Goal: Transaction & Acquisition: Purchase product/service

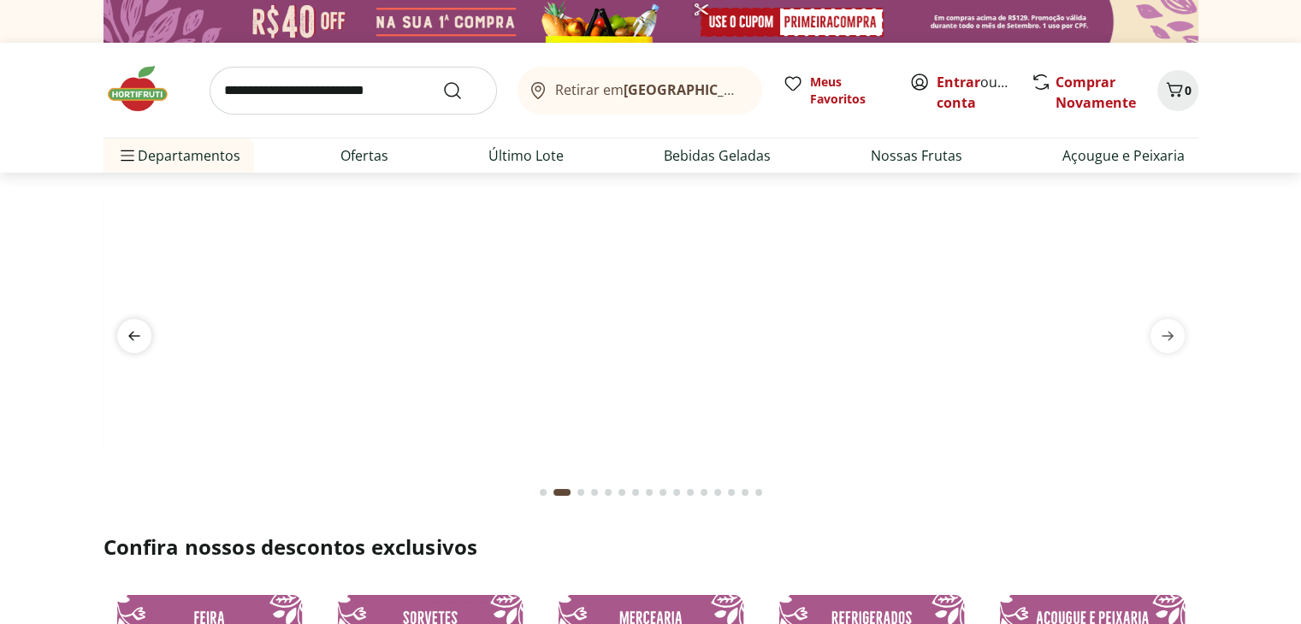
click at [127, 333] on span "previous" at bounding box center [134, 336] width 34 height 34
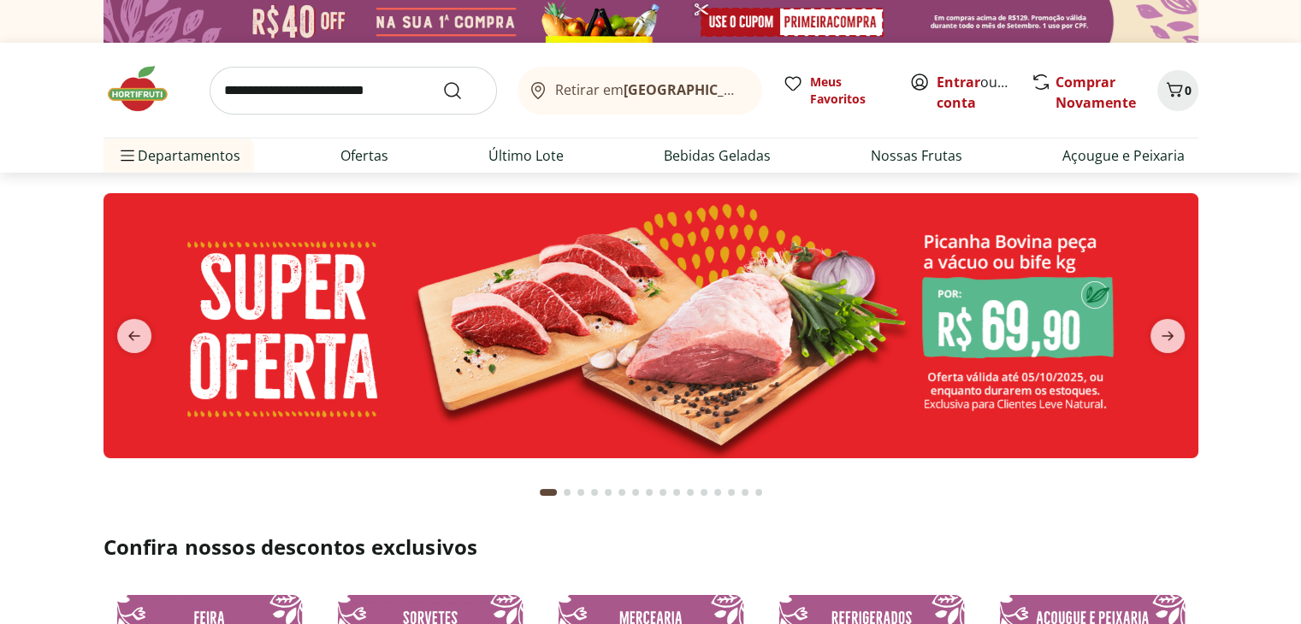
click at [938, 354] on img at bounding box center [650, 325] width 1094 height 265
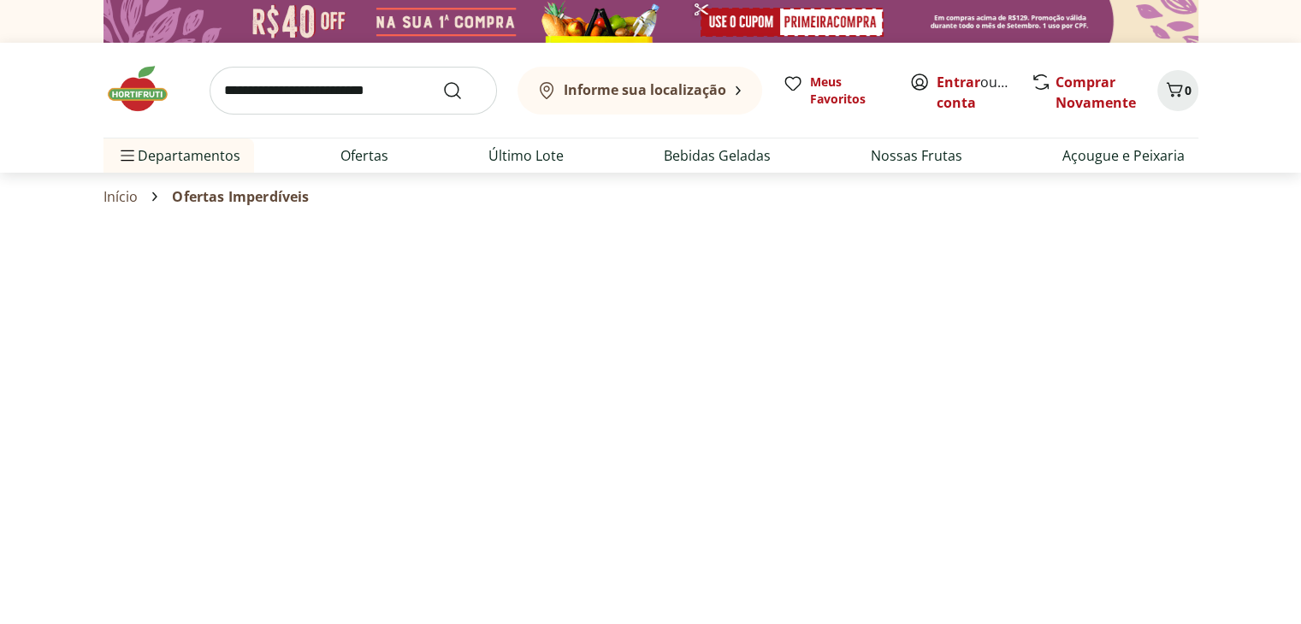
select select "**********"
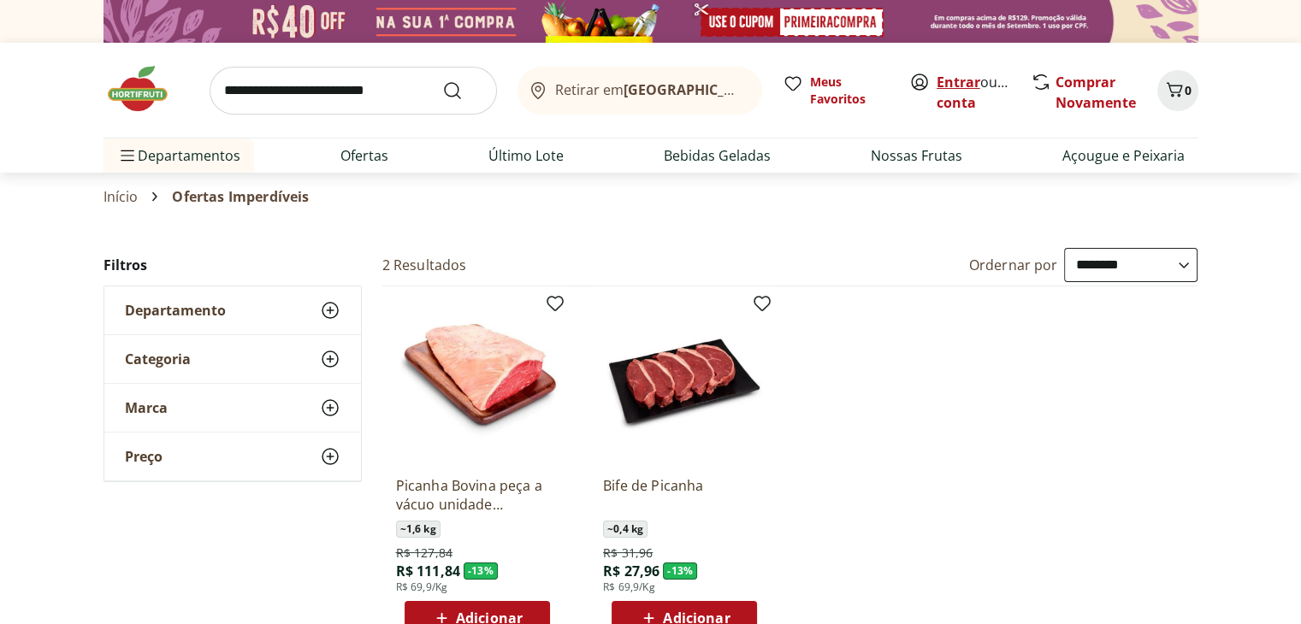
click at [965, 83] on link "Entrar" at bounding box center [958, 82] width 44 height 19
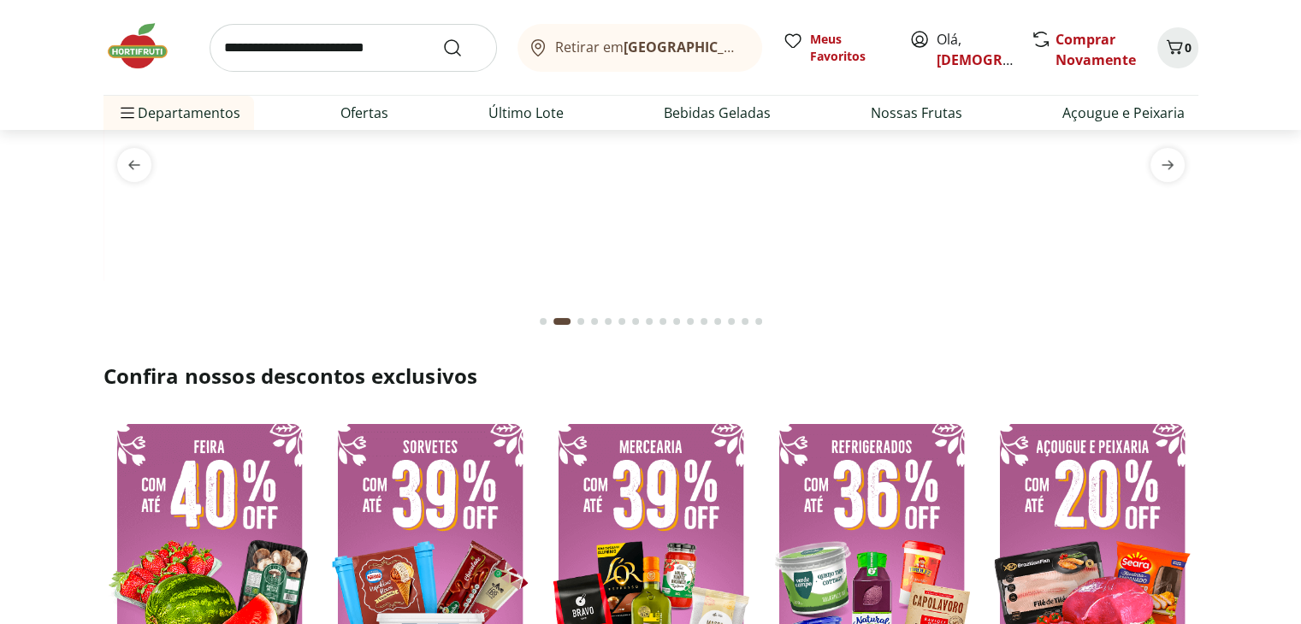
scroll to position [428, 0]
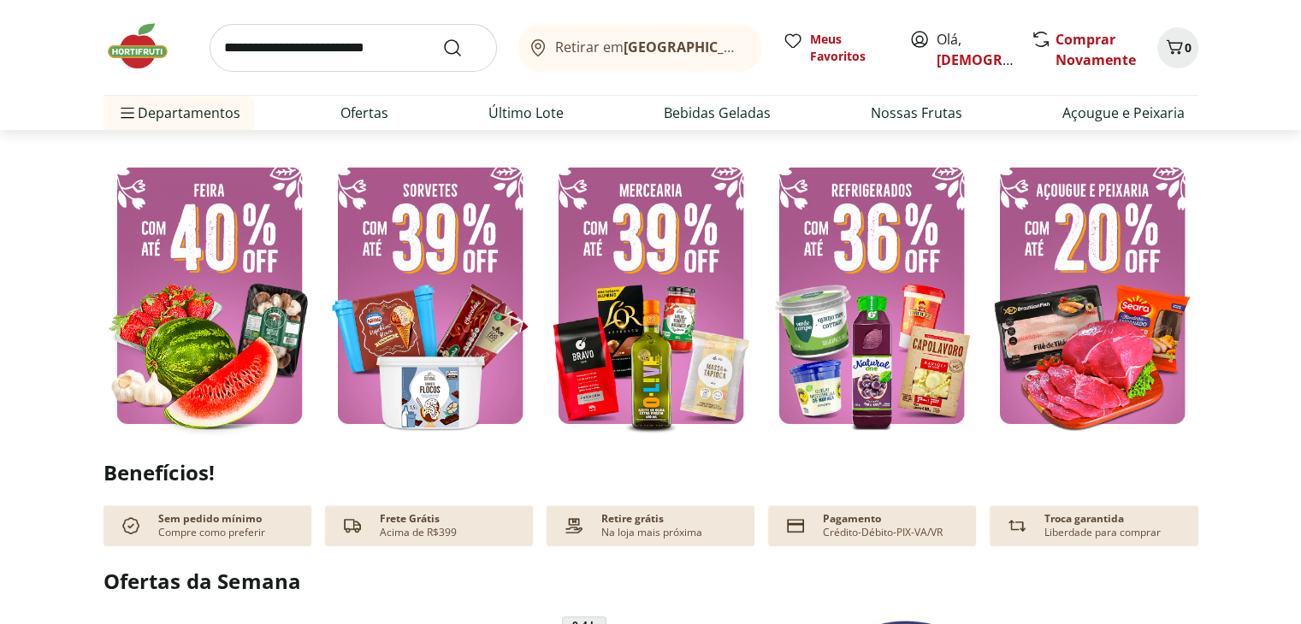
click at [191, 278] on img at bounding box center [209, 295] width 212 height 283
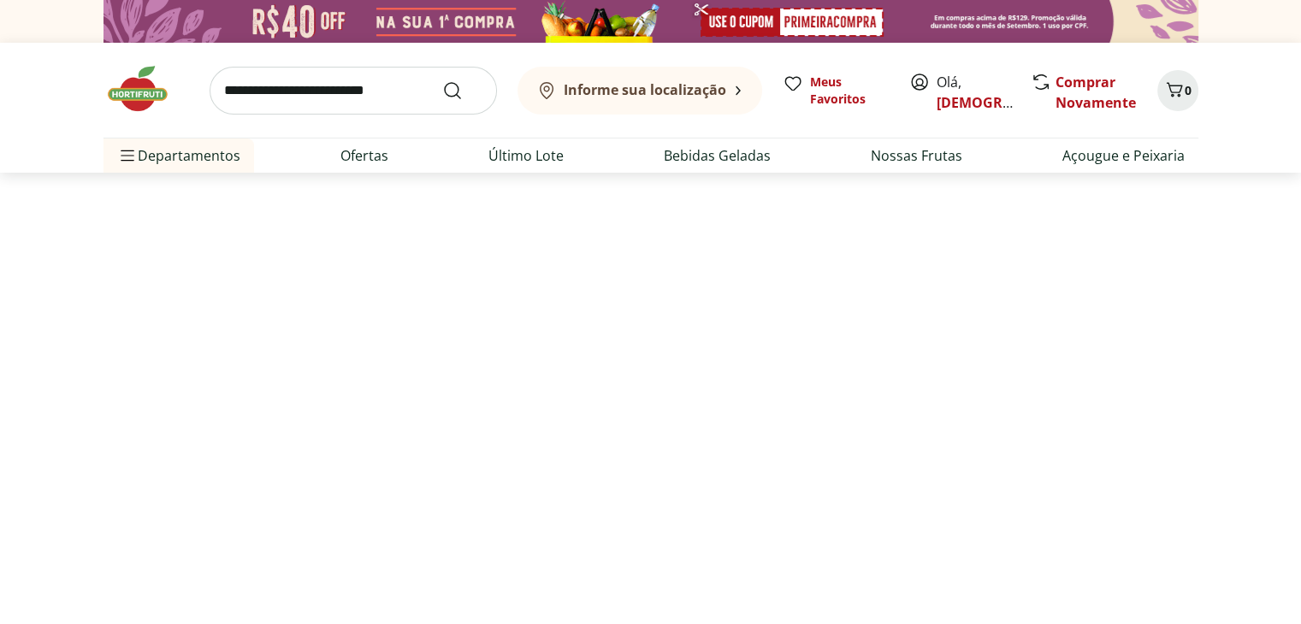
select select "**********"
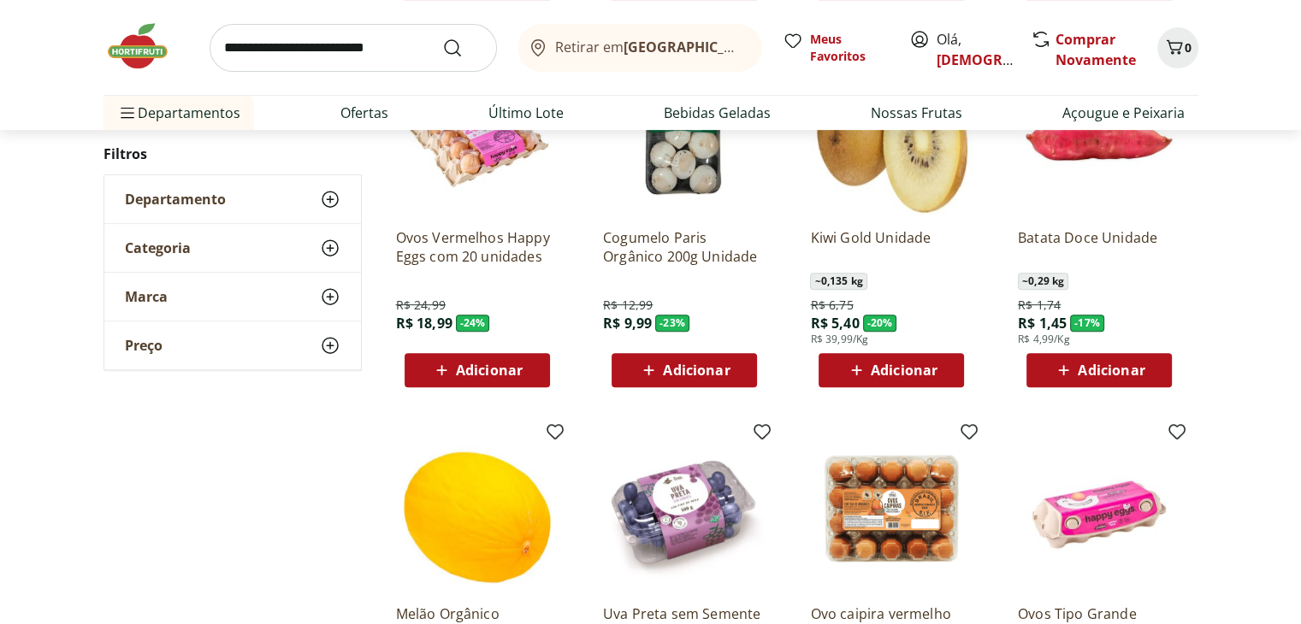
scroll to position [599, 0]
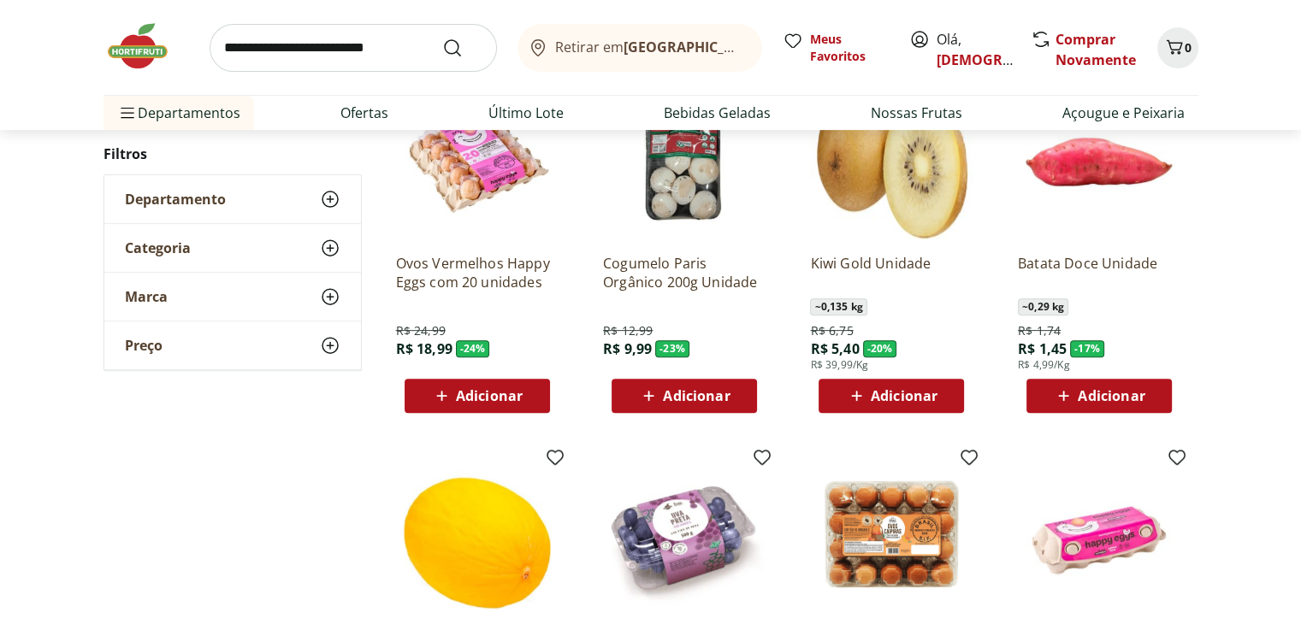
click at [1143, 398] on span "Adicionar" at bounding box center [1110, 396] width 67 height 14
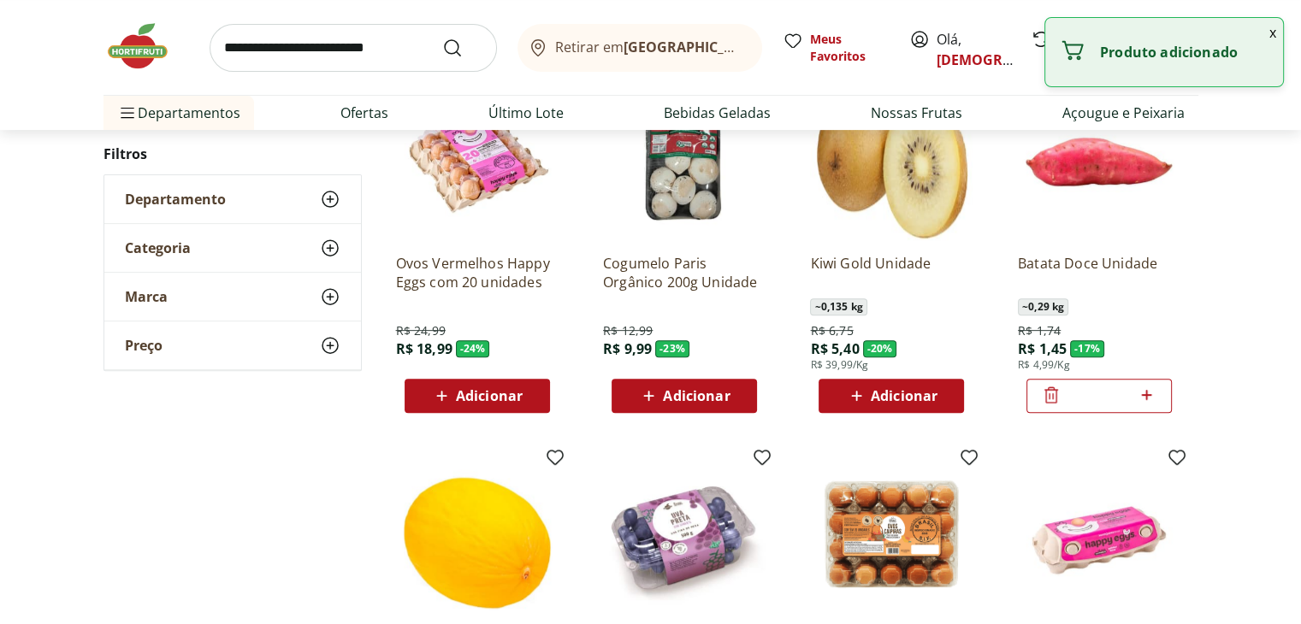
click at [1153, 393] on icon at bounding box center [1146, 395] width 21 height 21
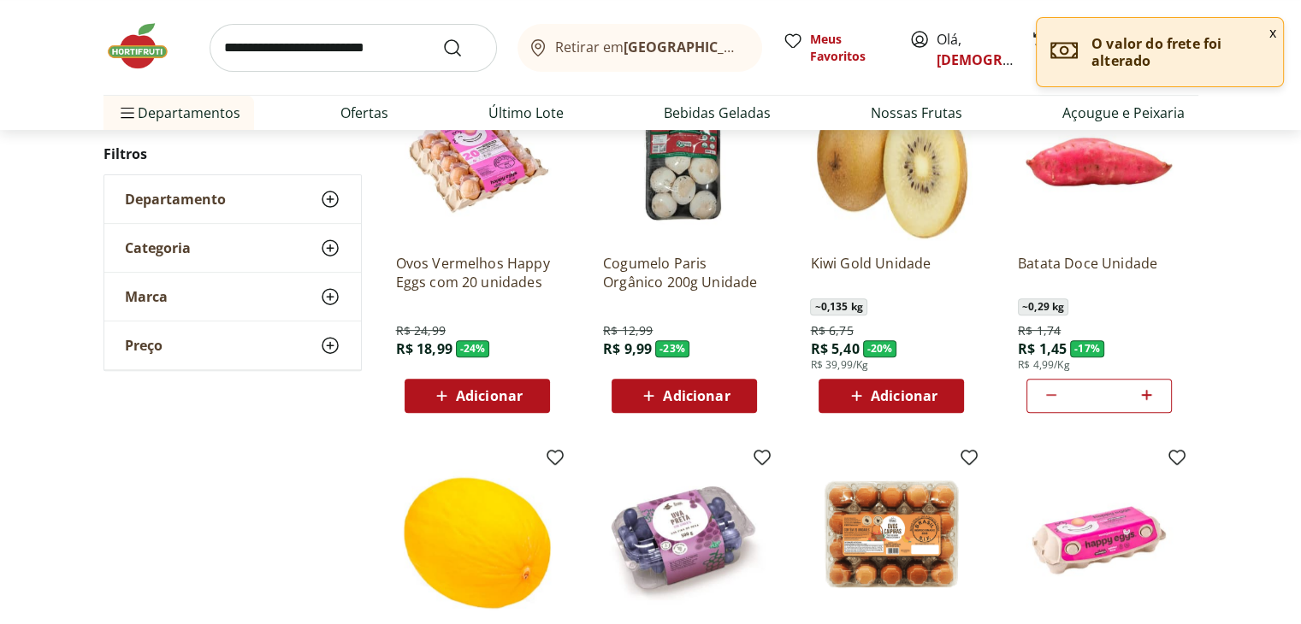
click at [1153, 393] on icon at bounding box center [1146, 395] width 21 height 21
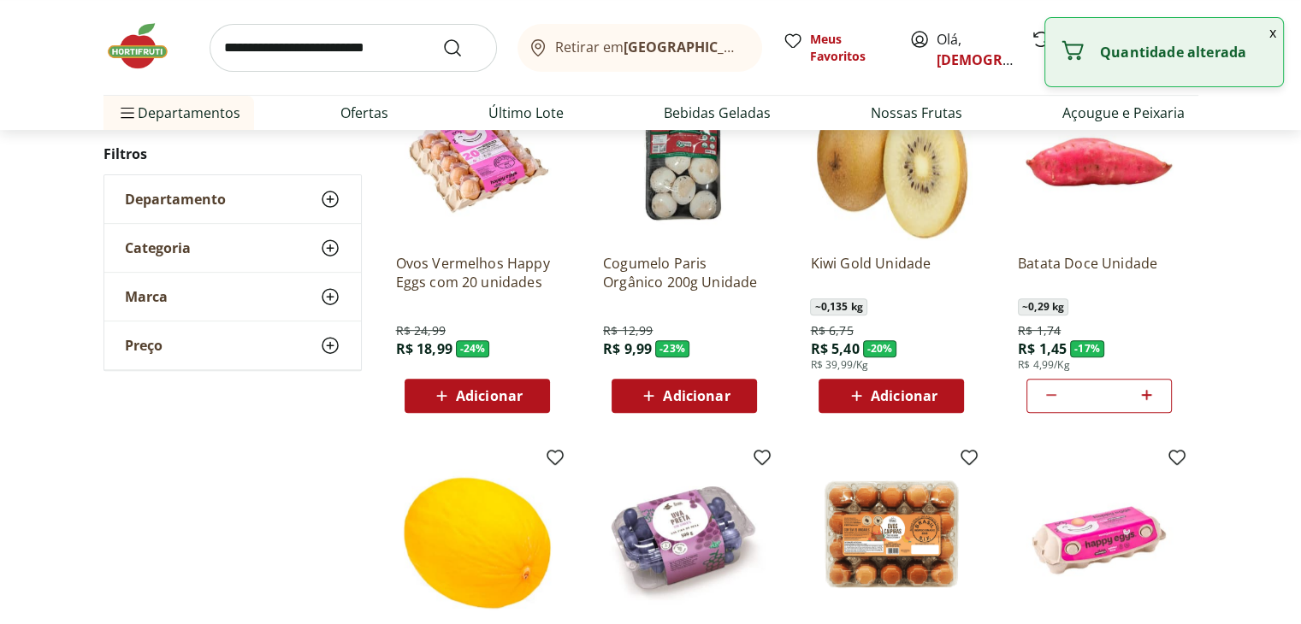
click at [1153, 393] on icon at bounding box center [1146, 395] width 21 height 21
type input "*"
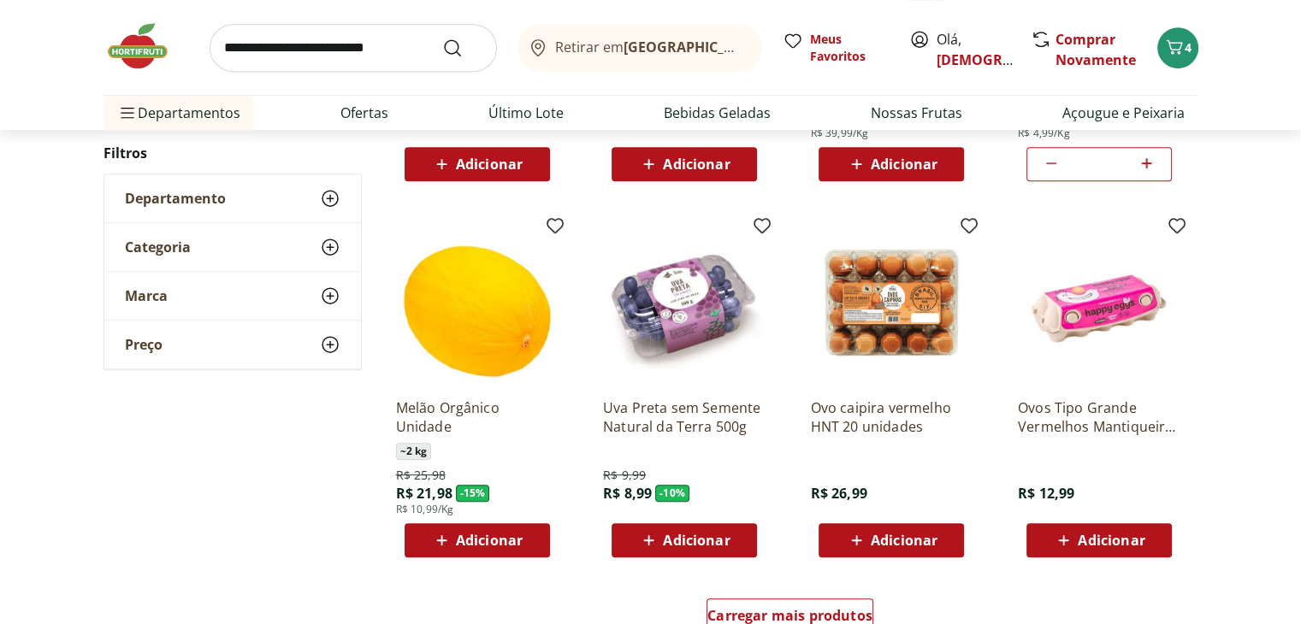
scroll to position [855, 0]
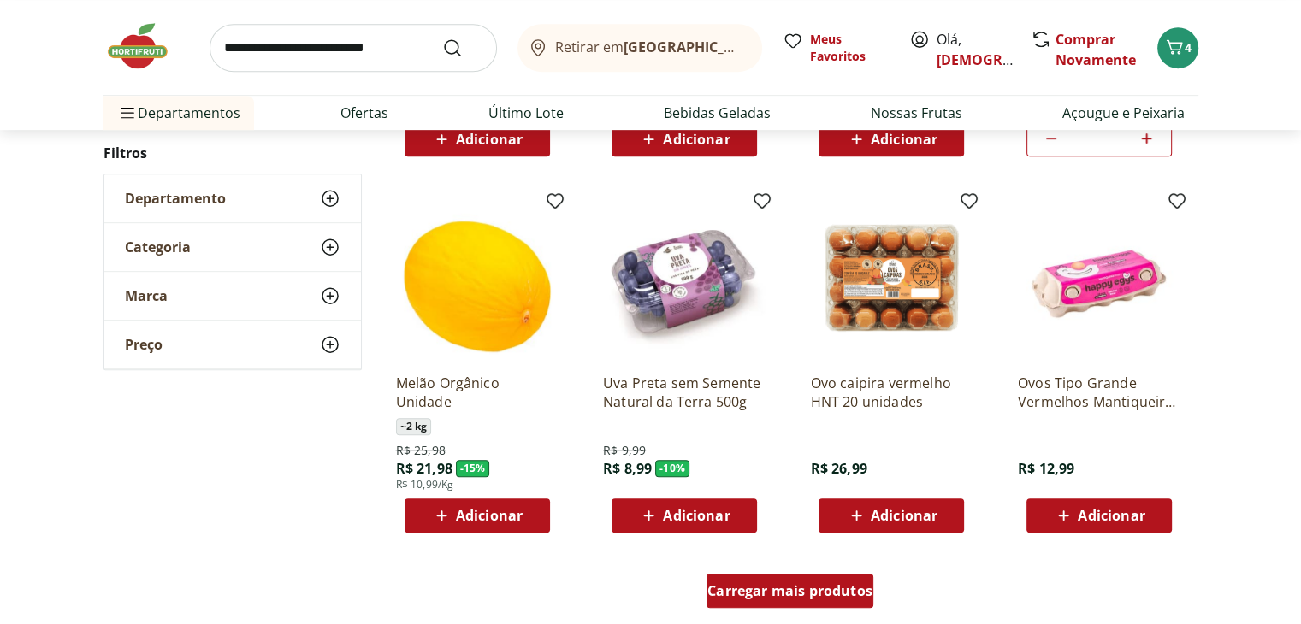
click at [802, 596] on span "Carregar mais produtos" at bounding box center [789, 591] width 165 height 14
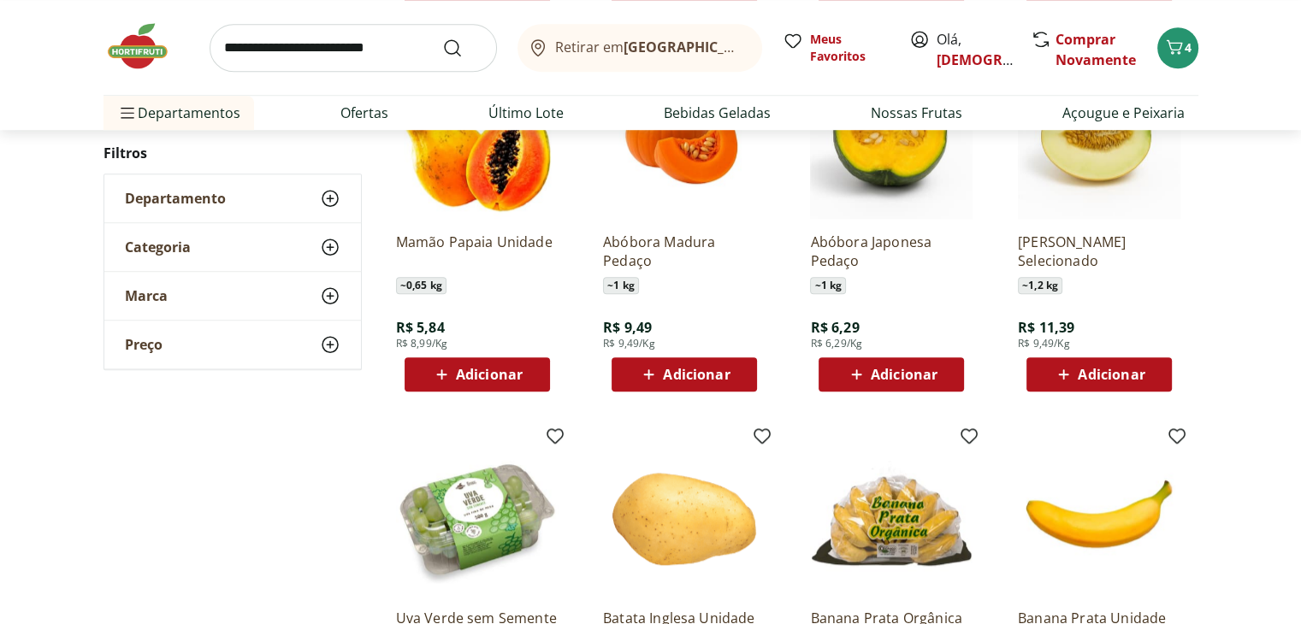
scroll to position [1368, 0]
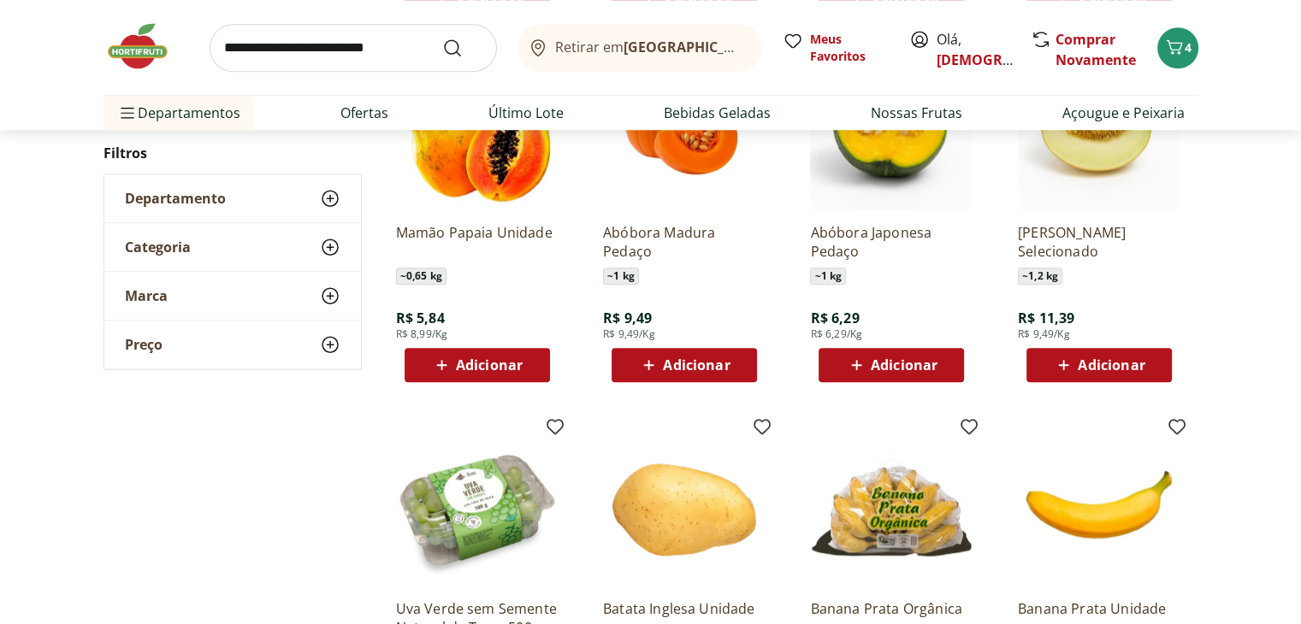
click at [463, 355] on span "Adicionar" at bounding box center [476, 365] width 91 height 21
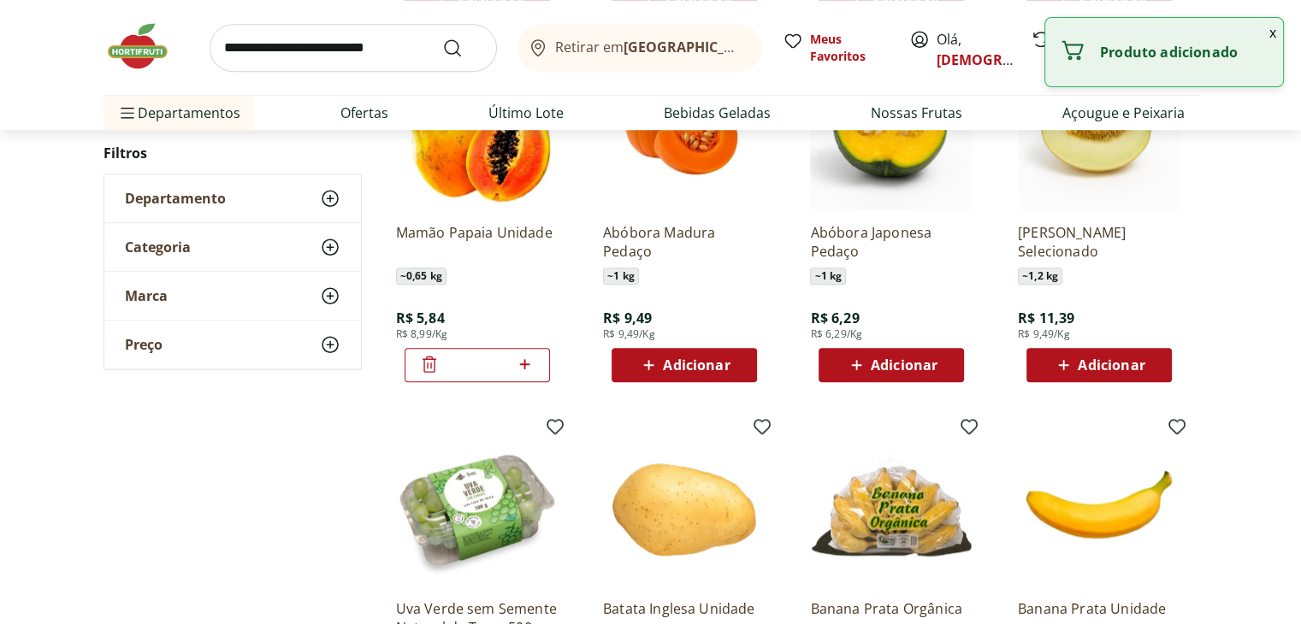
click at [530, 360] on icon at bounding box center [524, 364] width 21 height 21
type input "*"
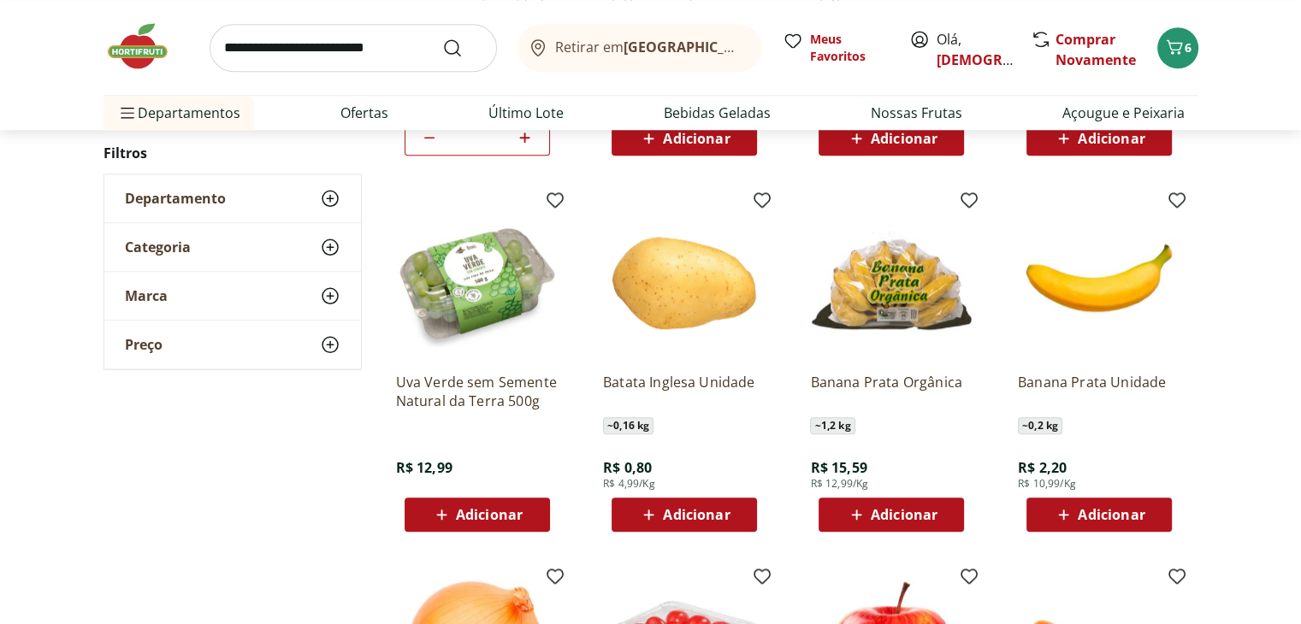
scroll to position [1625, 0]
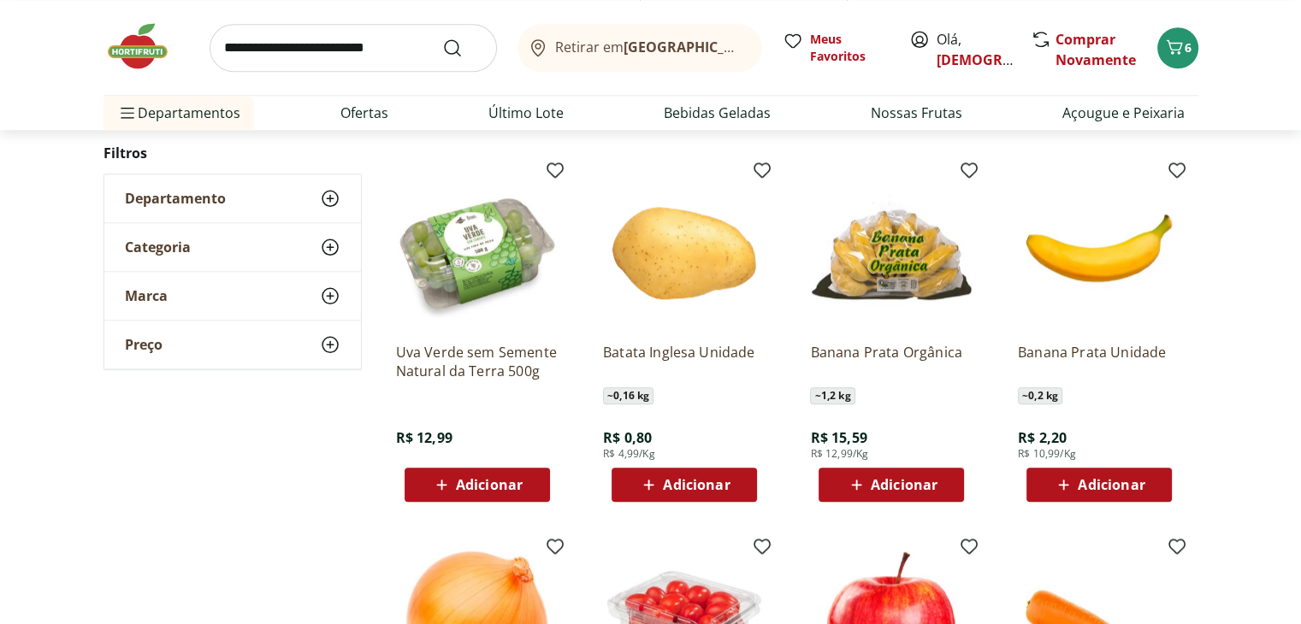
click at [1103, 485] on span "Adicionar" at bounding box center [1110, 485] width 67 height 14
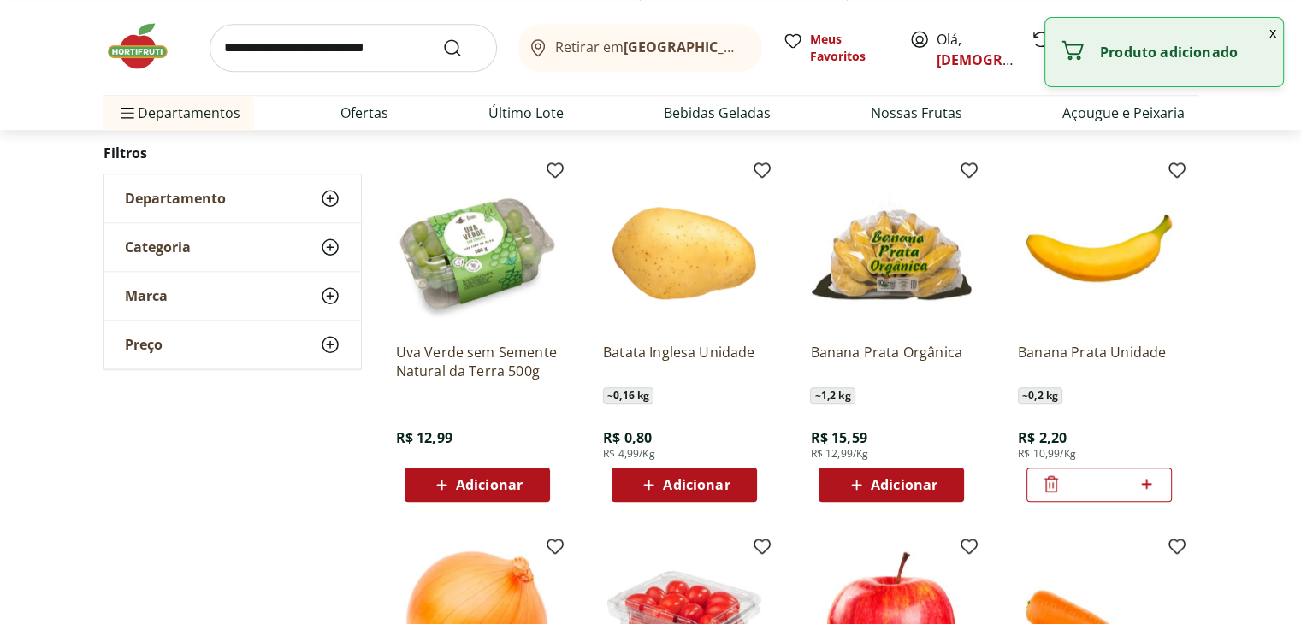
click at [1147, 483] on icon at bounding box center [1146, 484] width 10 height 10
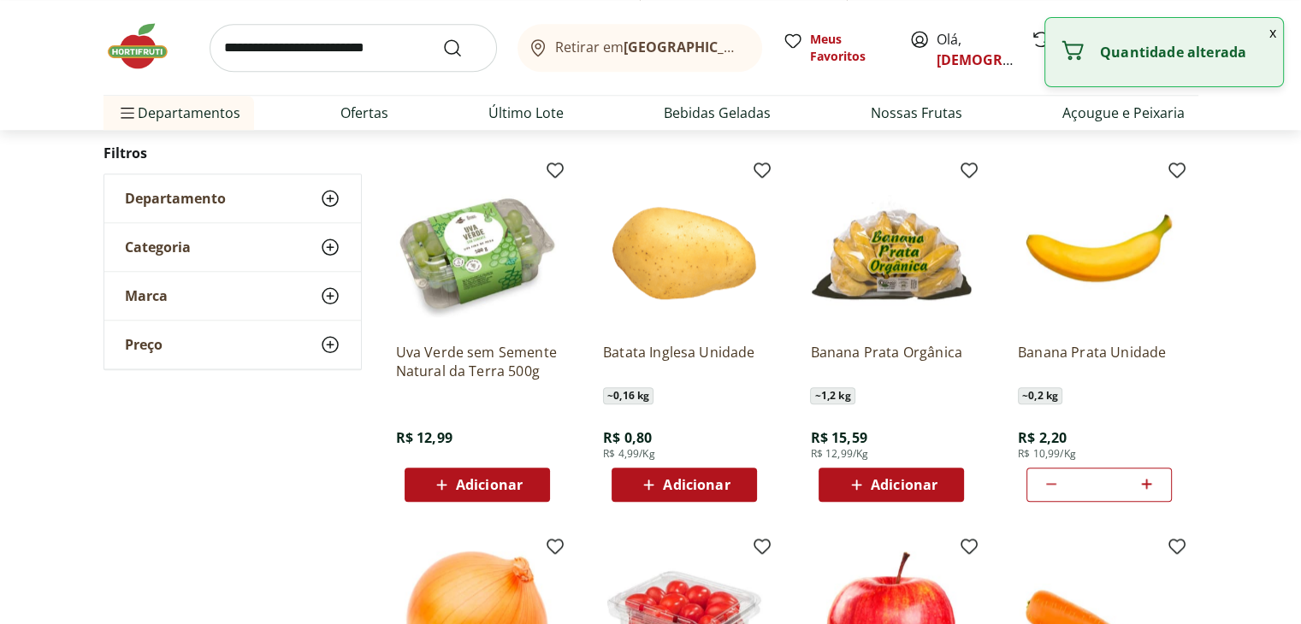
type input "*"
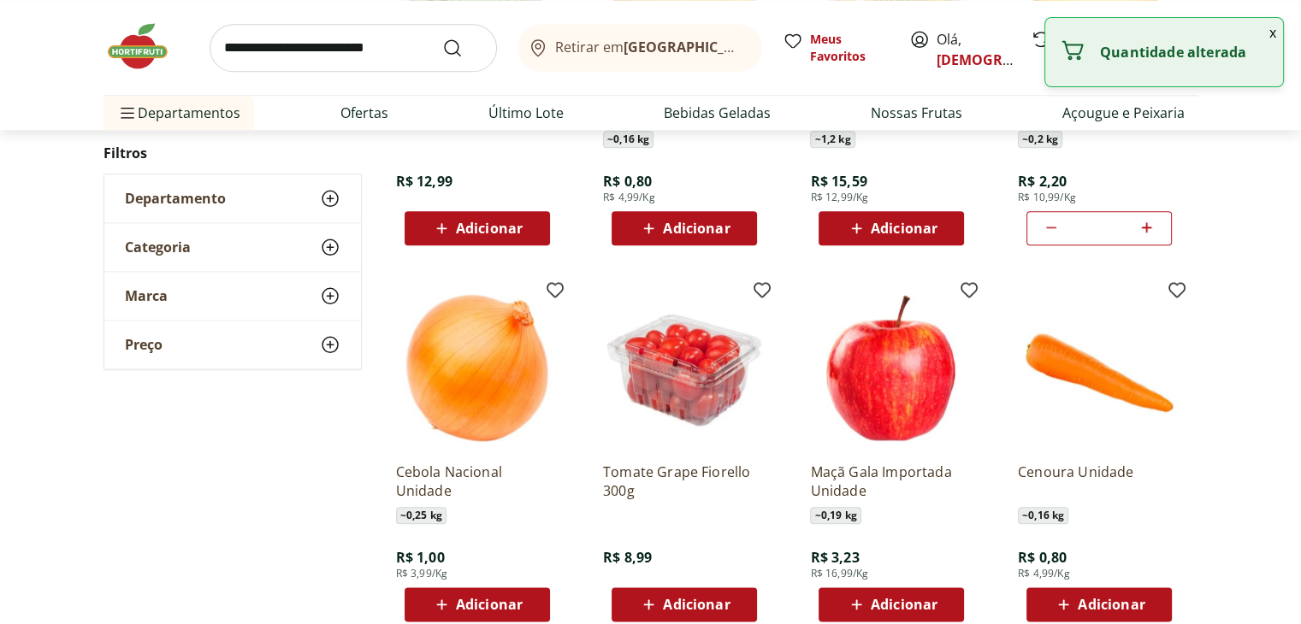
click at [727, 608] on span "Adicionar" at bounding box center [696, 605] width 67 height 14
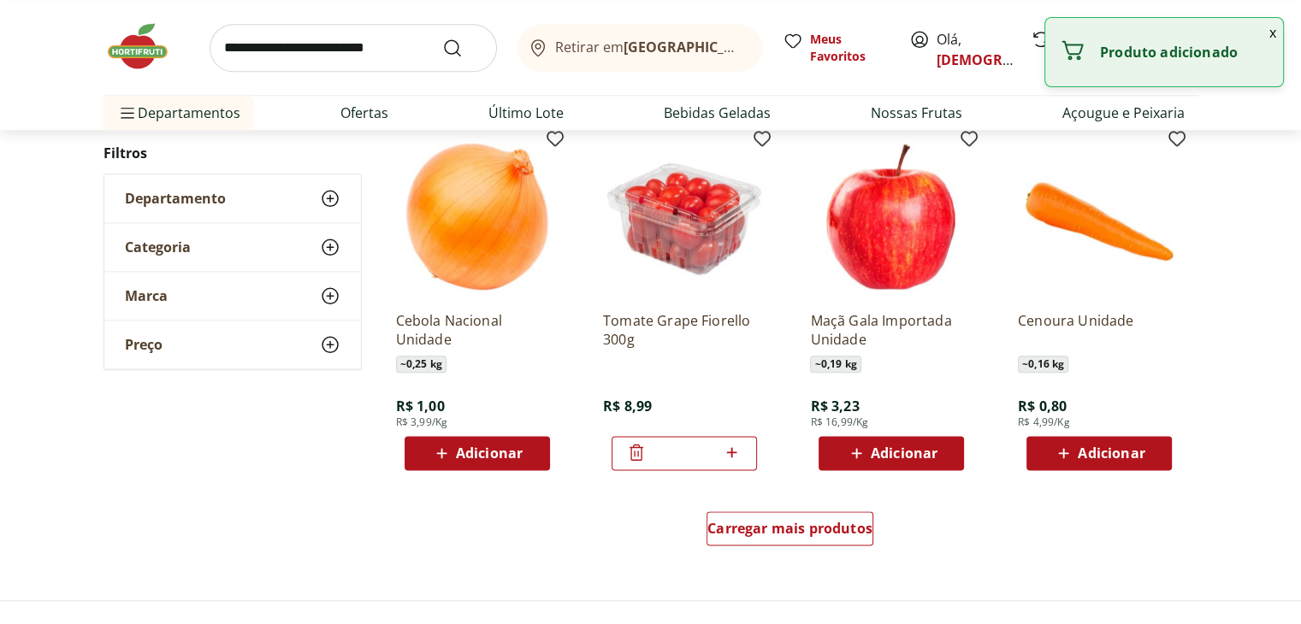
scroll to position [2138, 0]
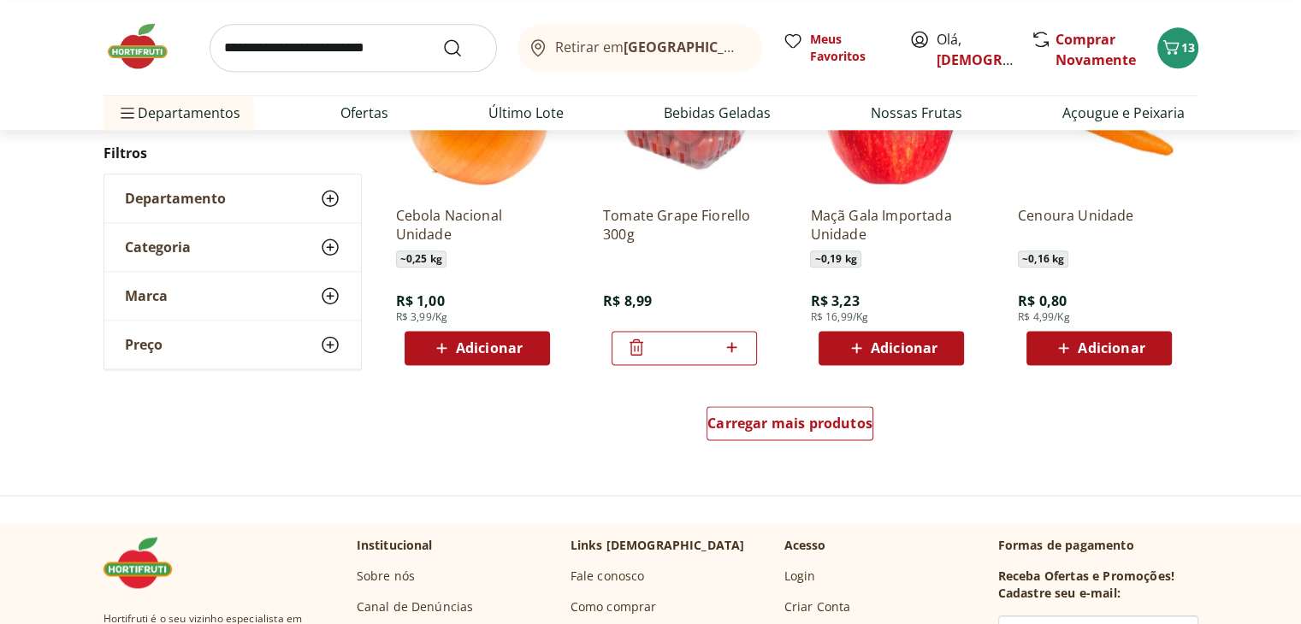
click at [522, 343] on div "Adicionar" at bounding box center [477, 348] width 118 height 31
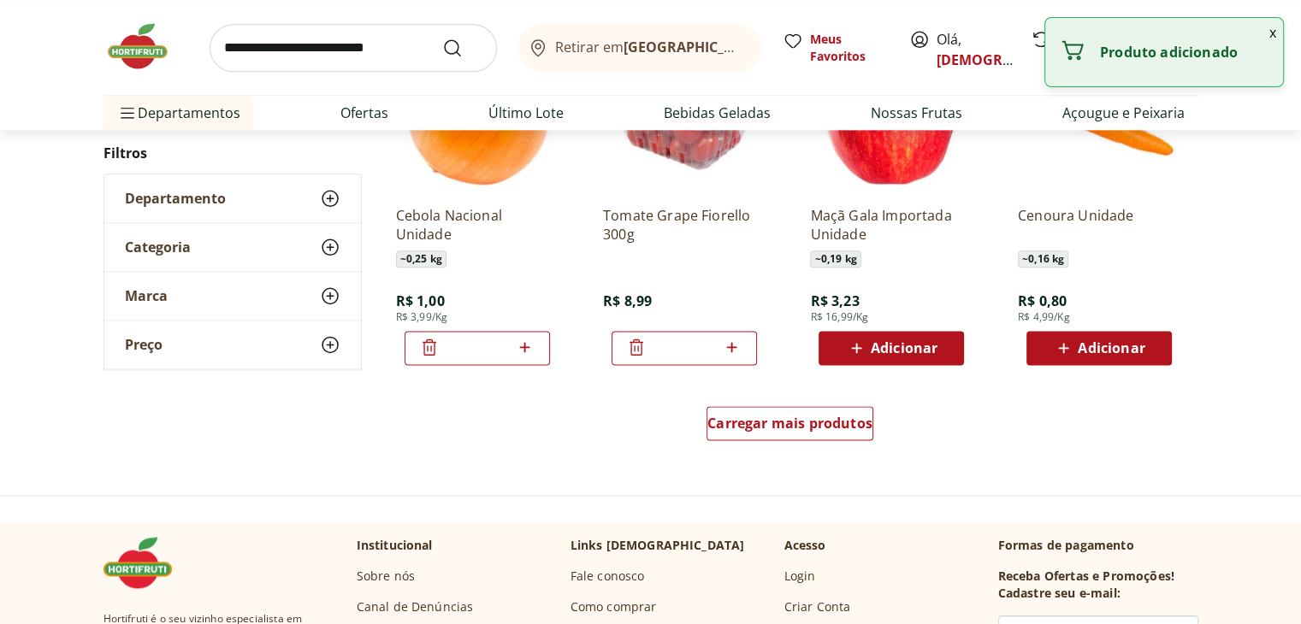
click at [523, 343] on icon at bounding box center [524, 347] width 21 height 21
type input "*"
click at [791, 424] on span "Carregar mais produtos" at bounding box center [789, 423] width 165 height 14
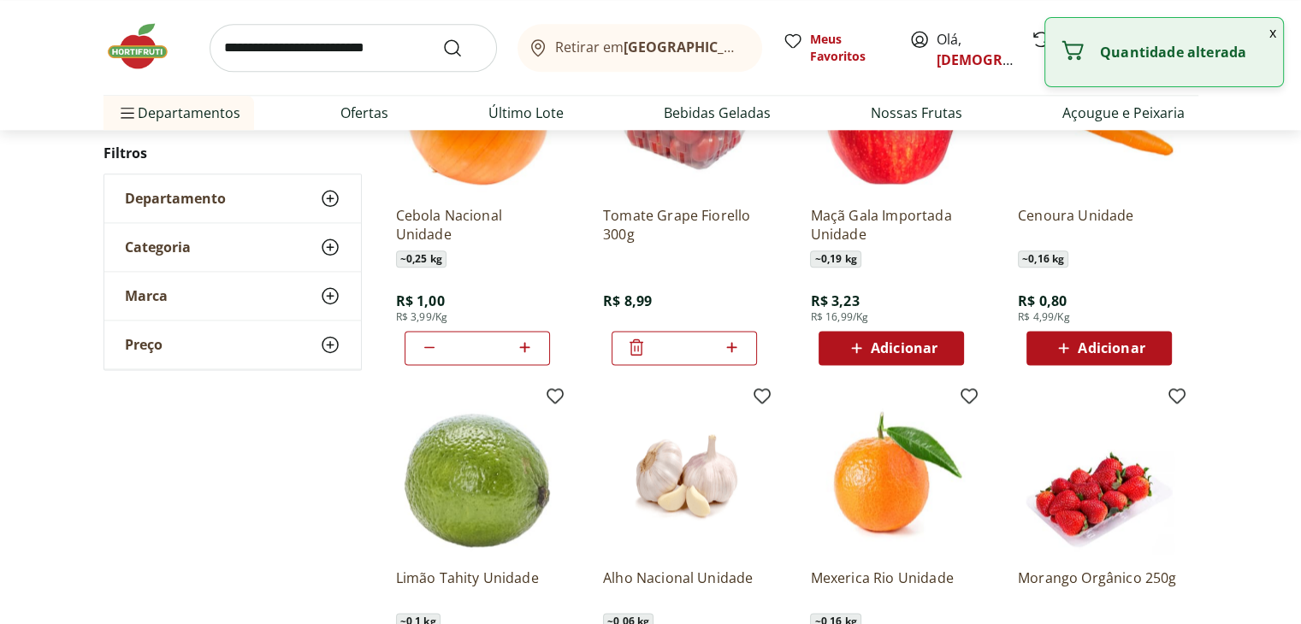
scroll to position [2309, 0]
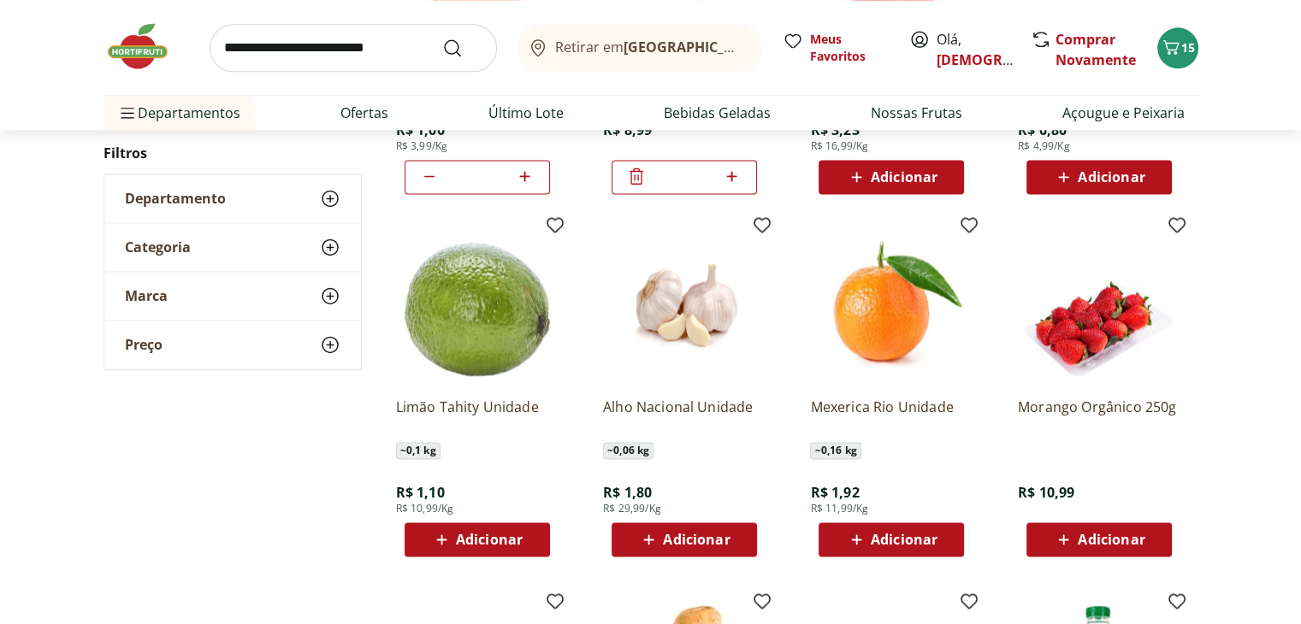
click at [657, 528] on div "Adicionar" at bounding box center [684, 539] width 118 height 31
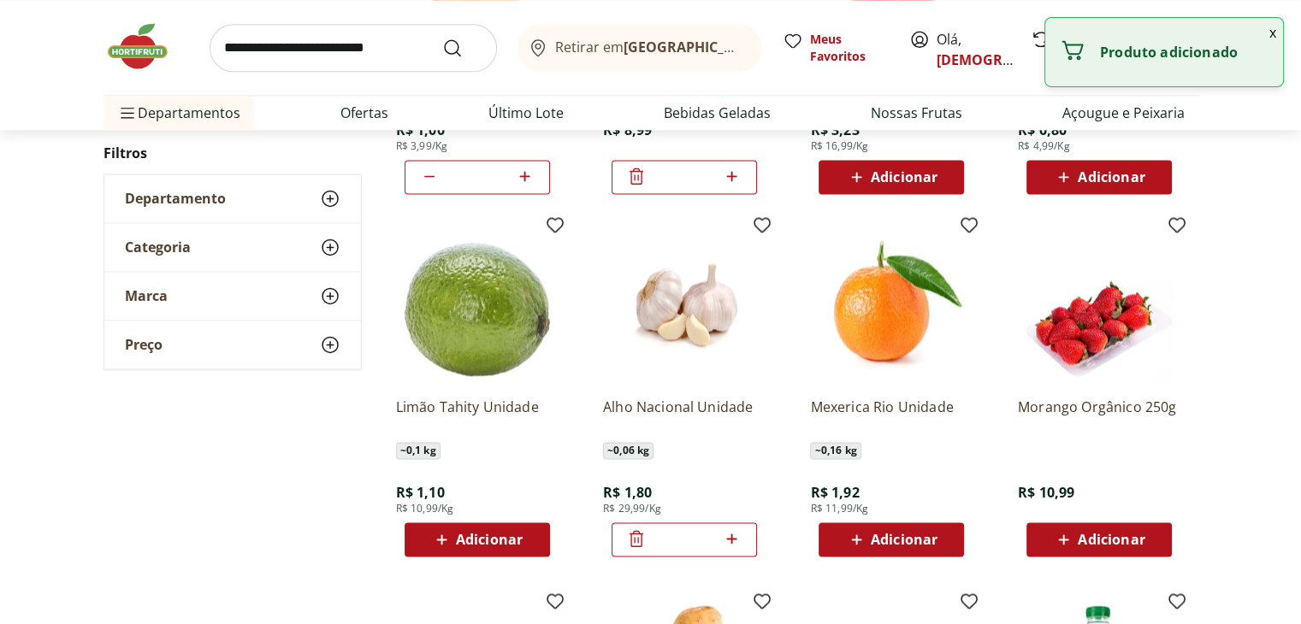
click at [1112, 534] on span "Adicionar" at bounding box center [1110, 540] width 67 height 14
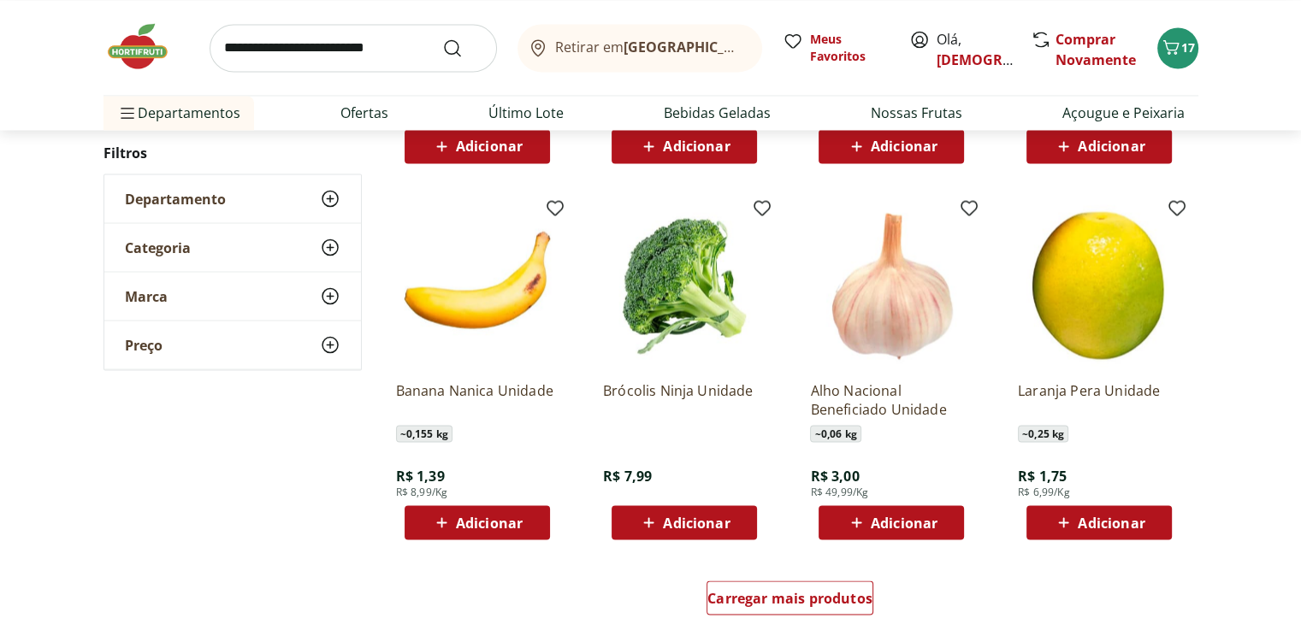
scroll to position [3335, 0]
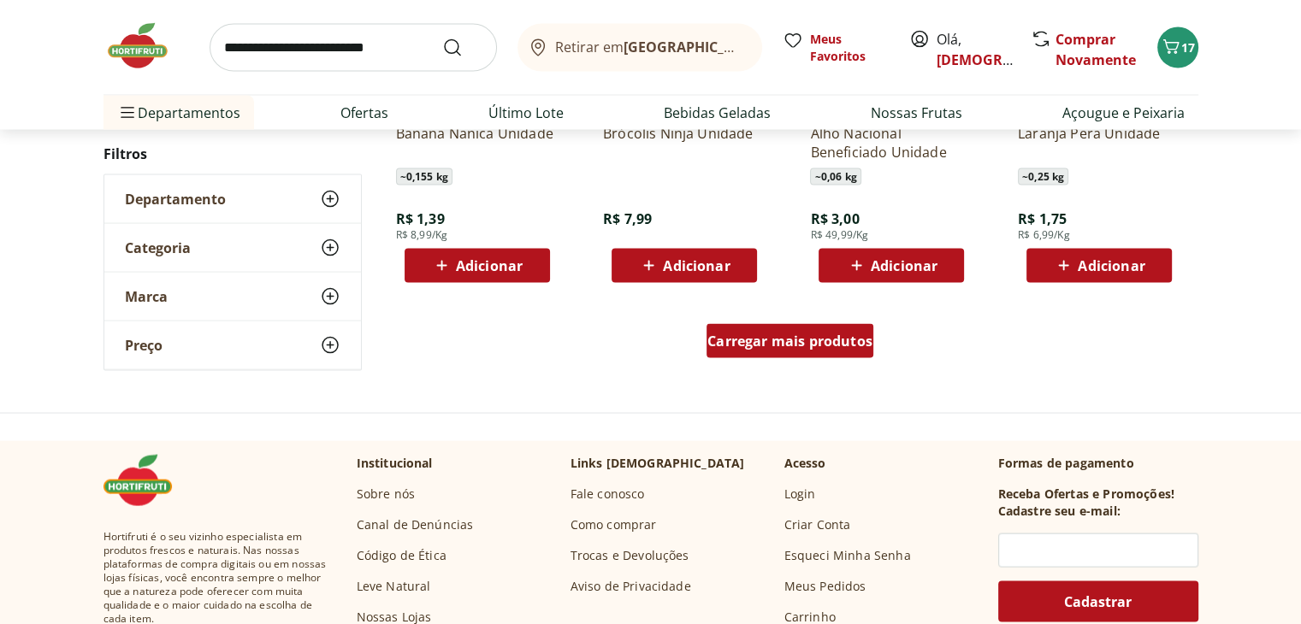
click at [793, 341] on span "Carregar mais produtos" at bounding box center [789, 341] width 165 height 14
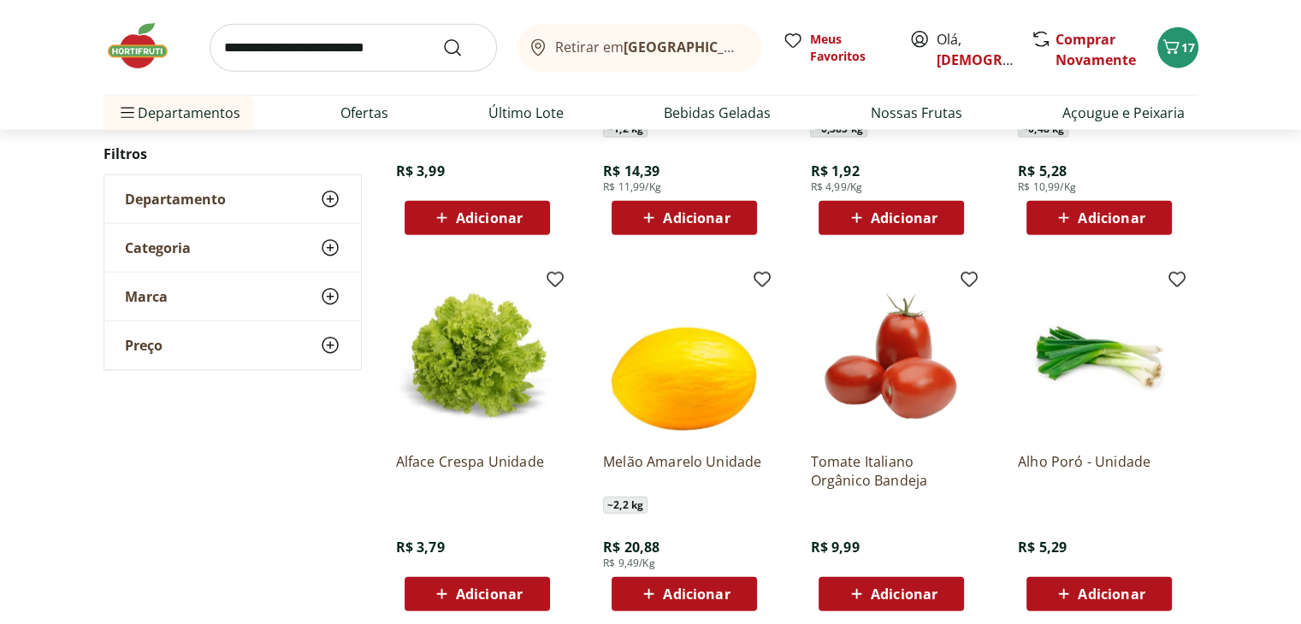
scroll to position [4190, 0]
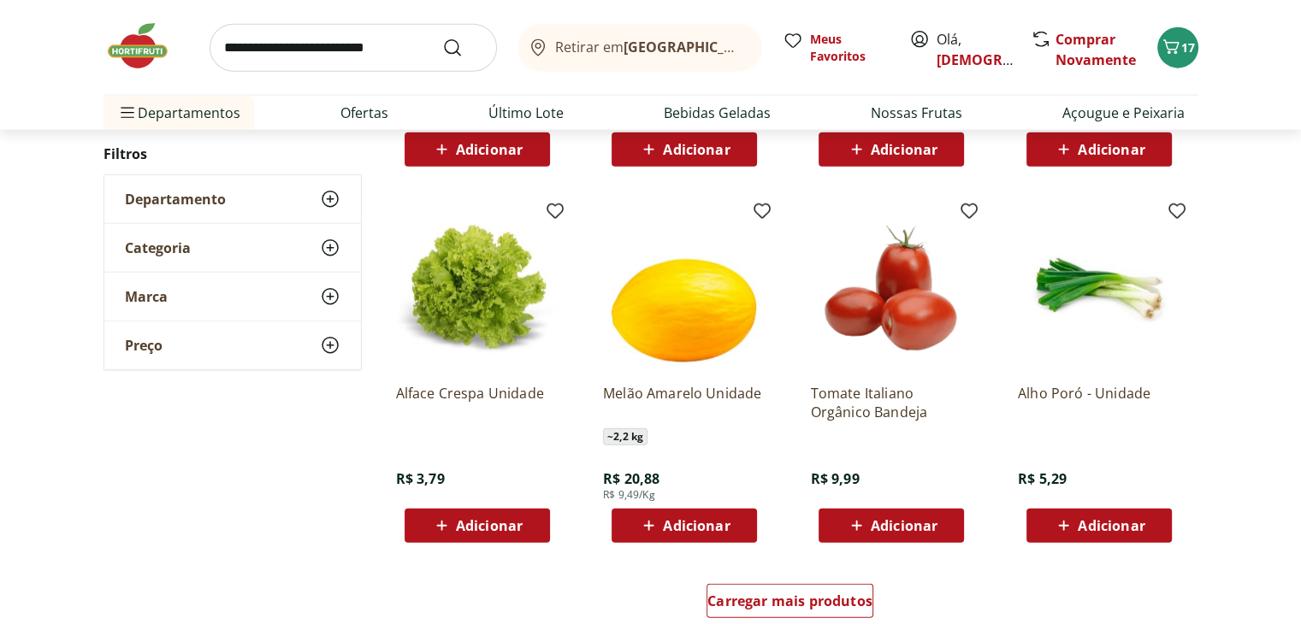
click at [885, 519] on span "Adicionar" at bounding box center [903, 526] width 67 height 14
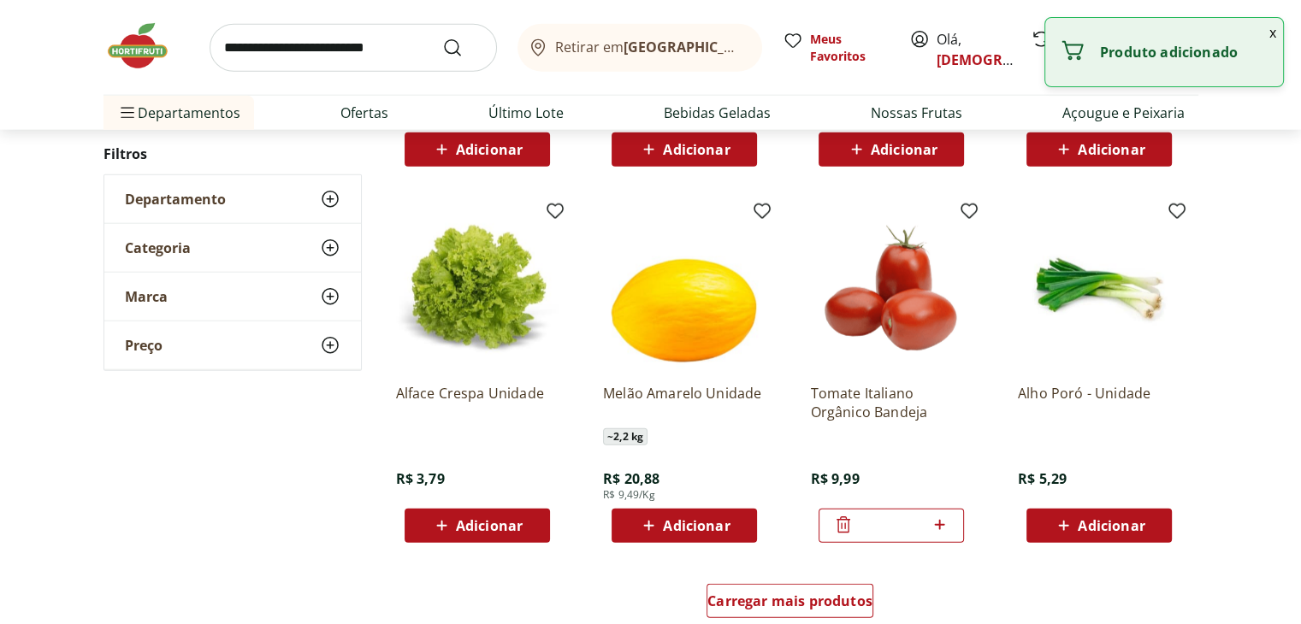
click at [842, 522] on icon at bounding box center [843, 525] width 21 height 21
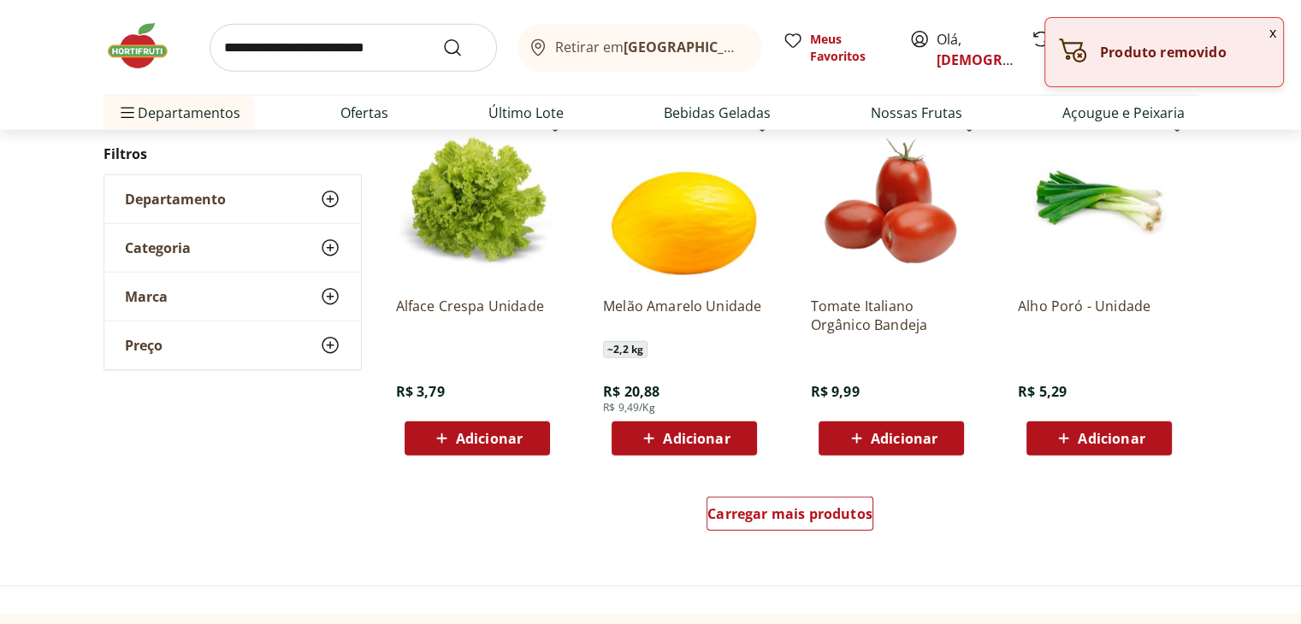
scroll to position [4361, 0]
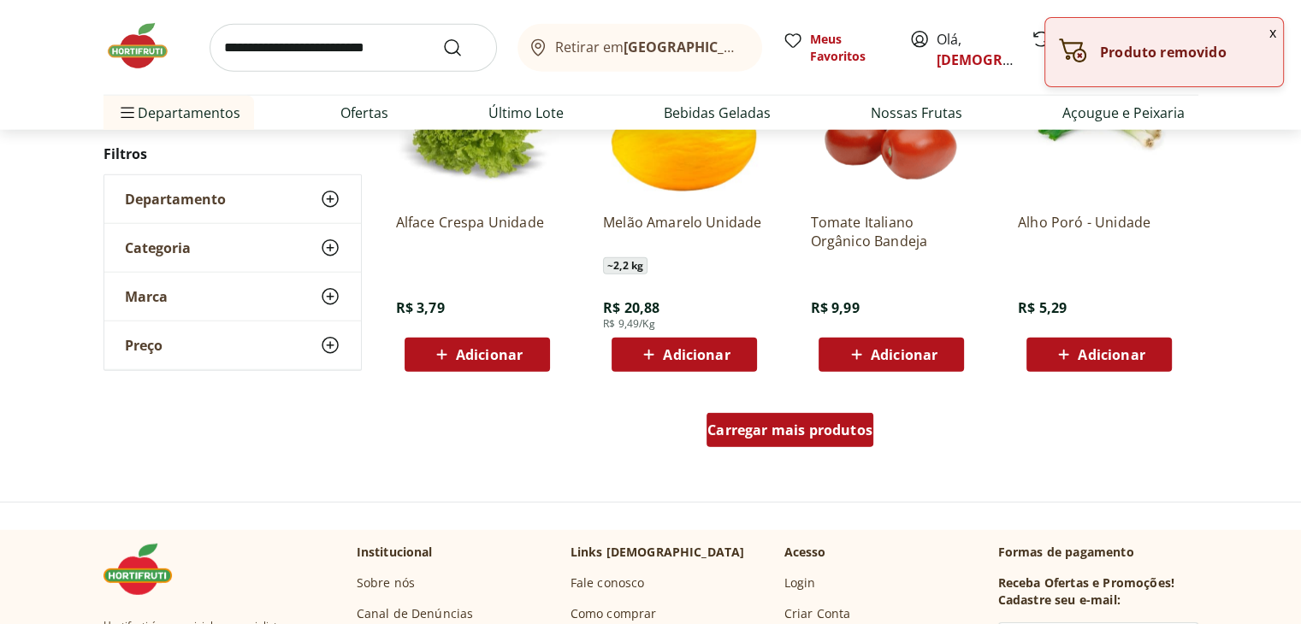
click at [786, 451] on link "Carregar mais produtos" at bounding box center [789, 433] width 167 height 41
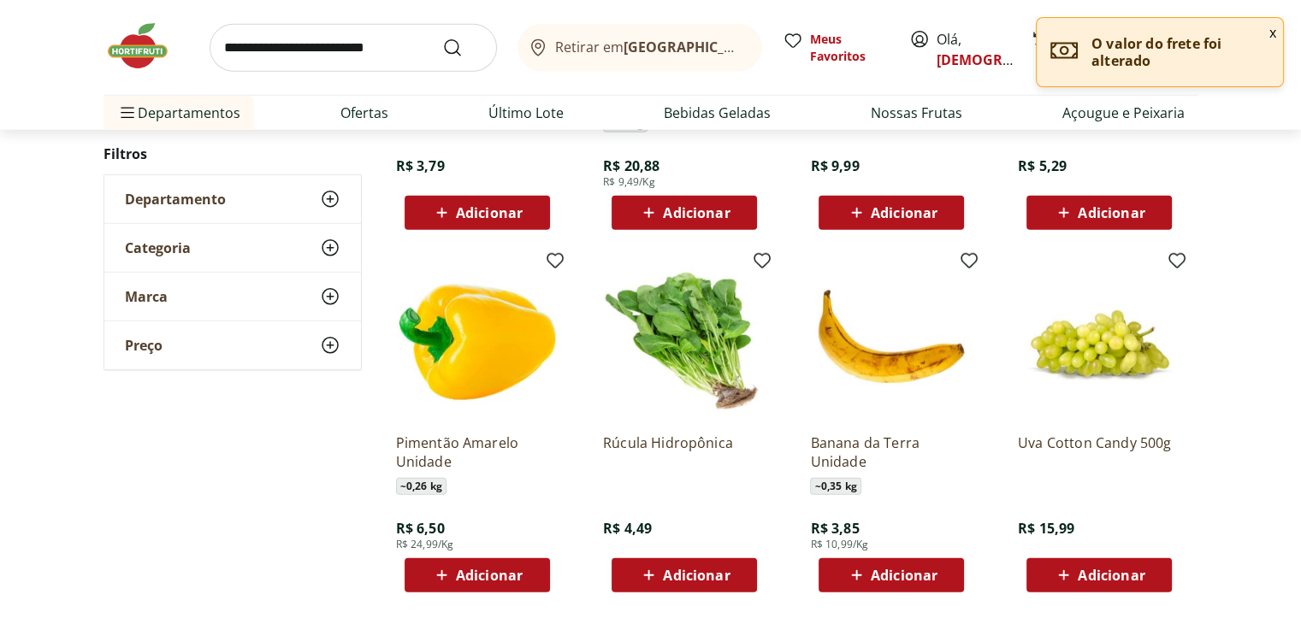
scroll to position [4532, 0]
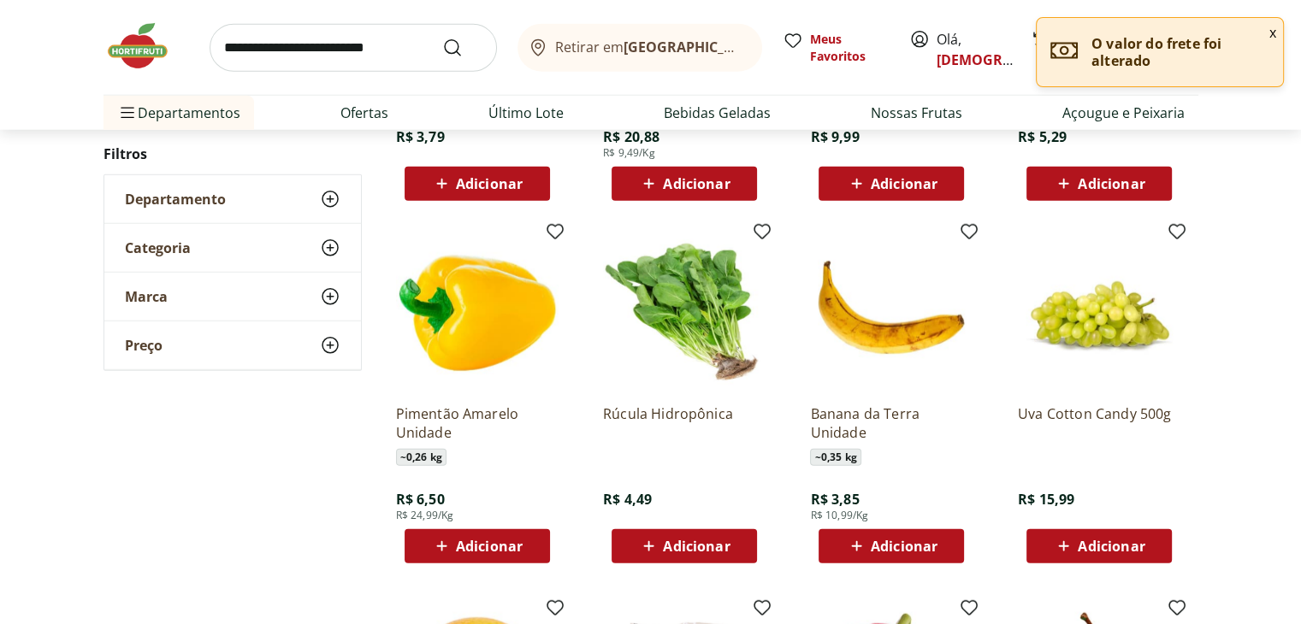
click at [499, 545] on span "Adicionar" at bounding box center [489, 547] width 67 height 14
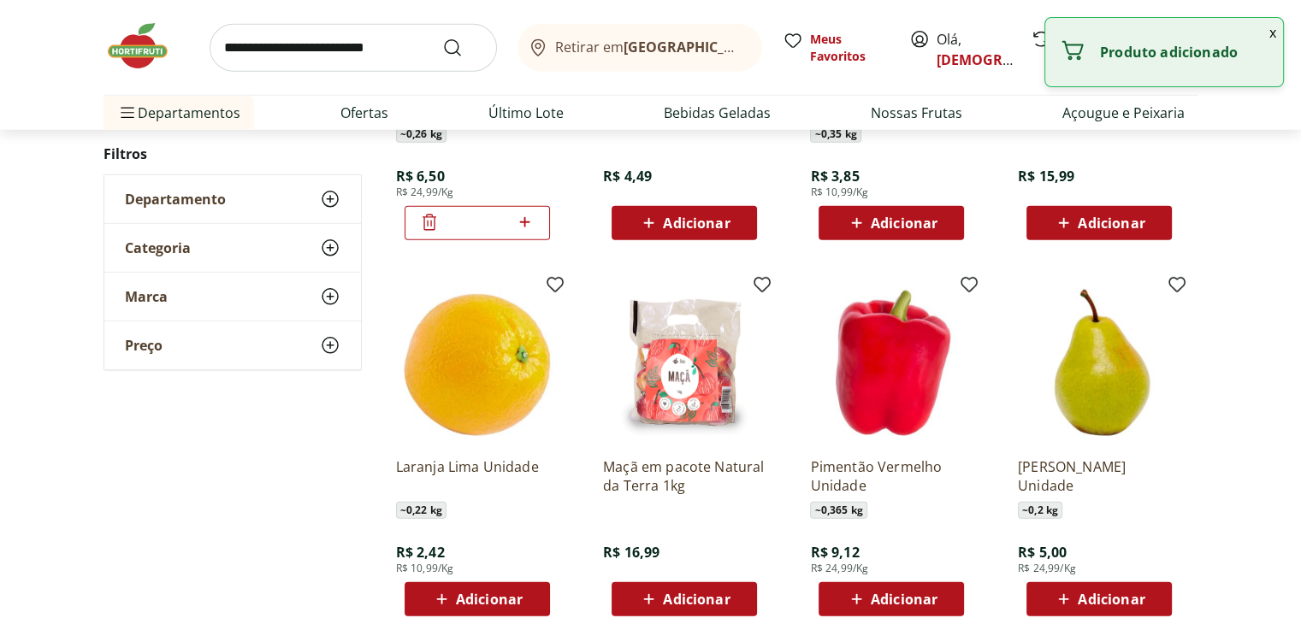
scroll to position [4874, 0]
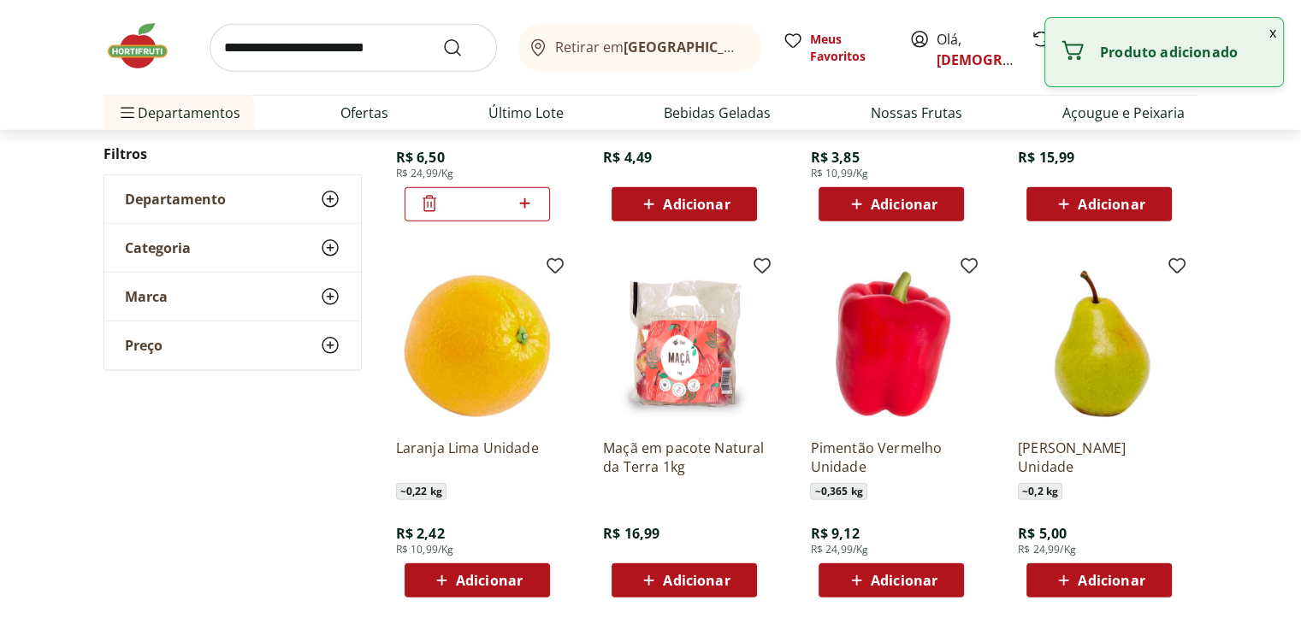
click at [891, 582] on span "Adicionar" at bounding box center [903, 581] width 67 height 14
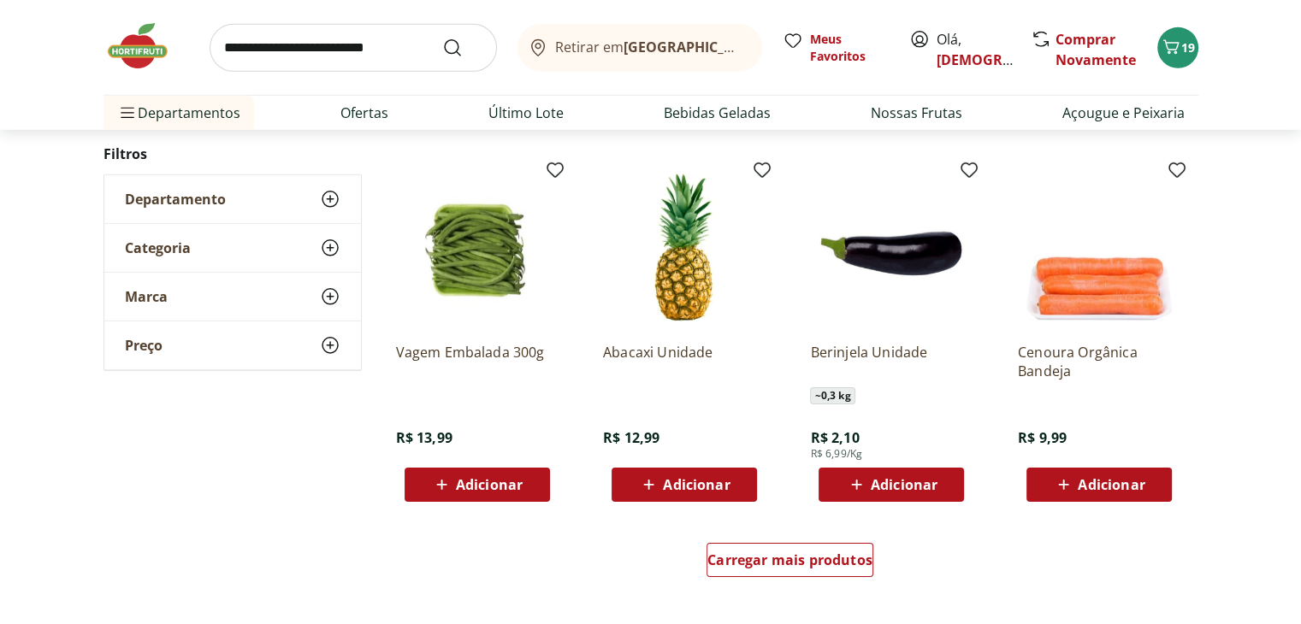
scroll to position [5387, 0]
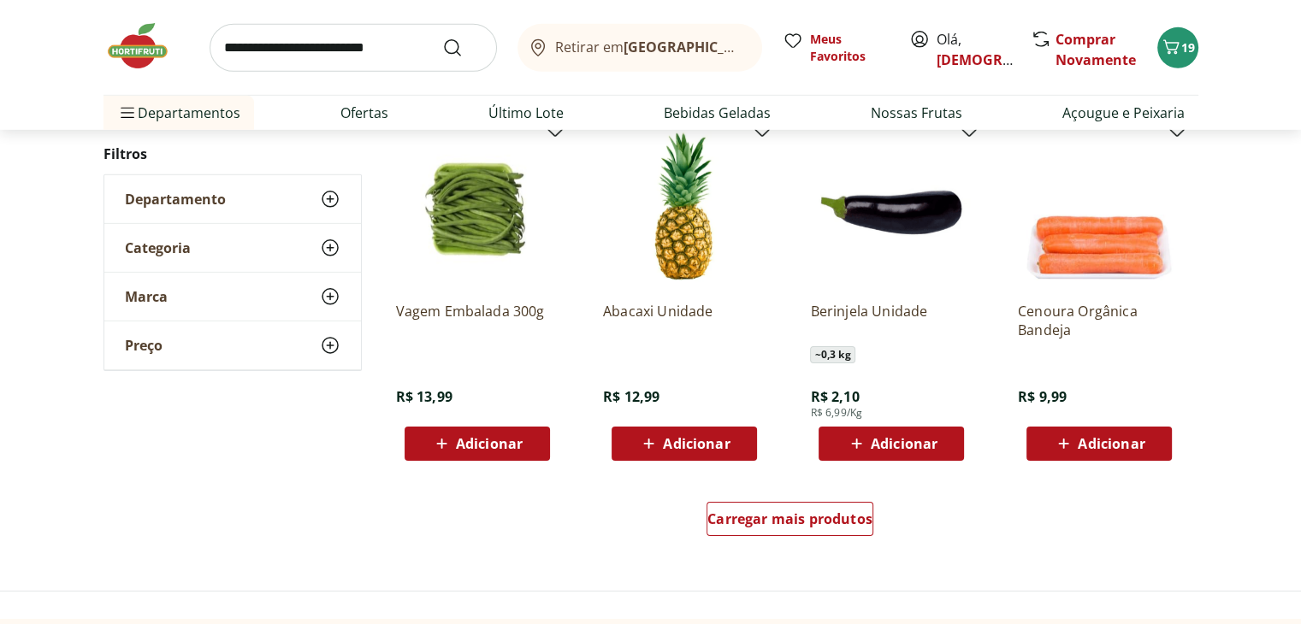
click at [924, 428] on button "Adicionar" at bounding box center [890, 444] width 145 height 34
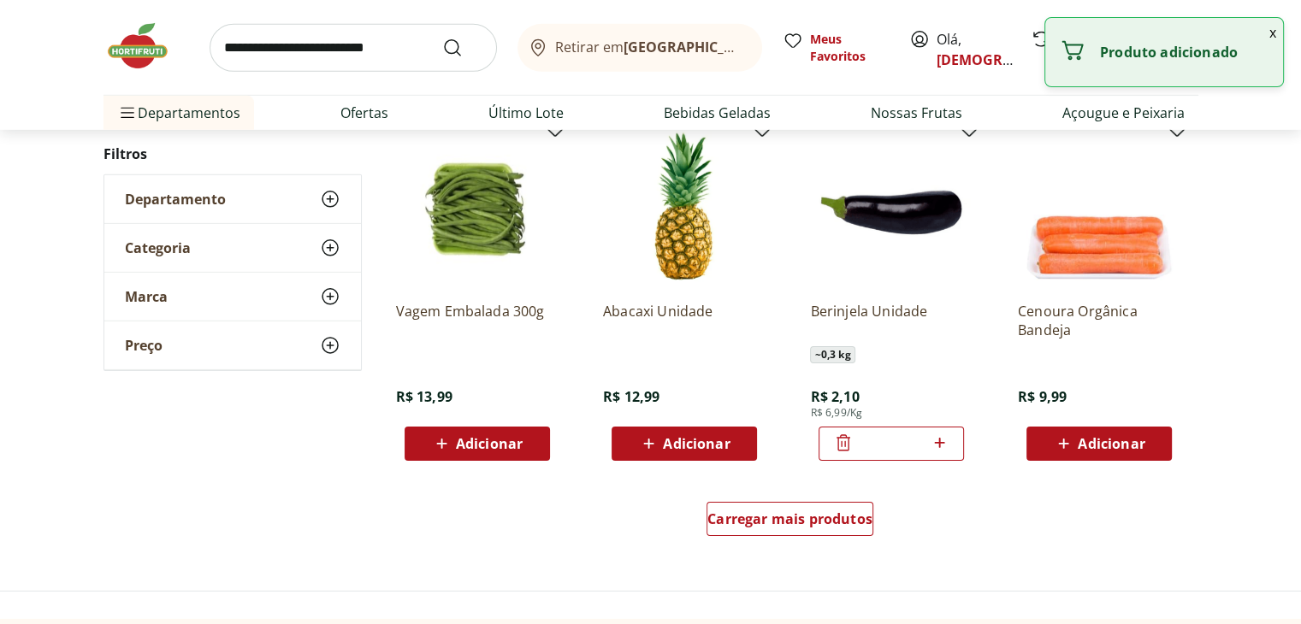
click at [941, 442] on icon at bounding box center [939, 443] width 10 height 10
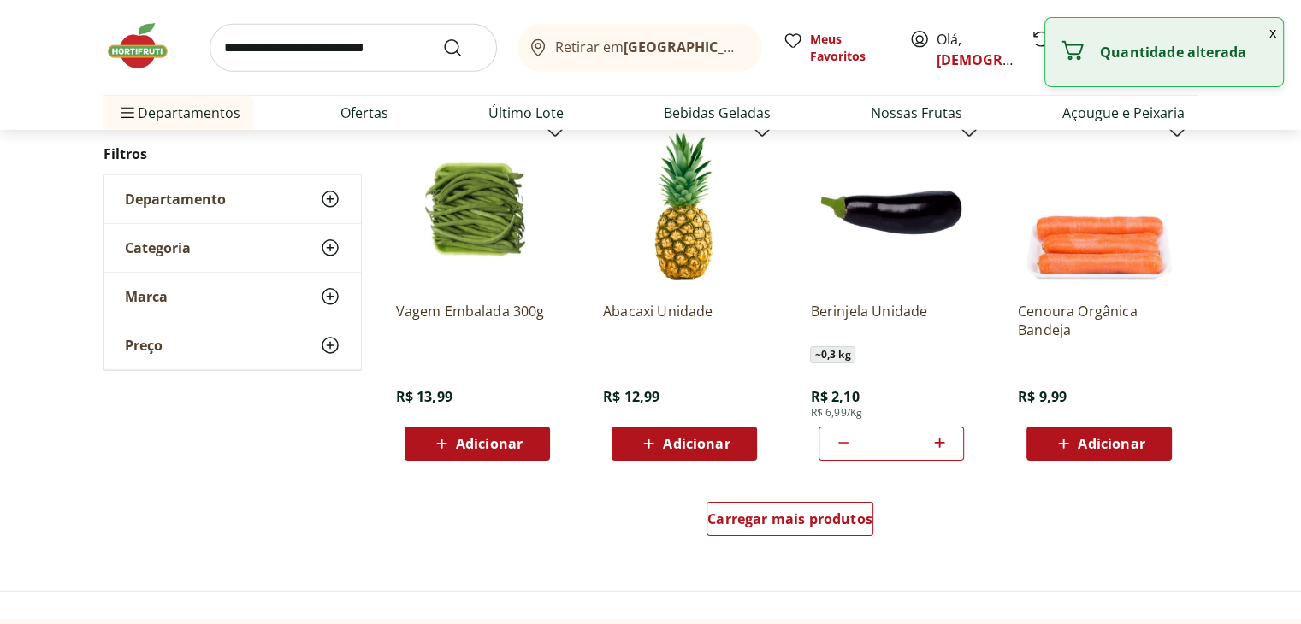
click at [835, 446] on icon at bounding box center [843, 443] width 21 height 21
type input "*"
click at [825, 524] on span "Carregar mais produtos" at bounding box center [789, 519] width 165 height 14
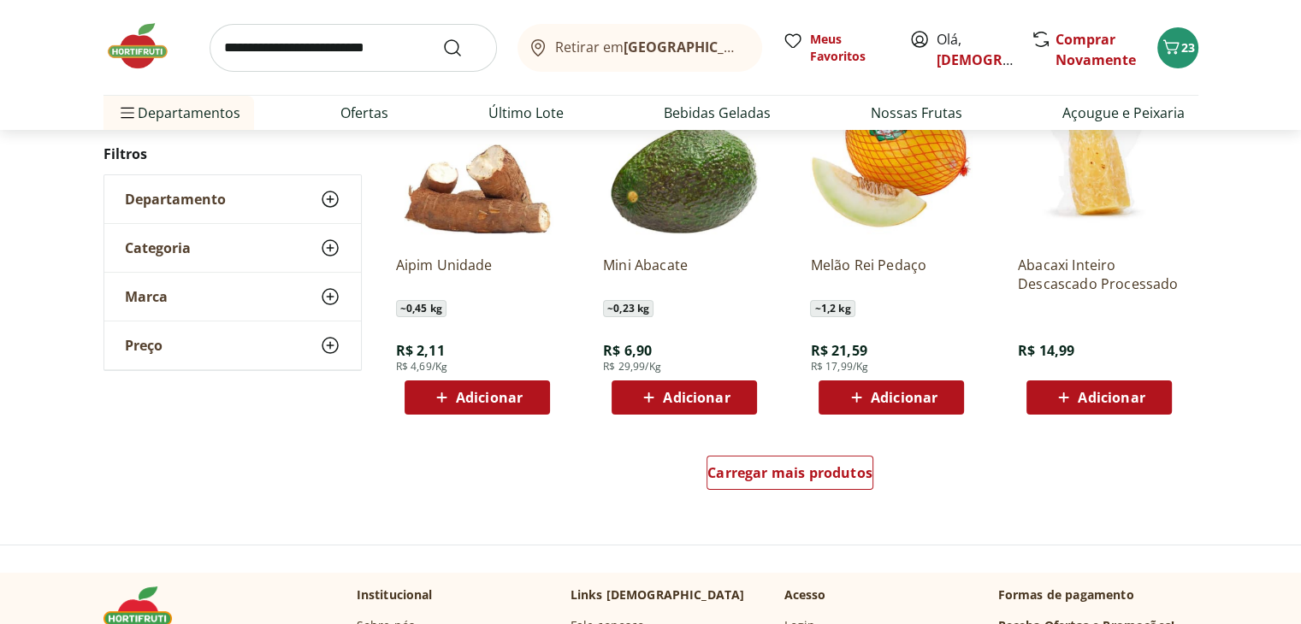
scroll to position [6584, 0]
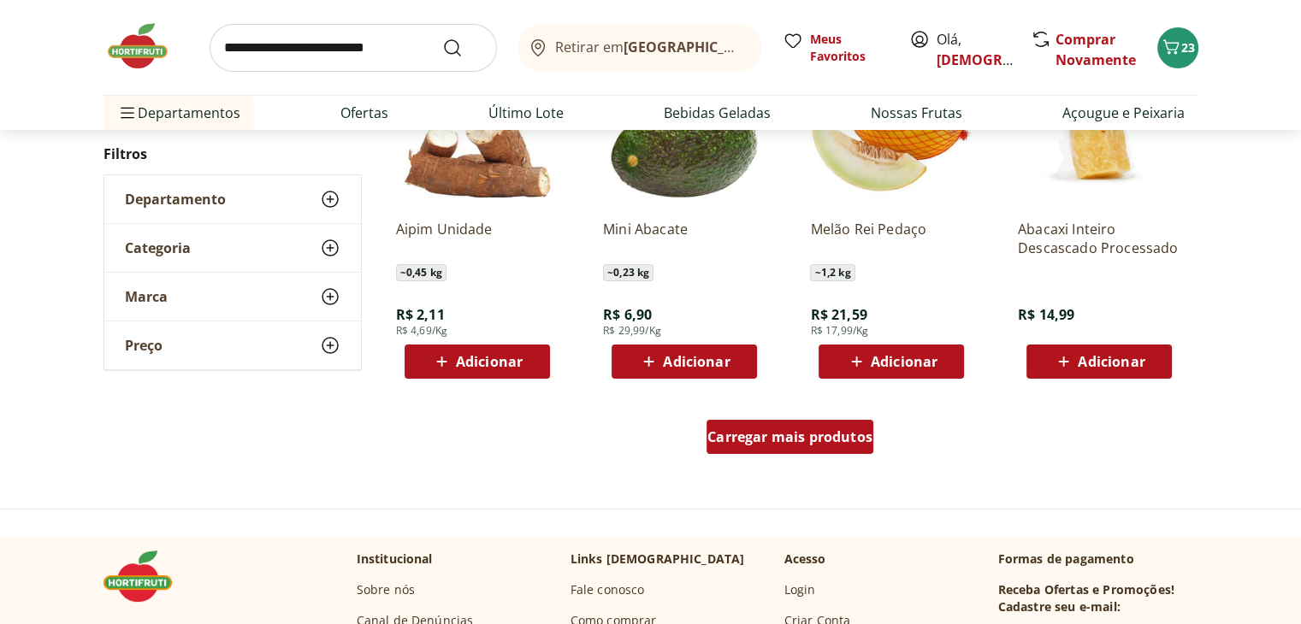
click at [804, 440] on span "Carregar mais produtos" at bounding box center [789, 437] width 165 height 14
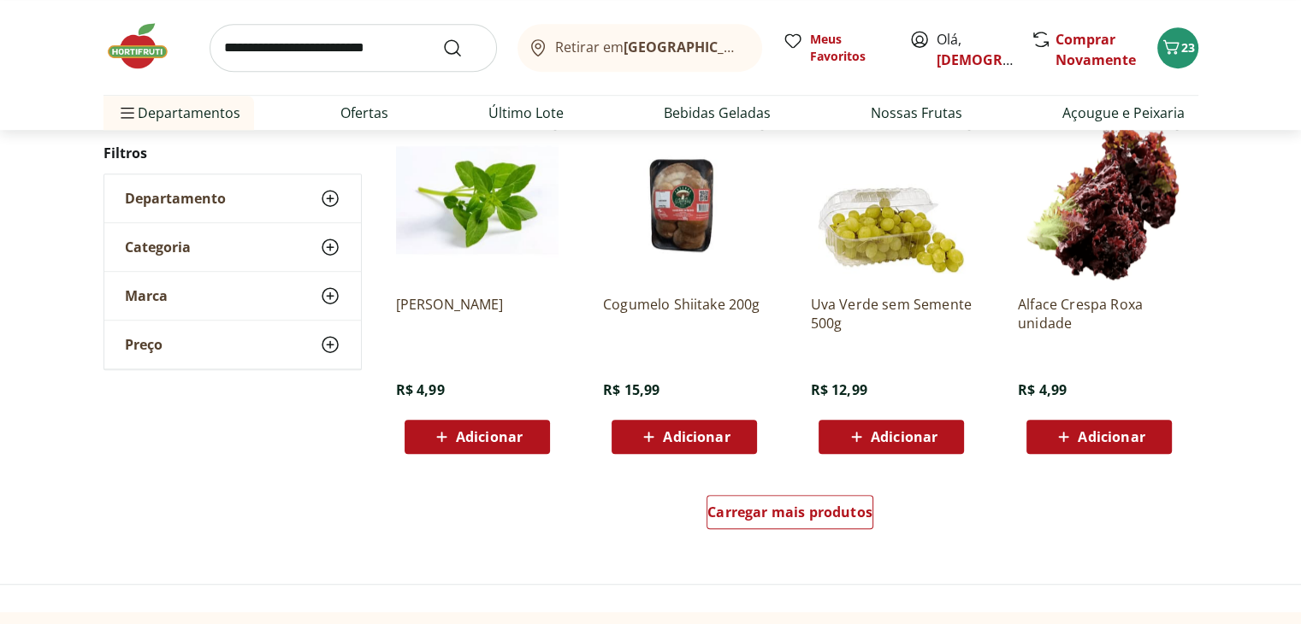
scroll to position [7781, 0]
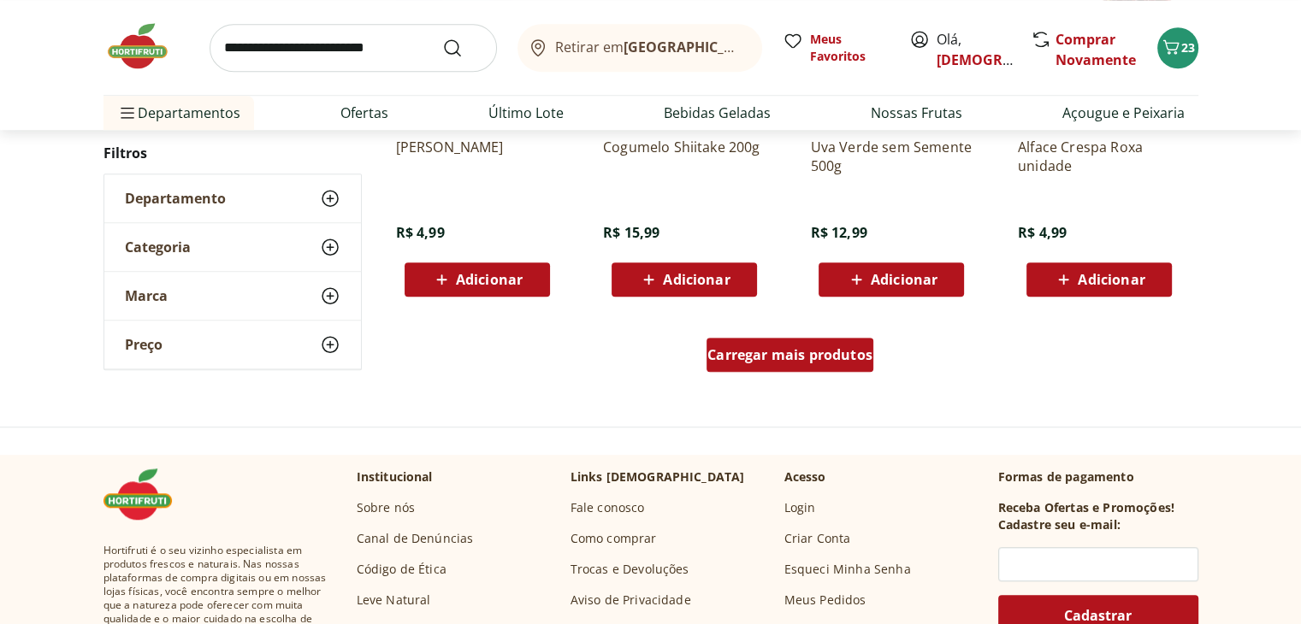
click at [835, 362] on span "Carregar mais produtos" at bounding box center [789, 355] width 165 height 14
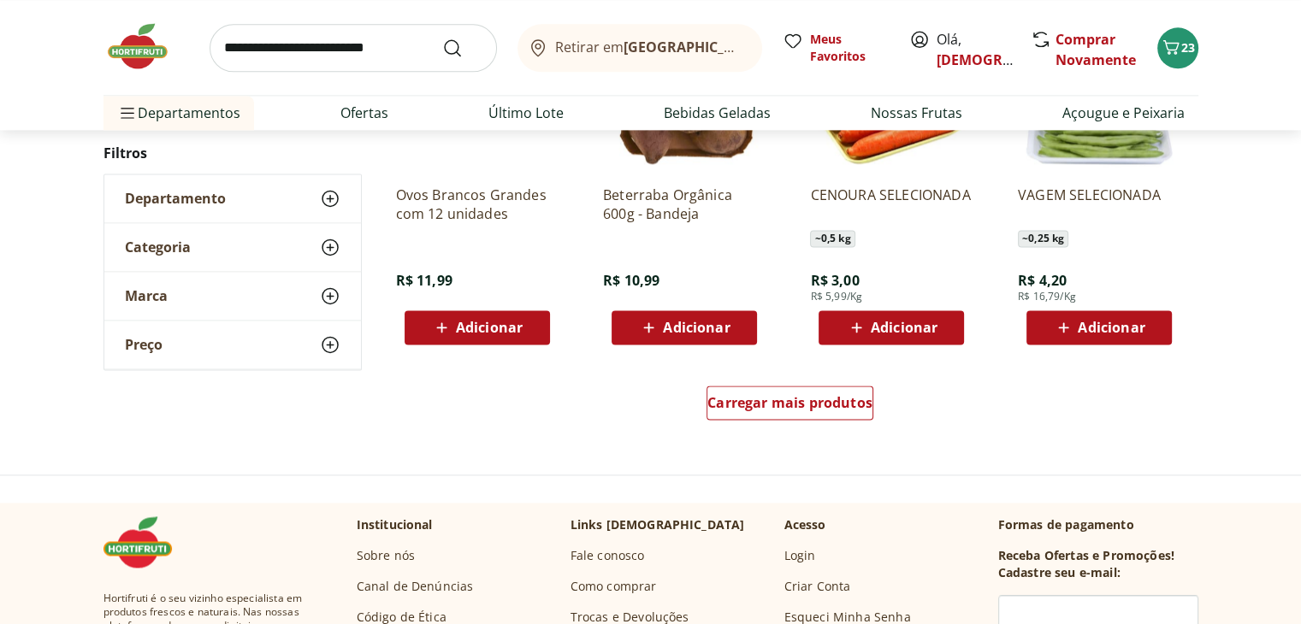
scroll to position [8892, 0]
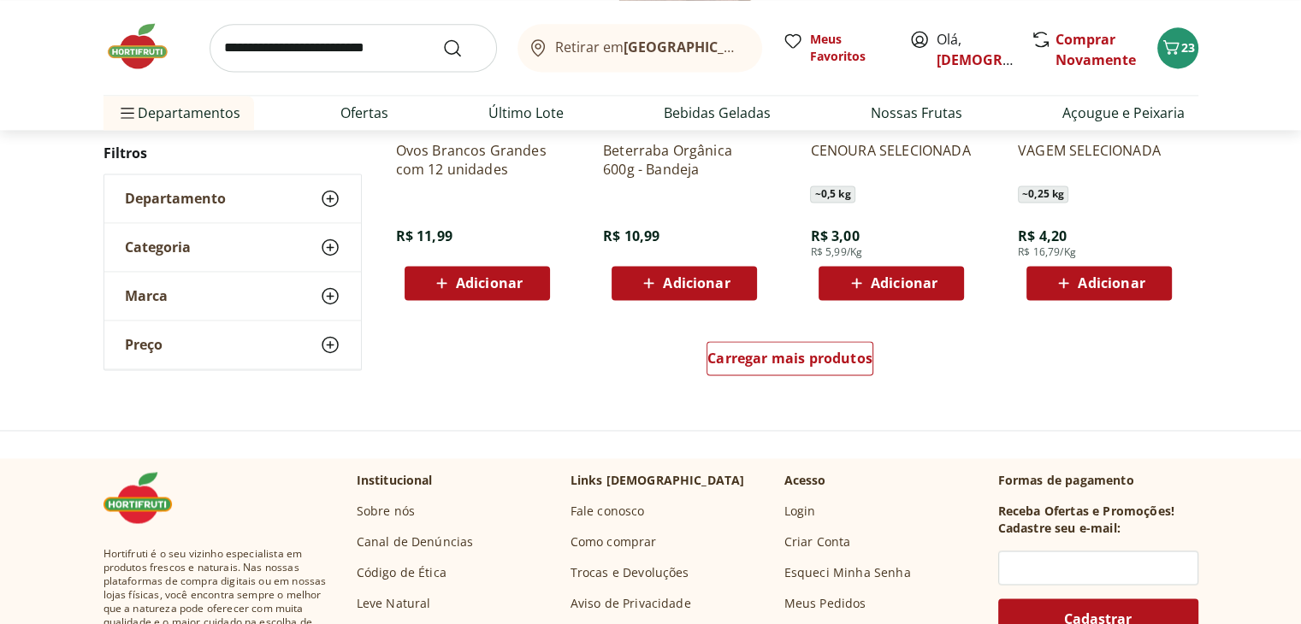
click at [861, 382] on div "Carregar mais produtos" at bounding box center [789, 362] width 829 height 82
click at [852, 363] on span "Carregar mais produtos" at bounding box center [789, 358] width 165 height 14
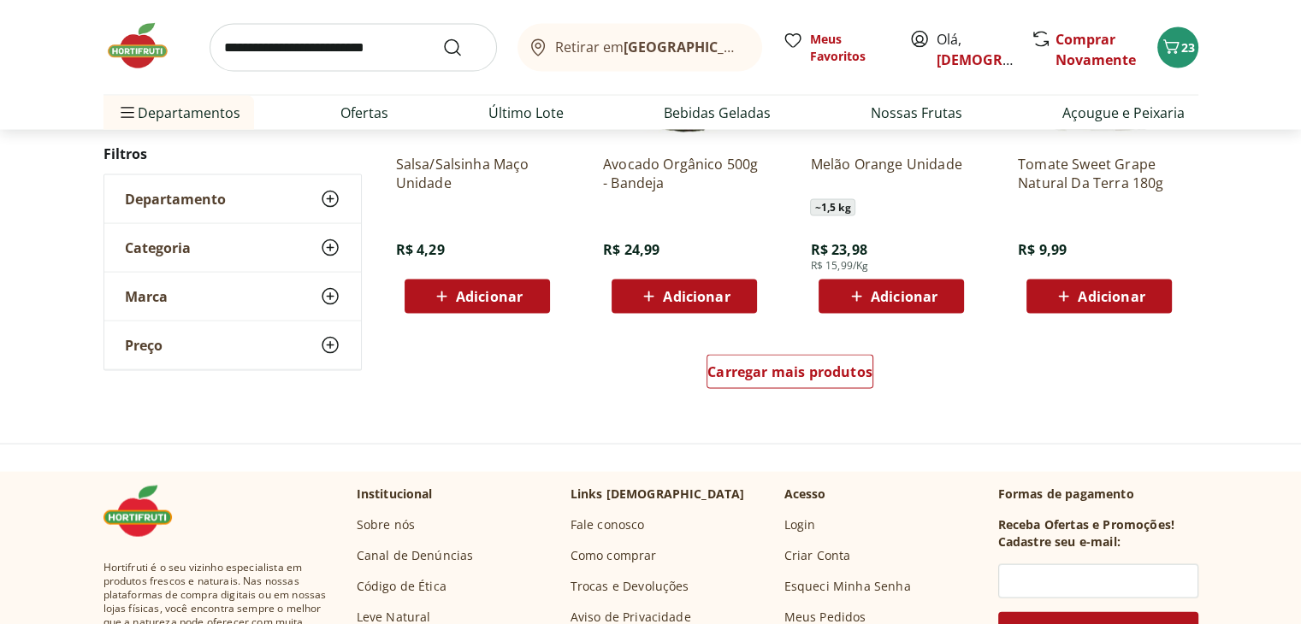
scroll to position [10004, 0]
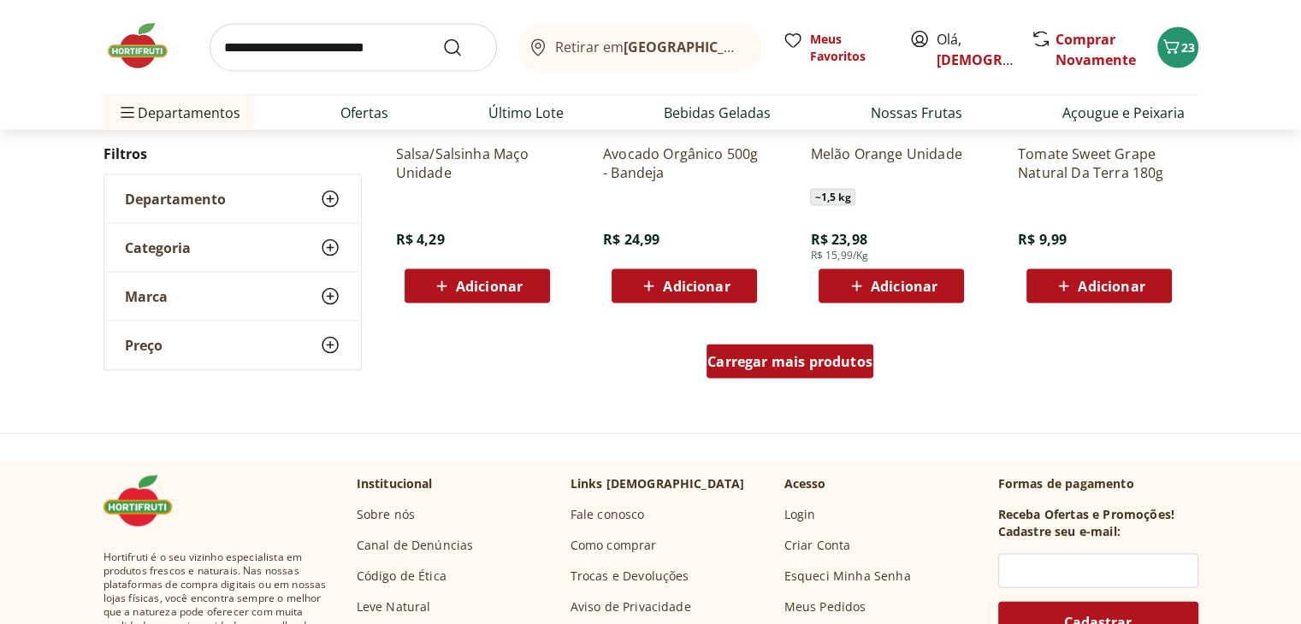
click at [861, 359] on span "Carregar mais produtos" at bounding box center [789, 362] width 165 height 14
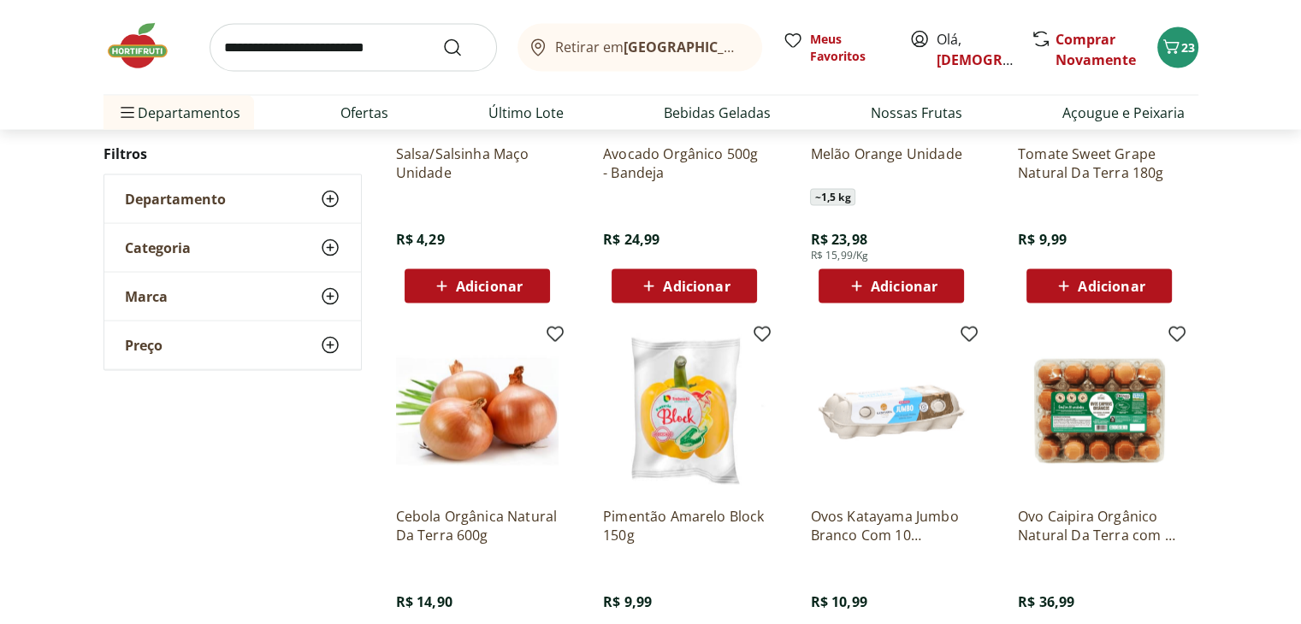
click at [1095, 290] on span "Adicionar" at bounding box center [1110, 287] width 67 height 14
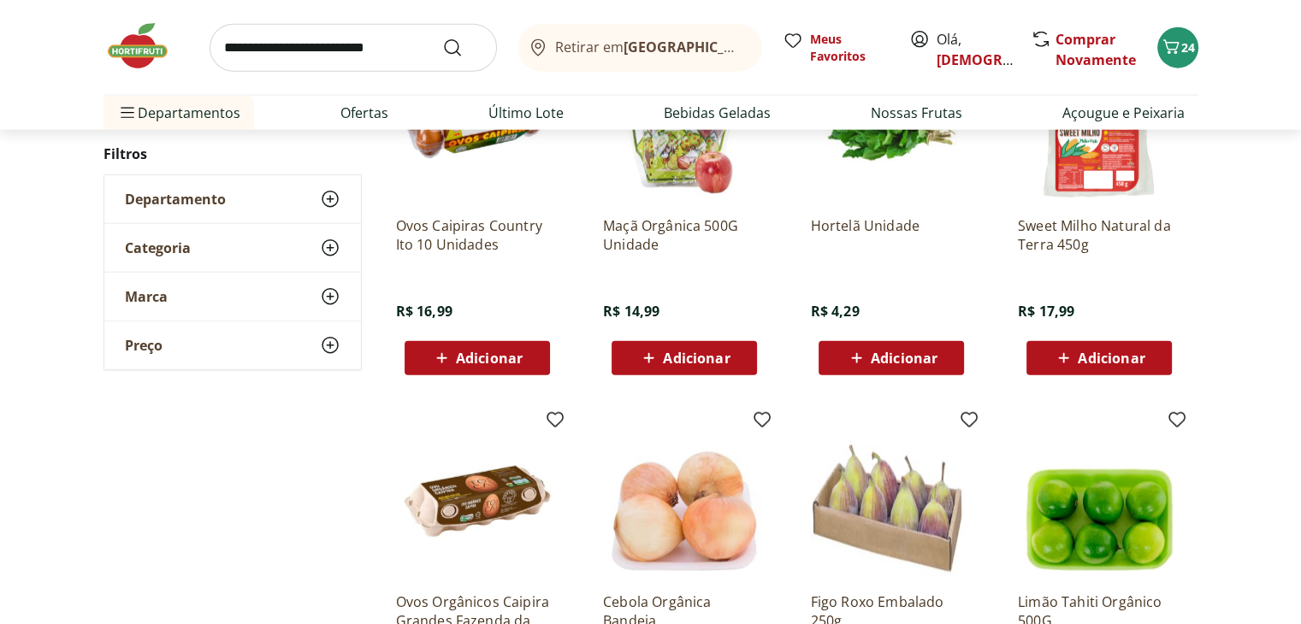
scroll to position [10774, 0]
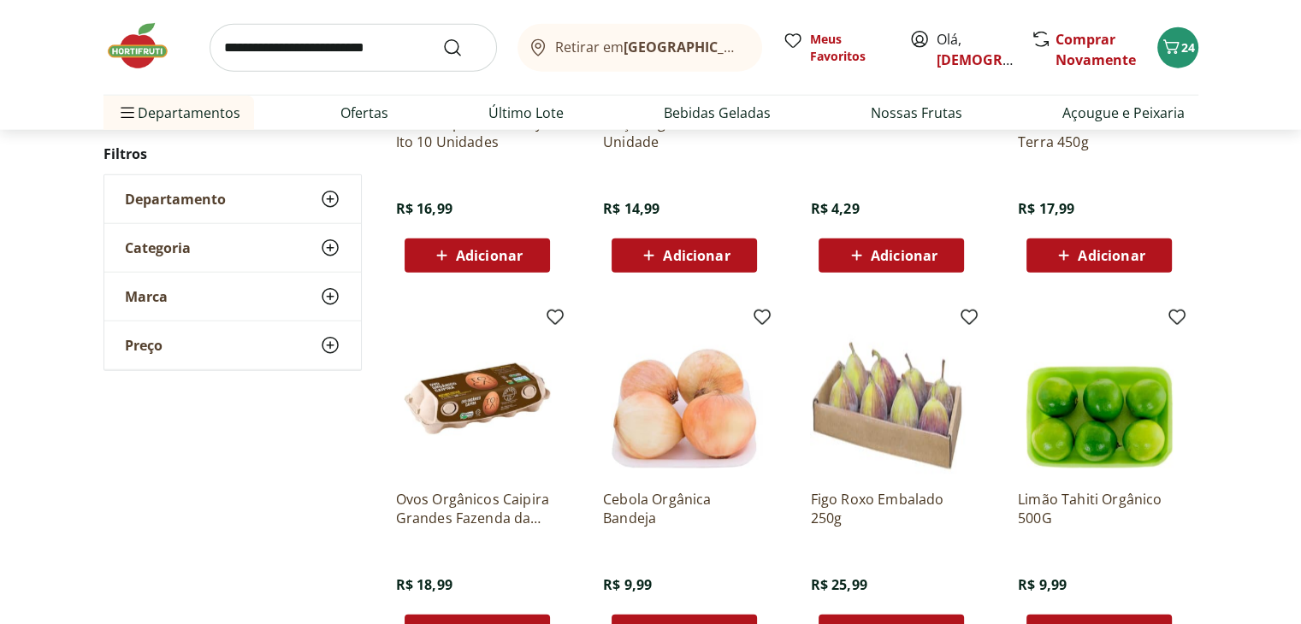
click at [333, 40] on input "search" at bounding box center [352, 48] width 287 height 48
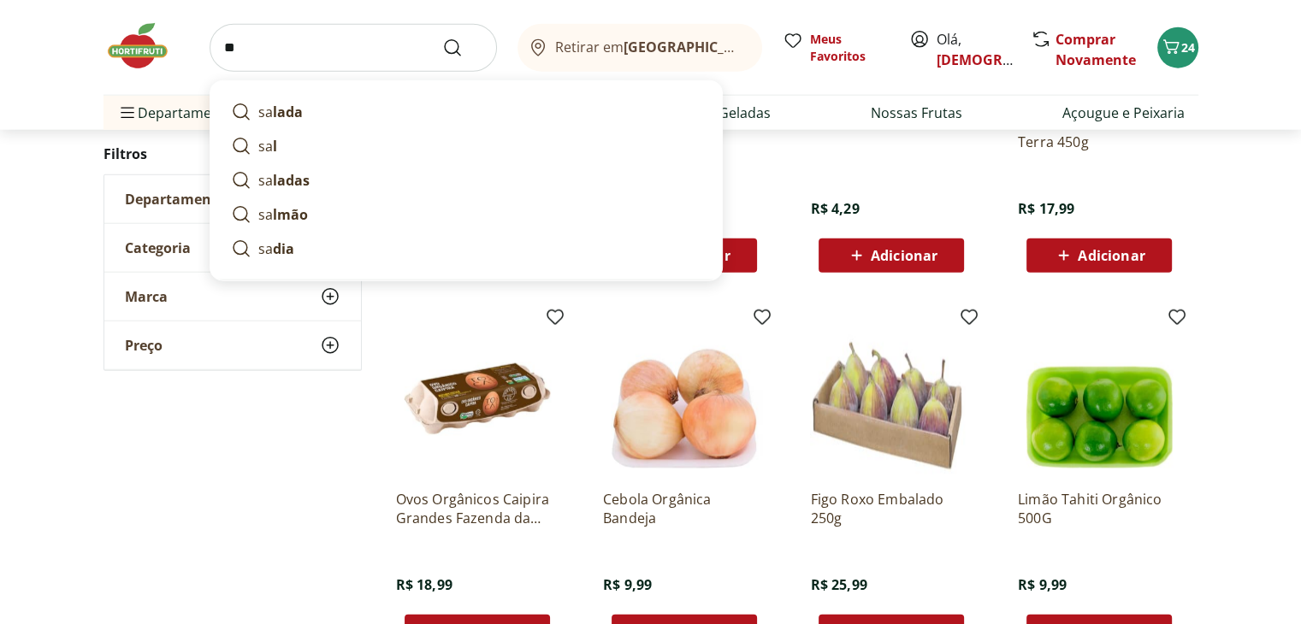
type input "*"
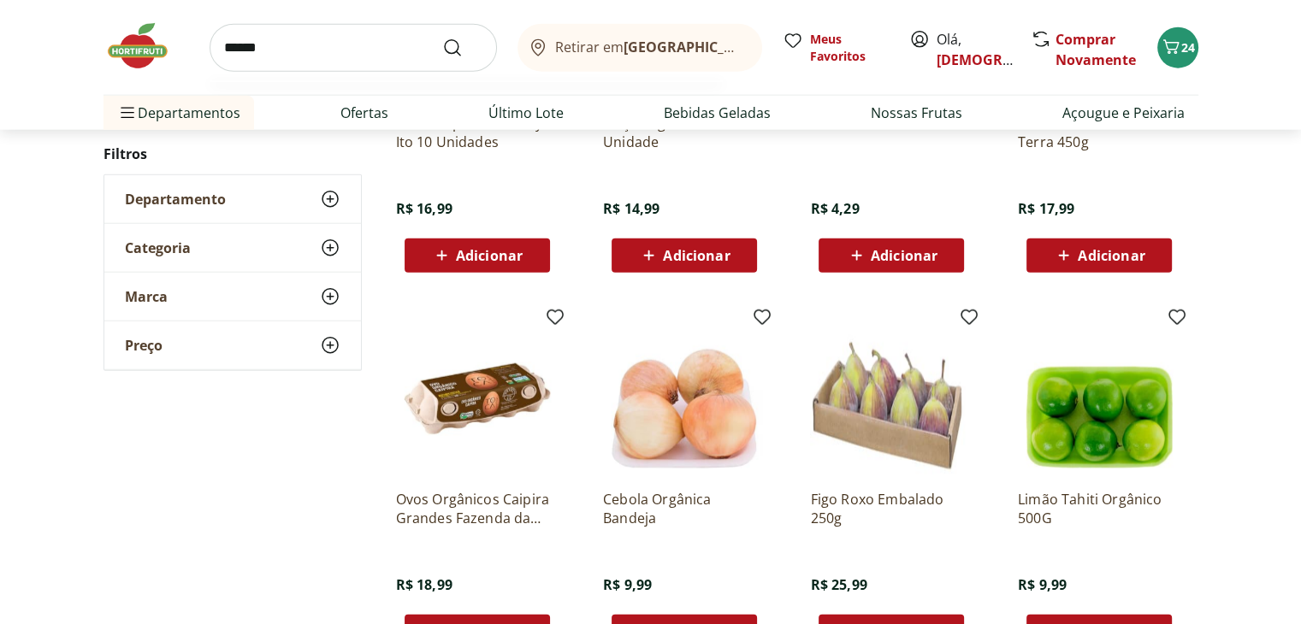
type input "******"
click at [442, 38] on button "Submit Search" at bounding box center [462, 48] width 41 height 21
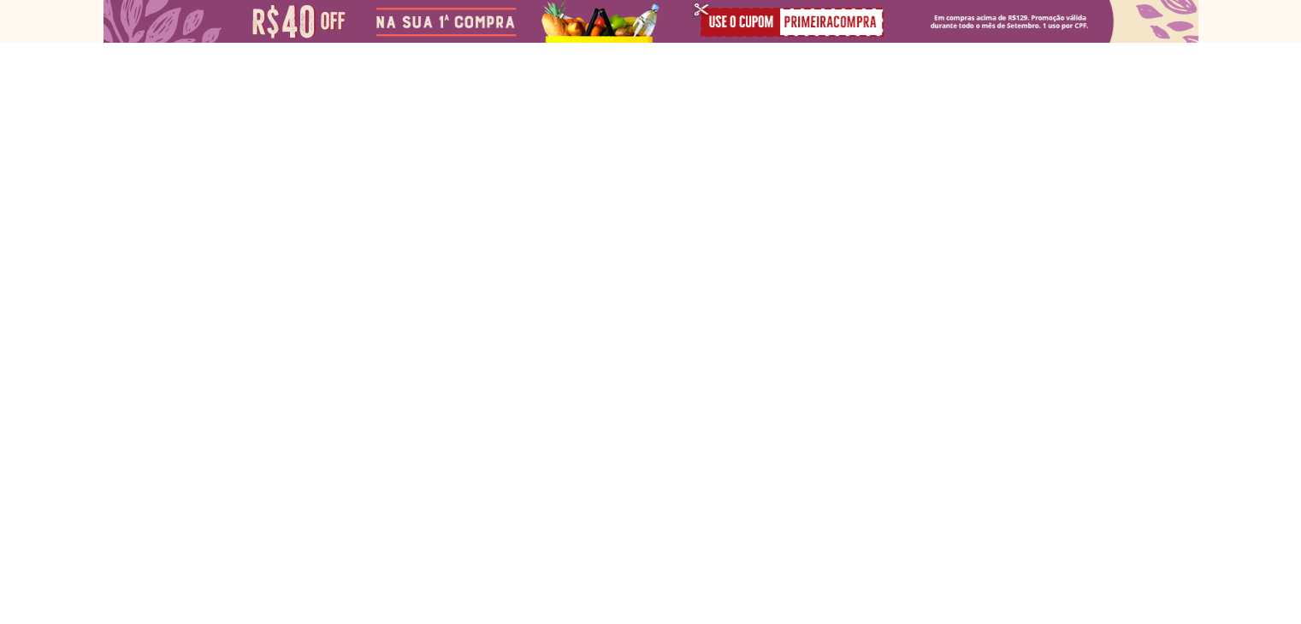
select select "**********"
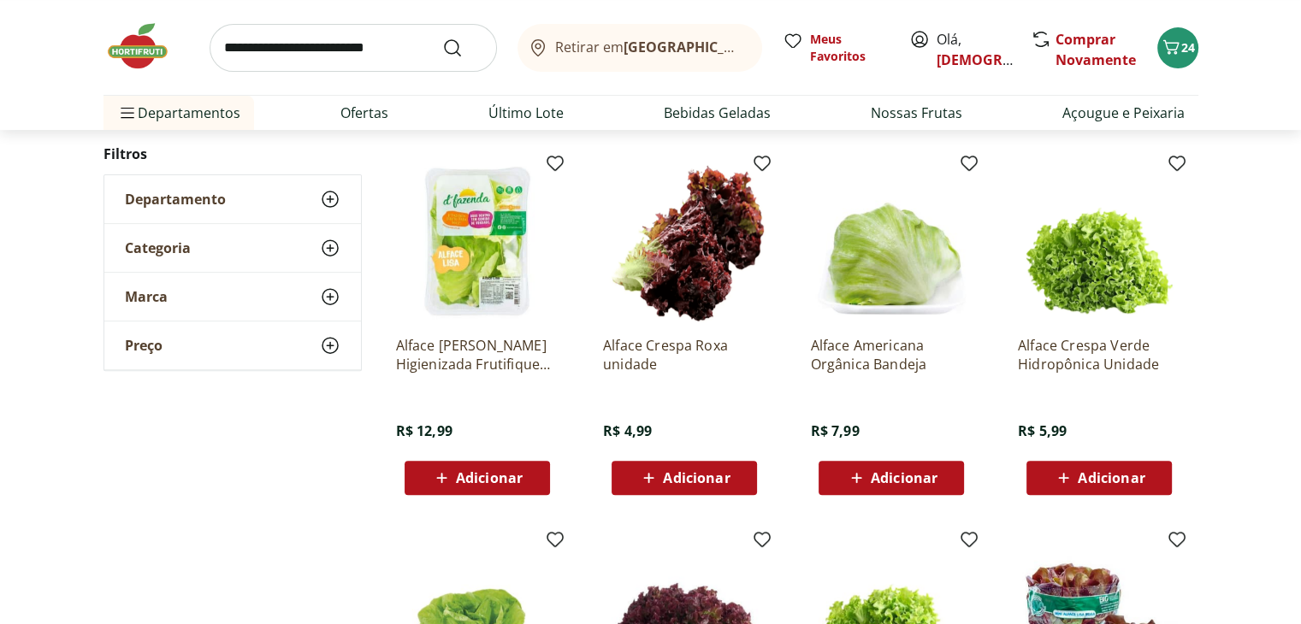
scroll to position [599, 0]
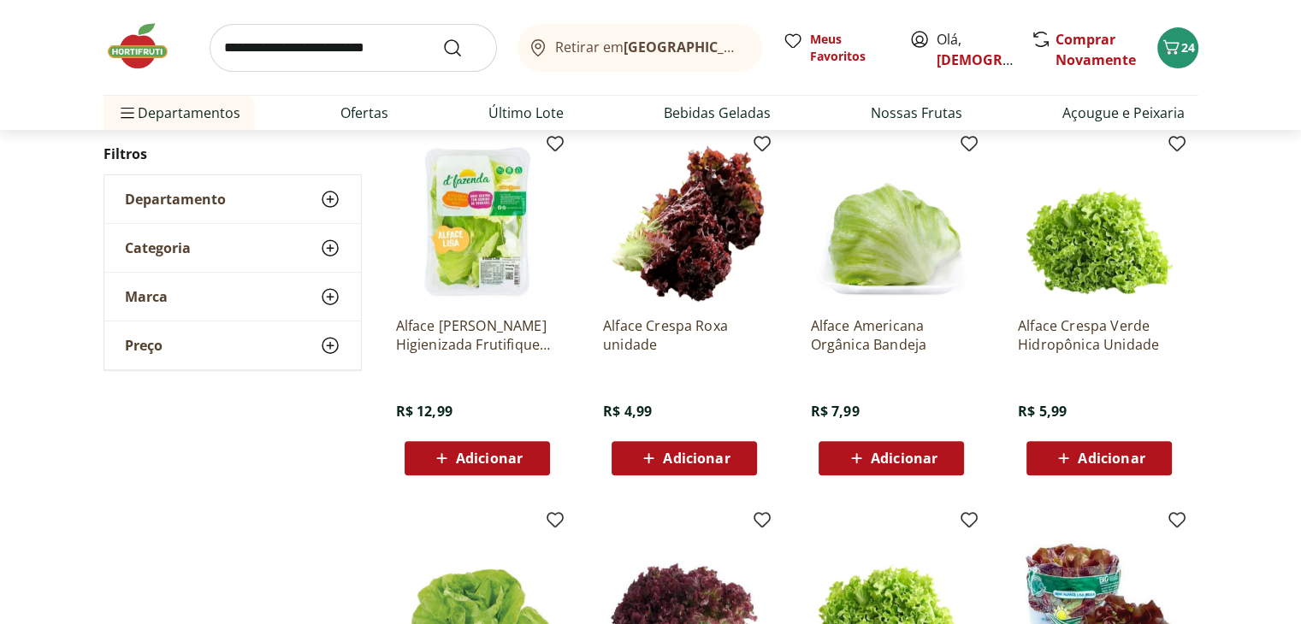
click at [493, 456] on span "Adicionar" at bounding box center [489, 458] width 67 height 14
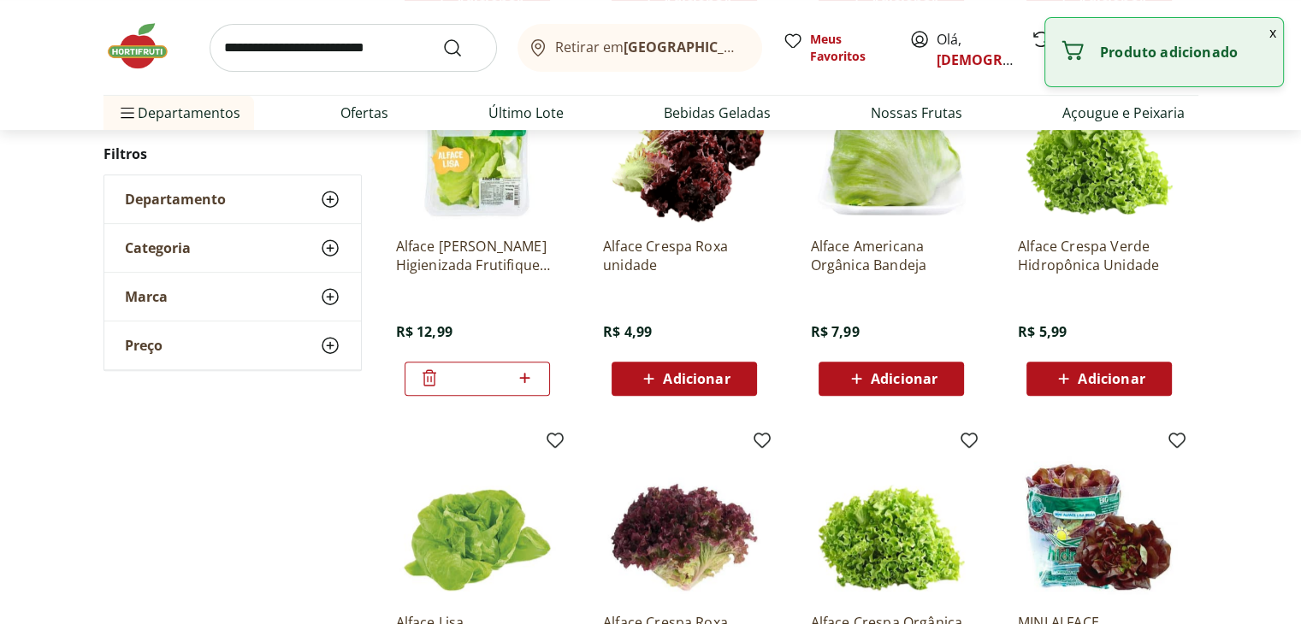
scroll to position [770, 0]
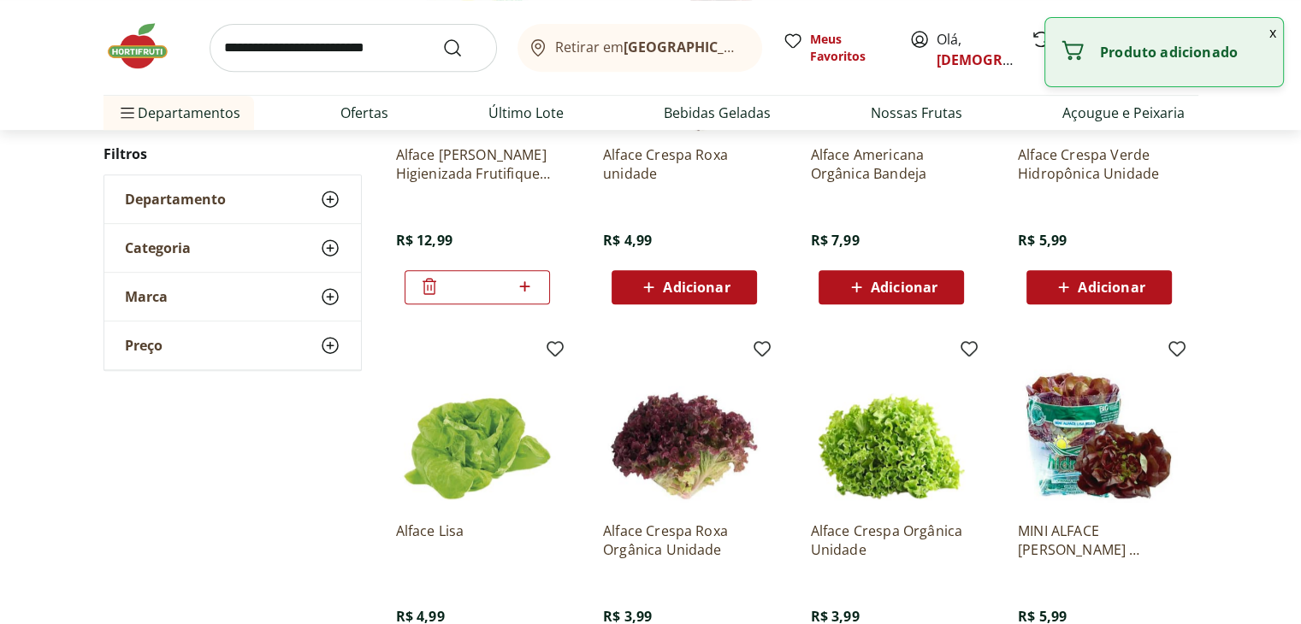
click at [328, 51] on input "search" at bounding box center [352, 48] width 287 height 48
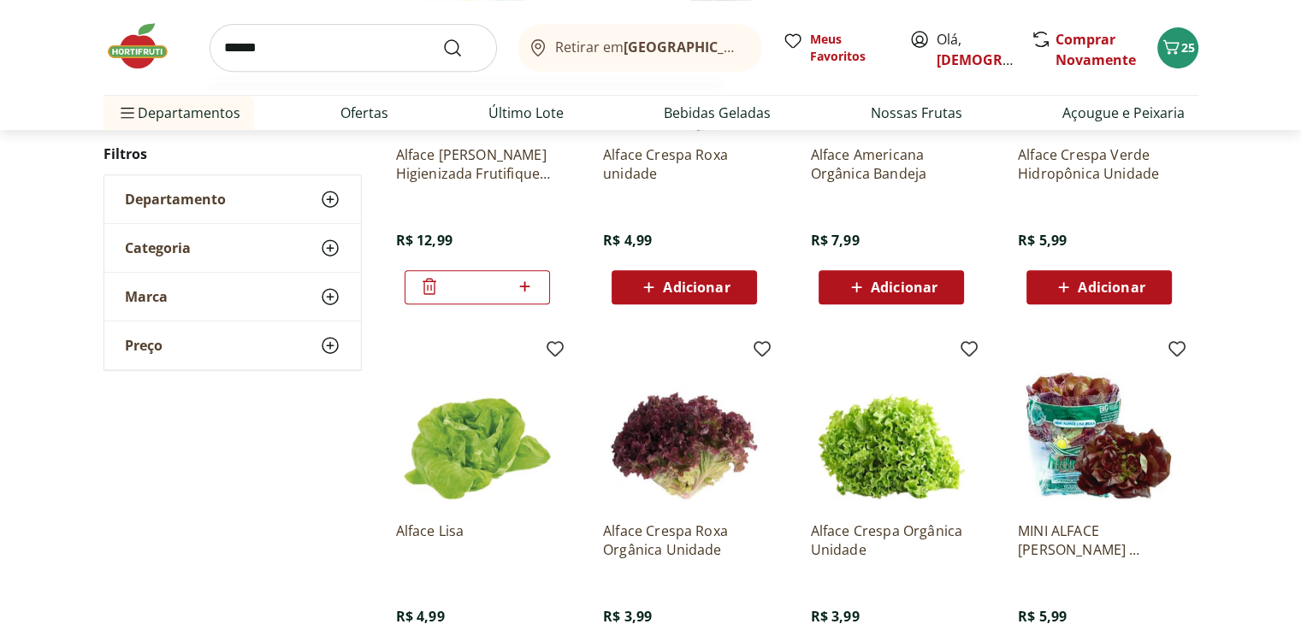
type input "******"
click at [442, 38] on button "Submit Search" at bounding box center [462, 48] width 41 height 21
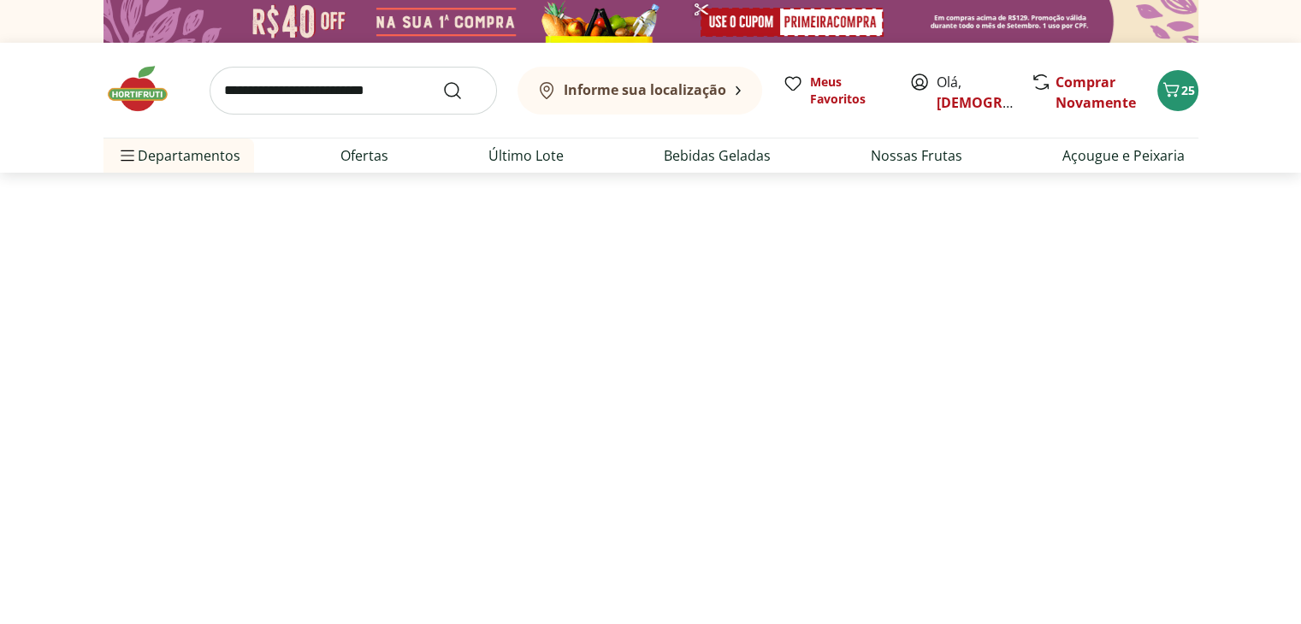
select select "**********"
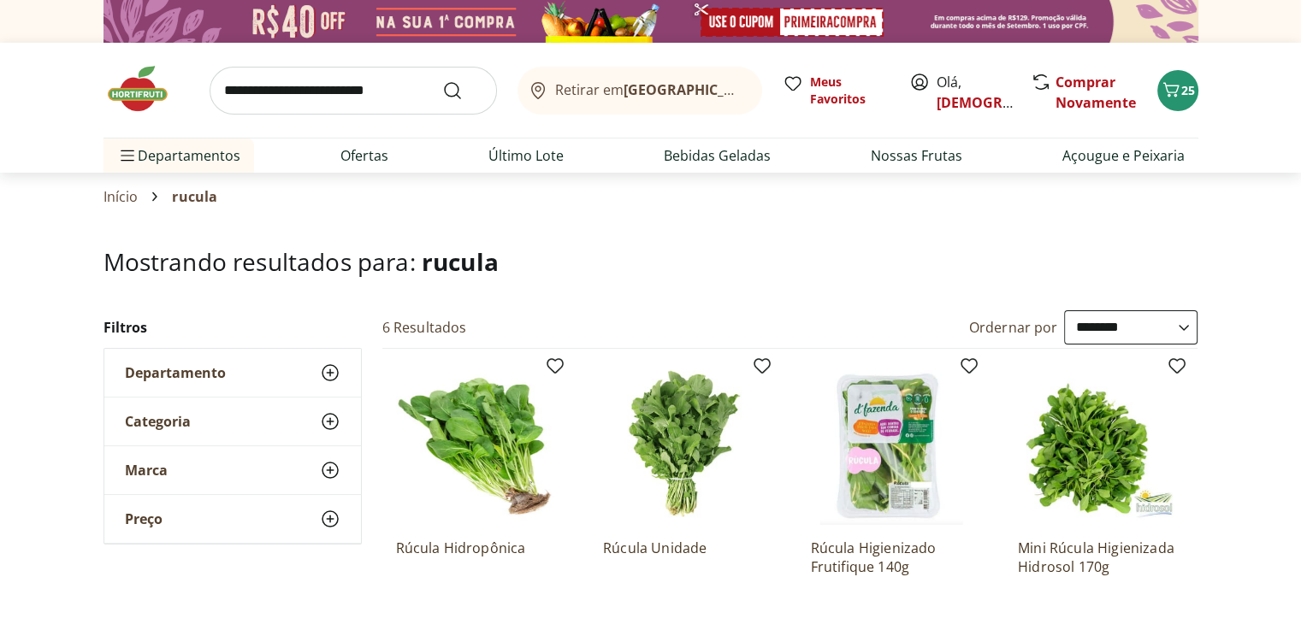
scroll to position [86, 0]
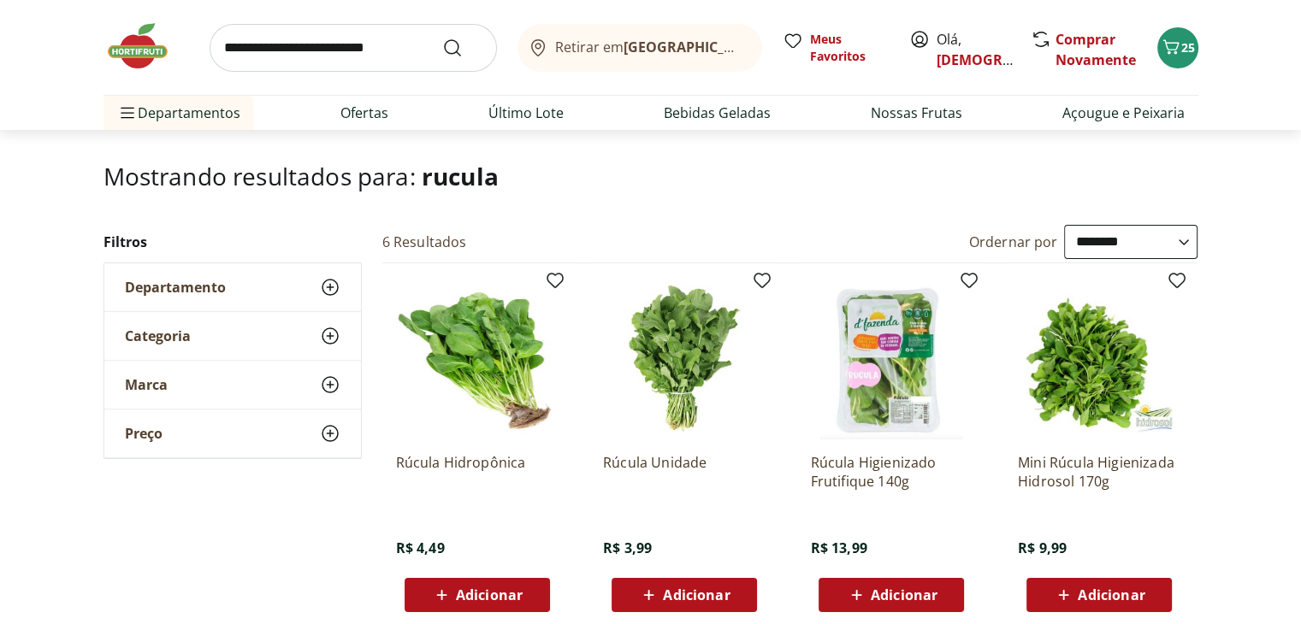
click at [909, 605] on div "Adicionar" at bounding box center [891, 595] width 118 height 31
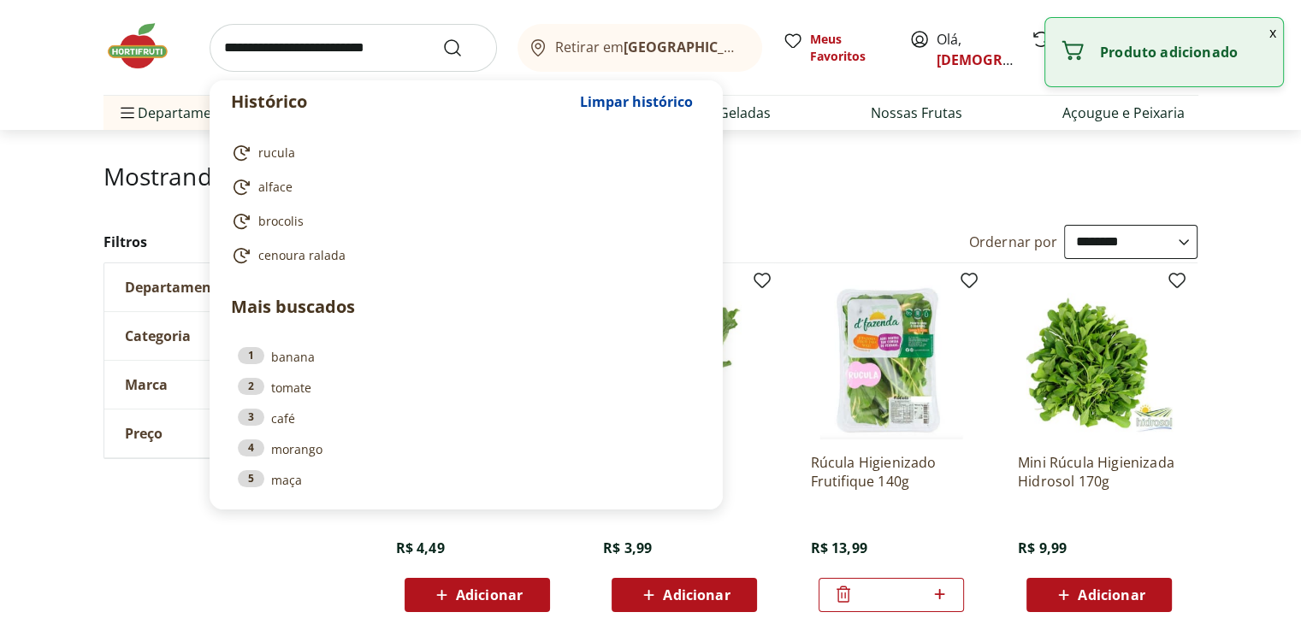
click at [386, 49] on input "search" at bounding box center [352, 48] width 287 height 48
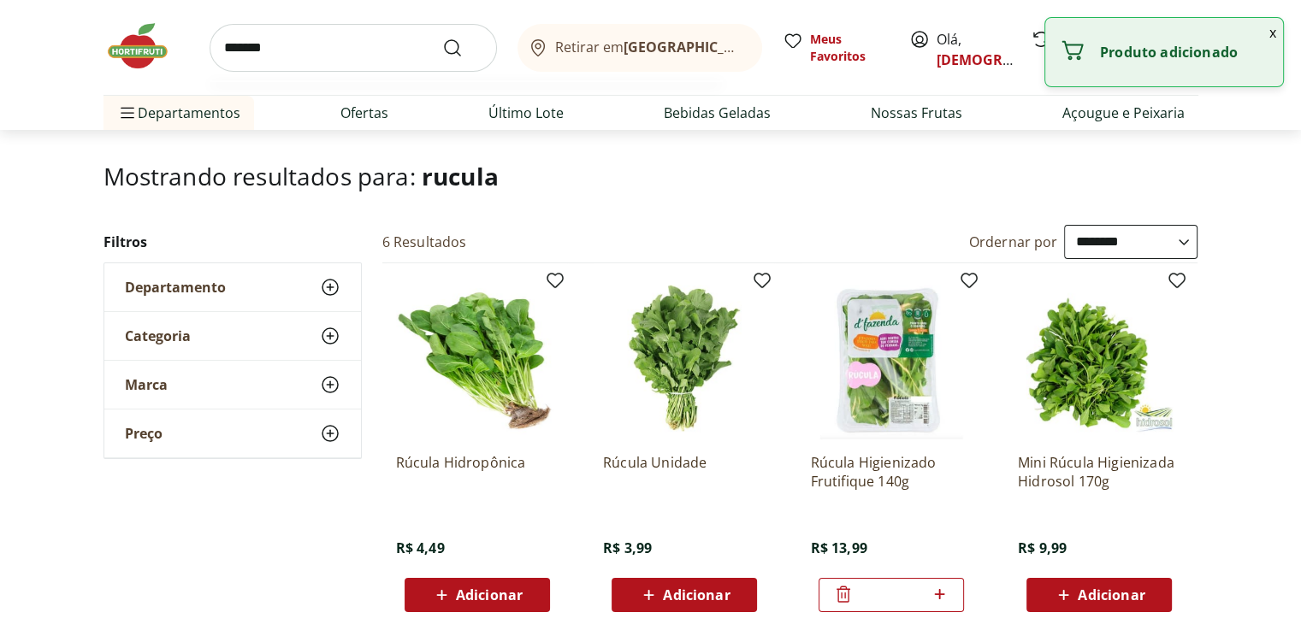
type input "*******"
click at [442, 38] on button "Submit Search" at bounding box center [462, 48] width 41 height 21
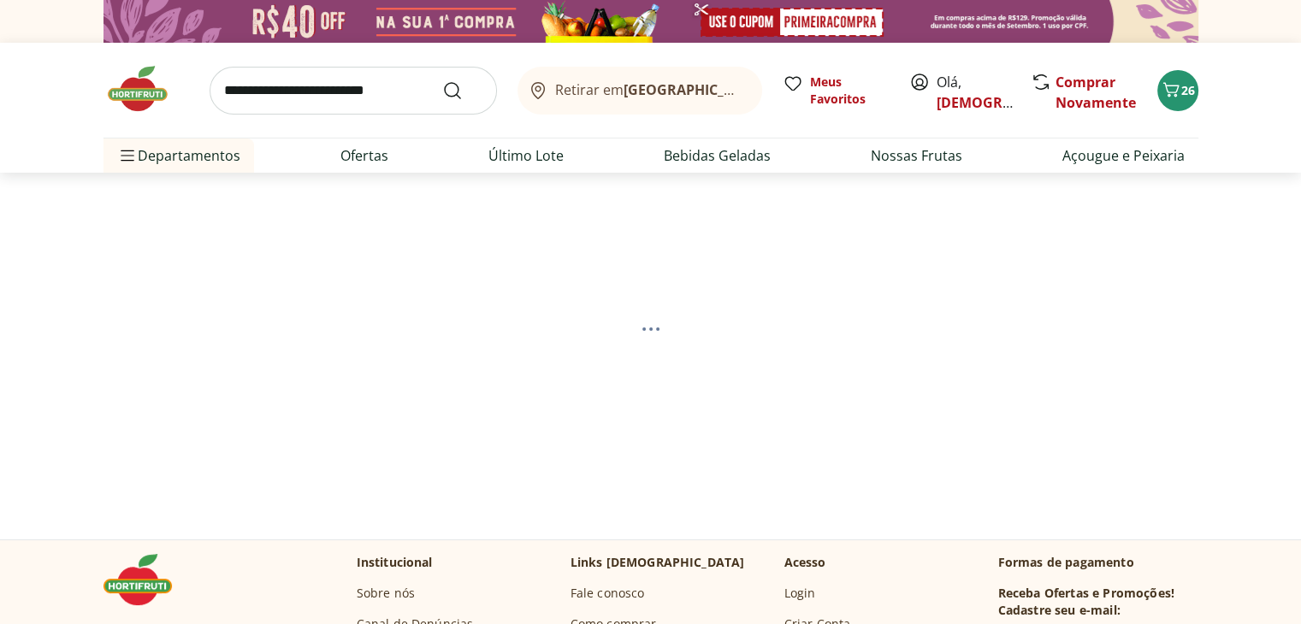
select select "**********"
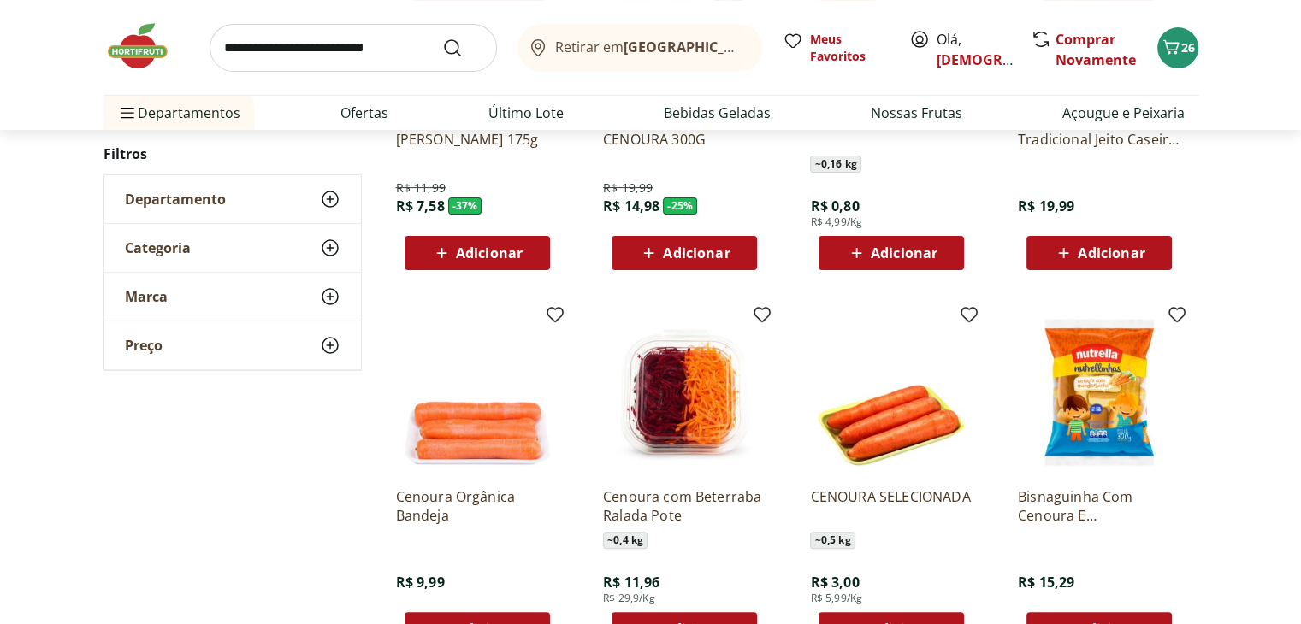
scroll to position [599, 0]
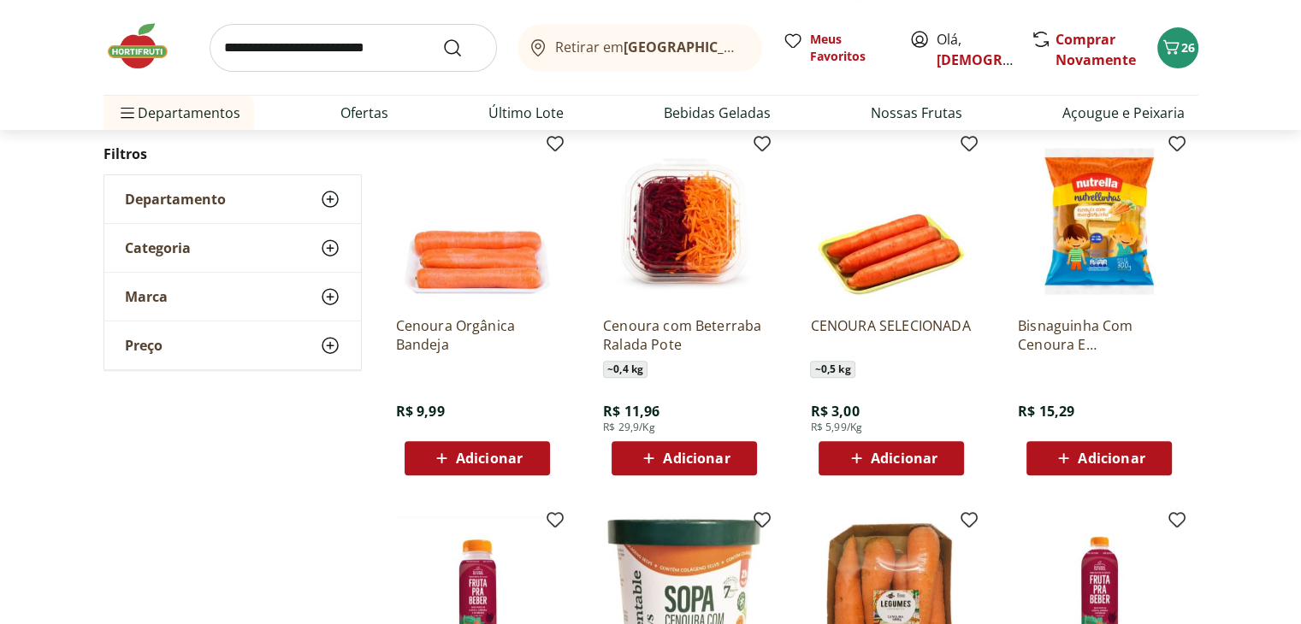
click at [673, 453] on span "Adicionar" at bounding box center [696, 458] width 67 height 14
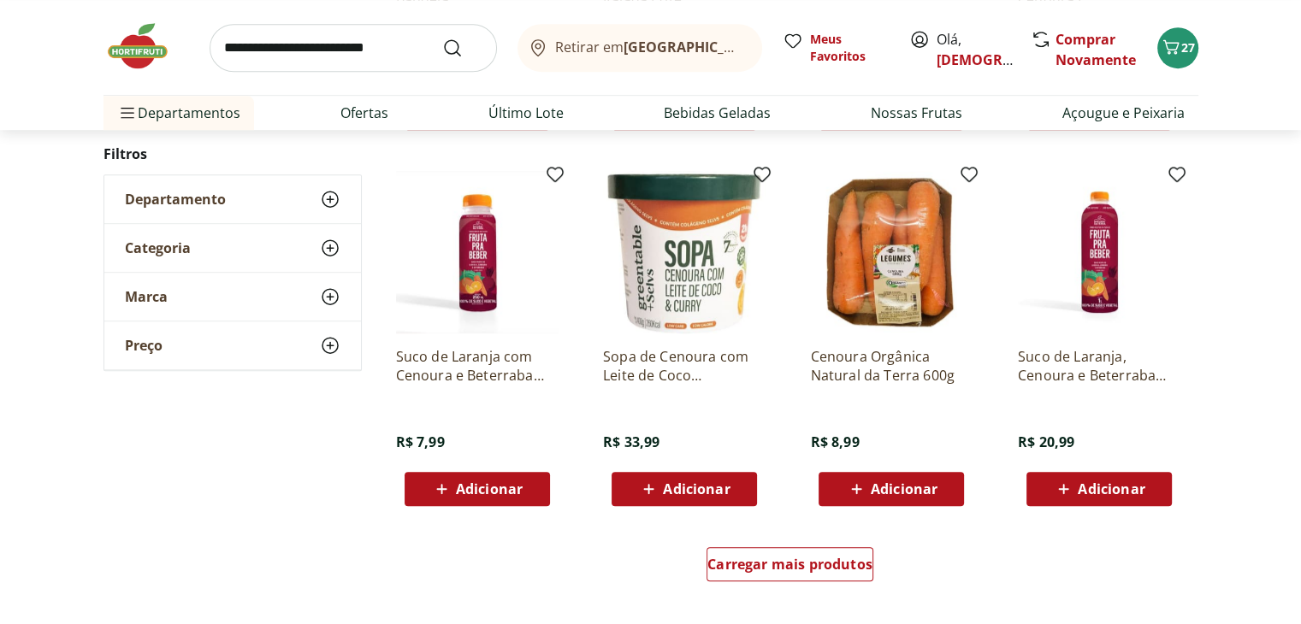
scroll to position [1026, 0]
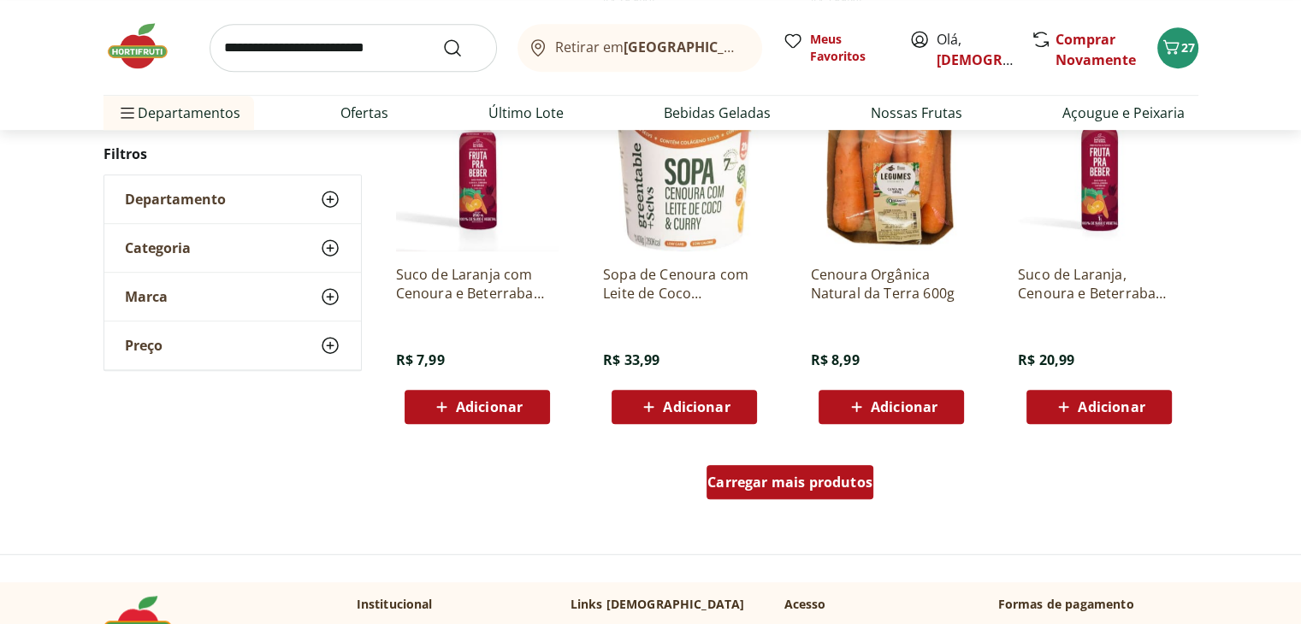
click at [787, 476] on span "Carregar mais produtos" at bounding box center [789, 482] width 165 height 14
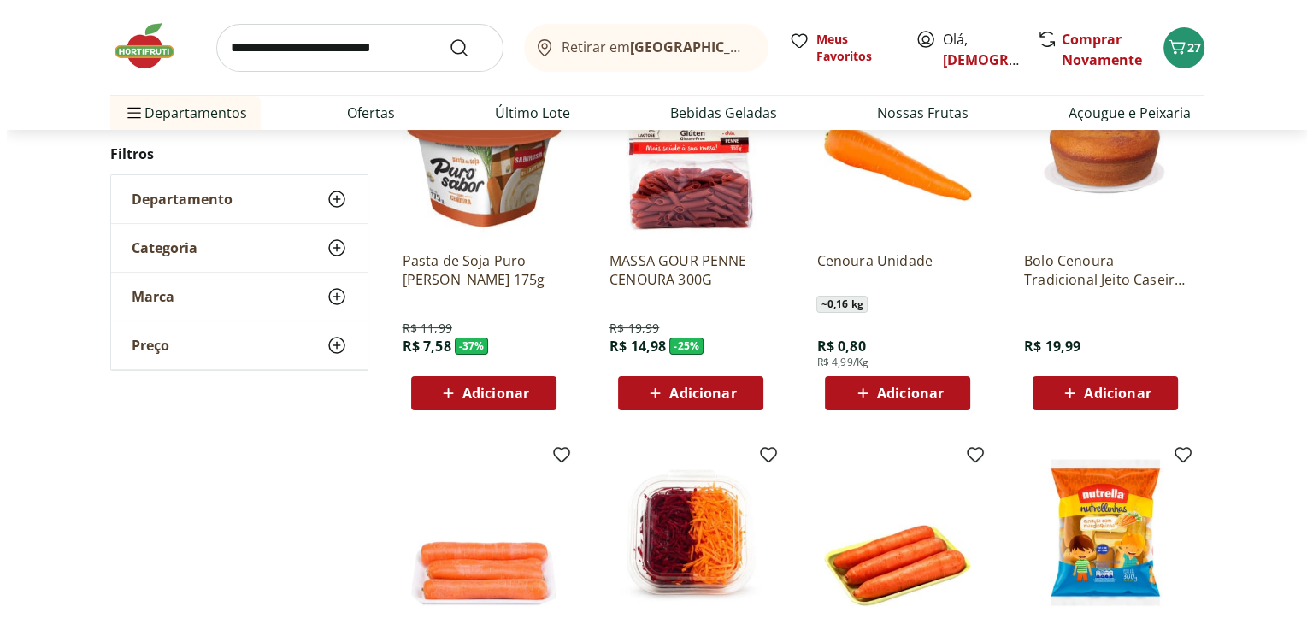
scroll to position [0, 0]
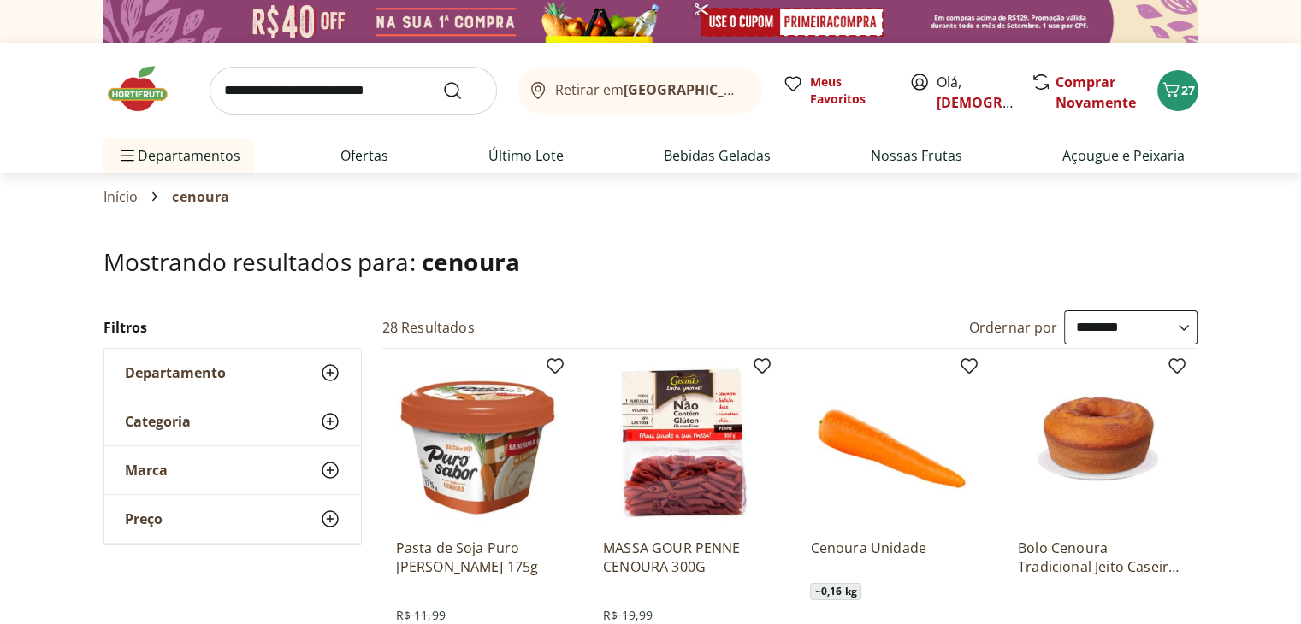
click at [298, 93] on input "search" at bounding box center [352, 91] width 287 height 48
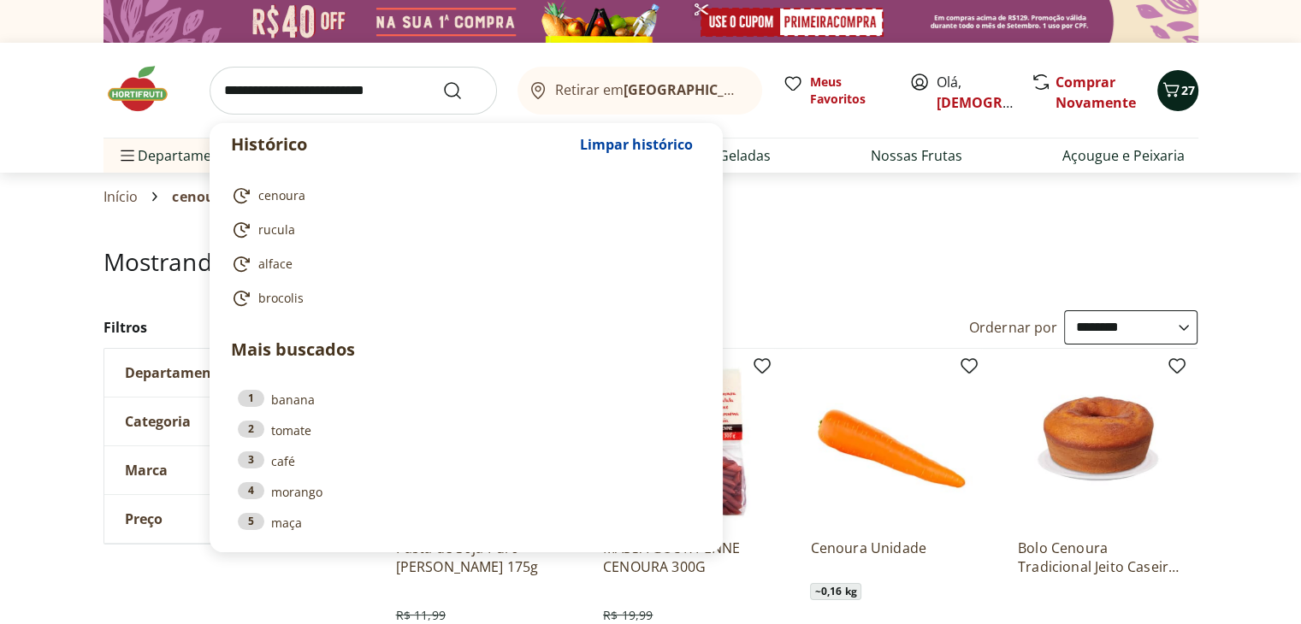
click at [1167, 89] on icon "Carrinho" at bounding box center [1170, 90] width 21 height 21
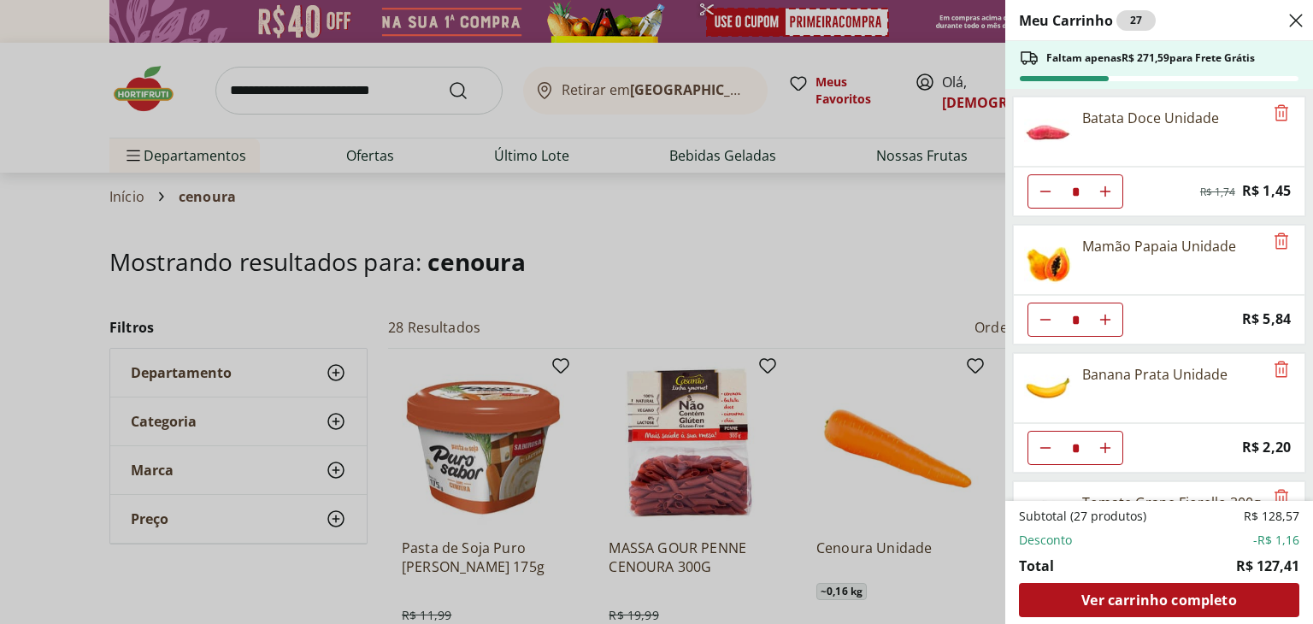
click at [1040, 191] on use "Diminuir Quantidade" at bounding box center [1046, 192] width 14 height 14
click at [1103, 192] on icon "Aumentar Quantidade" at bounding box center [1106, 192] width 14 height 14
type input "*"
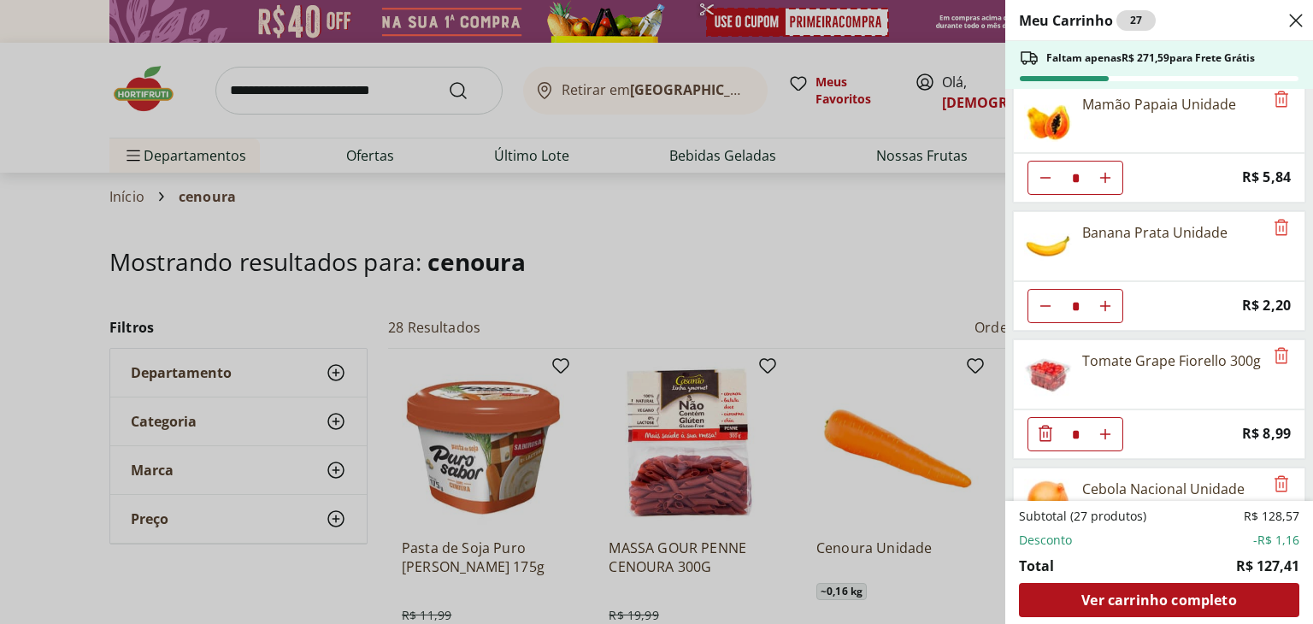
scroll to position [171, 0]
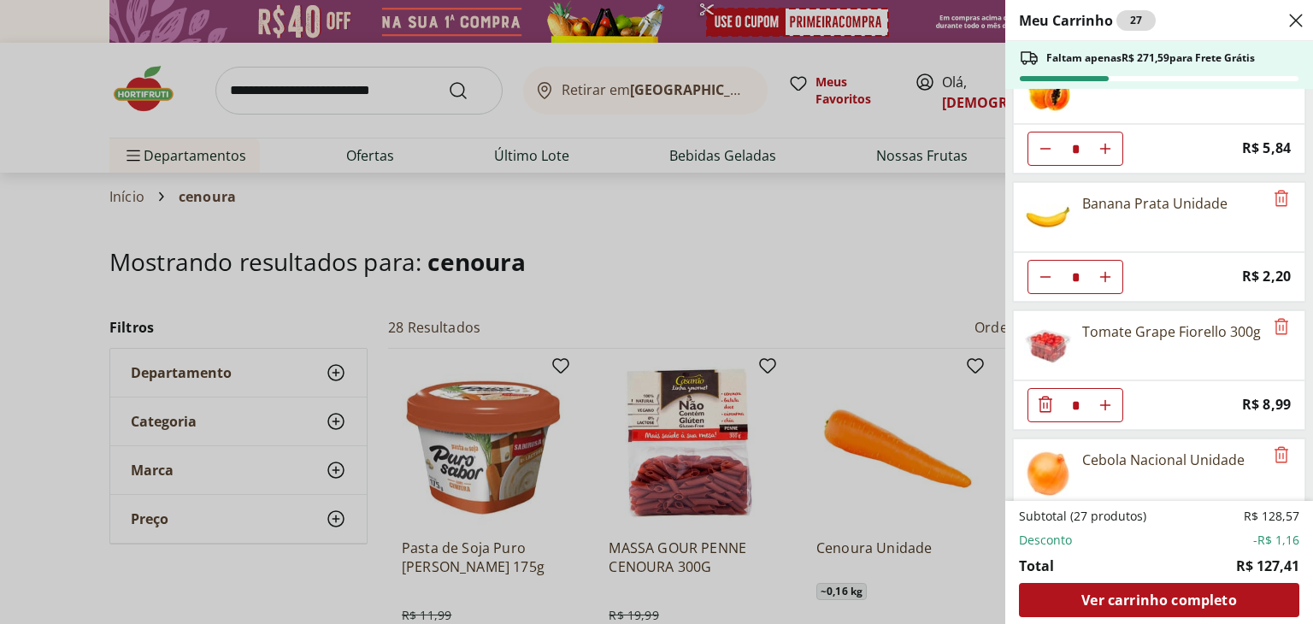
click at [1108, 271] on icon "Aumentar Quantidade" at bounding box center [1106, 277] width 14 height 14
click at [1042, 271] on icon "Diminuir Quantidade" at bounding box center [1046, 277] width 14 height 14
type input "*"
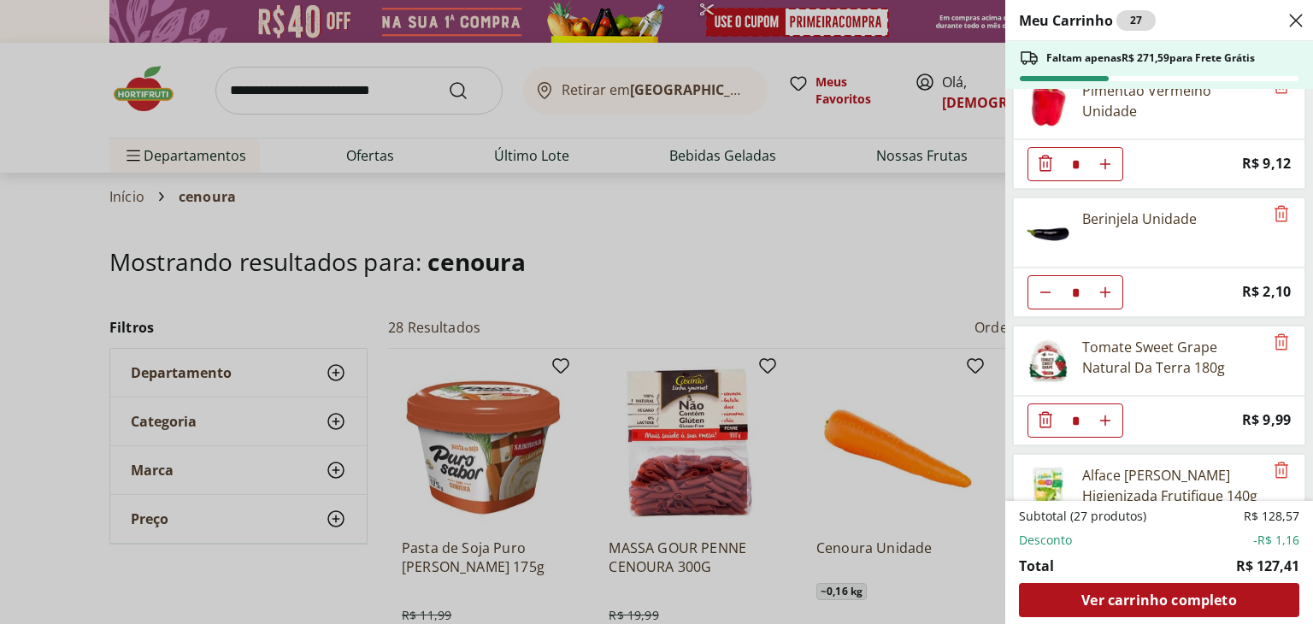
scroll to position [1034, 0]
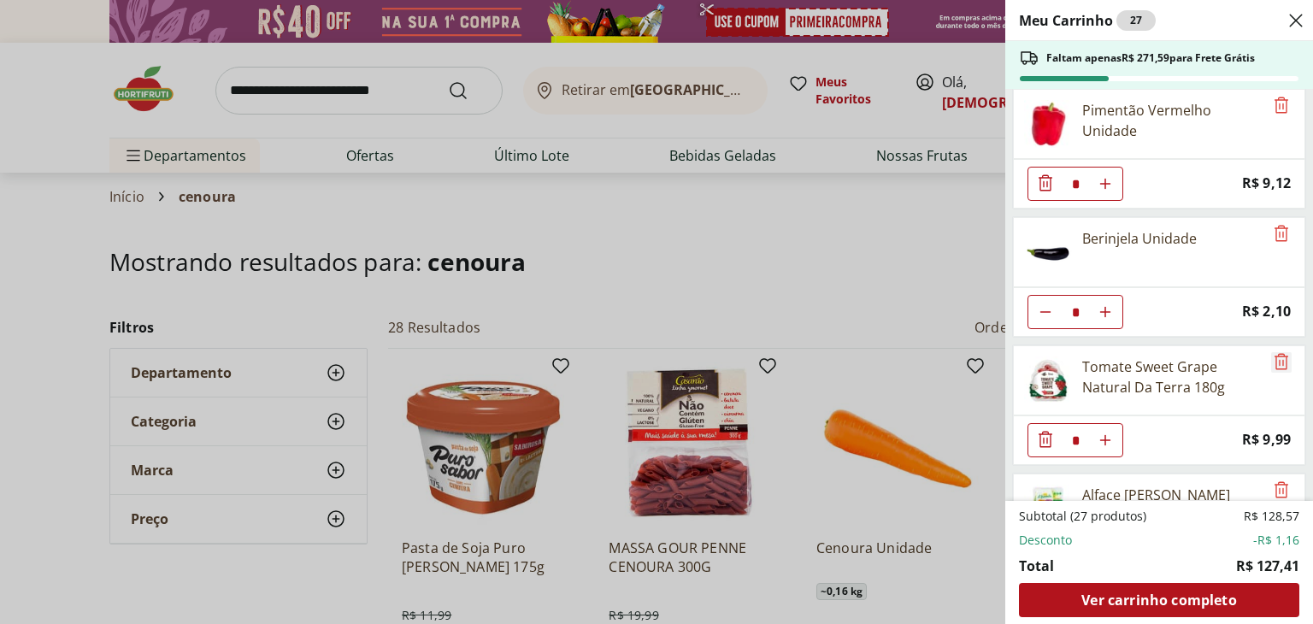
click at [1277, 351] on icon "Remove" at bounding box center [1281, 361] width 21 height 21
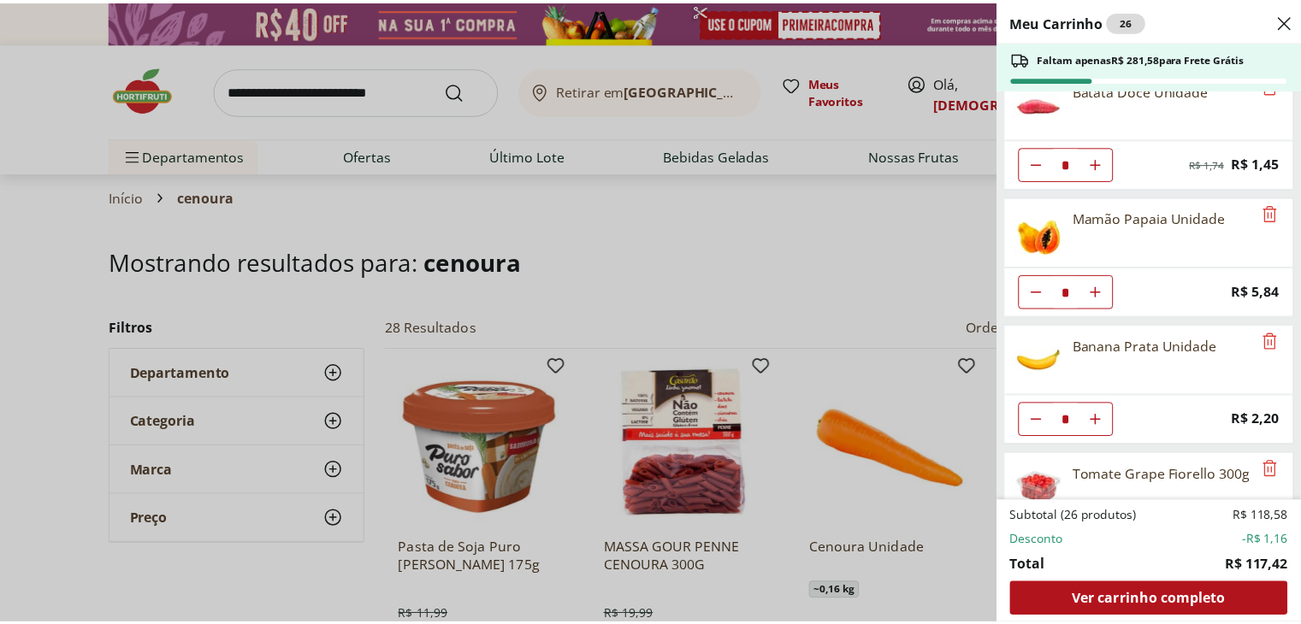
scroll to position [0, 0]
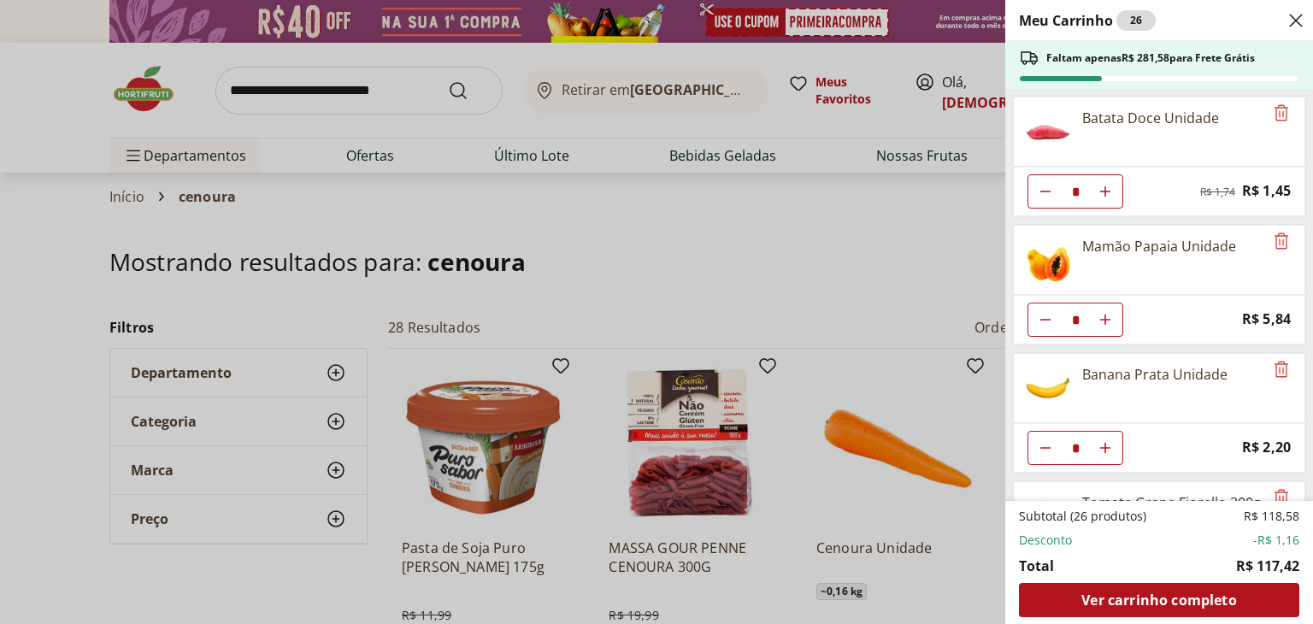
click at [304, 98] on div "Meu Carrinho 26 Faltam apenas R$ 281,58 para Frete Grátis Batata Doce Unidade *…" at bounding box center [656, 312] width 1313 height 624
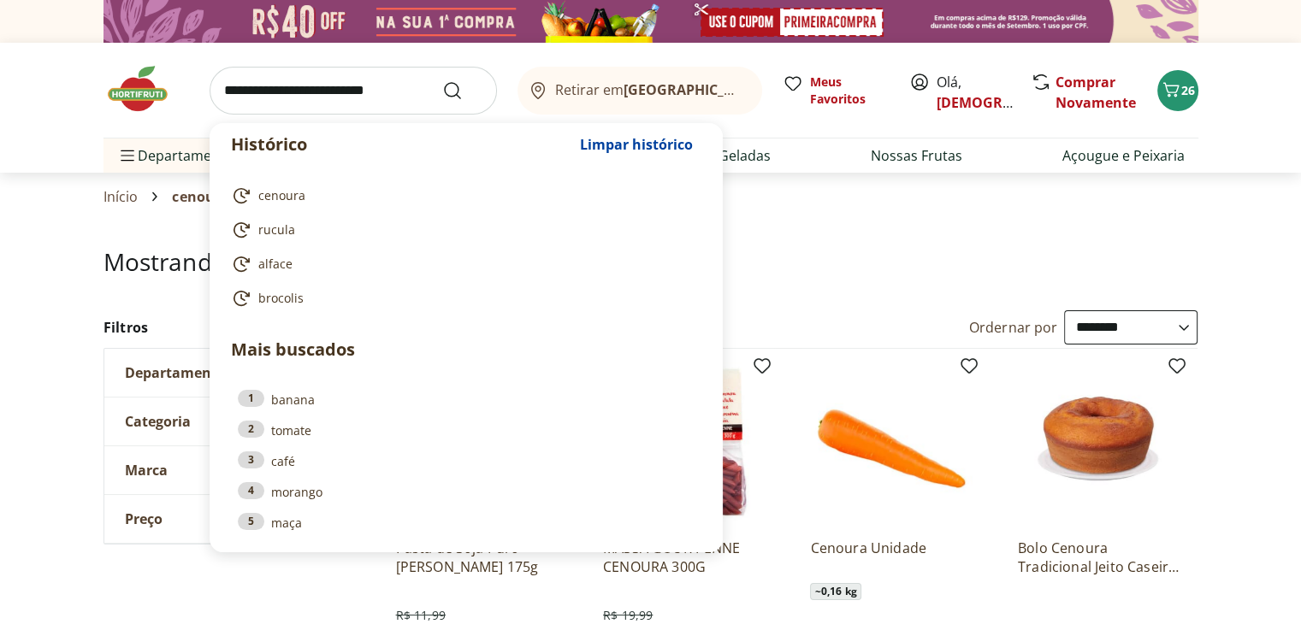
click at [315, 94] on input "search" at bounding box center [352, 91] width 287 height 48
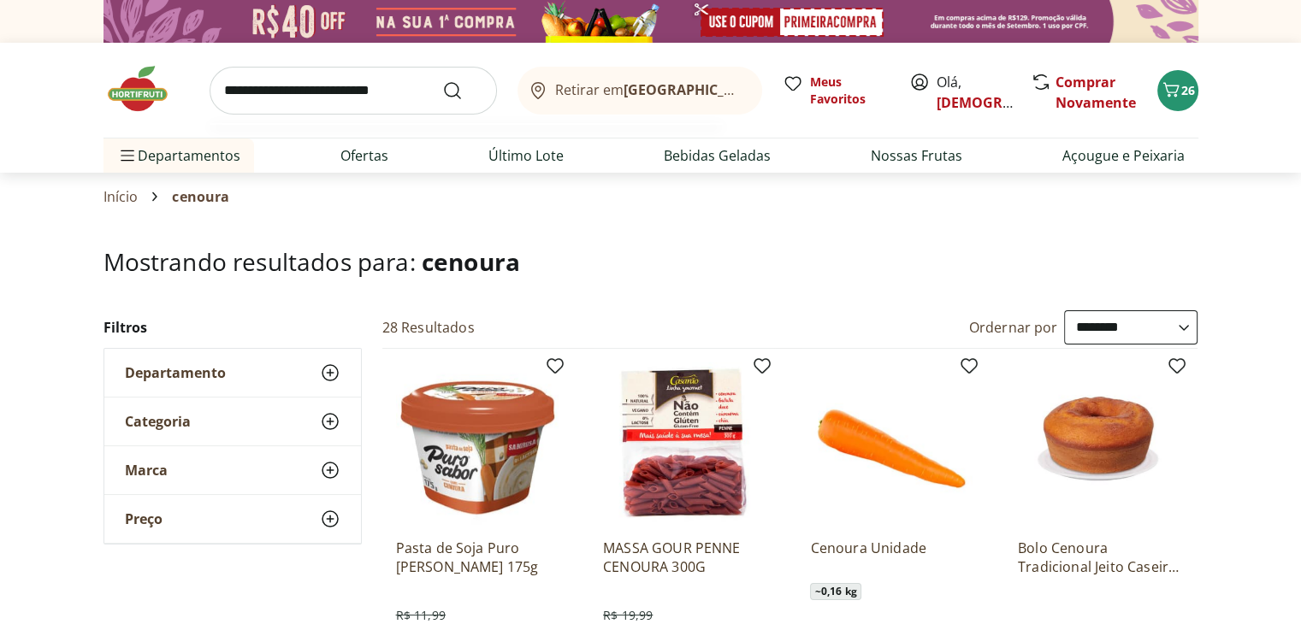
type input "**********"
click at [442, 80] on button "Submit Search" at bounding box center [462, 90] width 41 height 21
click at [447, 86] on icon "Submit Search" at bounding box center [452, 90] width 21 height 21
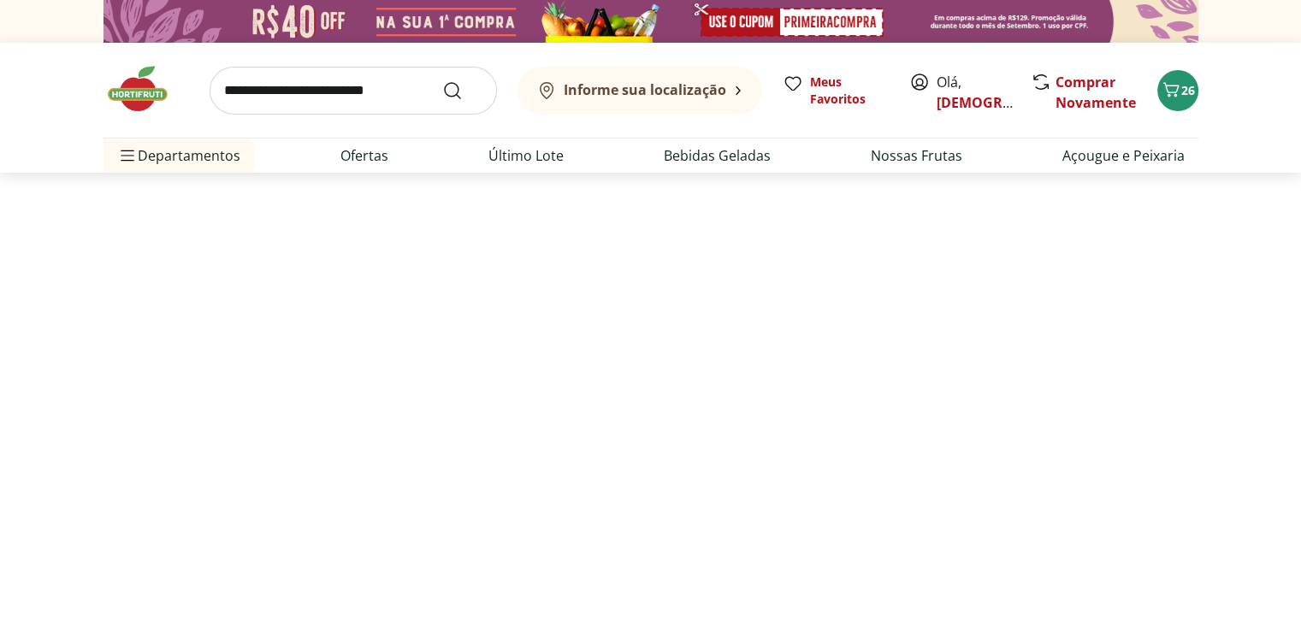
select select "**********"
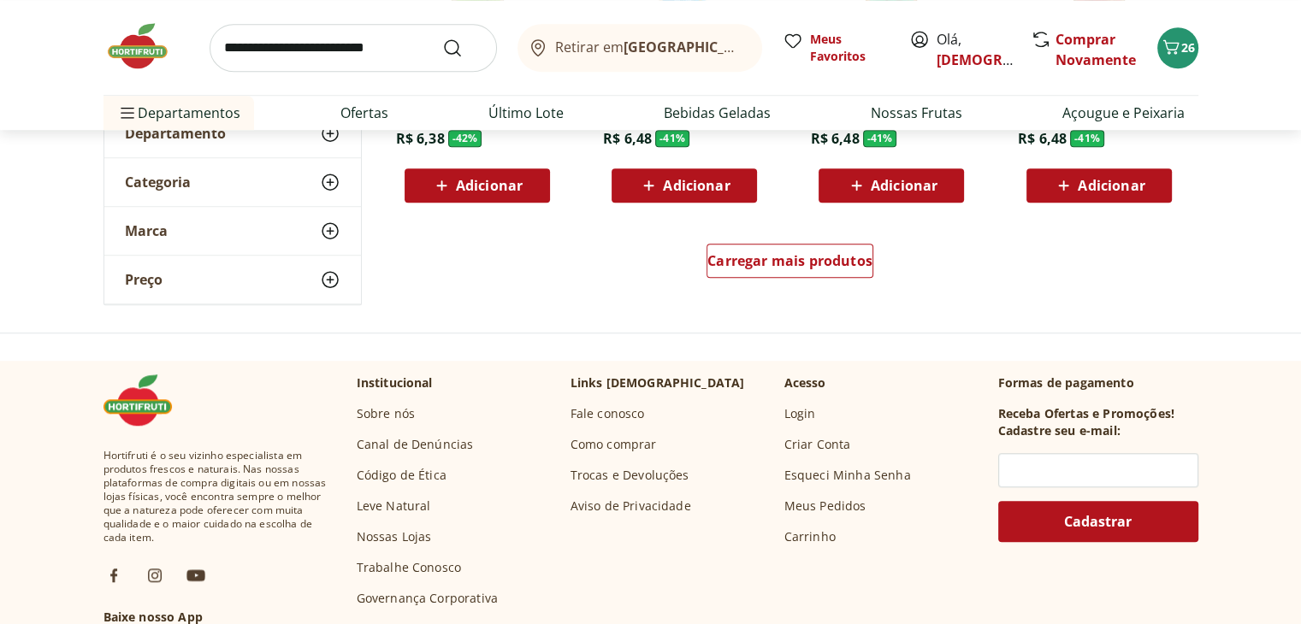
scroll to position [1197, 0]
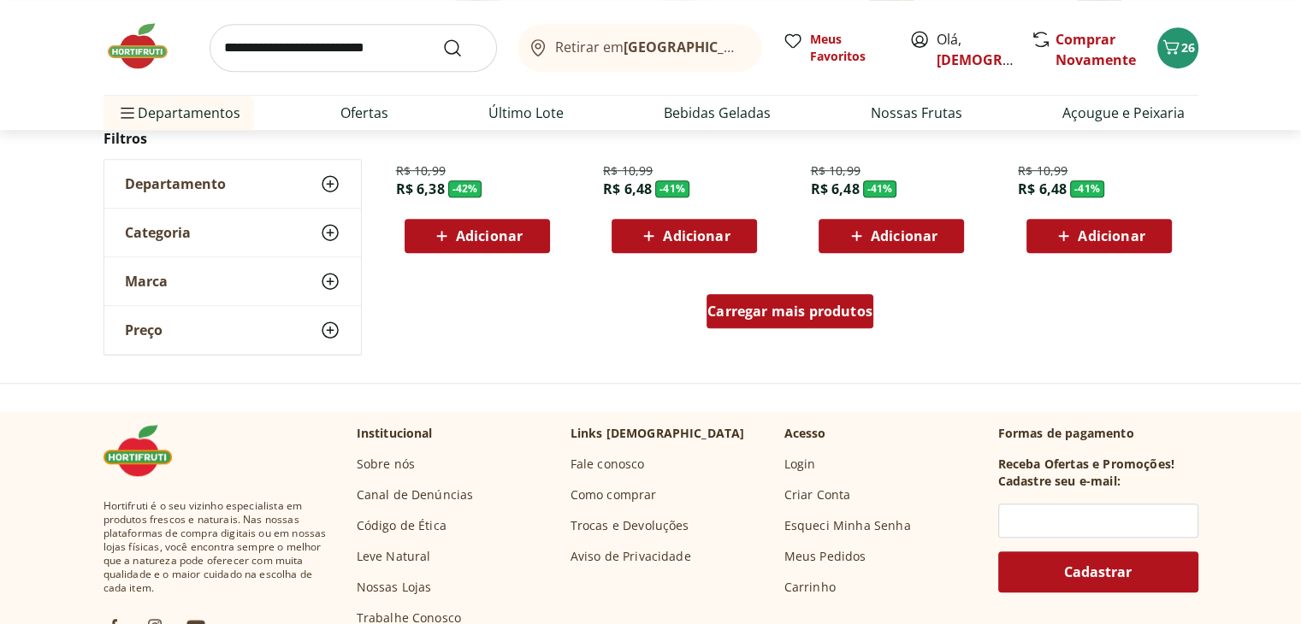
click at [800, 308] on span "Carregar mais produtos" at bounding box center [789, 311] width 165 height 14
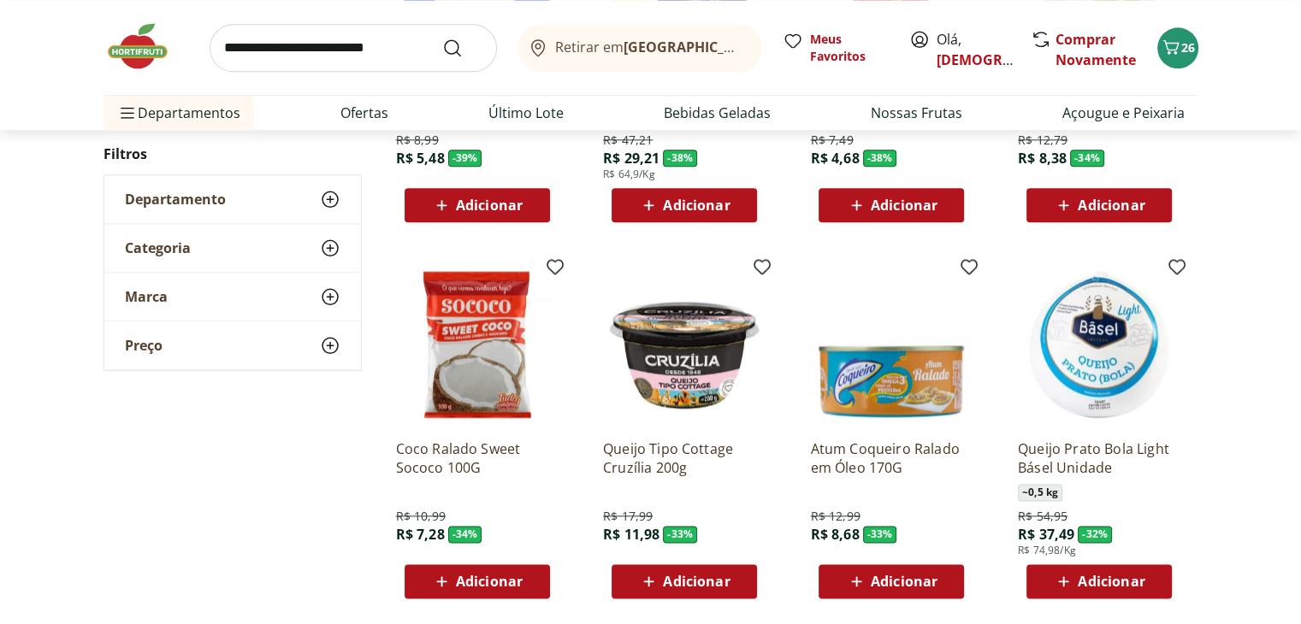
scroll to position [2052, 0]
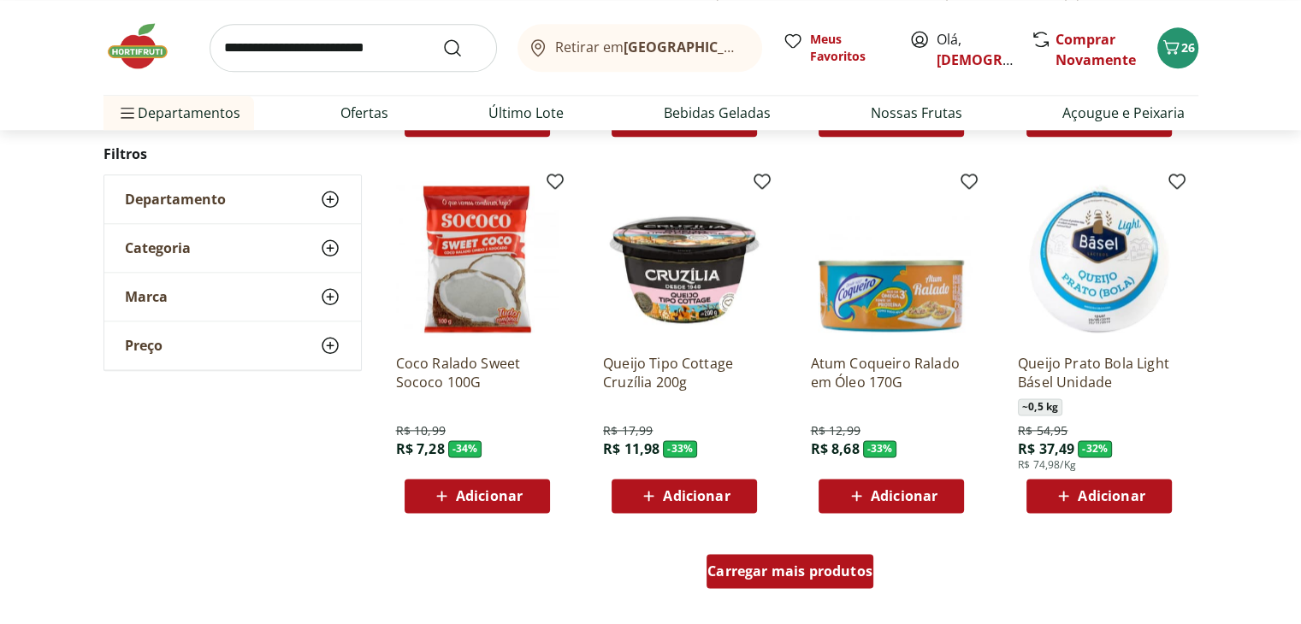
click at [779, 567] on span "Carregar mais produtos" at bounding box center [789, 571] width 165 height 14
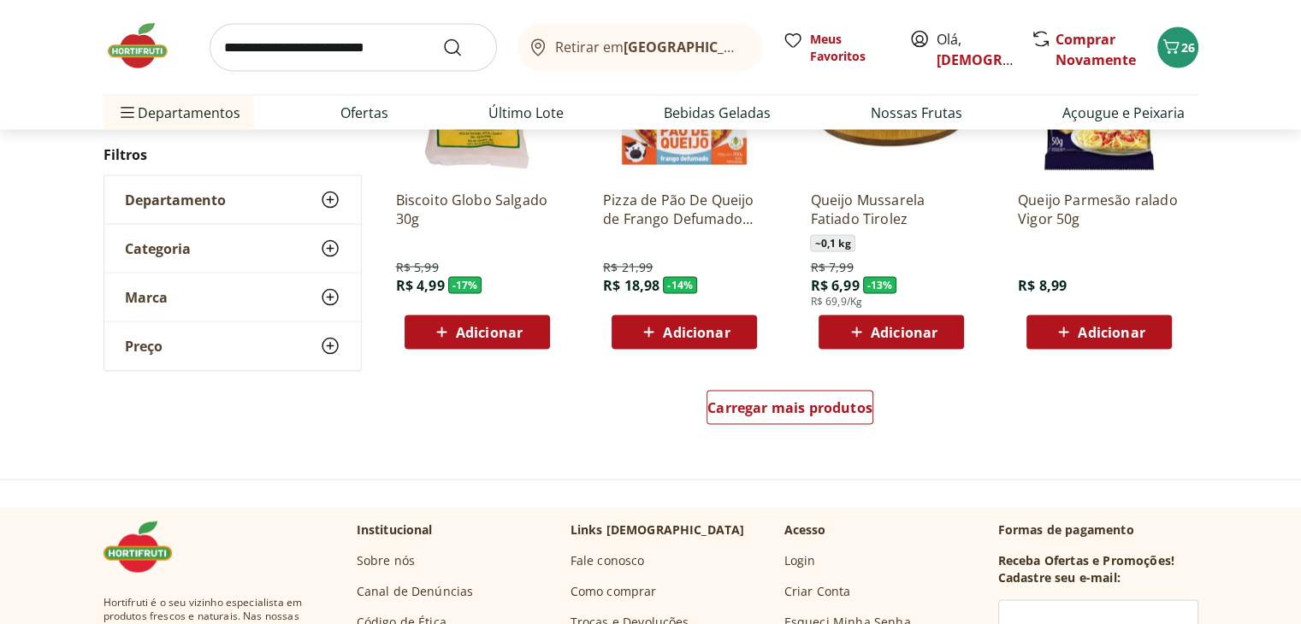
scroll to position [3335, 0]
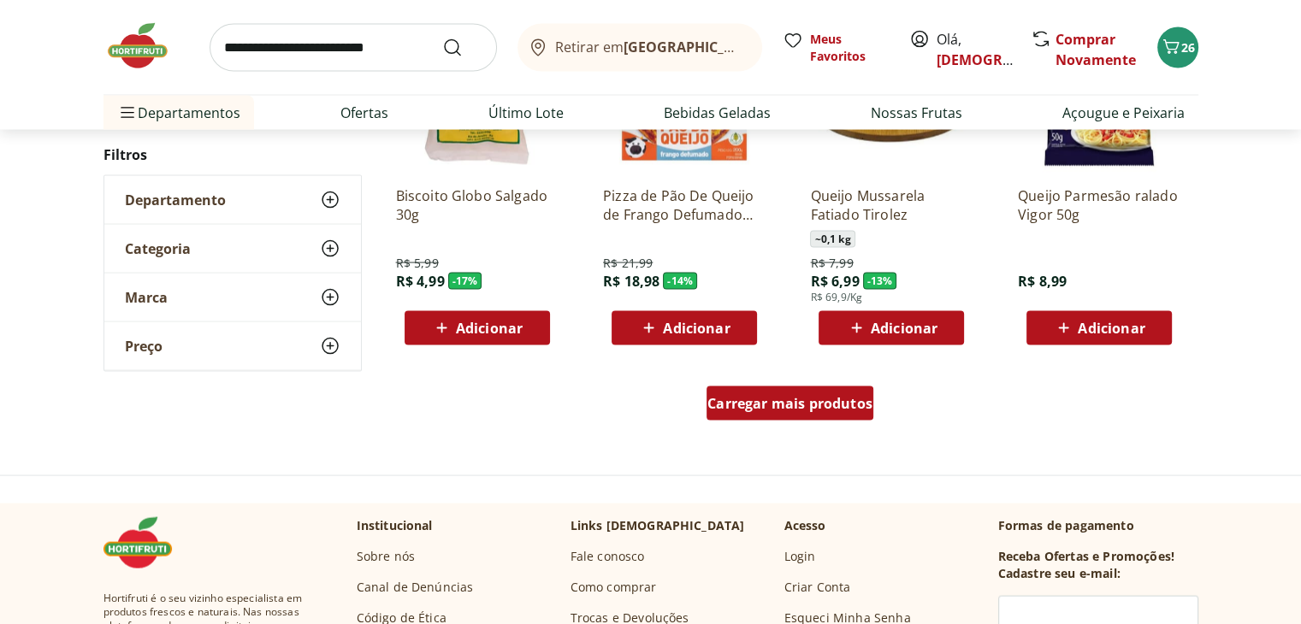
click at [807, 391] on div "Carregar mais produtos" at bounding box center [789, 403] width 167 height 34
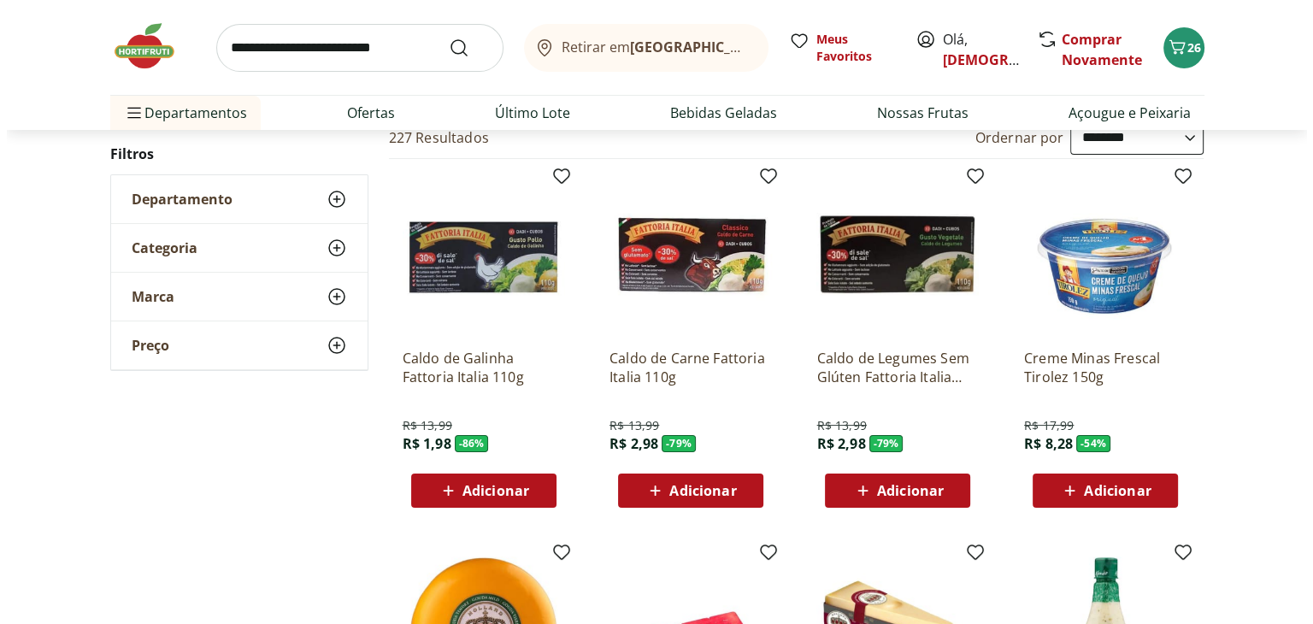
scroll to position [0, 0]
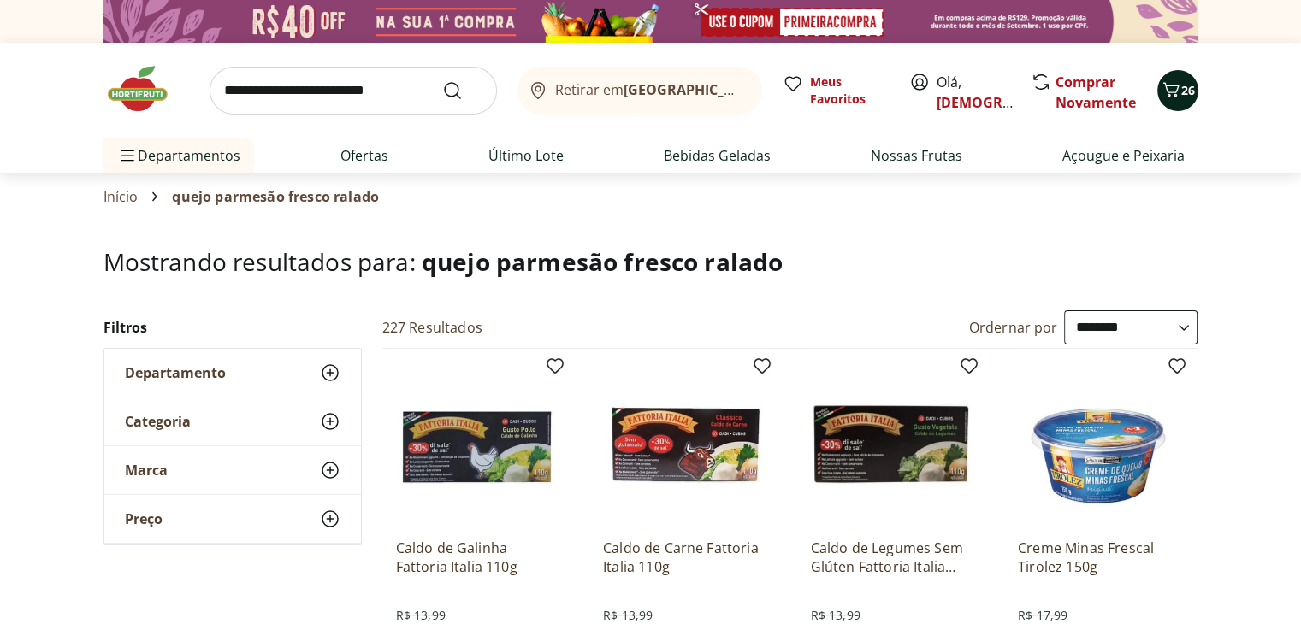
click at [1169, 96] on icon "Carrinho" at bounding box center [1170, 89] width 16 height 15
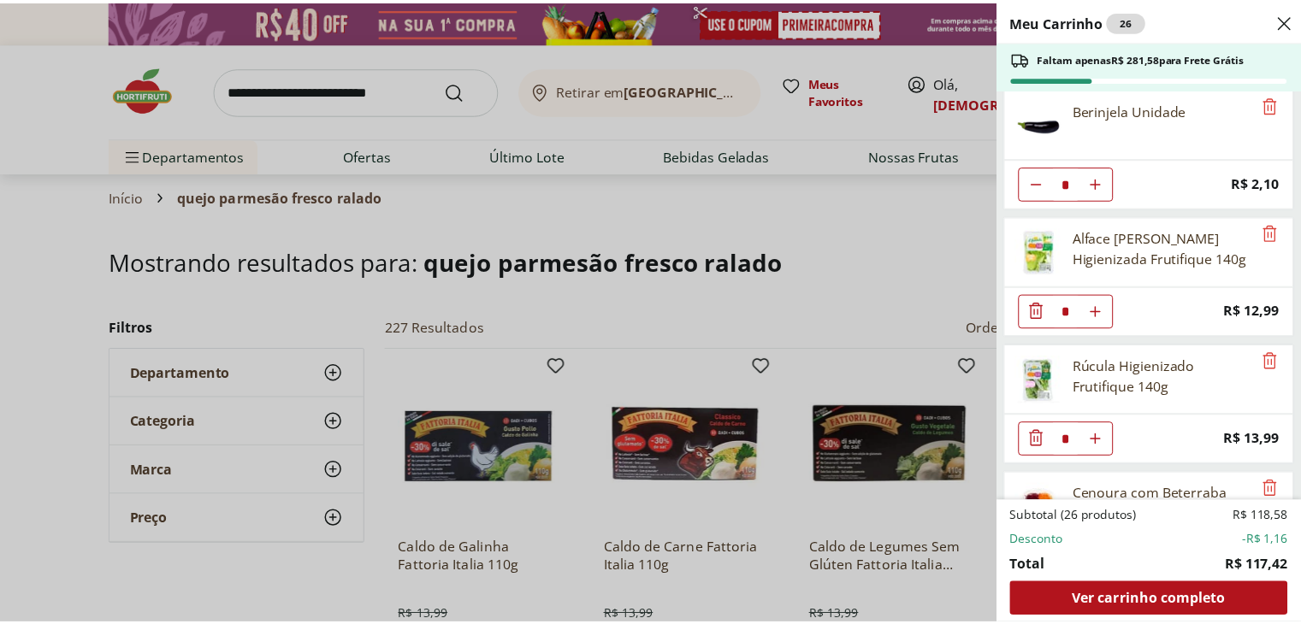
scroll to position [1248, 0]
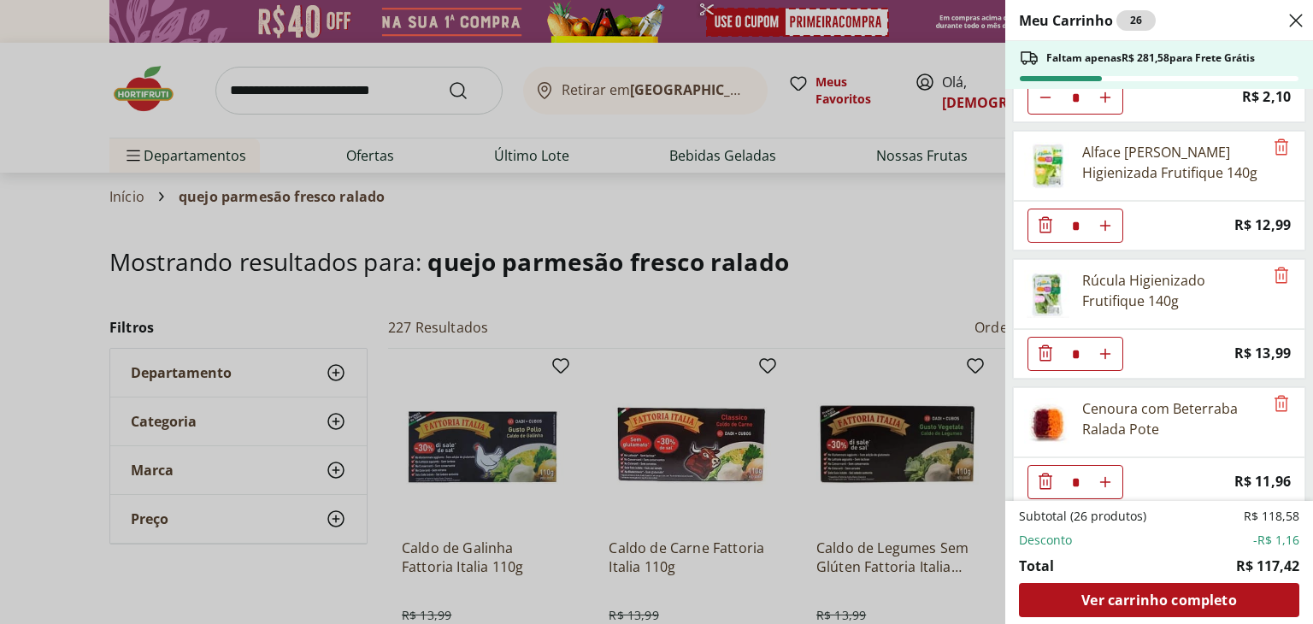
click at [398, 83] on div "Meu Carrinho 26 Faltam apenas R$ 281,58 para Frete Grátis Batata Doce Unidade *…" at bounding box center [656, 312] width 1313 height 624
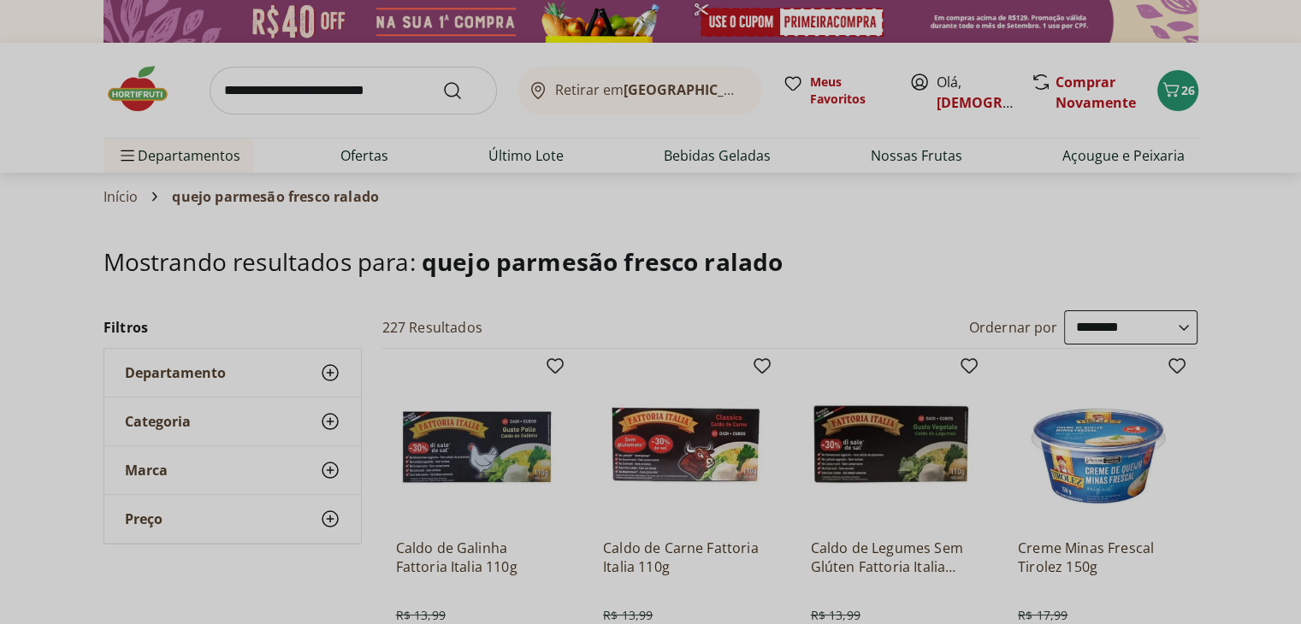
click at [323, 86] on input "search" at bounding box center [352, 91] width 287 height 48
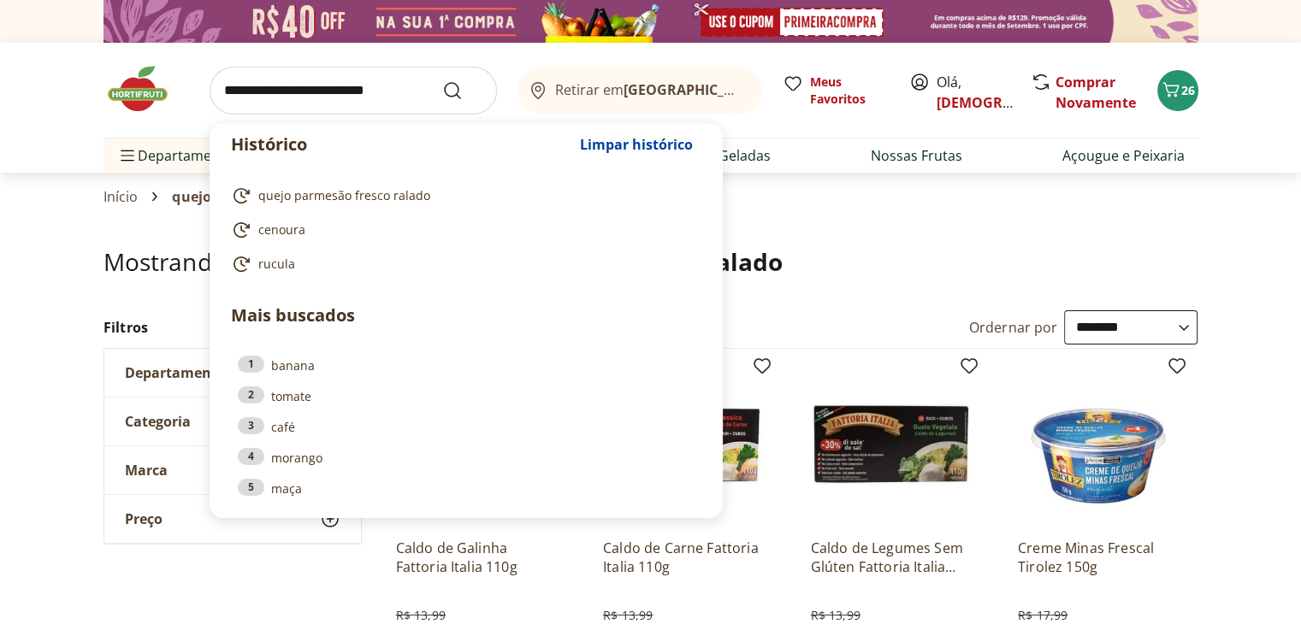
click at [1157, 70] on button "26" at bounding box center [1177, 90] width 41 height 41
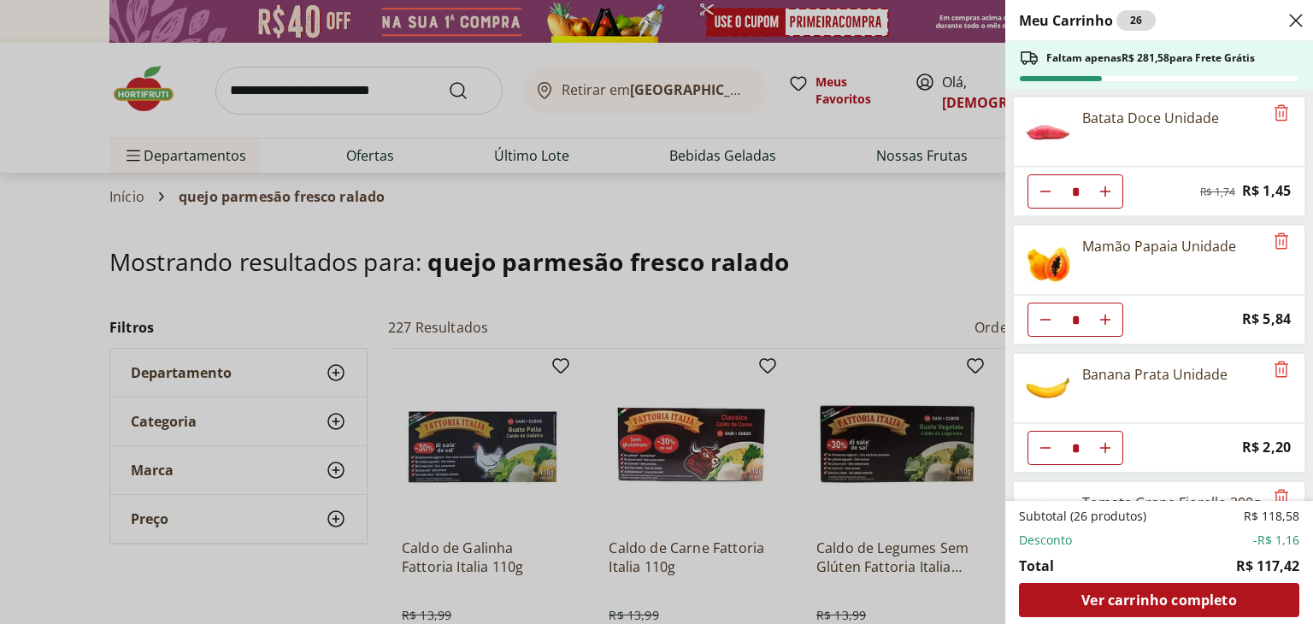
click at [319, 81] on div "Meu Carrinho 26 Faltam apenas R$ 281,58 para Frete Grátis Batata Doce Unidade *…" at bounding box center [656, 312] width 1313 height 624
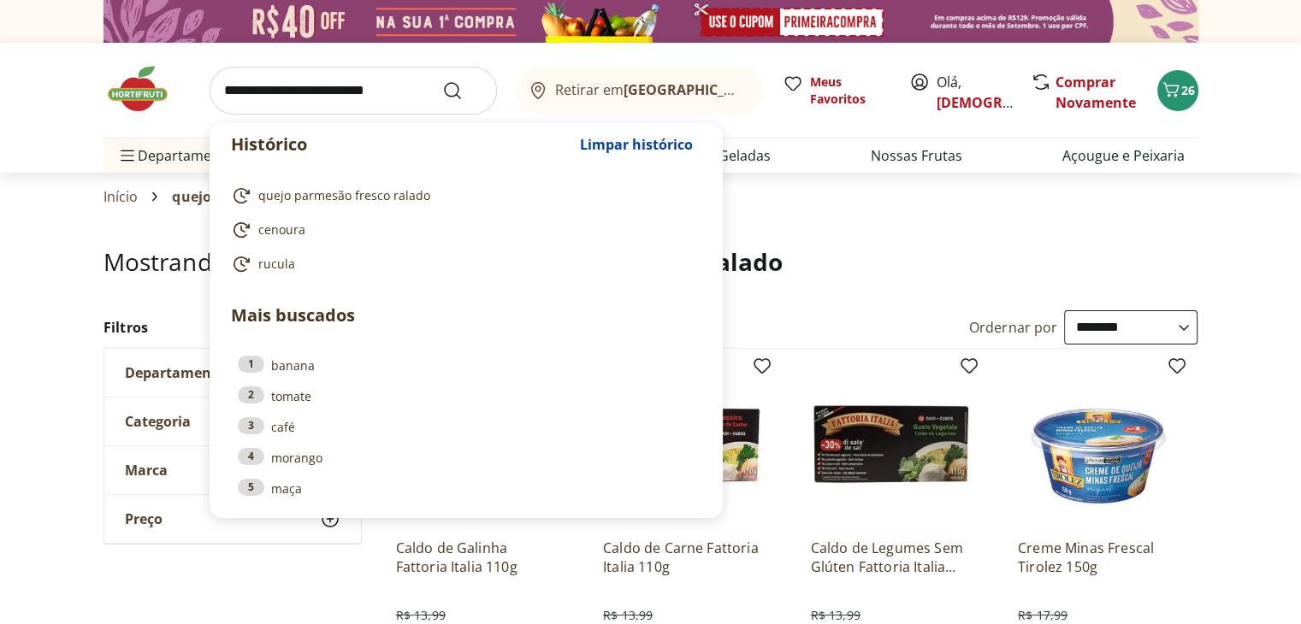
click at [323, 89] on input "search" at bounding box center [352, 91] width 287 height 48
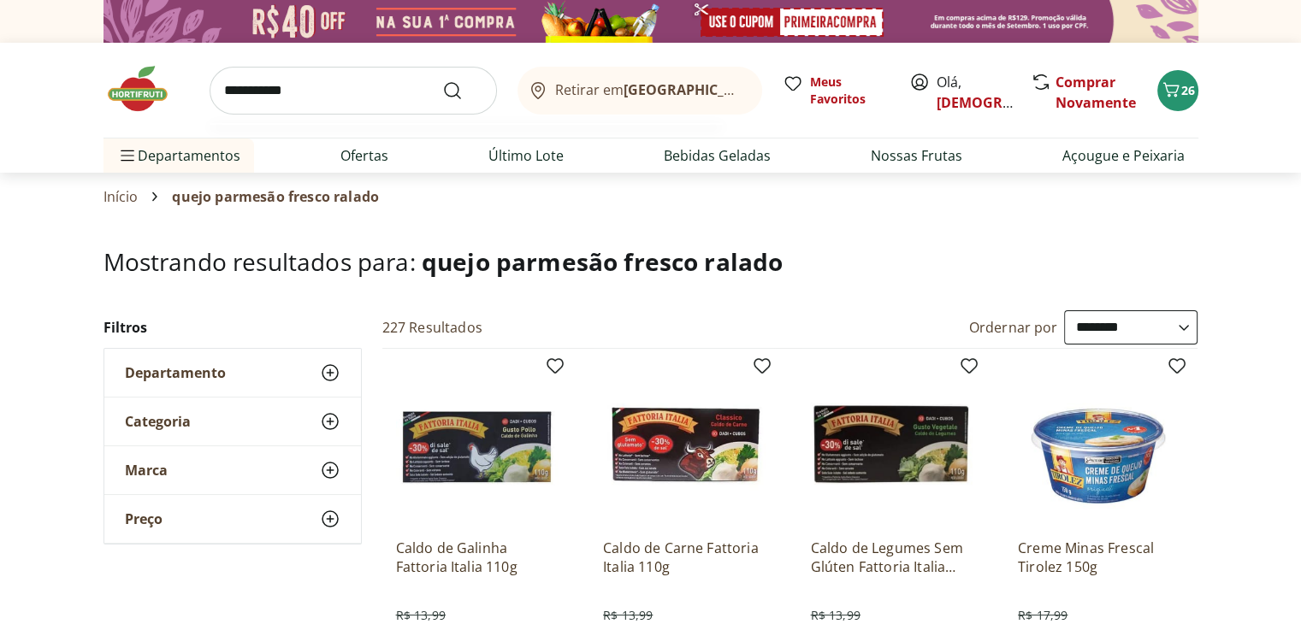
type input "**********"
click at [442, 80] on button "Submit Search" at bounding box center [462, 90] width 41 height 21
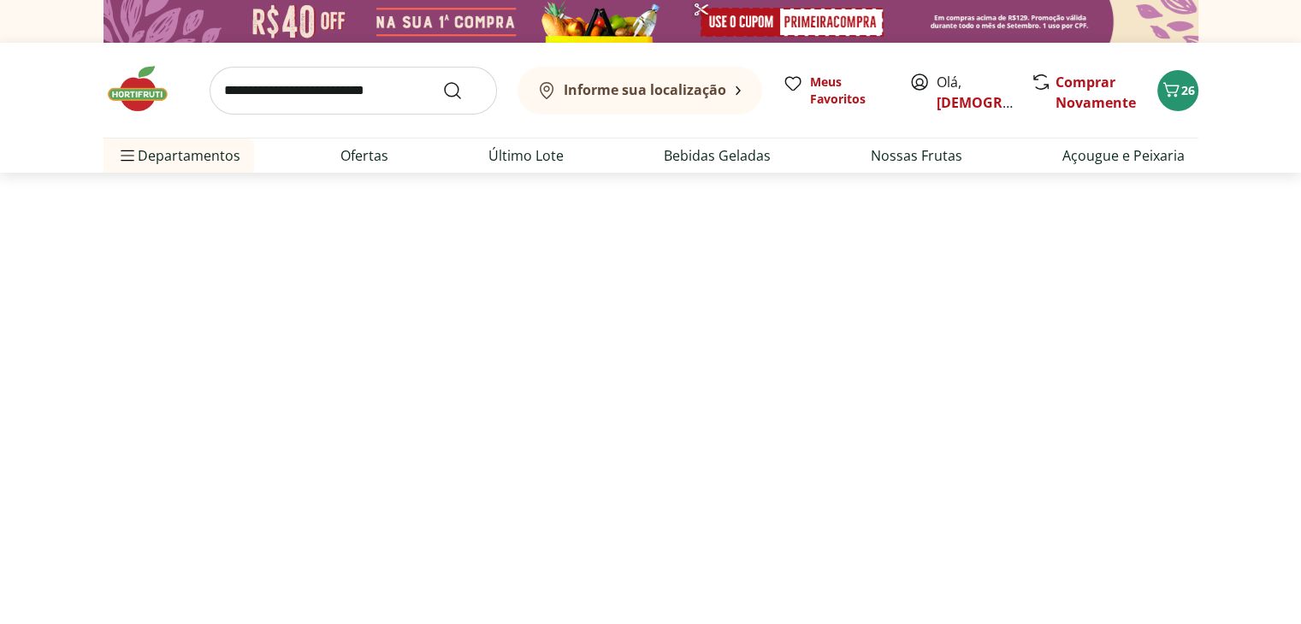
select select "**********"
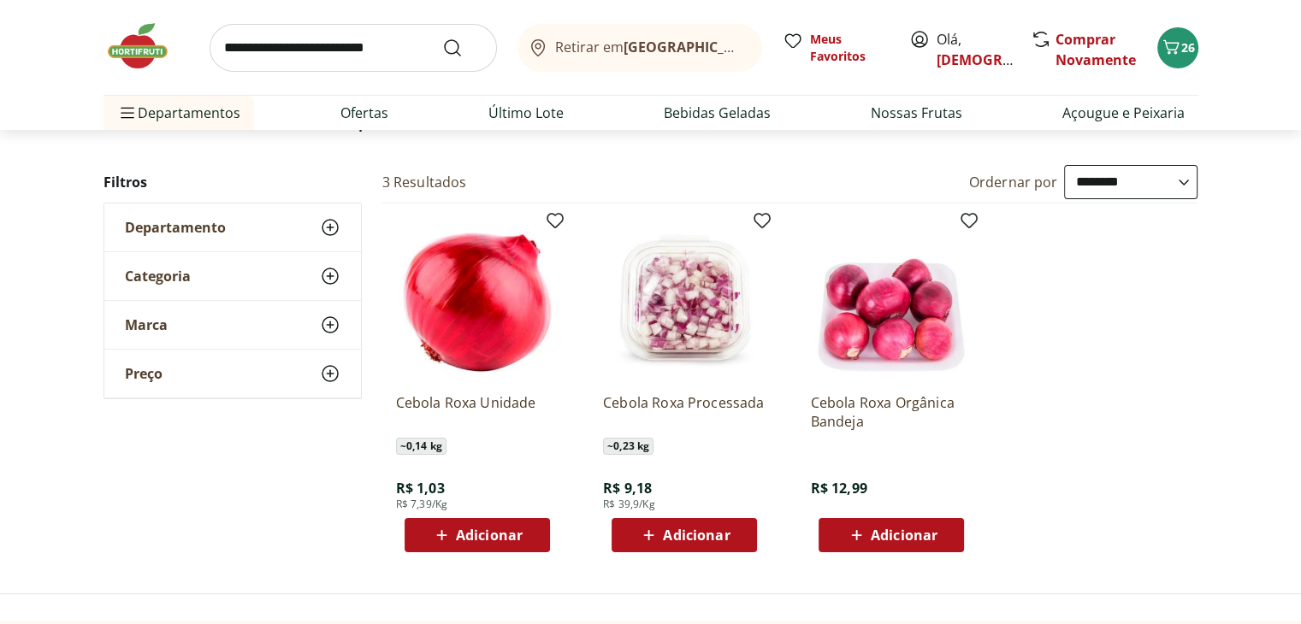
scroll to position [171, 0]
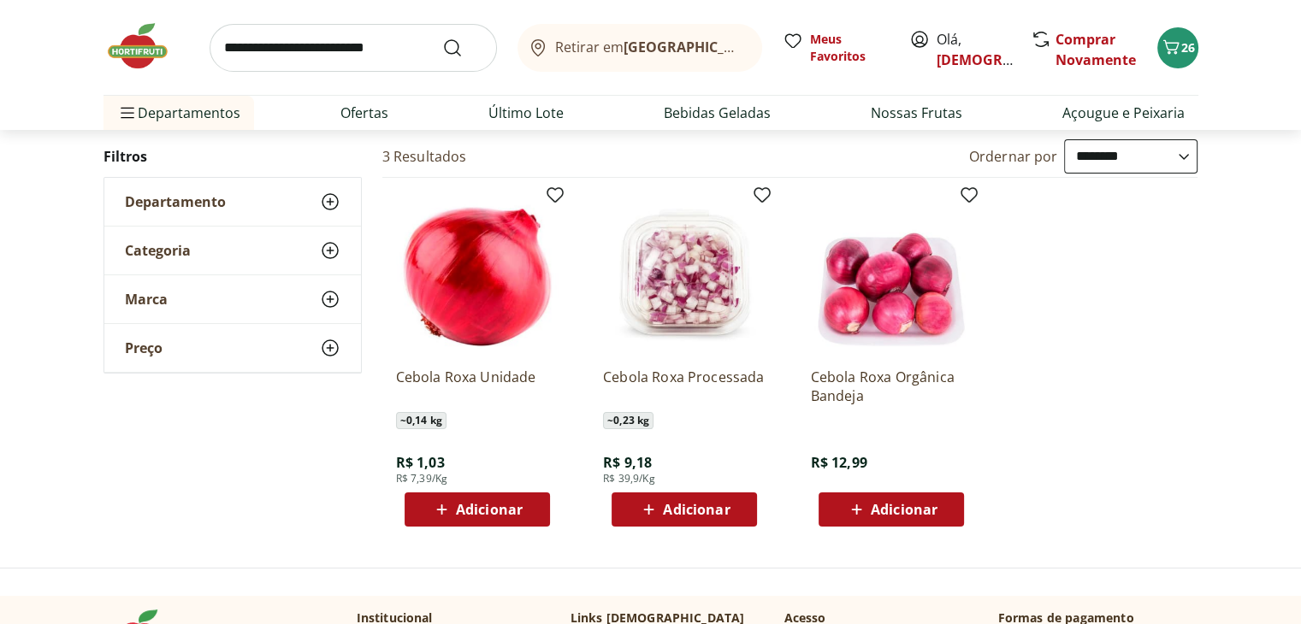
click at [702, 516] on span "Adicionar" at bounding box center [696, 510] width 67 height 14
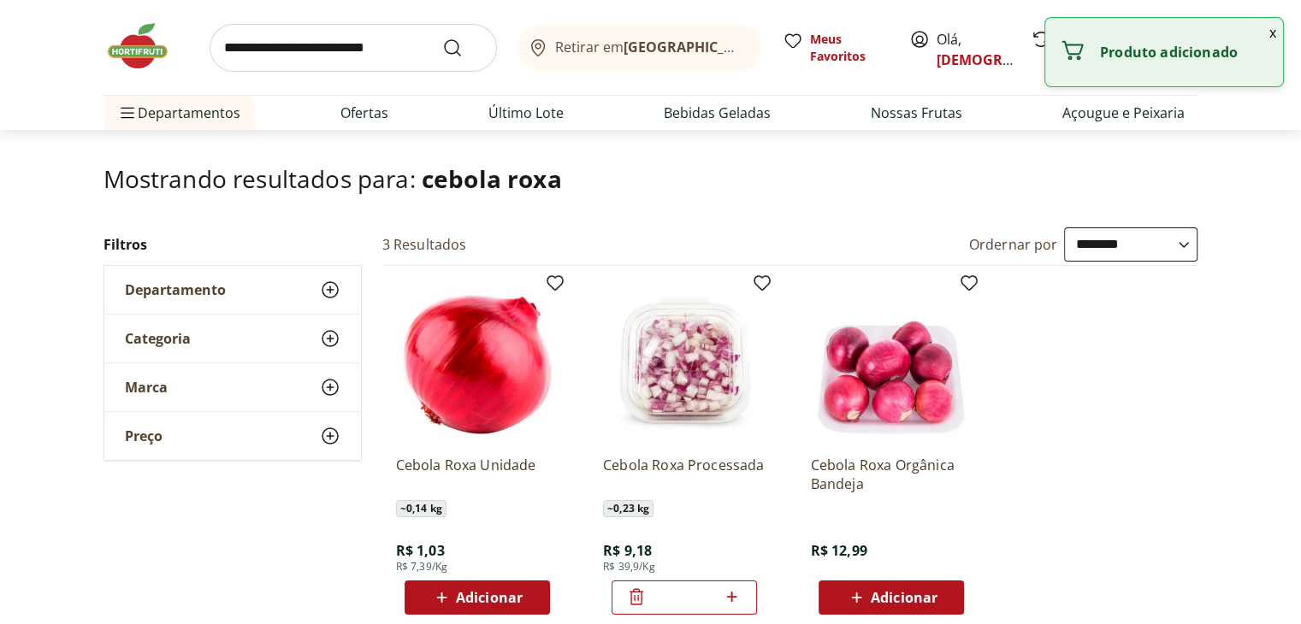
scroll to position [0, 0]
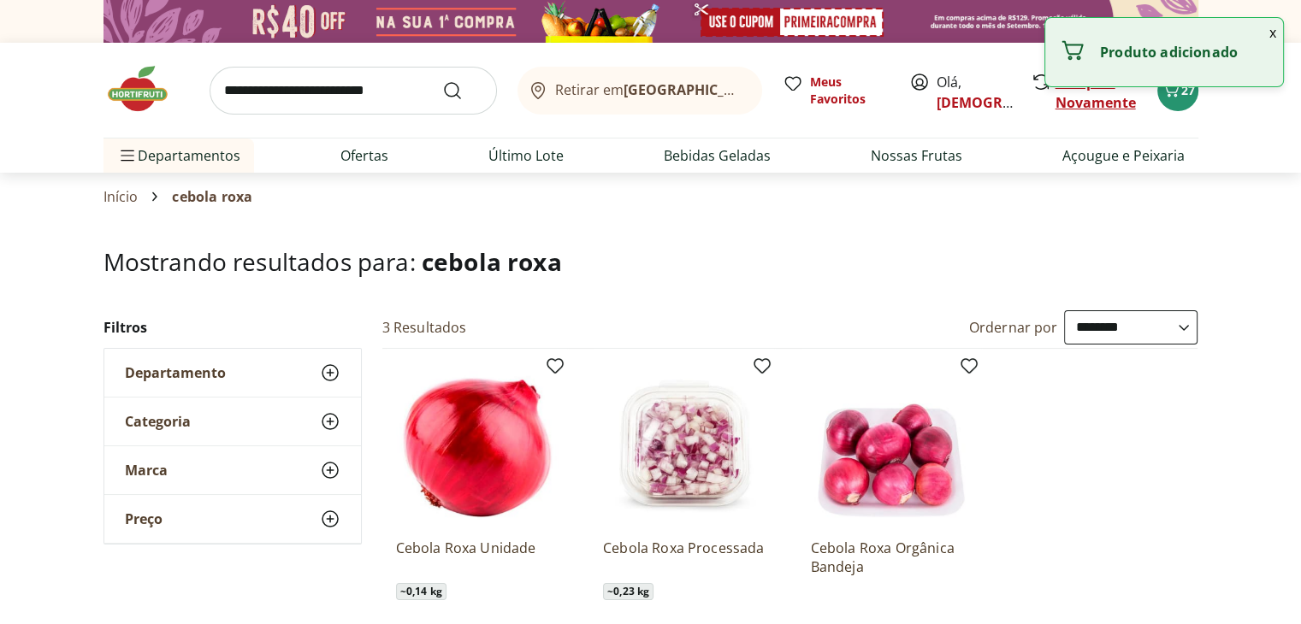
click at [1125, 104] on link "Comprar Novamente" at bounding box center [1095, 92] width 80 height 39
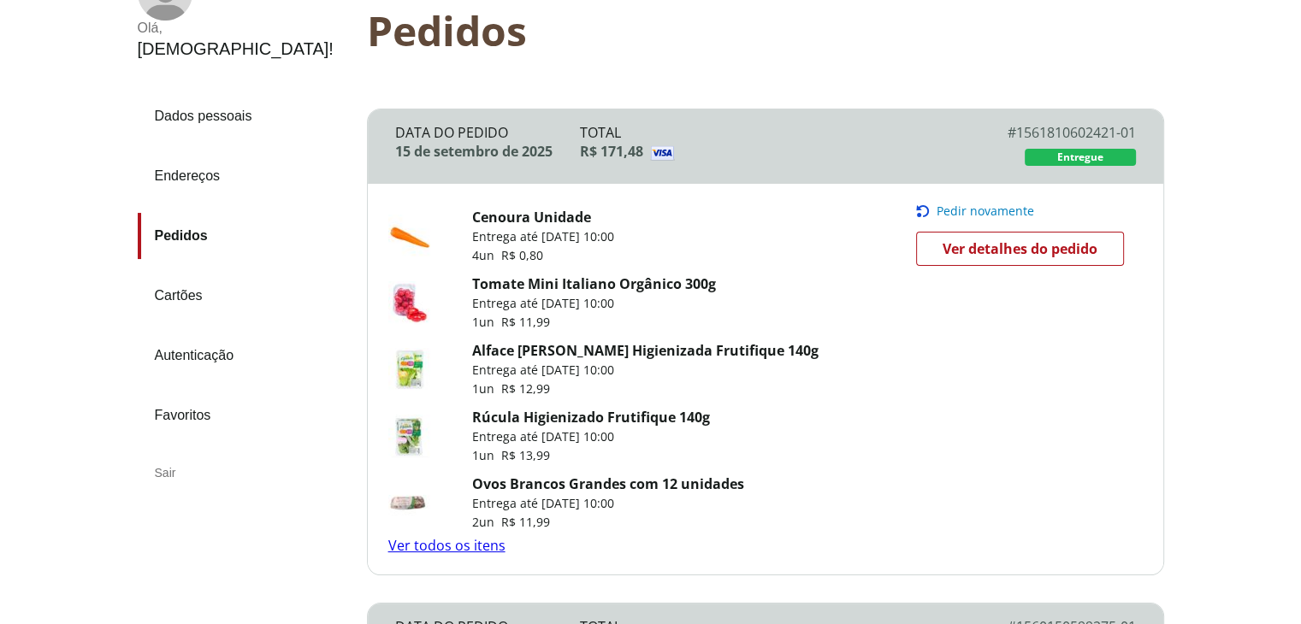
scroll to position [171, 0]
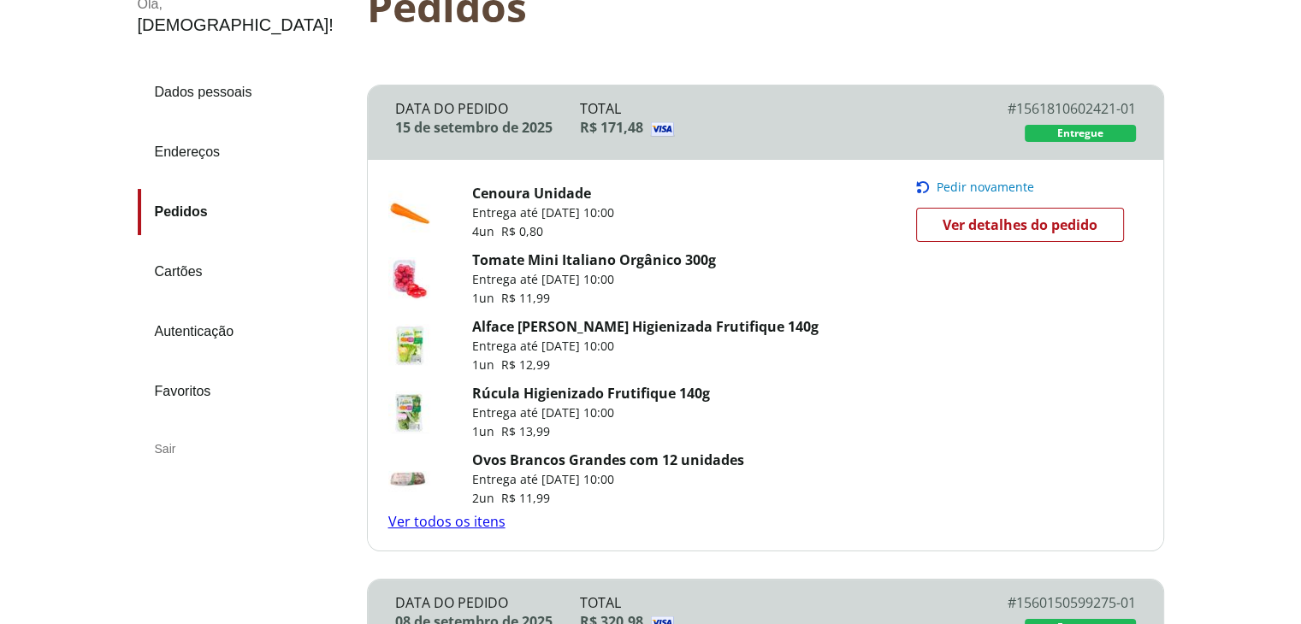
click at [468, 522] on link "Ver todos os itens" at bounding box center [446, 521] width 117 height 19
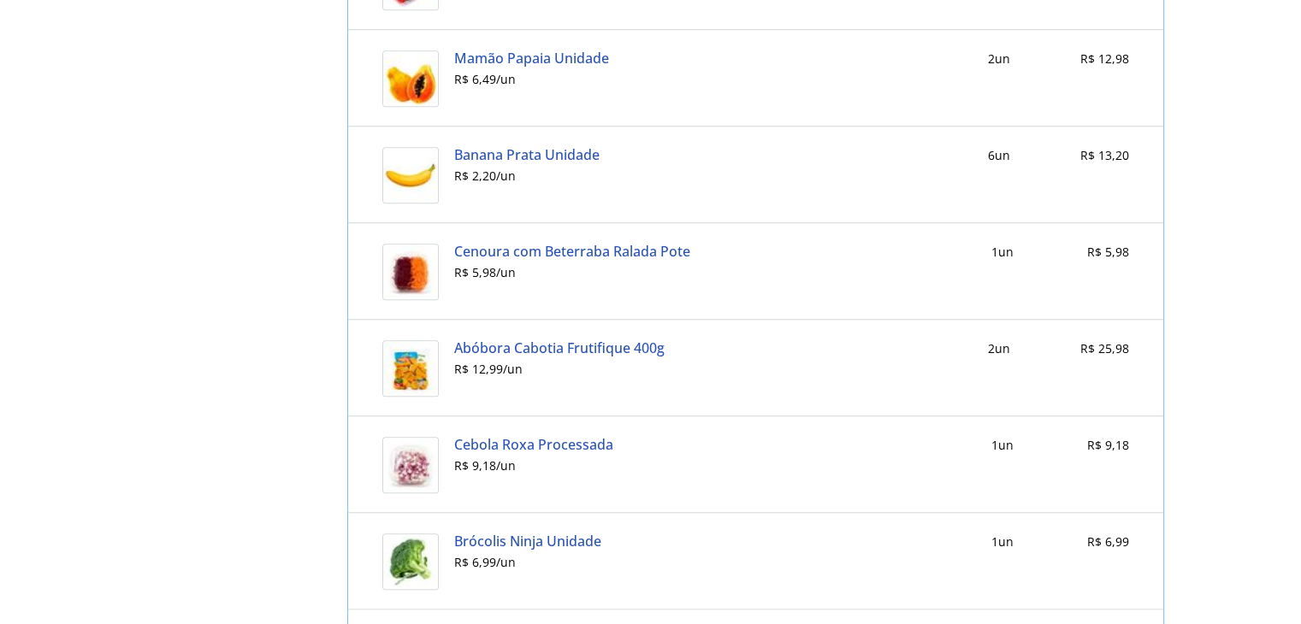
scroll to position [1463, 0]
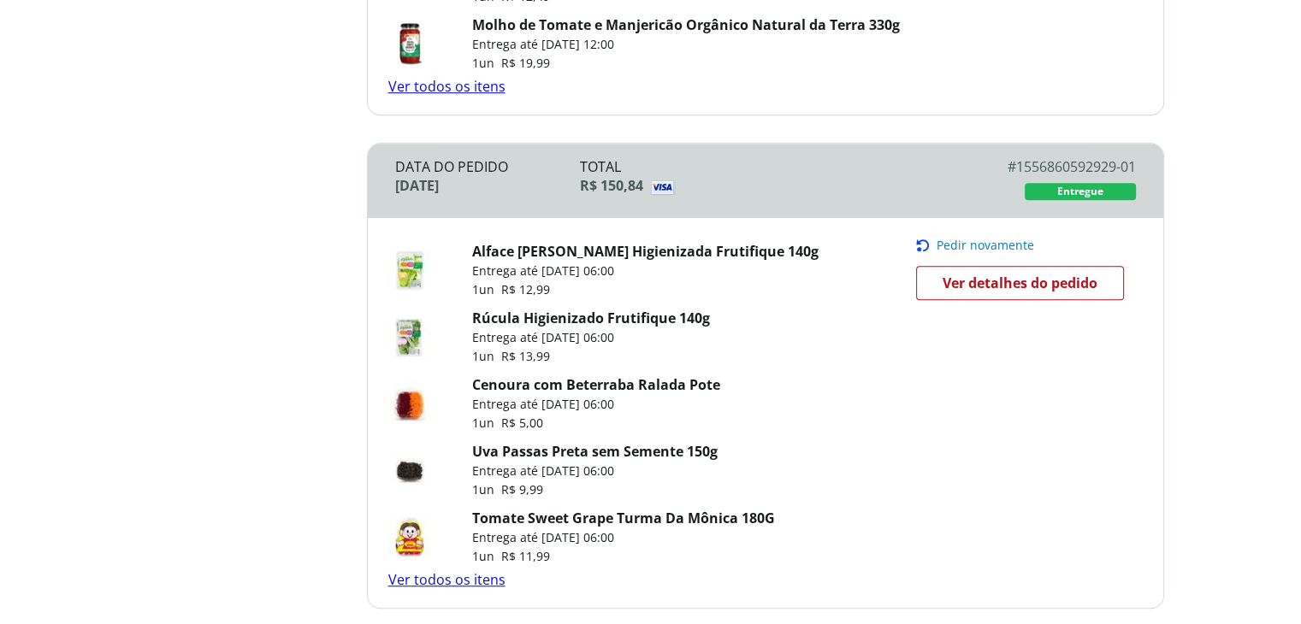
scroll to position [1112, 0]
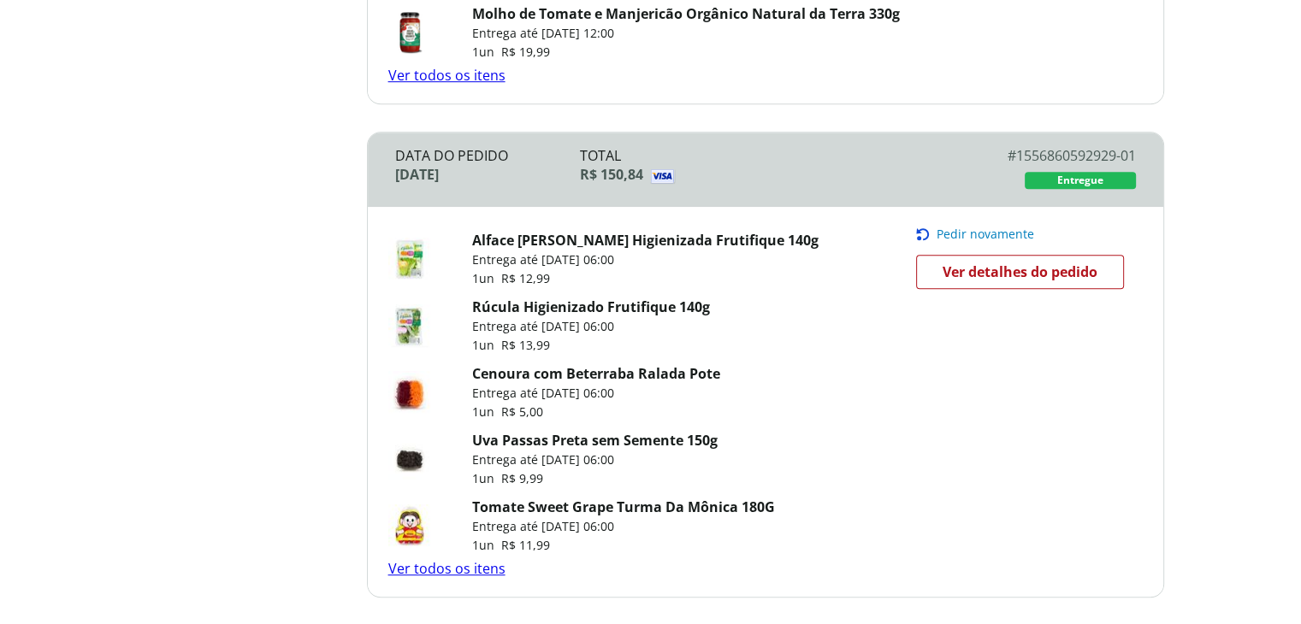
click at [631, 445] on link "Uva Passas Preta sem Semente 150g" at bounding box center [594, 440] width 245 height 19
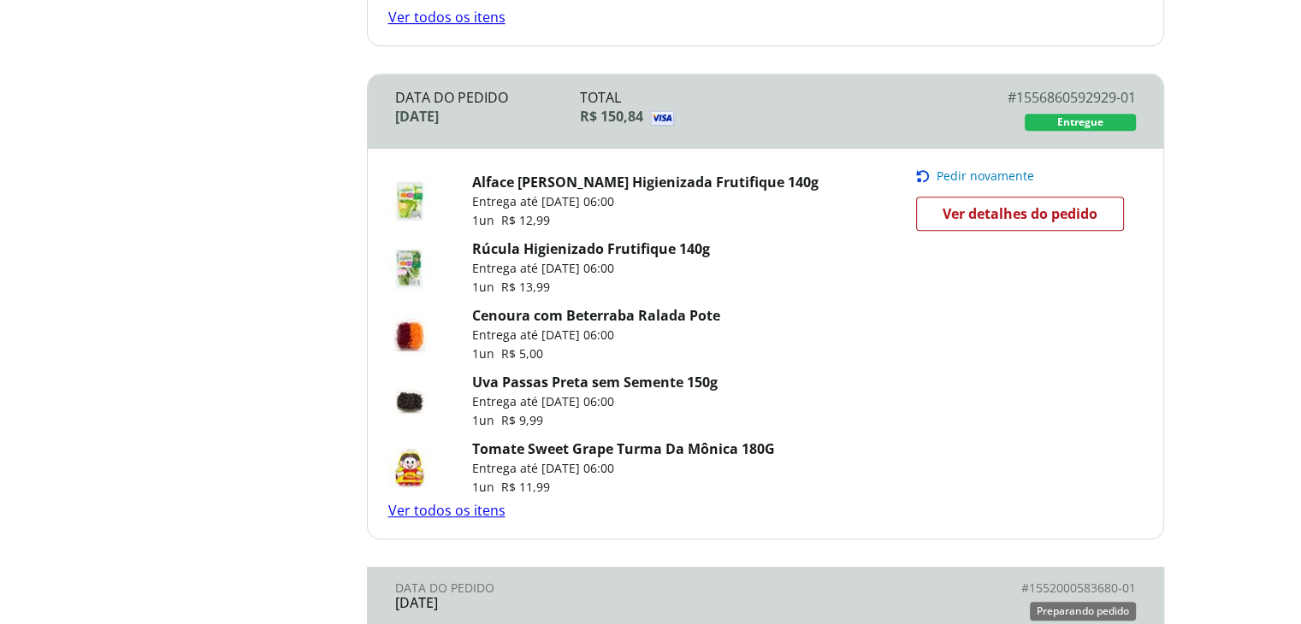
scroll to position [1197, 0]
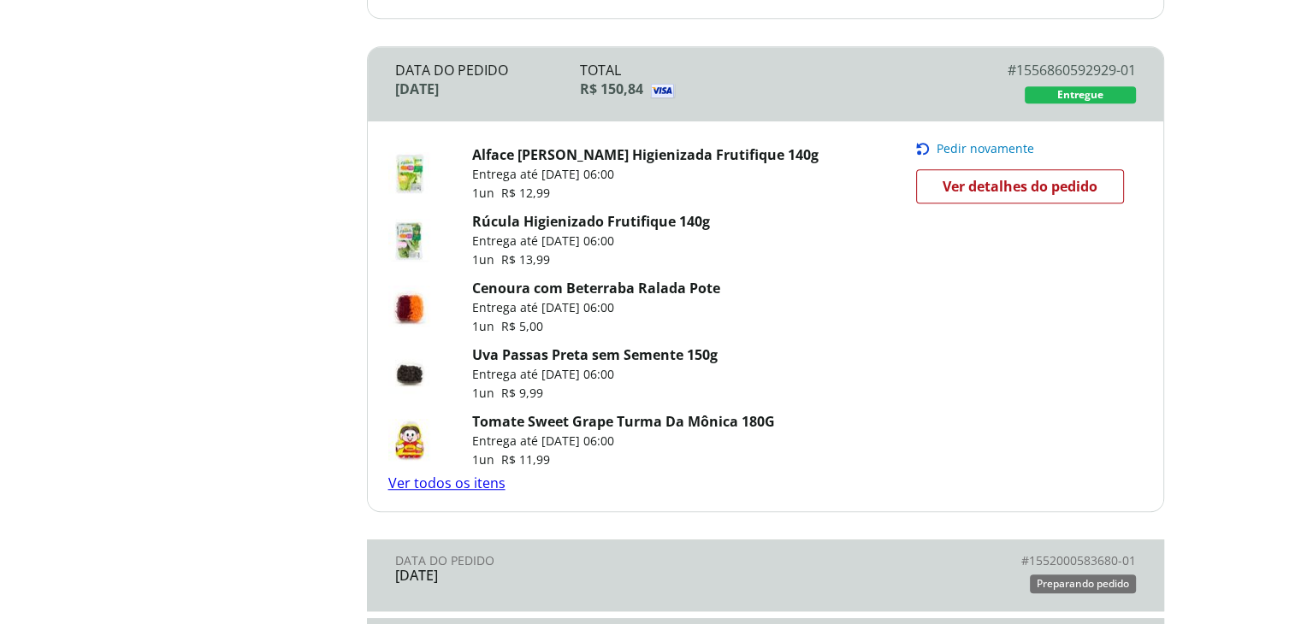
click at [461, 487] on link "Ver todos os itens" at bounding box center [446, 483] width 117 height 19
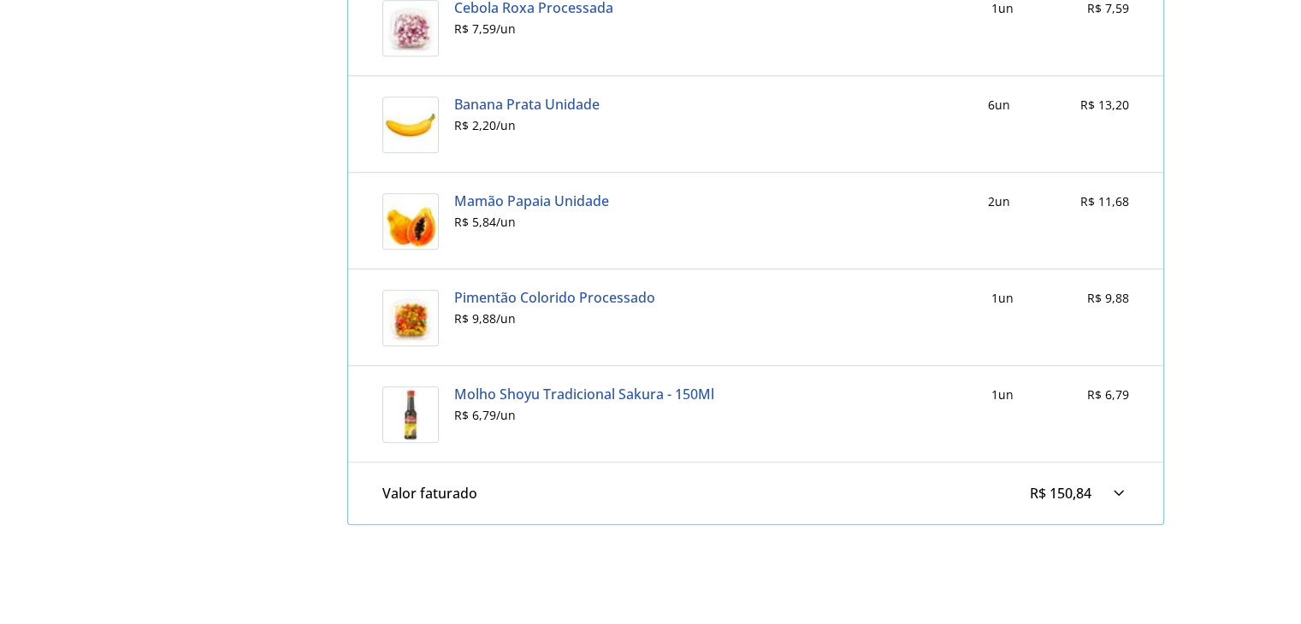
scroll to position [1463, 0]
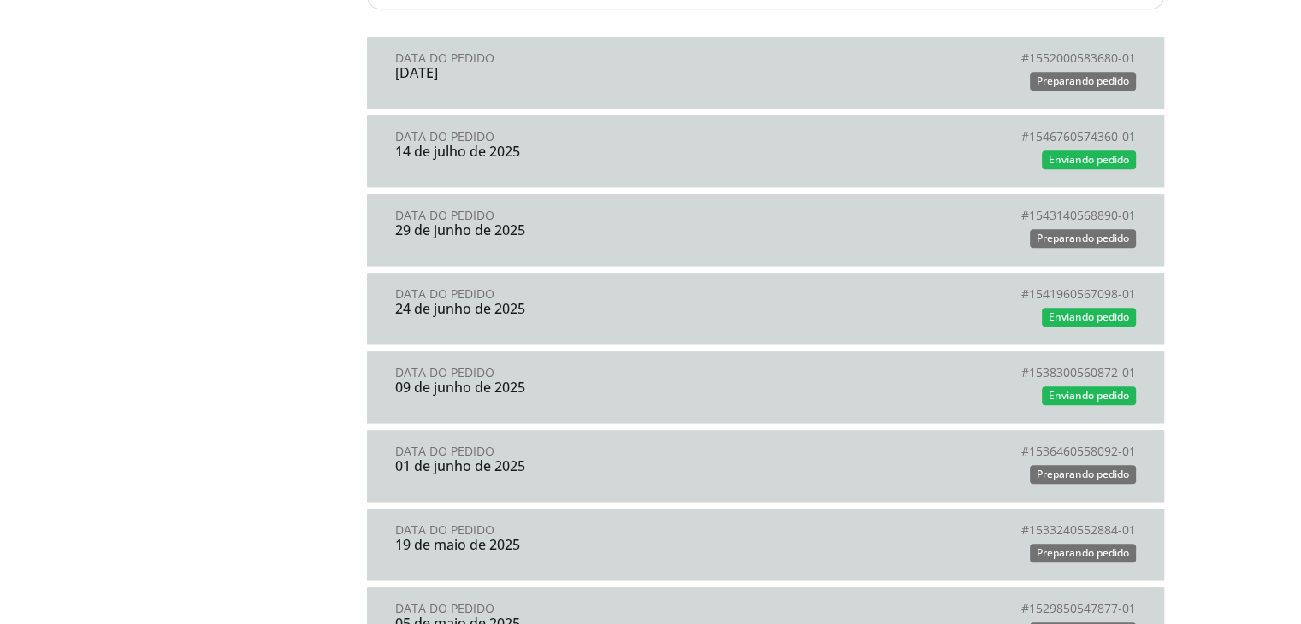
scroll to position [1710, 0]
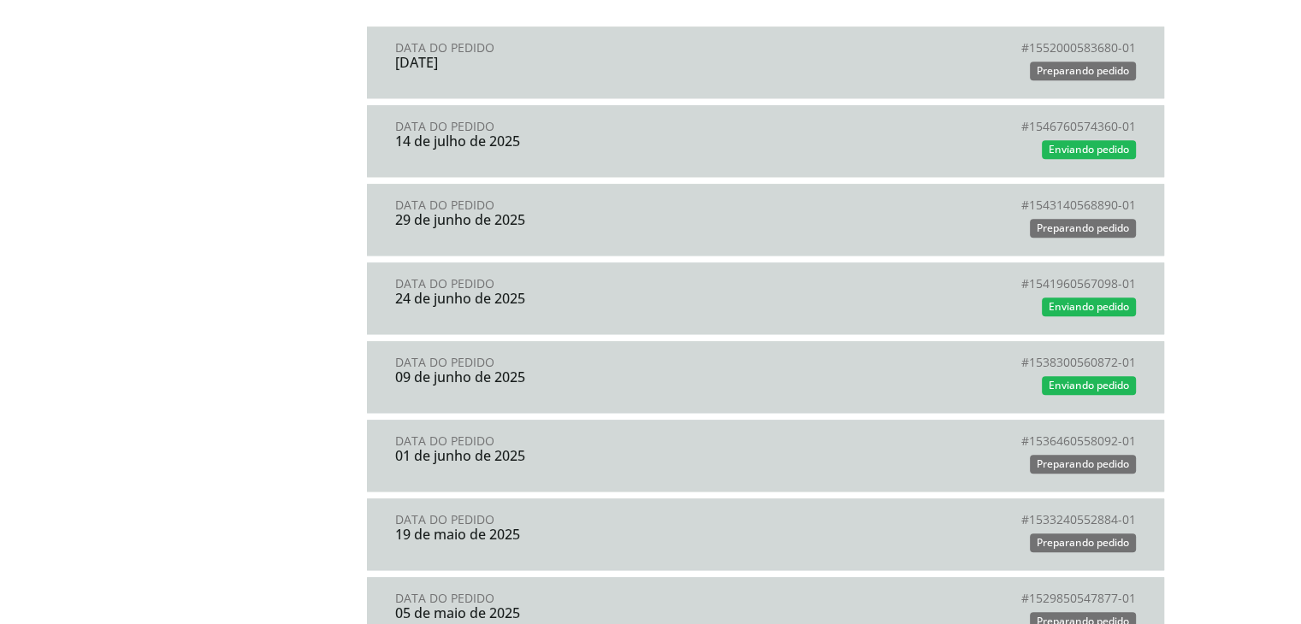
click at [858, 74] on div "Preparando pedido" at bounding box center [950, 71] width 370 height 26
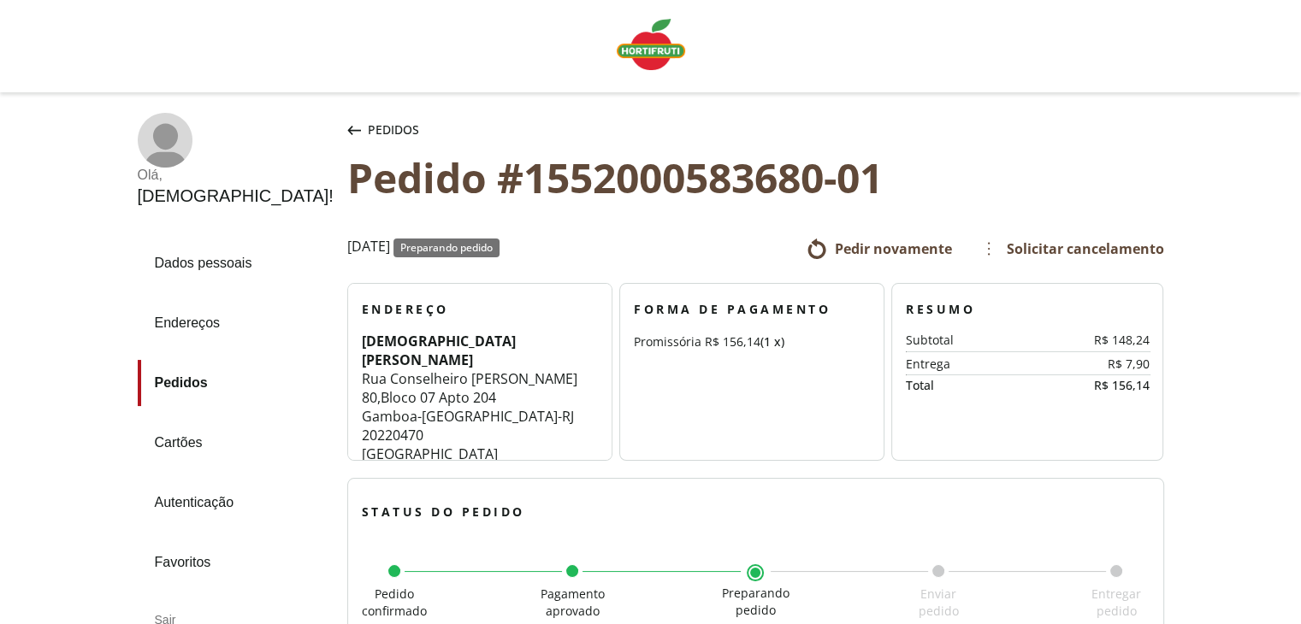
click at [658, 53] on img "Linha de sessão" at bounding box center [650, 44] width 68 height 51
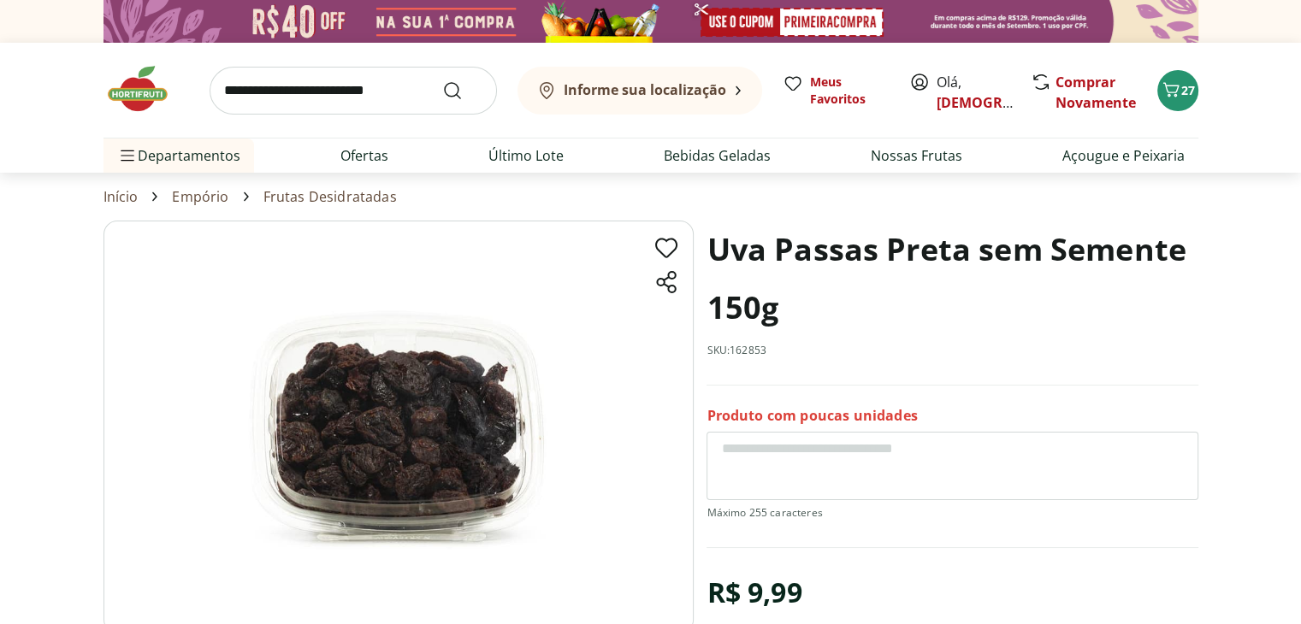
scroll to position [171, 0]
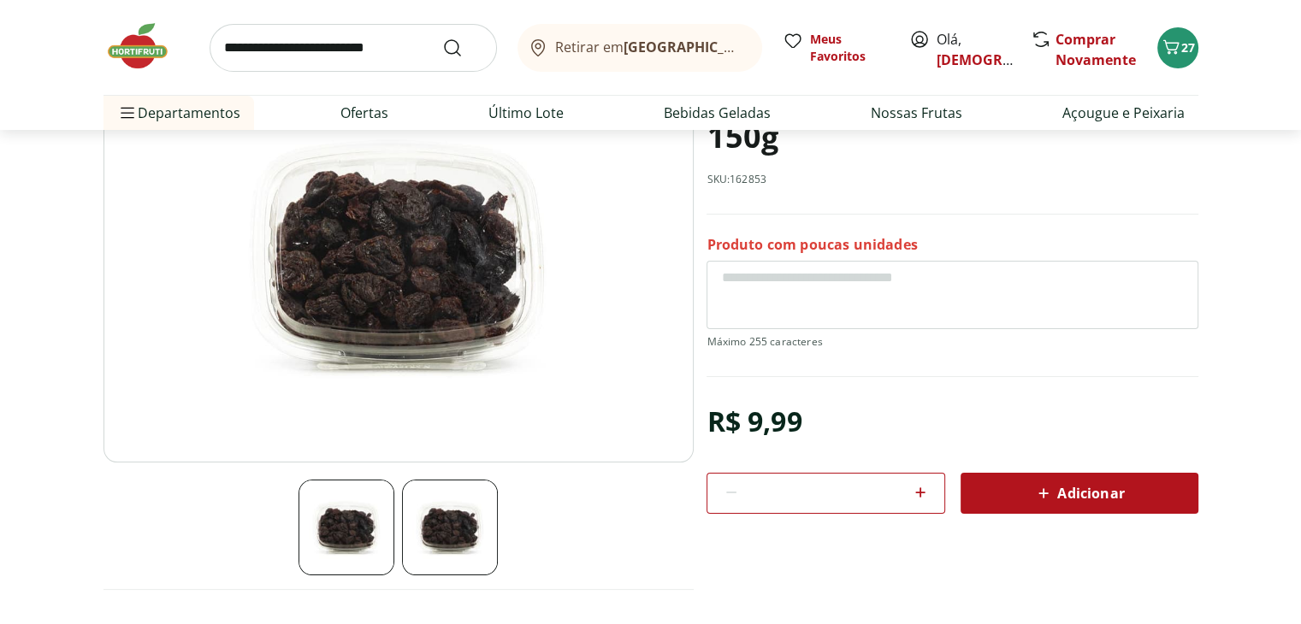
click at [1108, 497] on span "Adicionar" at bounding box center [1078, 493] width 91 height 21
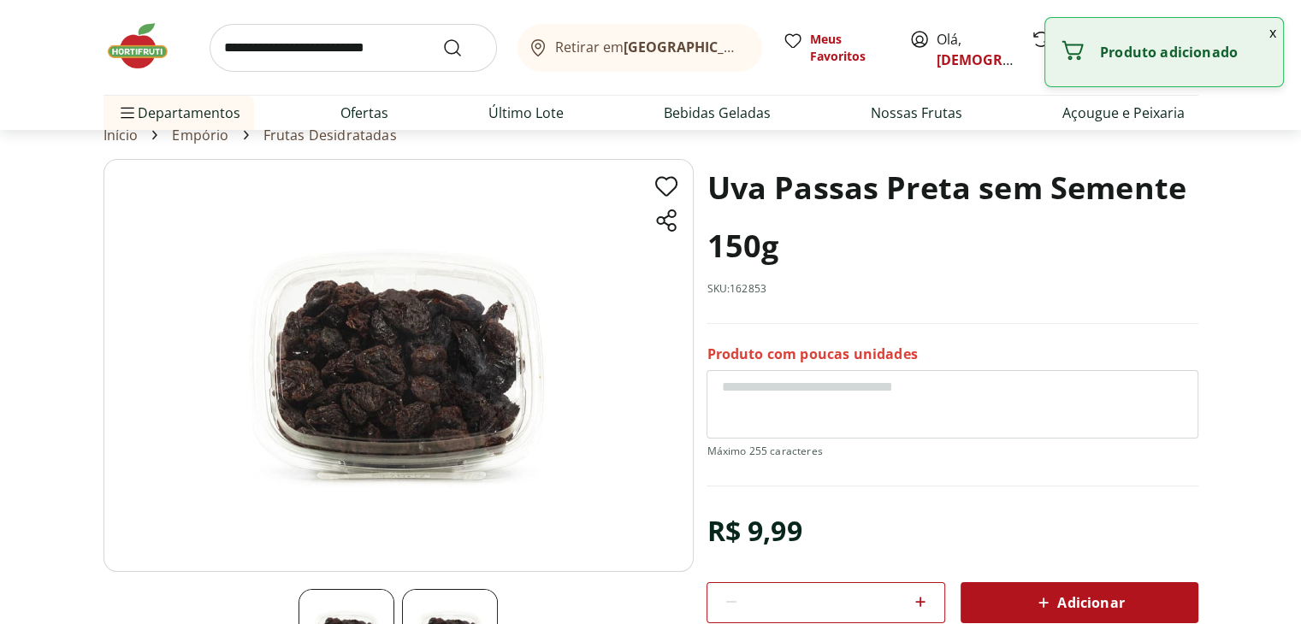
scroll to position [0, 0]
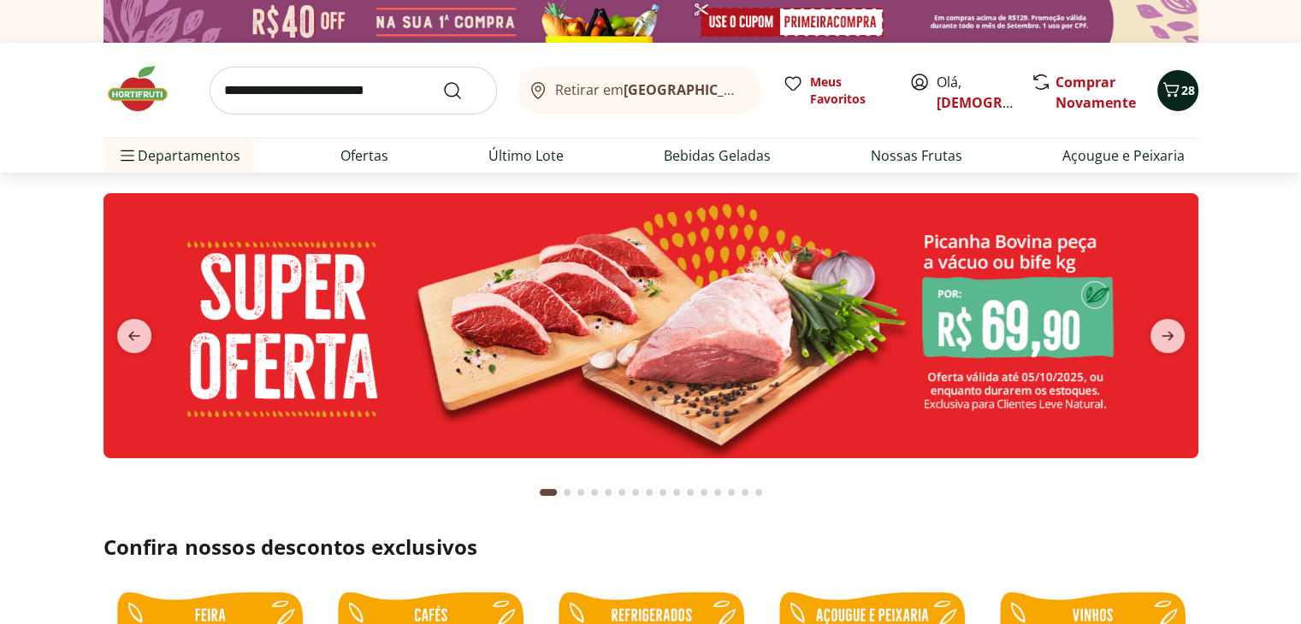
click at [1177, 91] on icon "Carrinho" at bounding box center [1170, 90] width 21 height 21
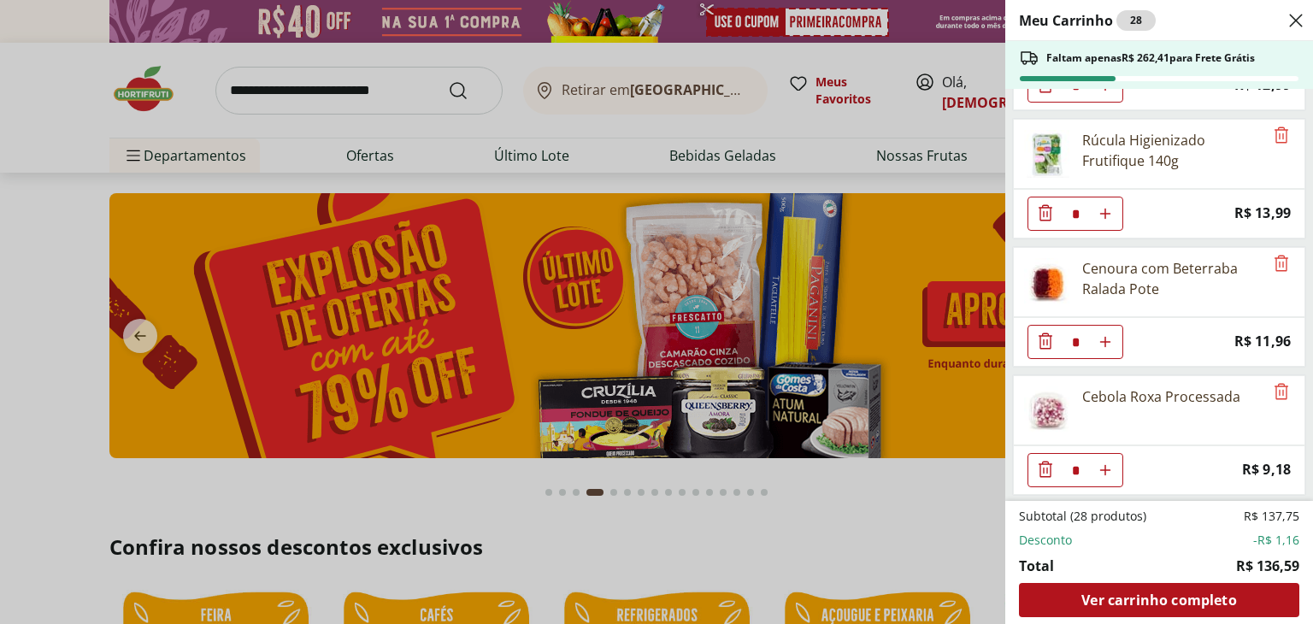
scroll to position [1503, 0]
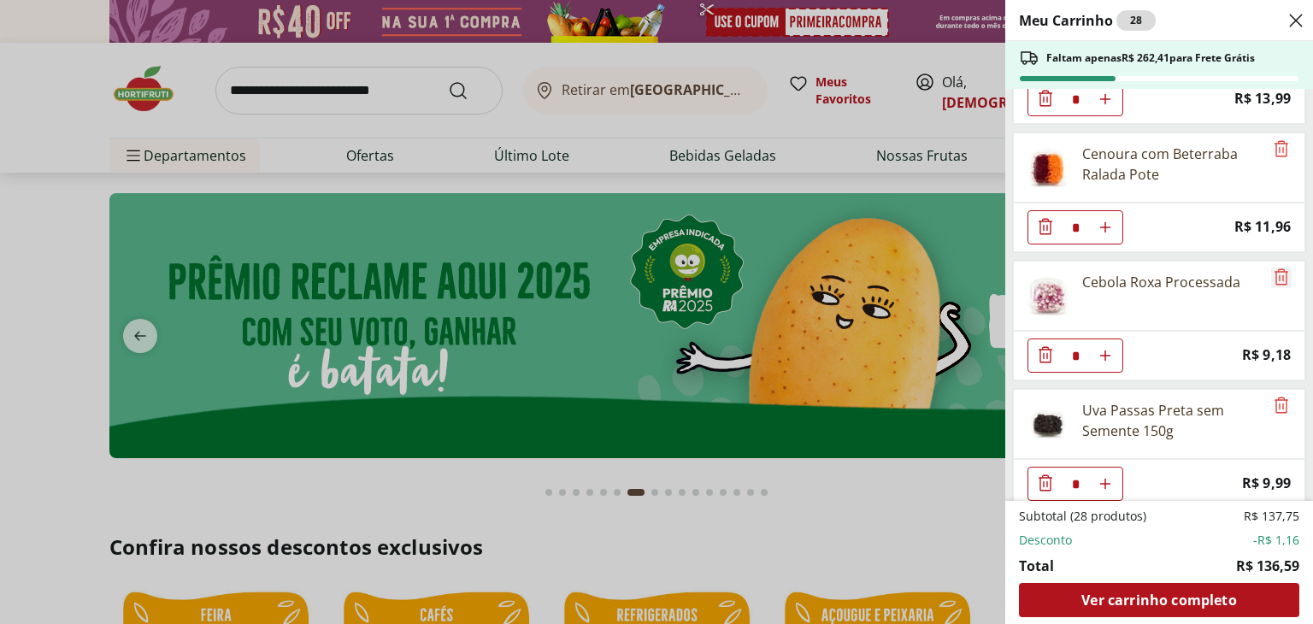
click at [1277, 268] on icon "Remove" at bounding box center [1282, 276] width 14 height 16
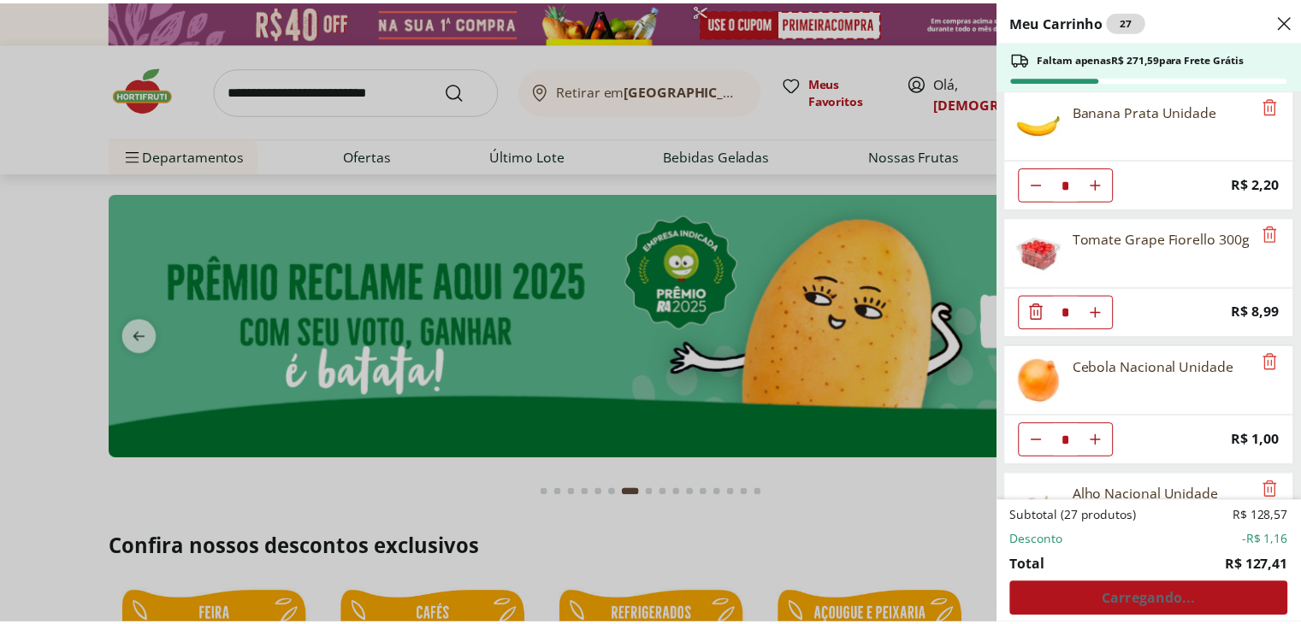
scroll to position [0, 0]
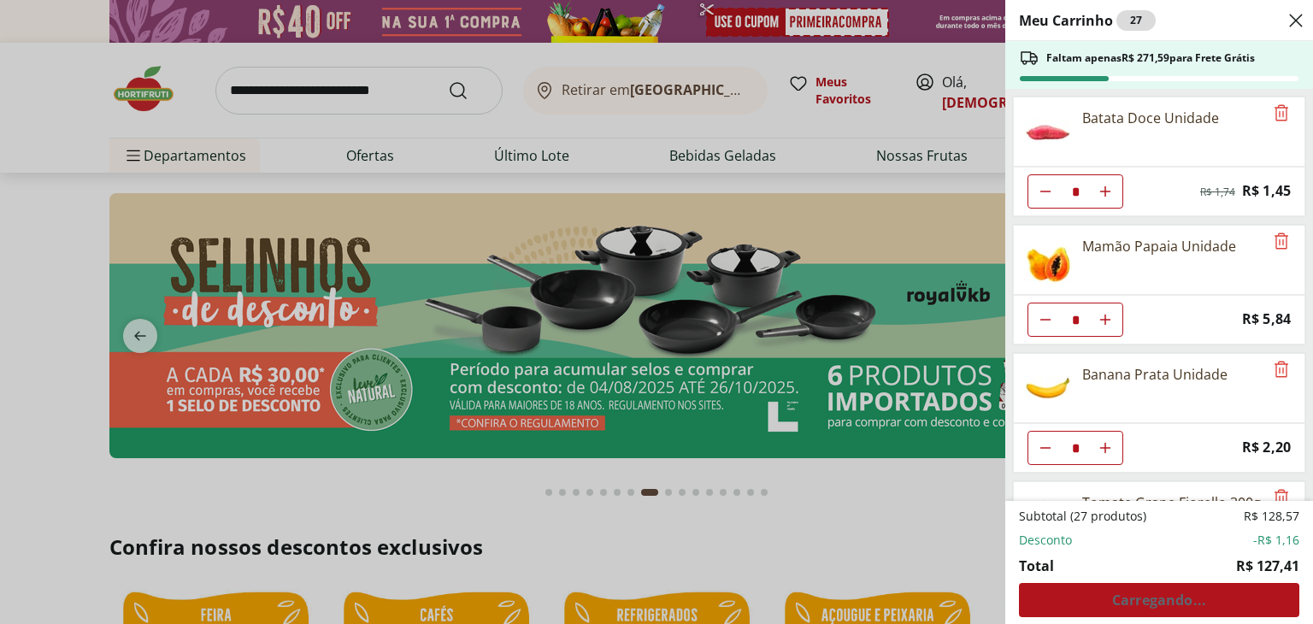
click at [303, 43] on div "Meu Carrinho 27 Faltam apenas R$ 271,59 para Frete Grátis Batata Doce Unidade *…" at bounding box center [656, 312] width 1313 height 624
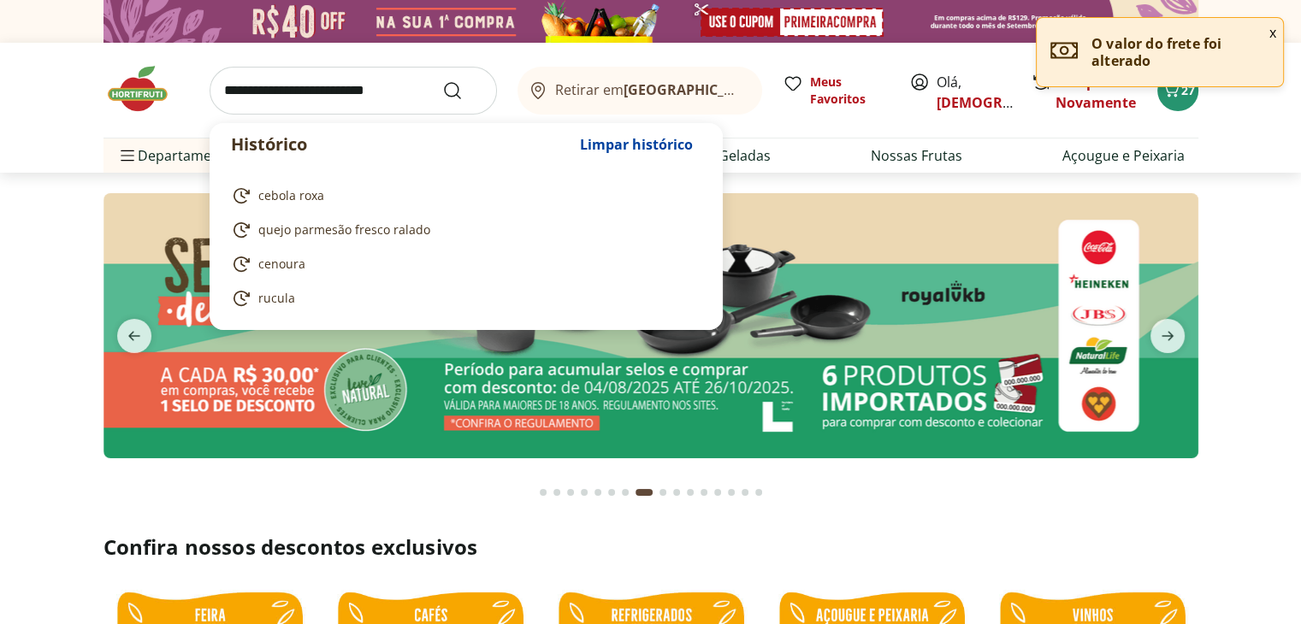
click at [283, 105] on input "search" at bounding box center [352, 91] width 287 height 48
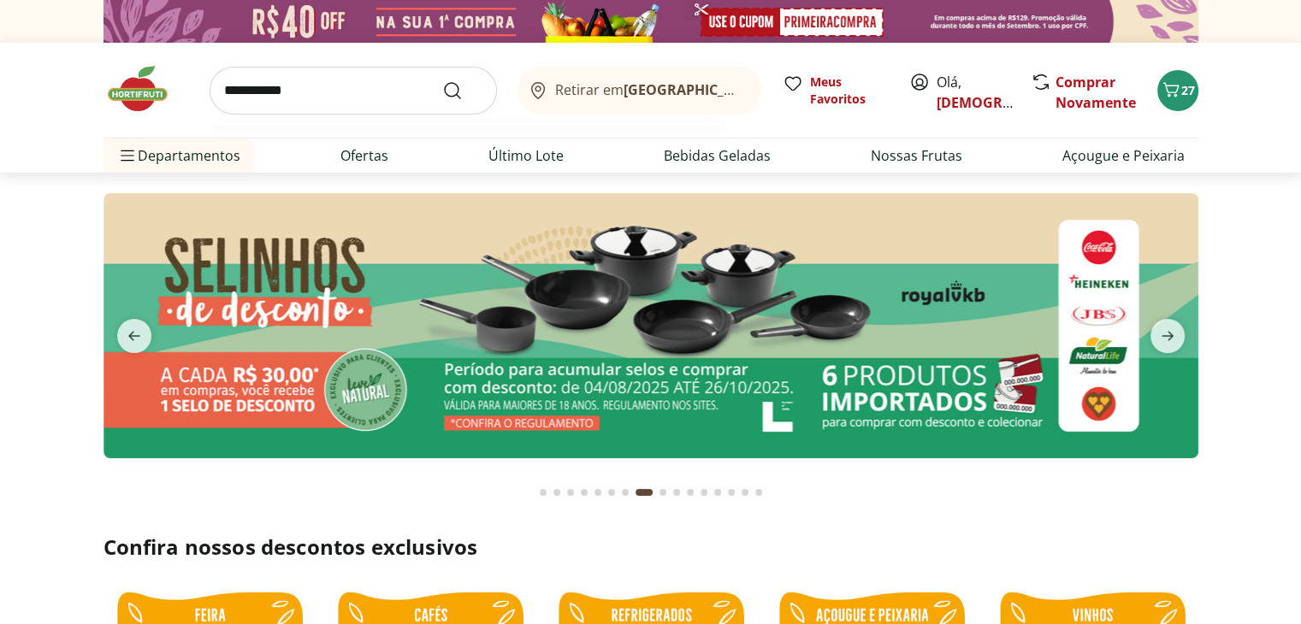
type input "**********"
click at [442, 80] on button "Submit Search" at bounding box center [462, 90] width 41 height 21
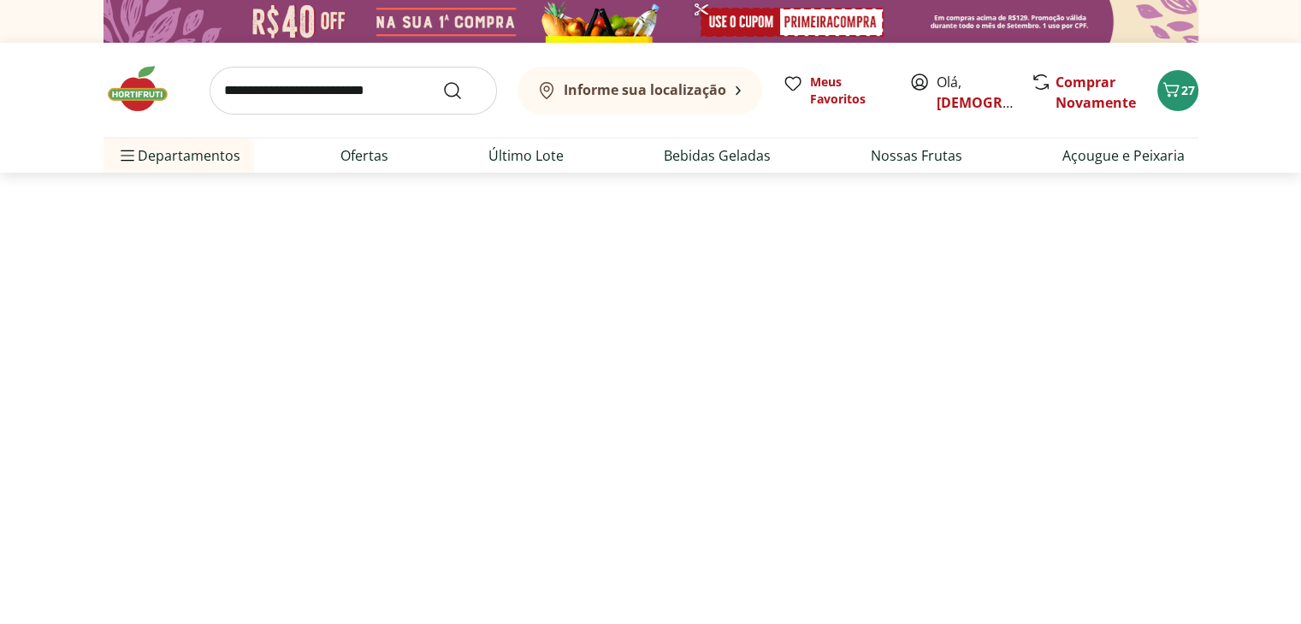
select select "**********"
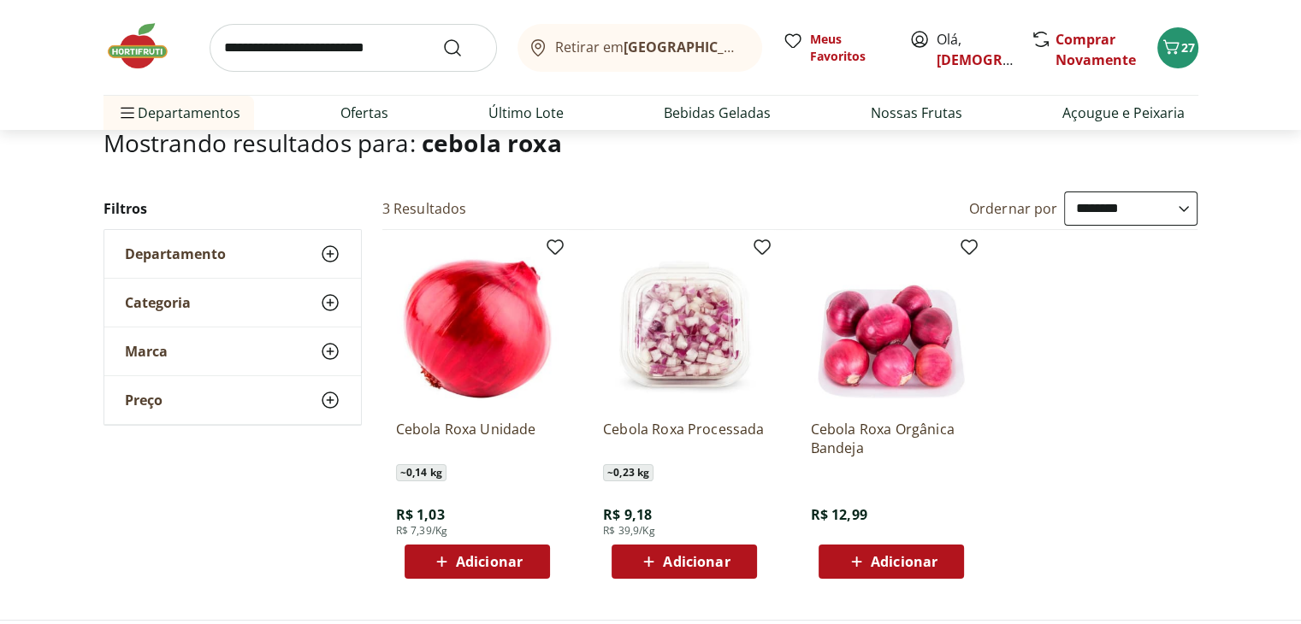
scroll to position [171, 0]
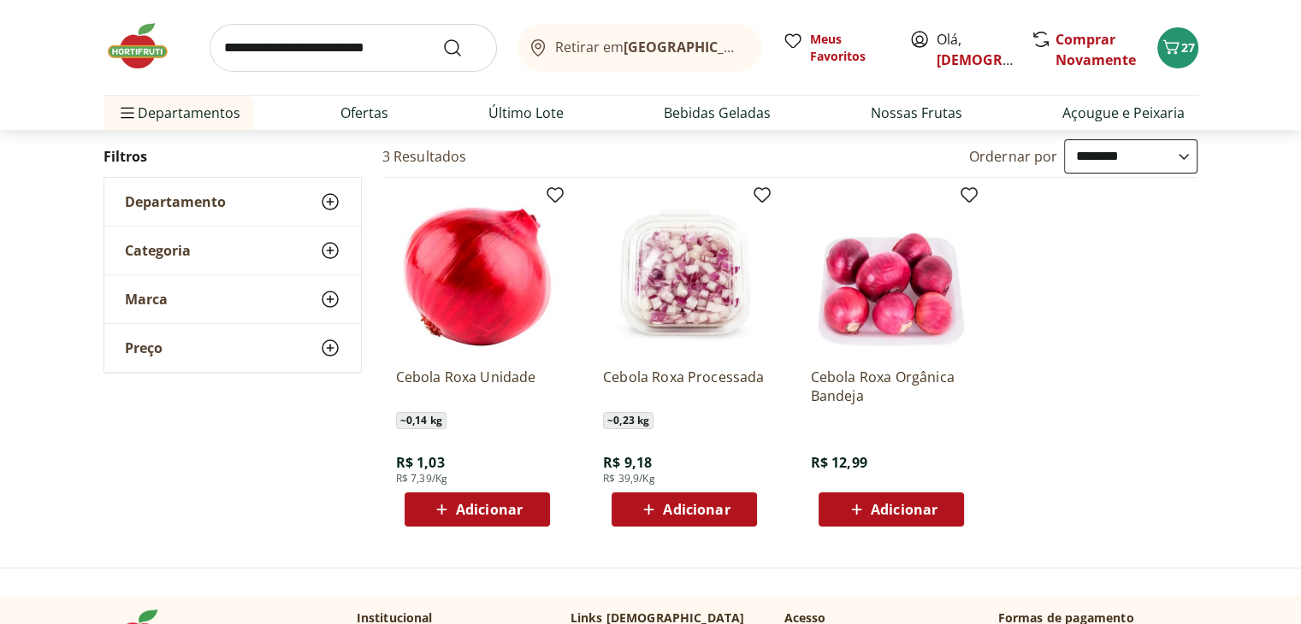
click at [490, 516] on span "Adicionar" at bounding box center [489, 510] width 67 height 14
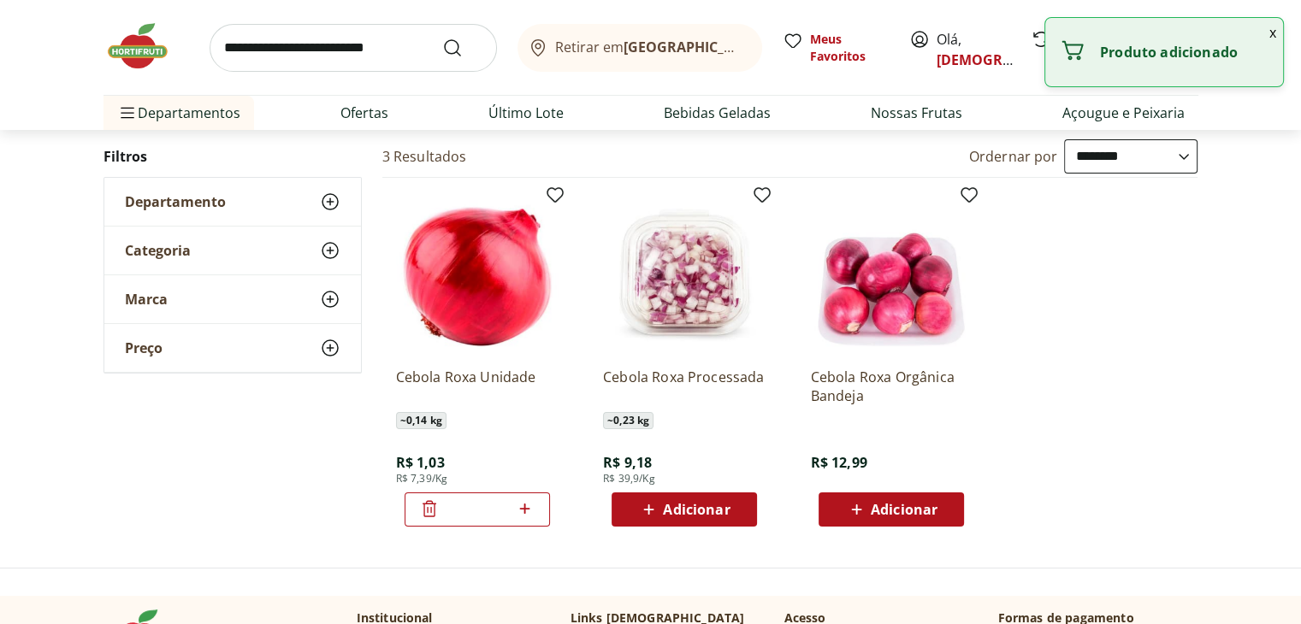
scroll to position [0, 0]
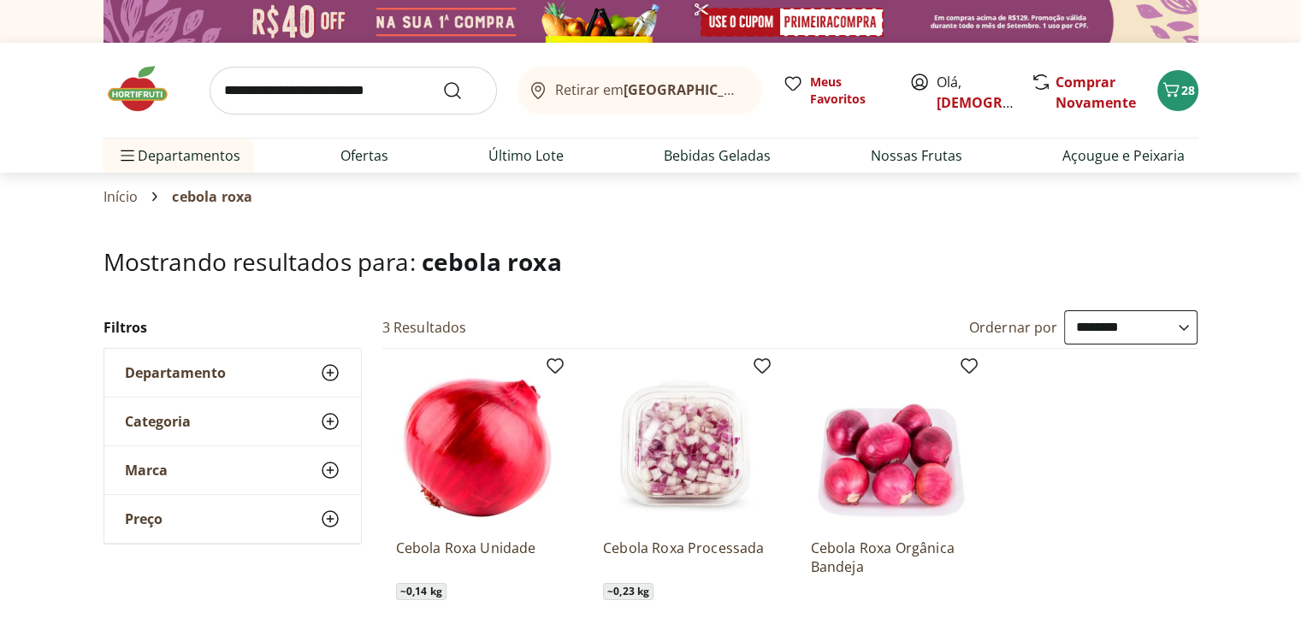
click at [142, 87] on img at bounding box center [146, 88] width 86 height 51
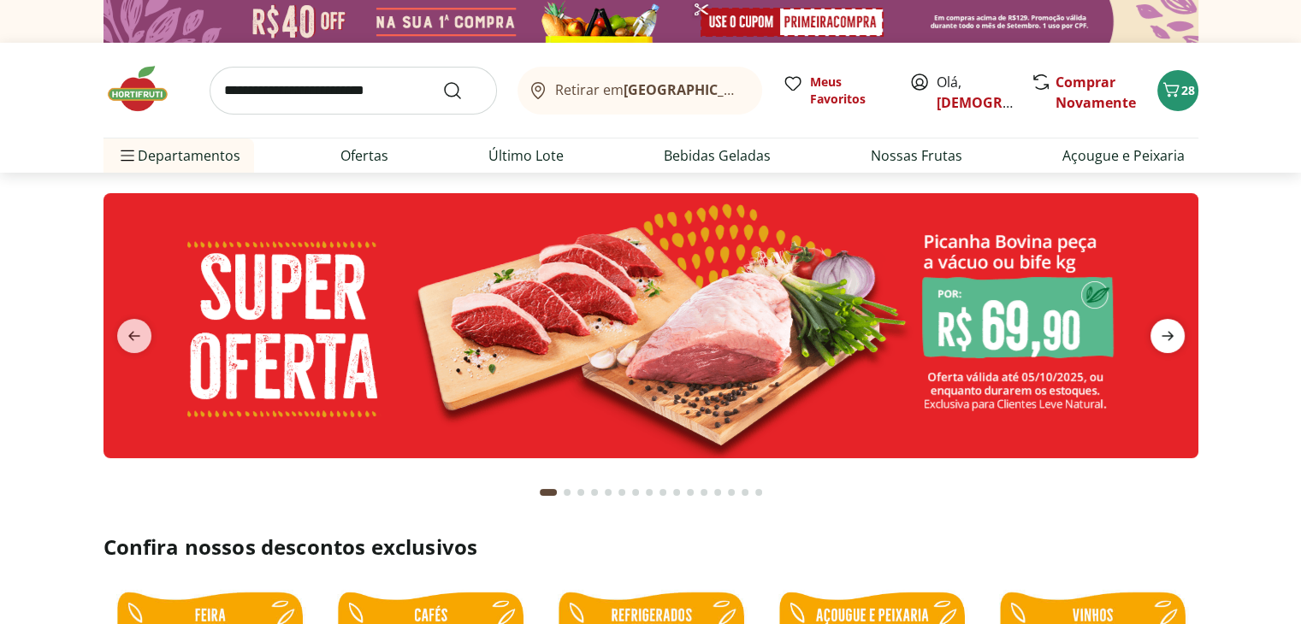
click at [1172, 339] on icon "next" at bounding box center [1167, 336] width 21 height 21
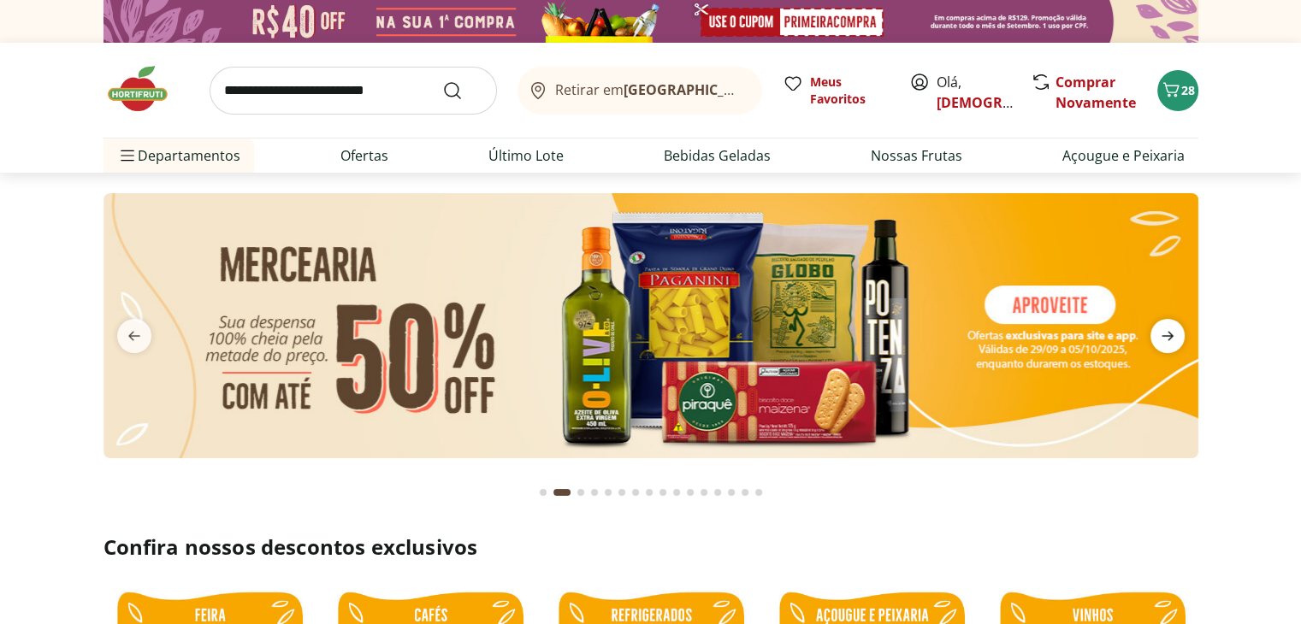
click at [1172, 339] on icon "next" at bounding box center [1167, 336] width 21 height 21
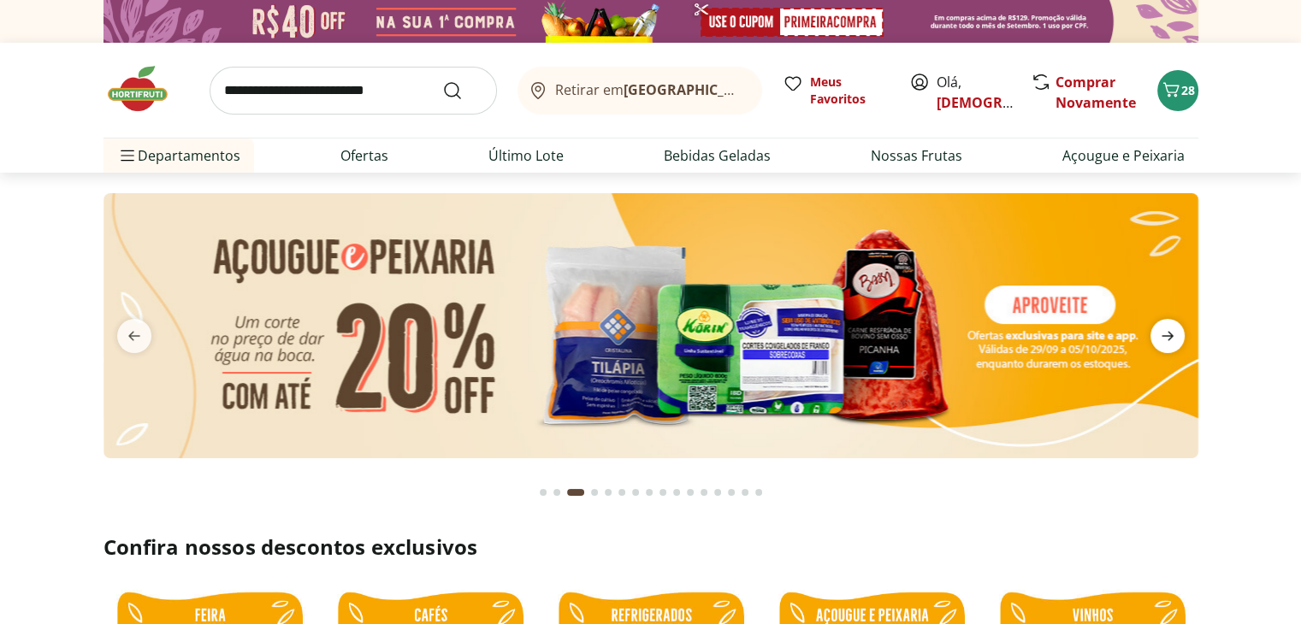
click at [1172, 339] on icon "next" at bounding box center [1167, 336] width 21 height 21
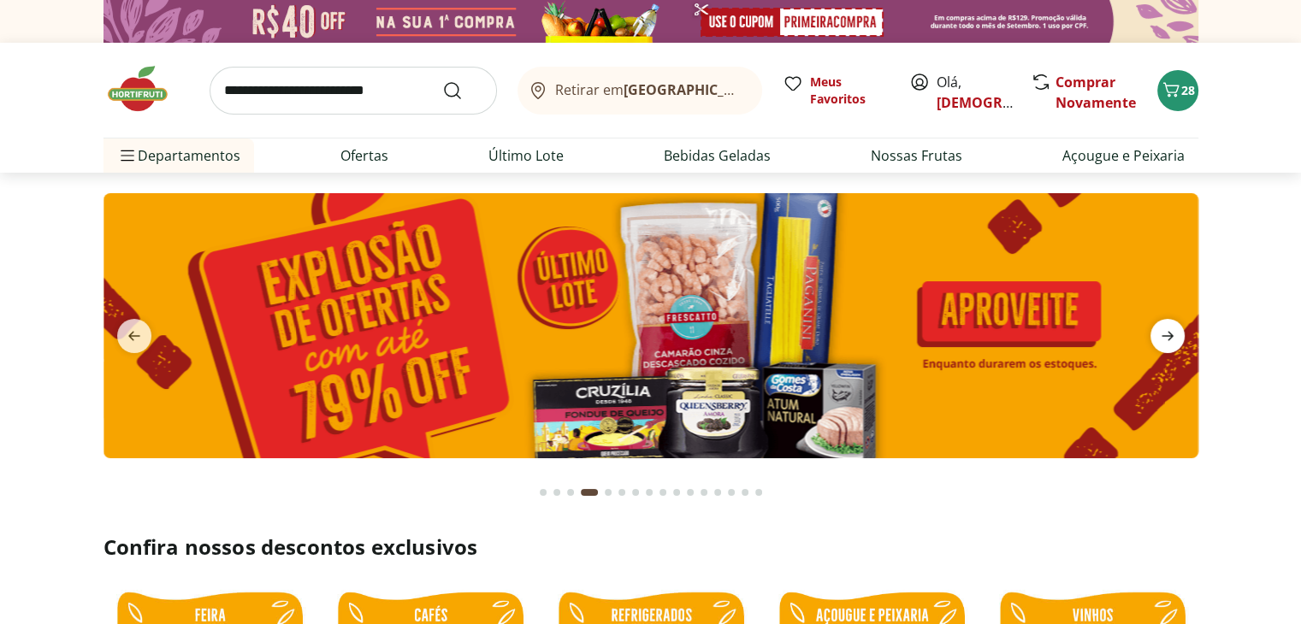
click at [1172, 339] on icon "next" at bounding box center [1167, 336] width 21 height 21
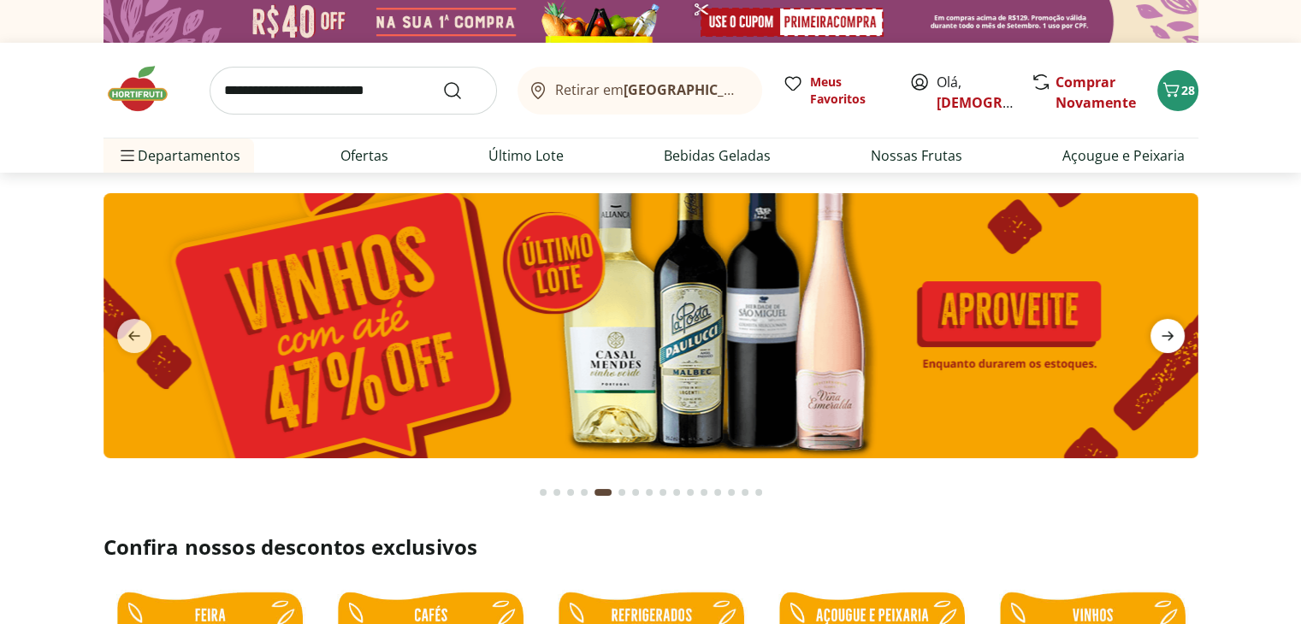
click at [1172, 339] on icon "next" at bounding box center [1167, 336] width 21 height 21
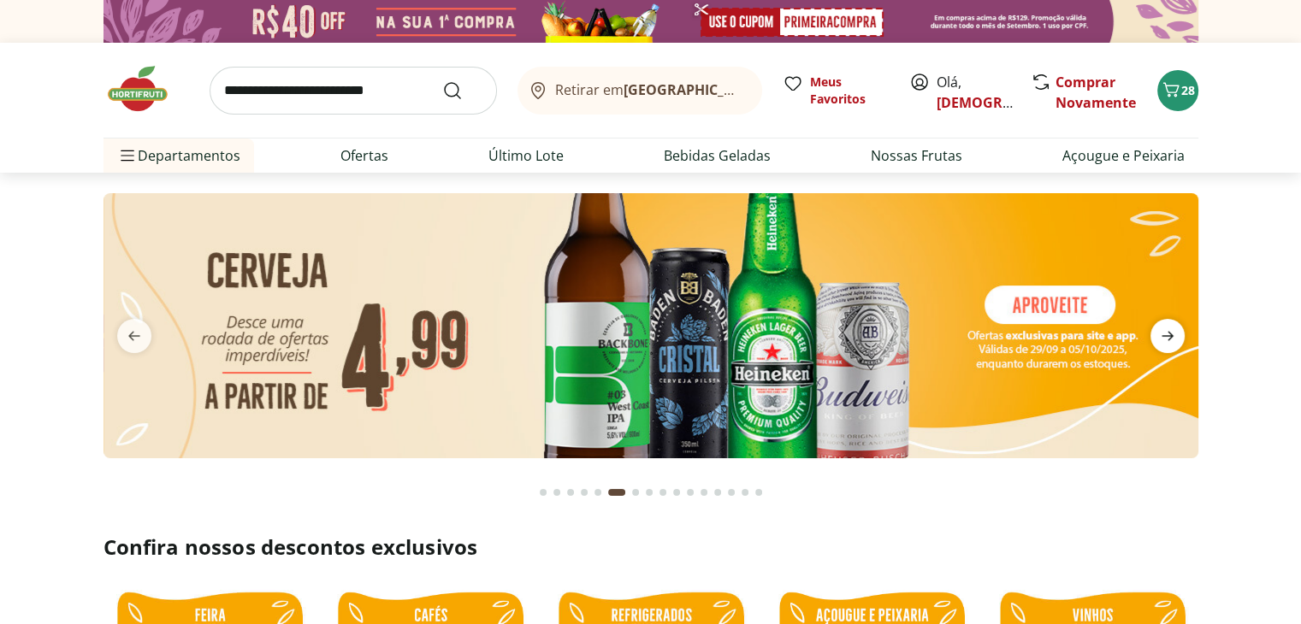
click at [1172, 339] on icon "next" at bounding box center [1167, 336] width 21 height 21
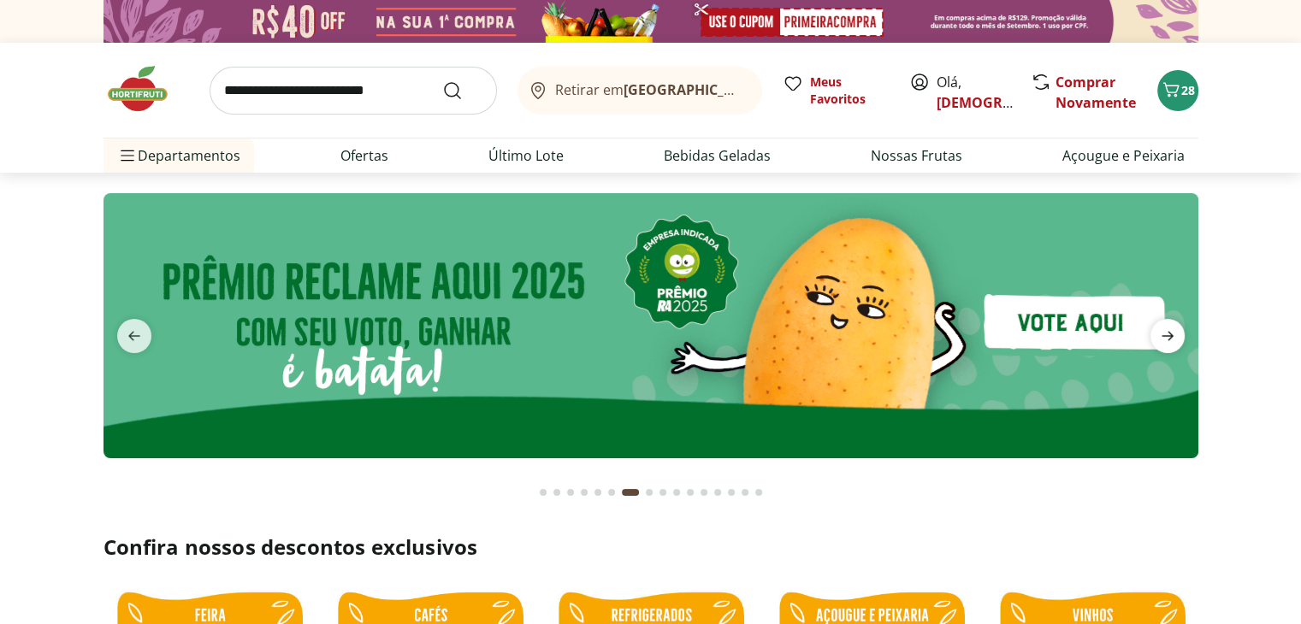
click at [1172, 339] on icon "next" at bounding box center [1167, 336] width 21 height 21
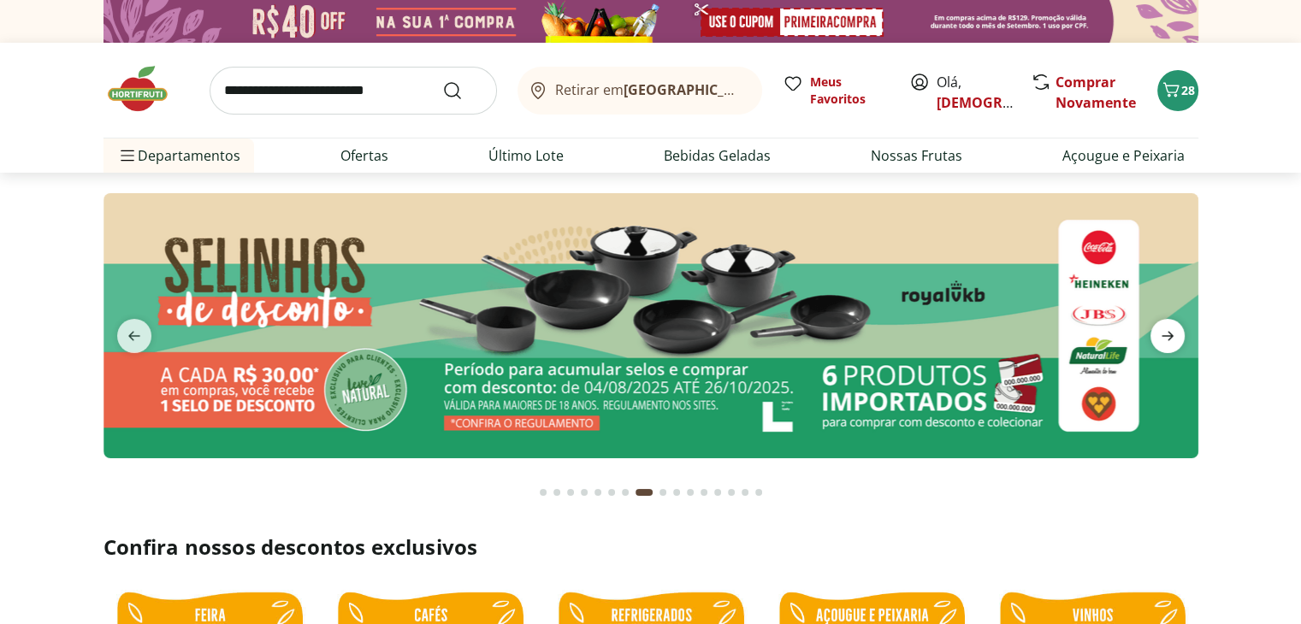
click at [1172, 339] on icon "next" at bounding box center [1167, 336] width 21 height 21
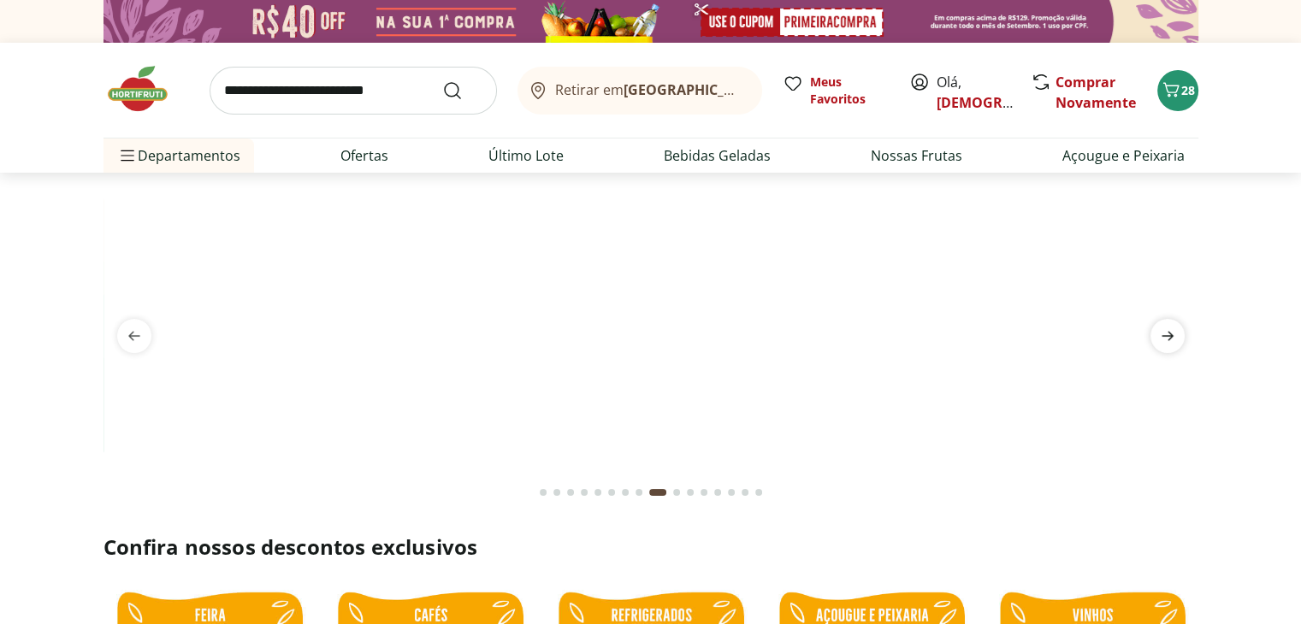
click at [1172, 339] on icon "next" at bounding box center [1167, 336] width 21 height 21
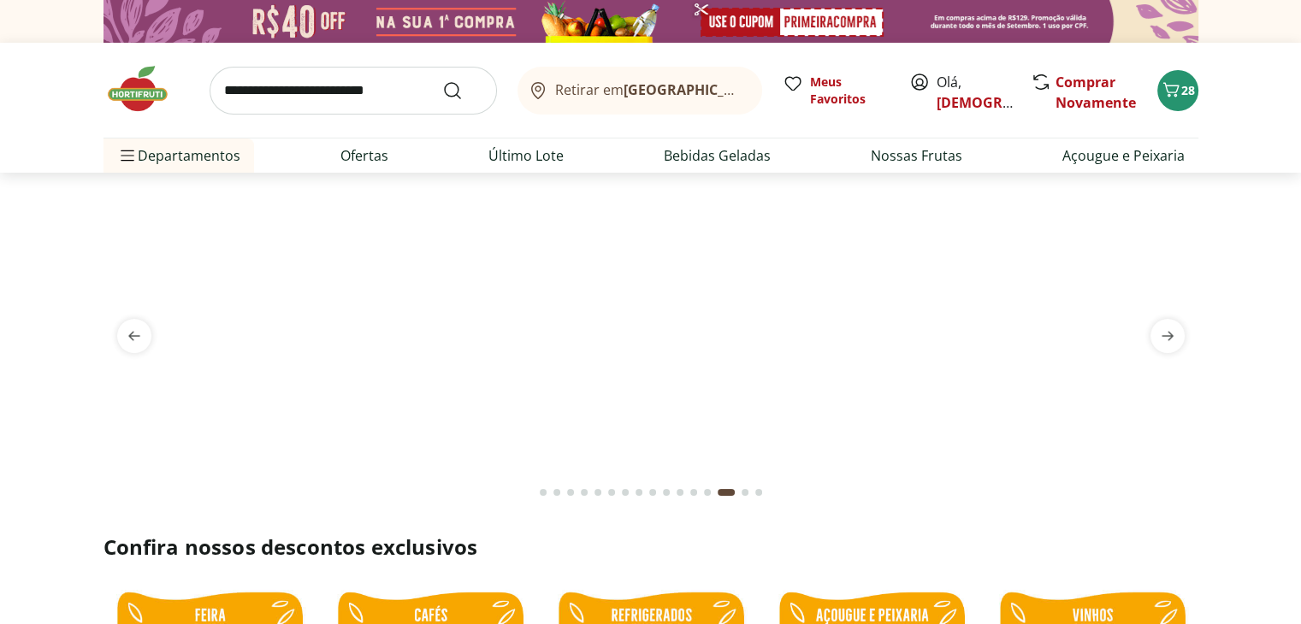
click at [304, 103] on input "search" at bounding box center [352, 91] width 287 height 48
type input "*****"
click at [442, 80] on button "Submit Search" at bounding box center [462, 90] width 41 height 21
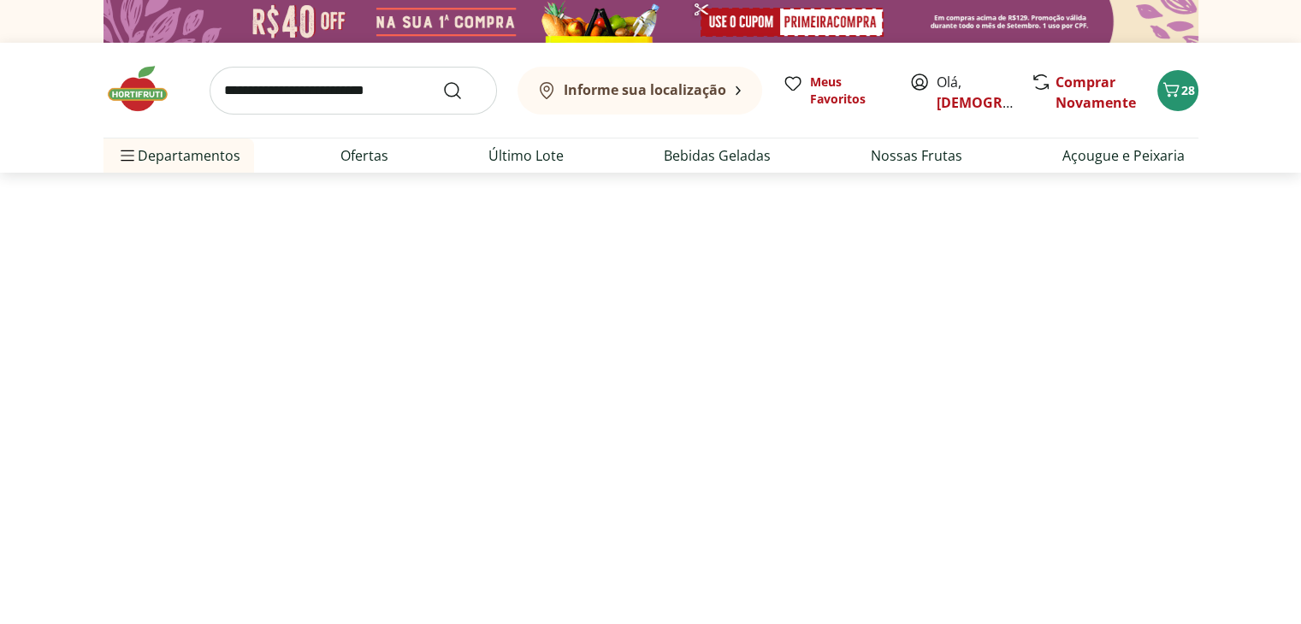
select select "**********"
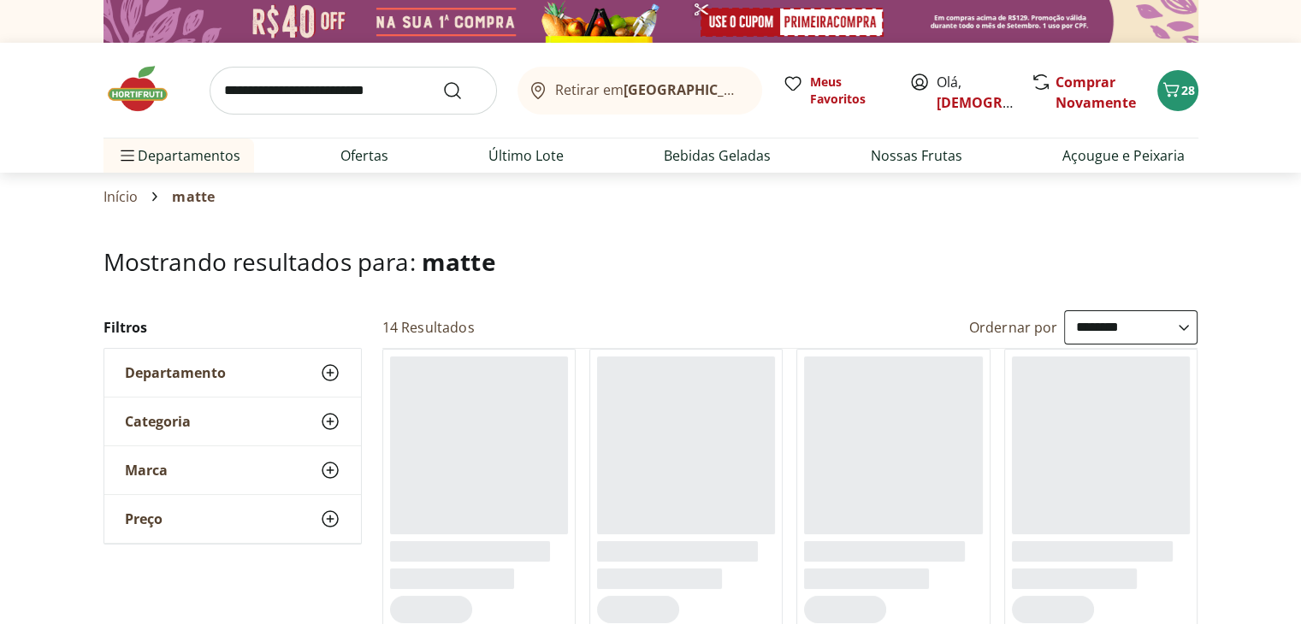
scroll to position [171, 0]
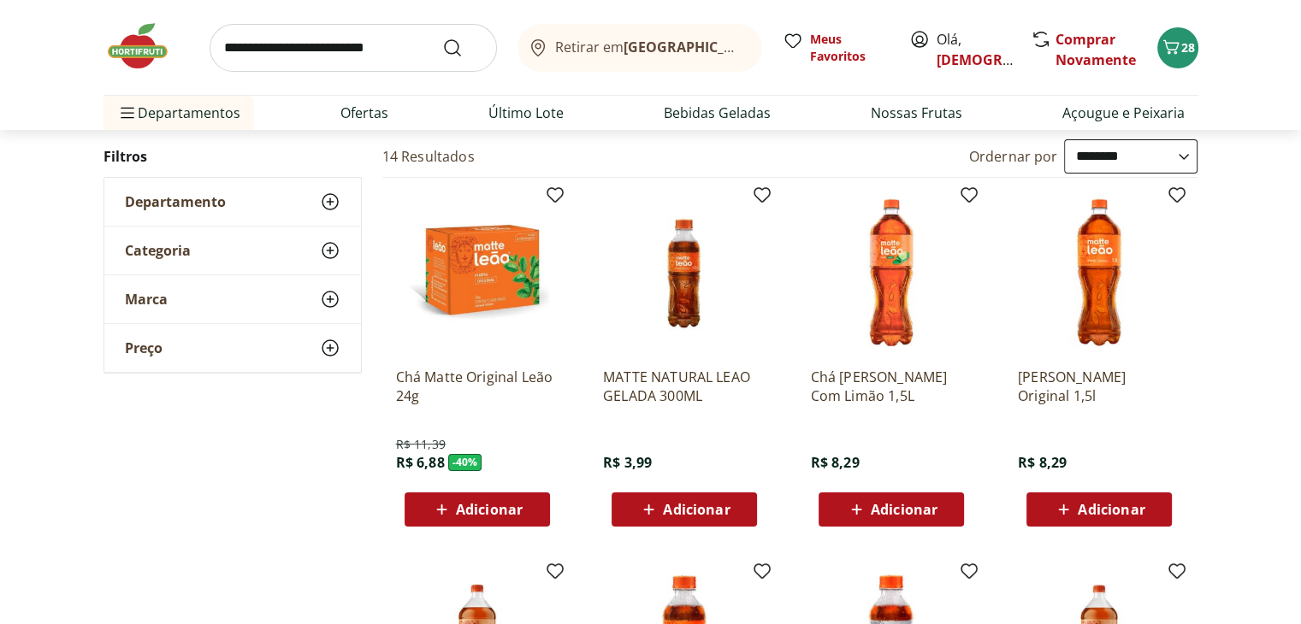
click at [888, 507] on span "Adicionar" at bounding box center [903, 510] width 67 height 14
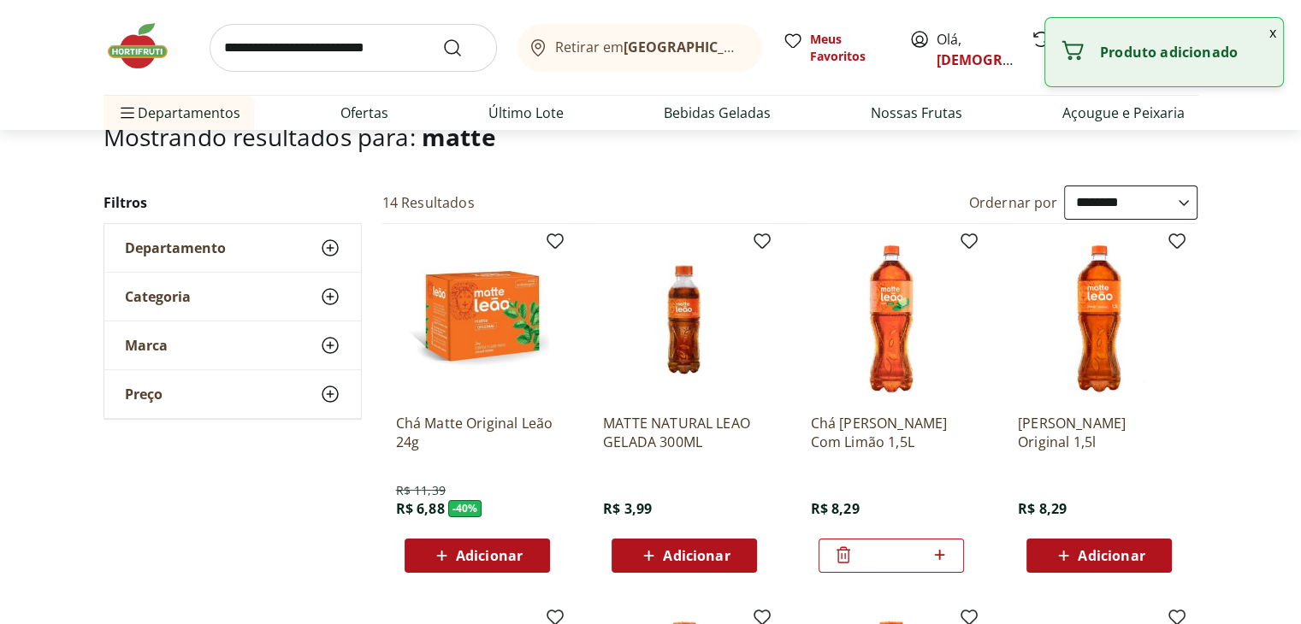
scroll to position [0, 0]
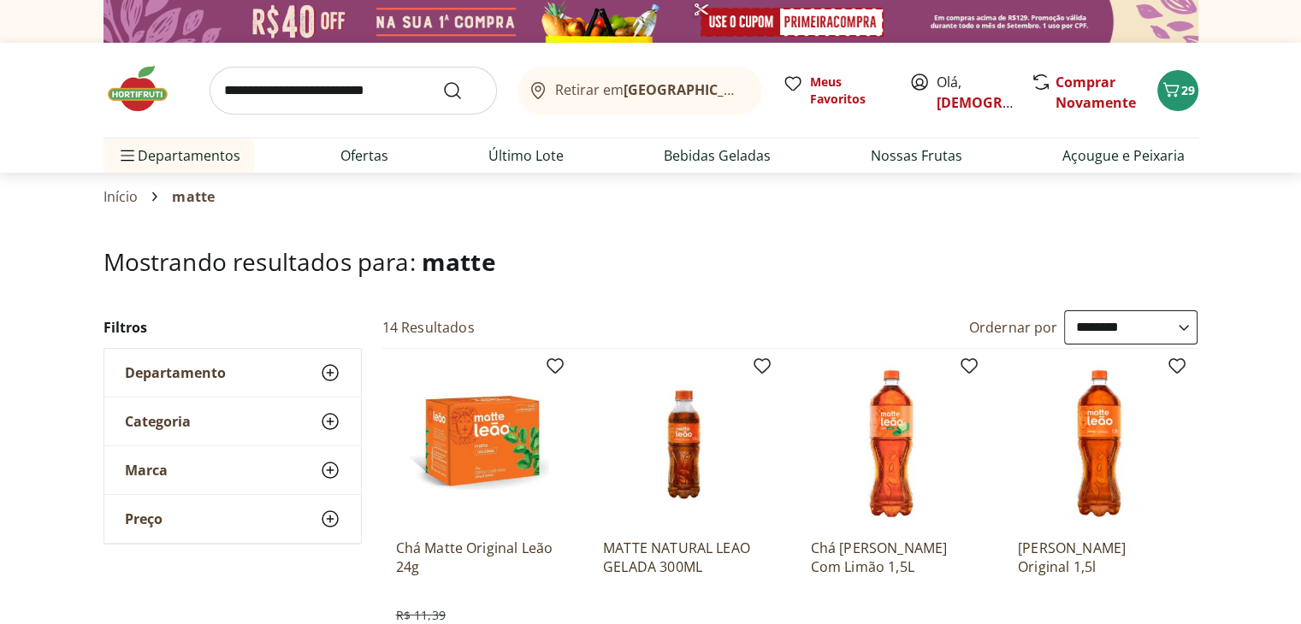
click at [139, 86] on img at bounding box center [146, 88] width 86 height 51
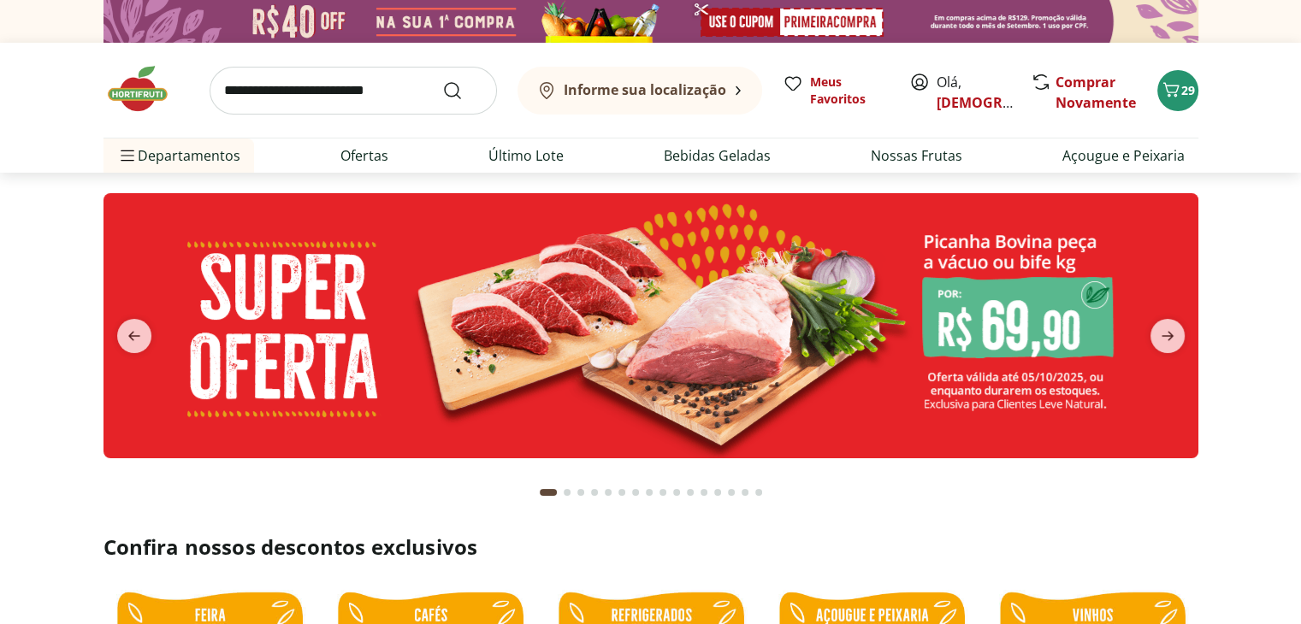
type input "*"
click at [1177, 333] on span "next" at bounding box center [1167, 336] width 34 height 34
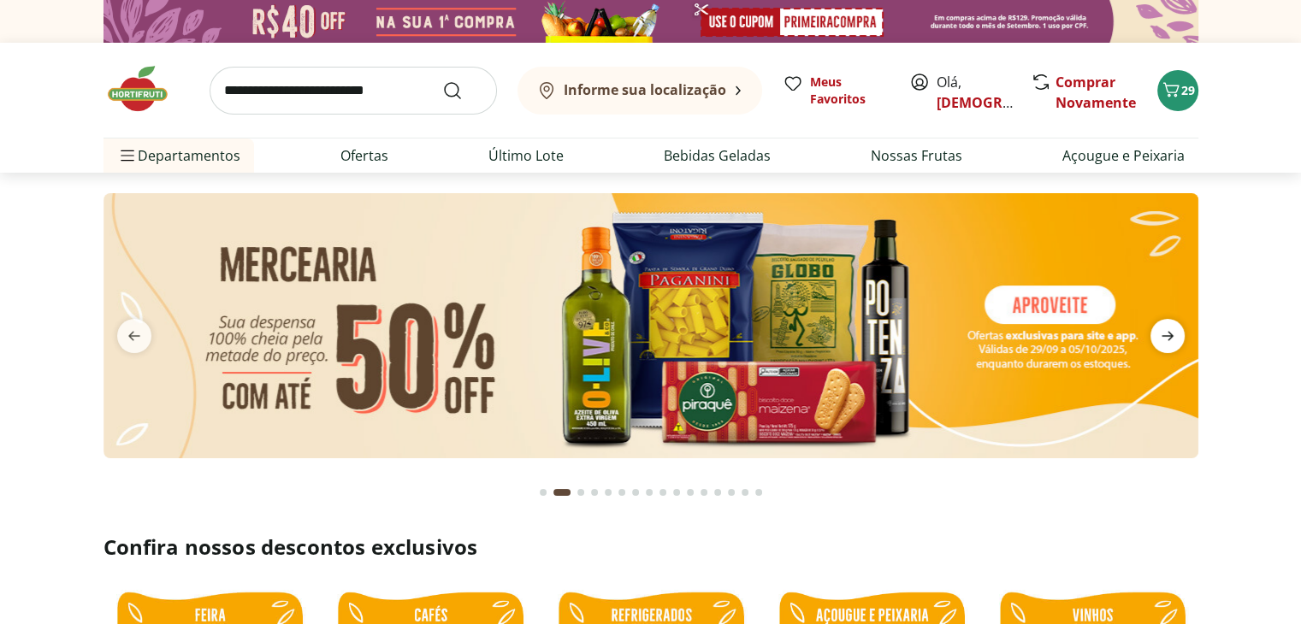
click at [1177, 333] on span "next" at bounding box center [1167, 336] width 34 height 34
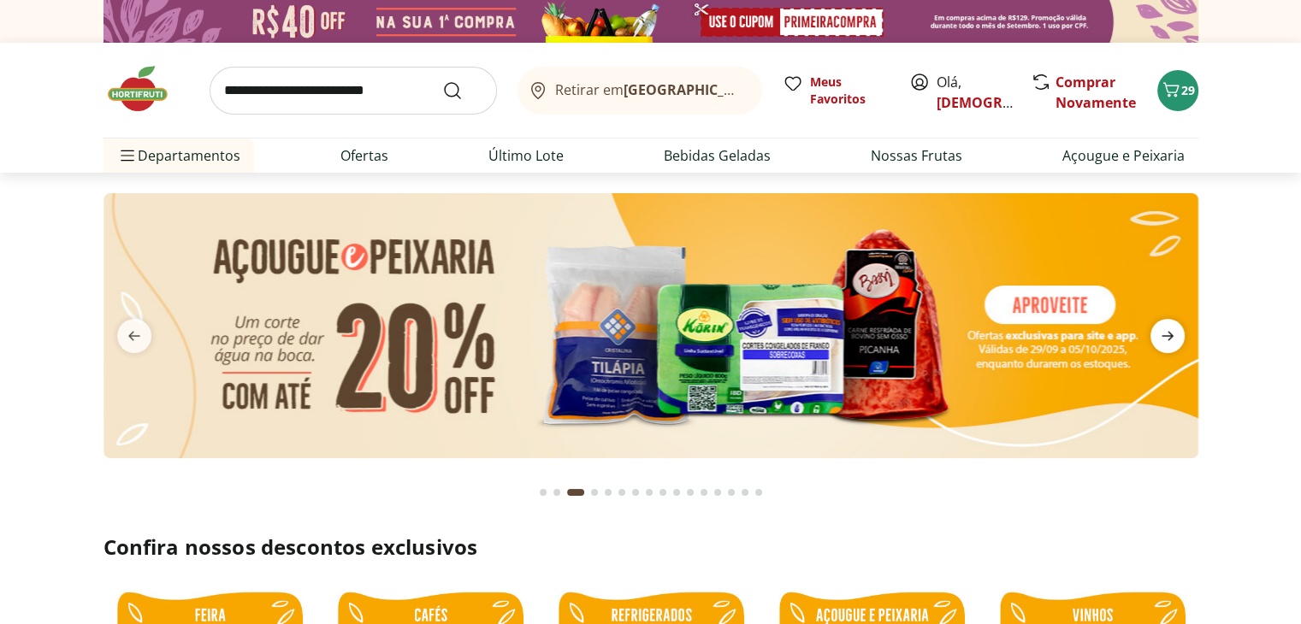
click at [1177, 333] on span "next" at bounding box center [1167, 336] width 34 height 34
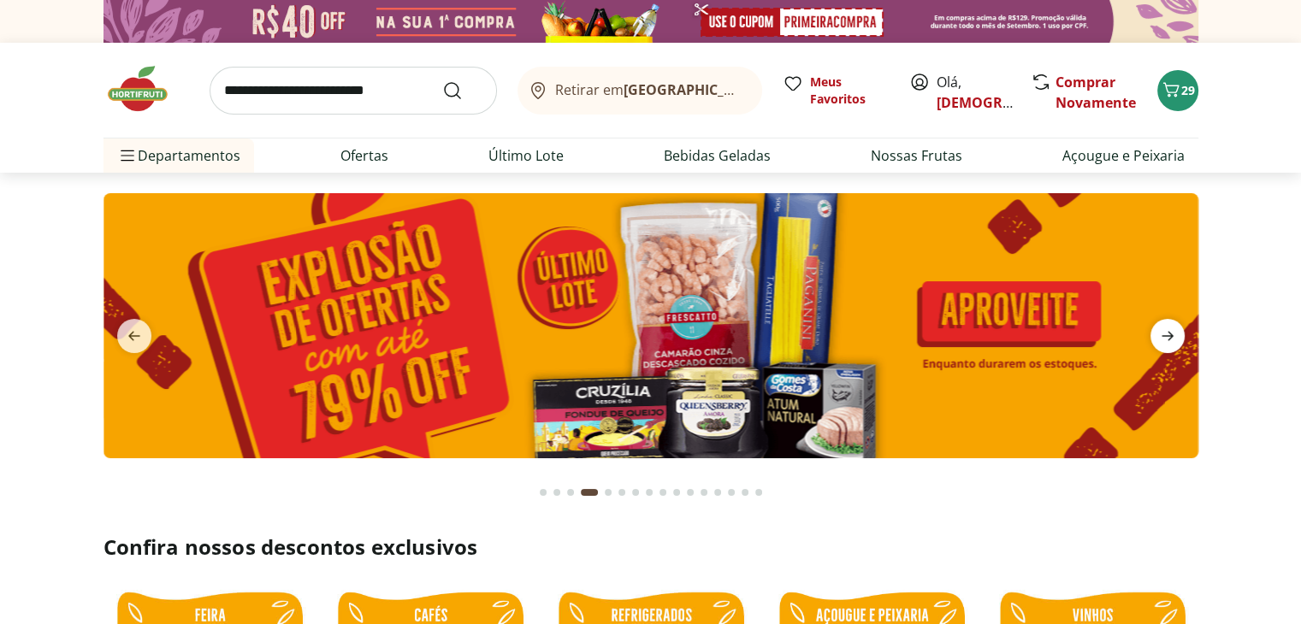
click at [1177, 333] on span "next" at bounding box center [1167, 336] width 34 height 34
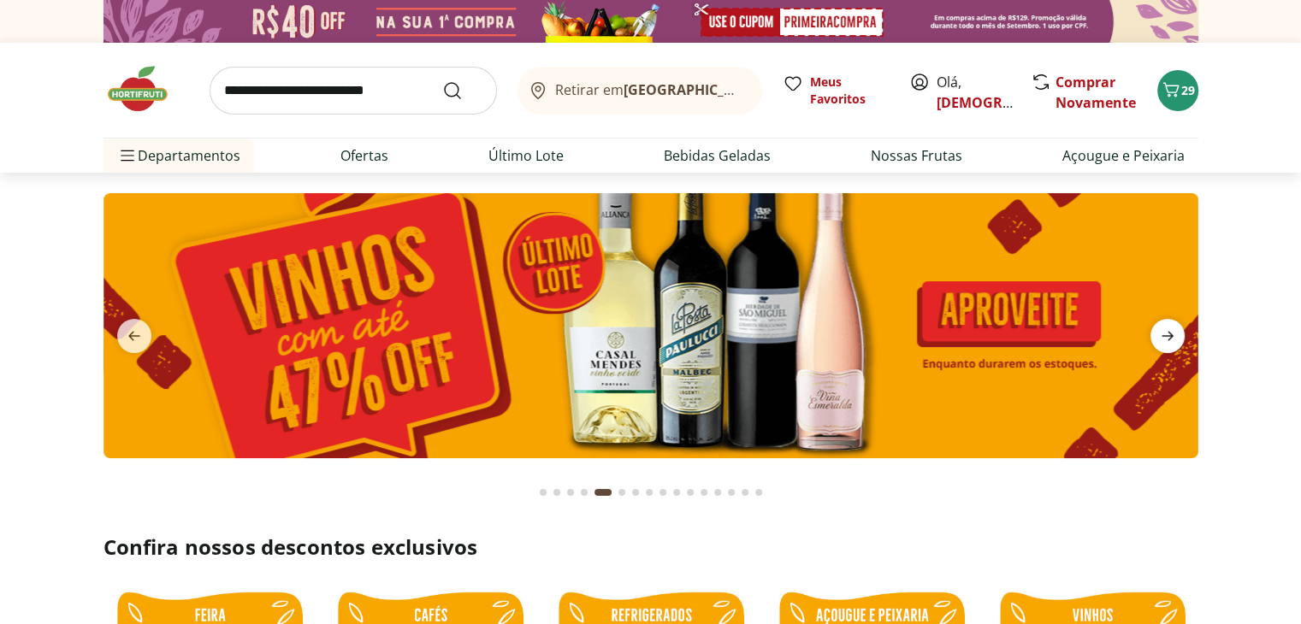
click at [1177, 333] on span "next" at bounding box center [1167, 336] width 34 height 34
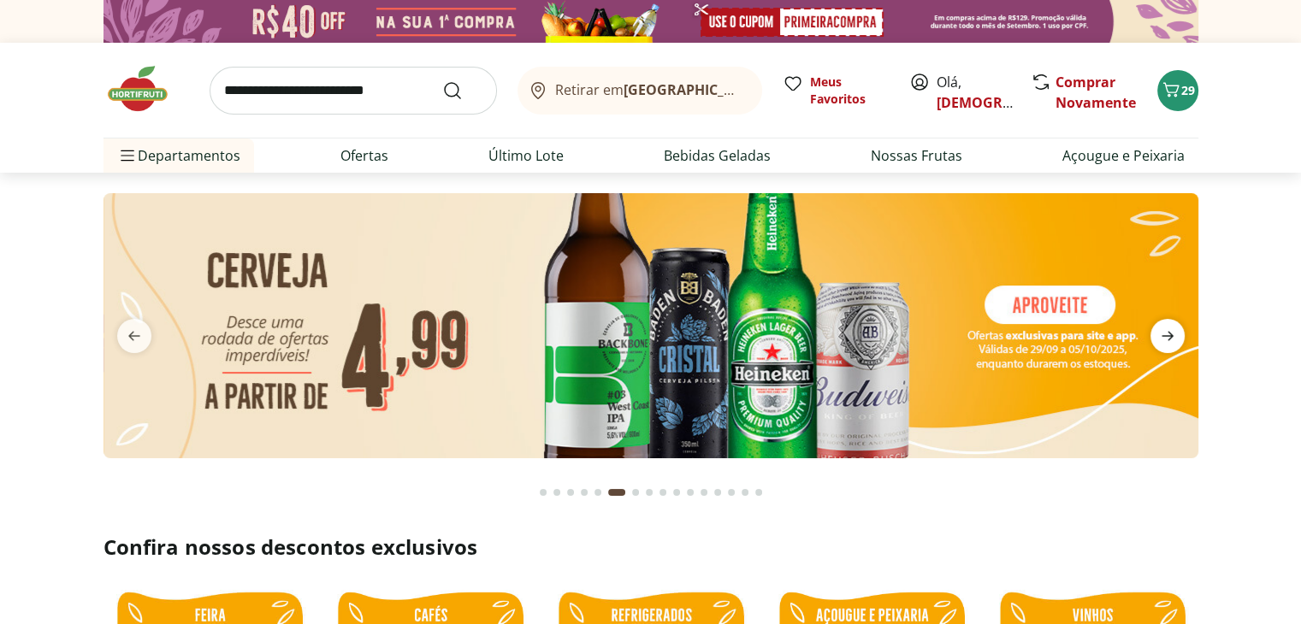
click at [1177, 333] on span "next" at bounding box center [1167, 336] width 34 height 34
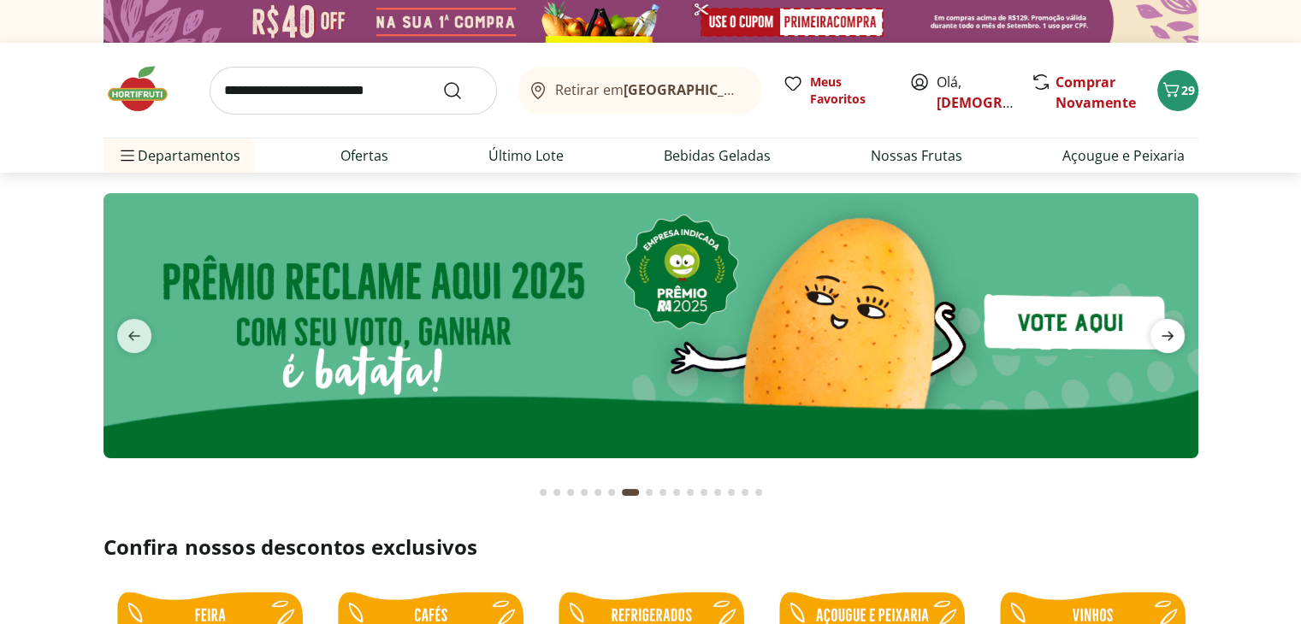
click at [1177, 333] on span "next" at bounding box center [1167, 336] width 34 height 34
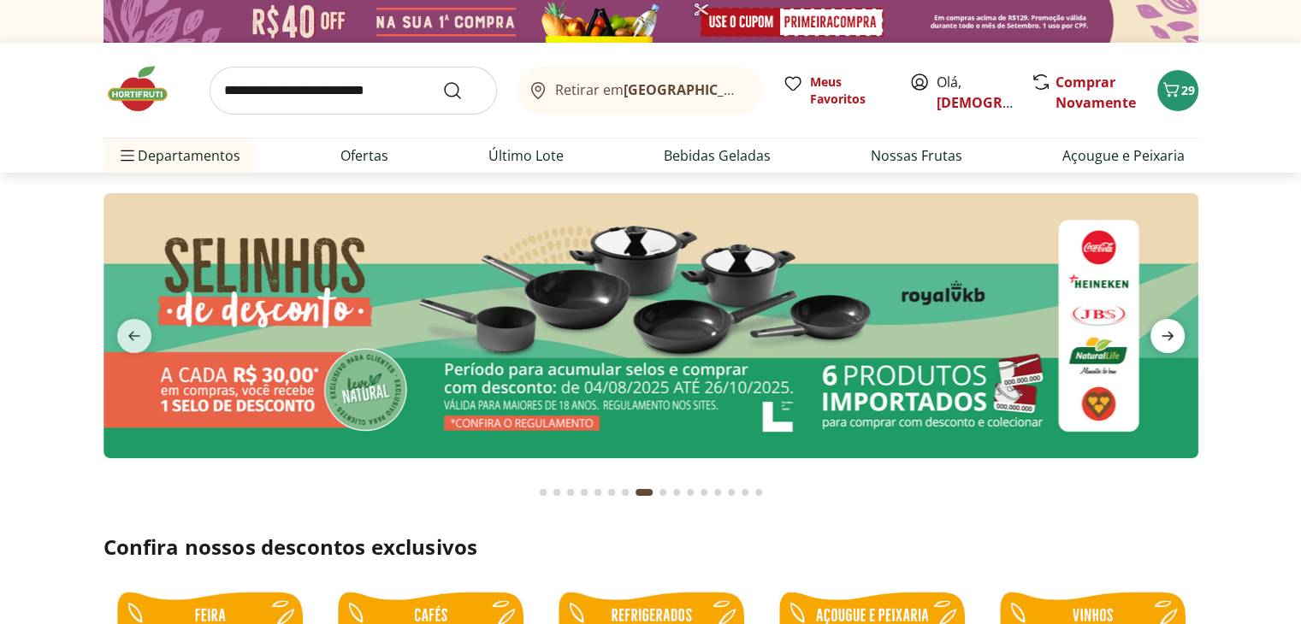
click at [1177, 333] on span "next" at bounding box center [1167, 336] width 34 height 34
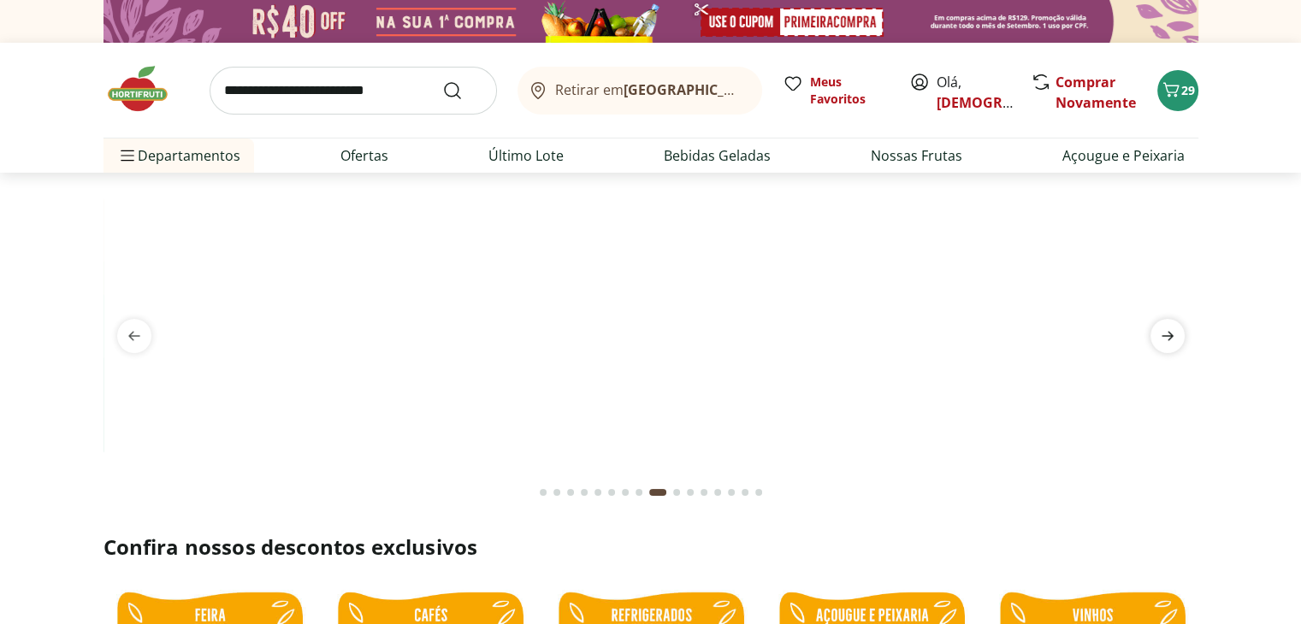
click at [1177, 333] on span "next" at bounding box center [1167, 336] width 34 height 34
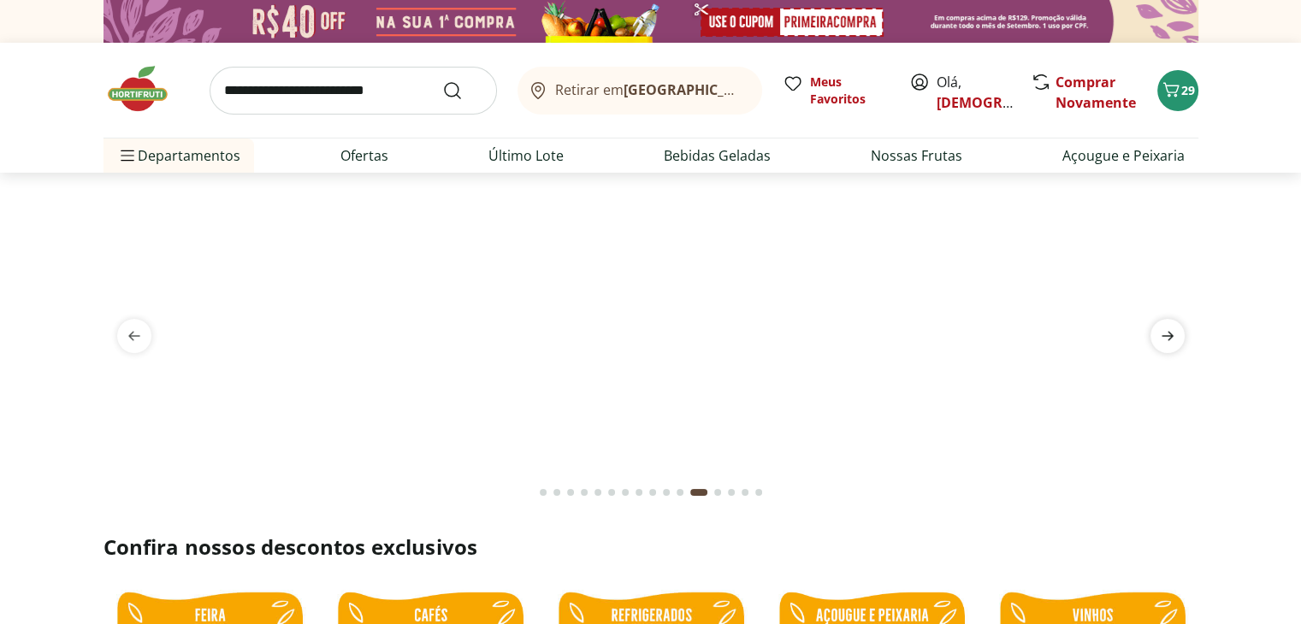
click at [1177, 333] on span "next" at bounding box center [1167, 336] width 34 height 34
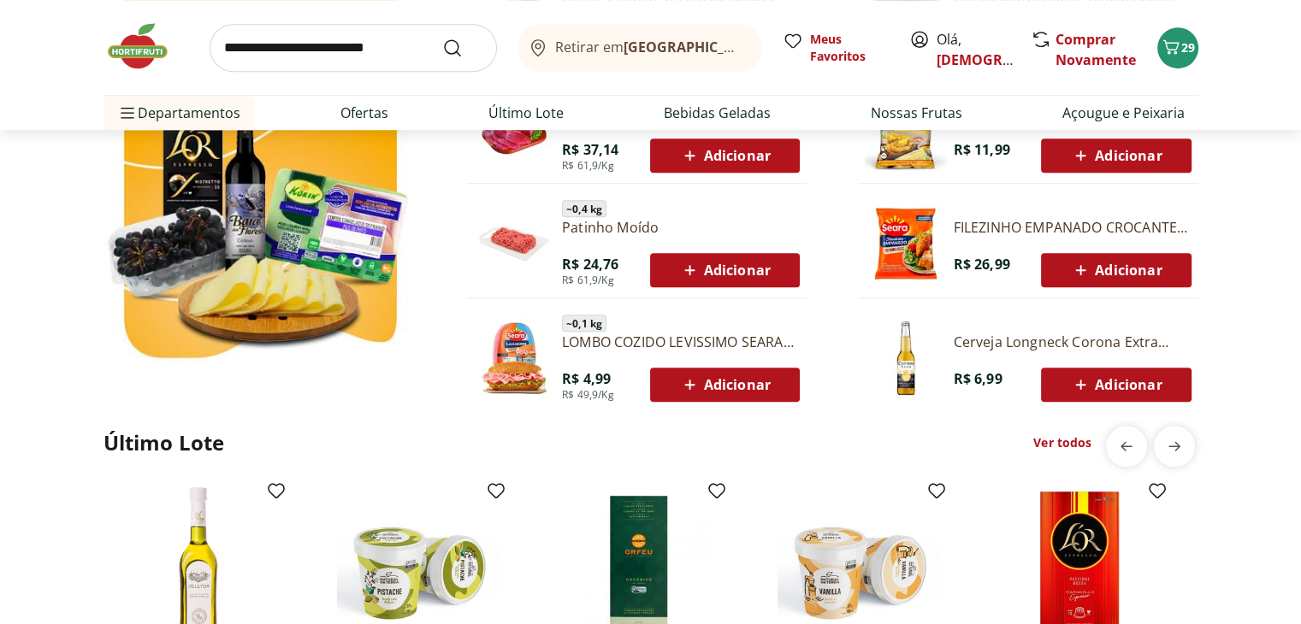
scroll to position [1112, 0]
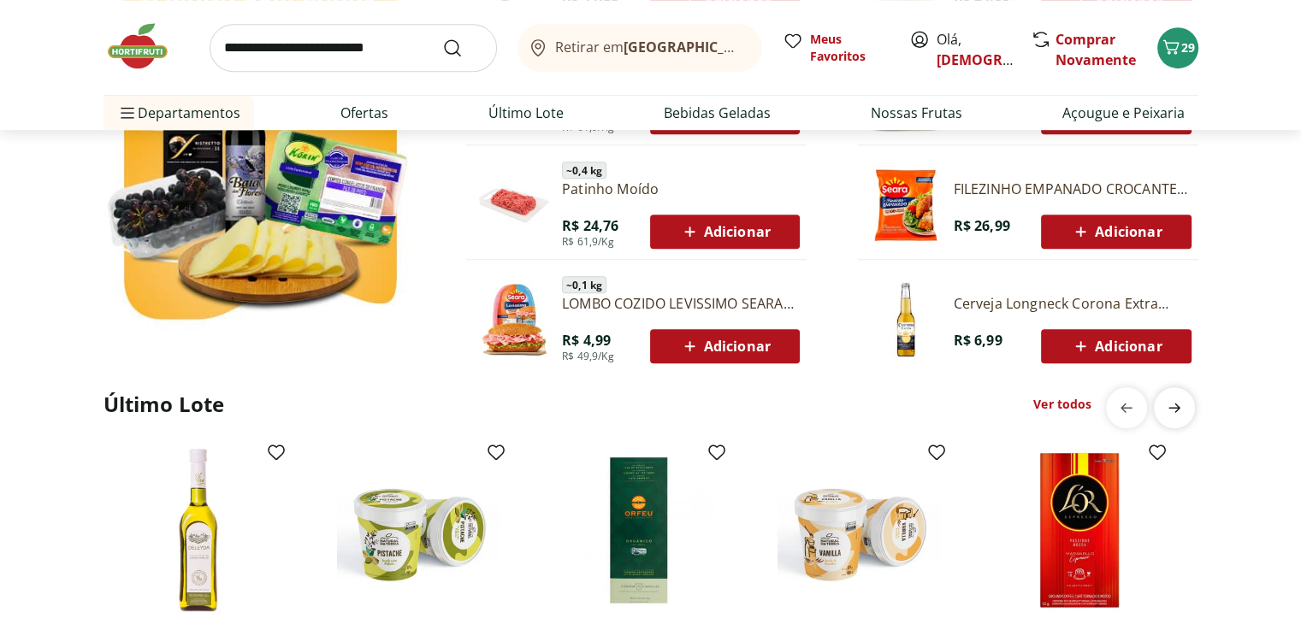
click at [1169, 408] on icon "next" at bounding box center [1174, 408] width 21 height 21
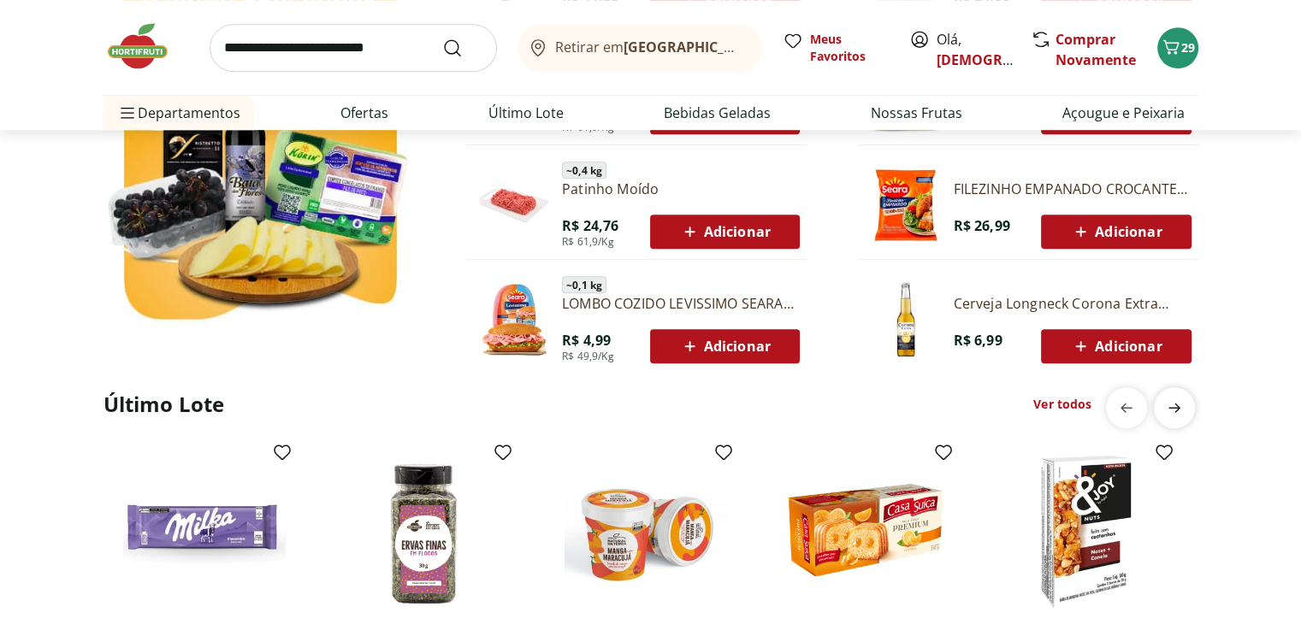
scroll to position [0, 1101]
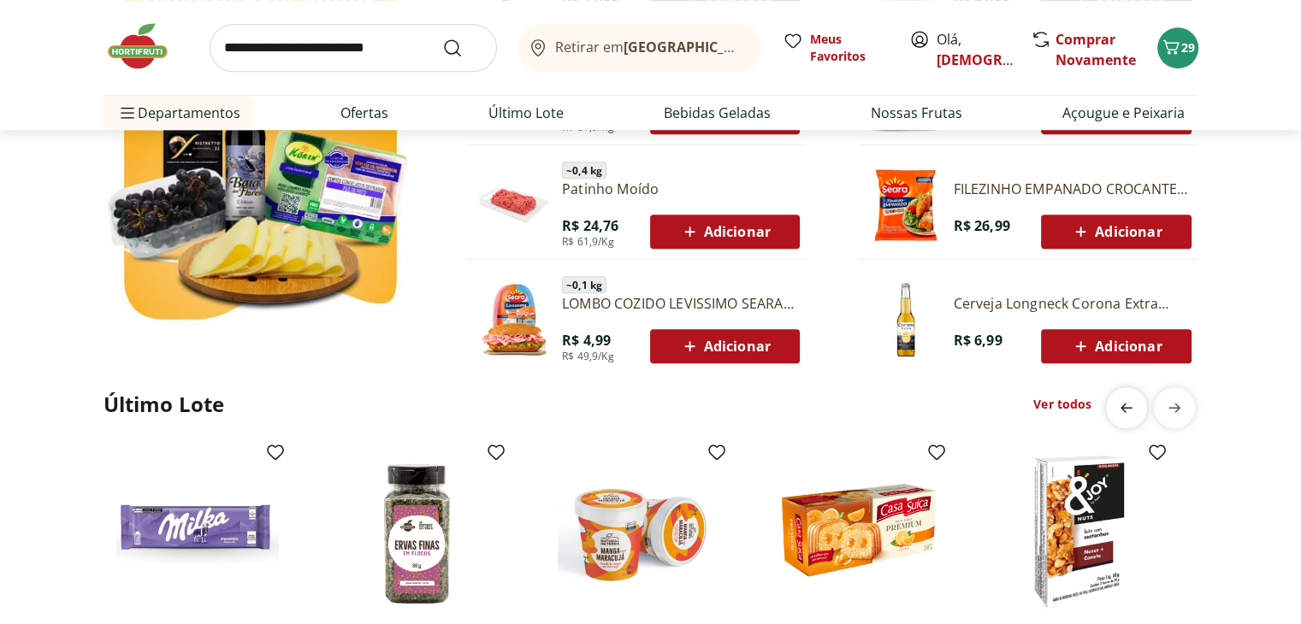
click at [1107, 404] on div "previous" at bounding box center [1126, 407] width 41 height 41
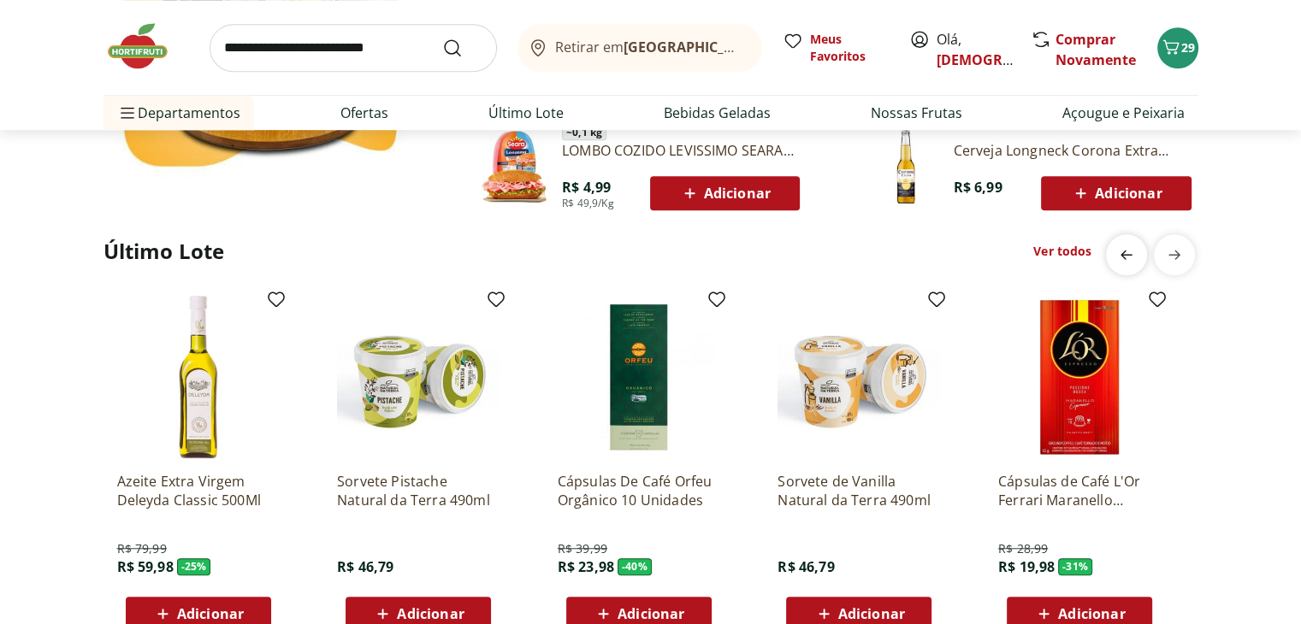
scroll to position [1283, 0]
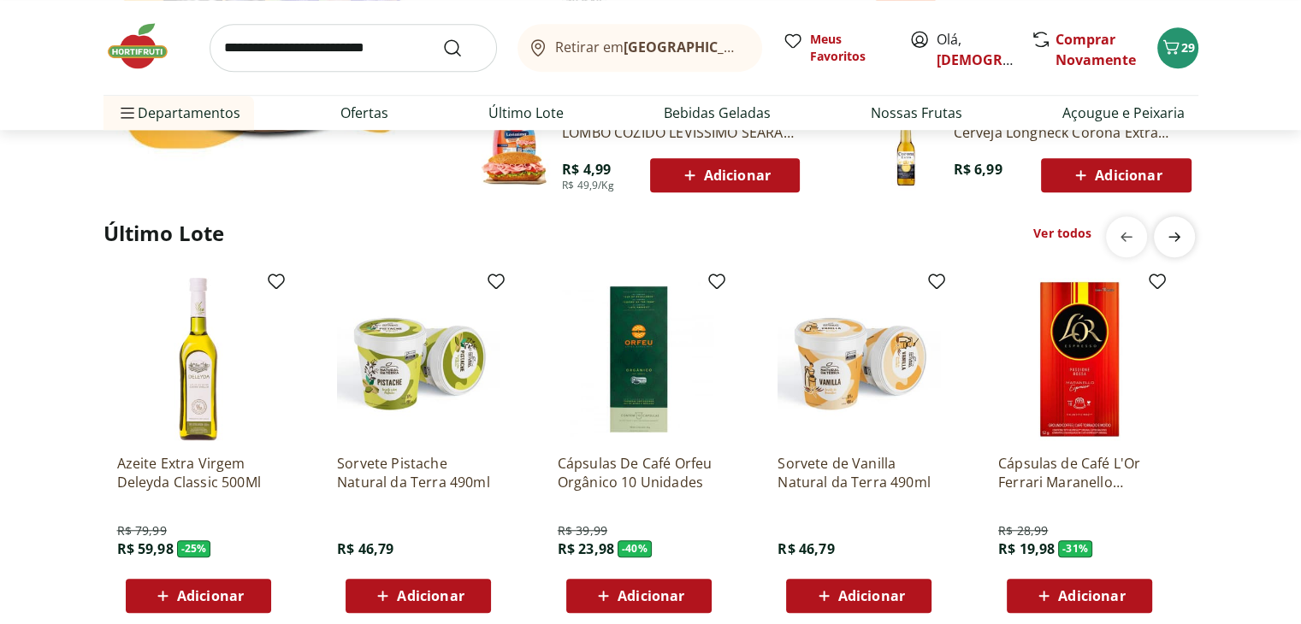
click at [1183, 236] on span "next" at bounding box center [1174, 237] width 34 height 34
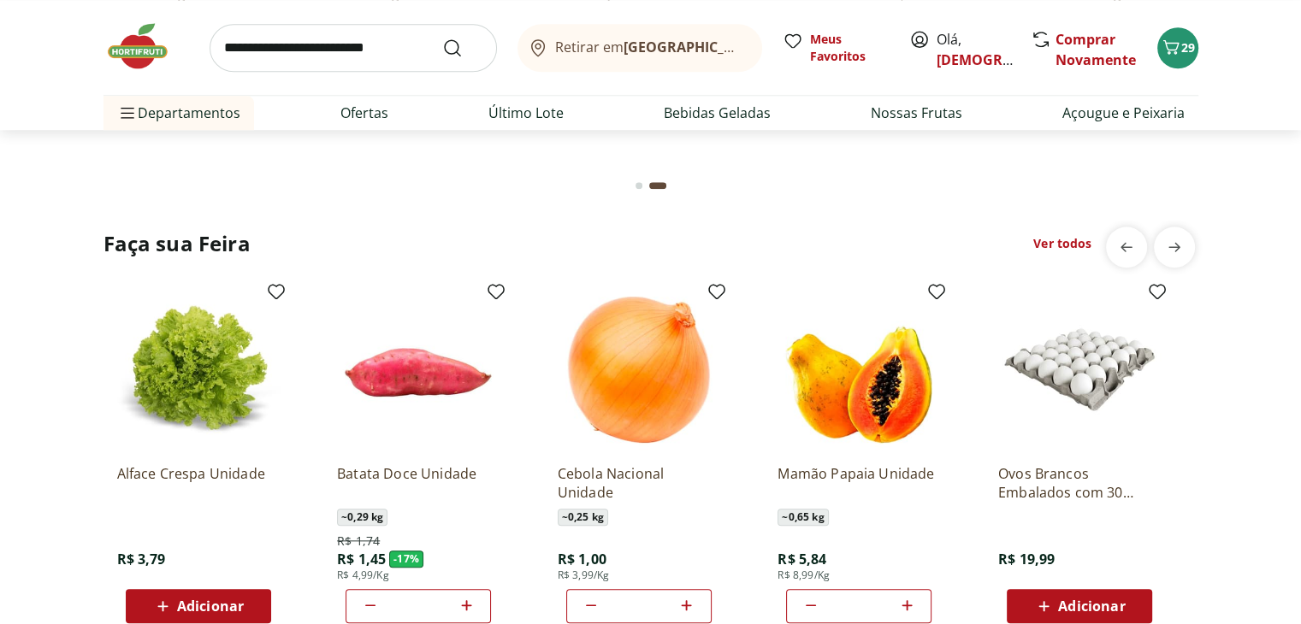
scroll to position [1796, 0]
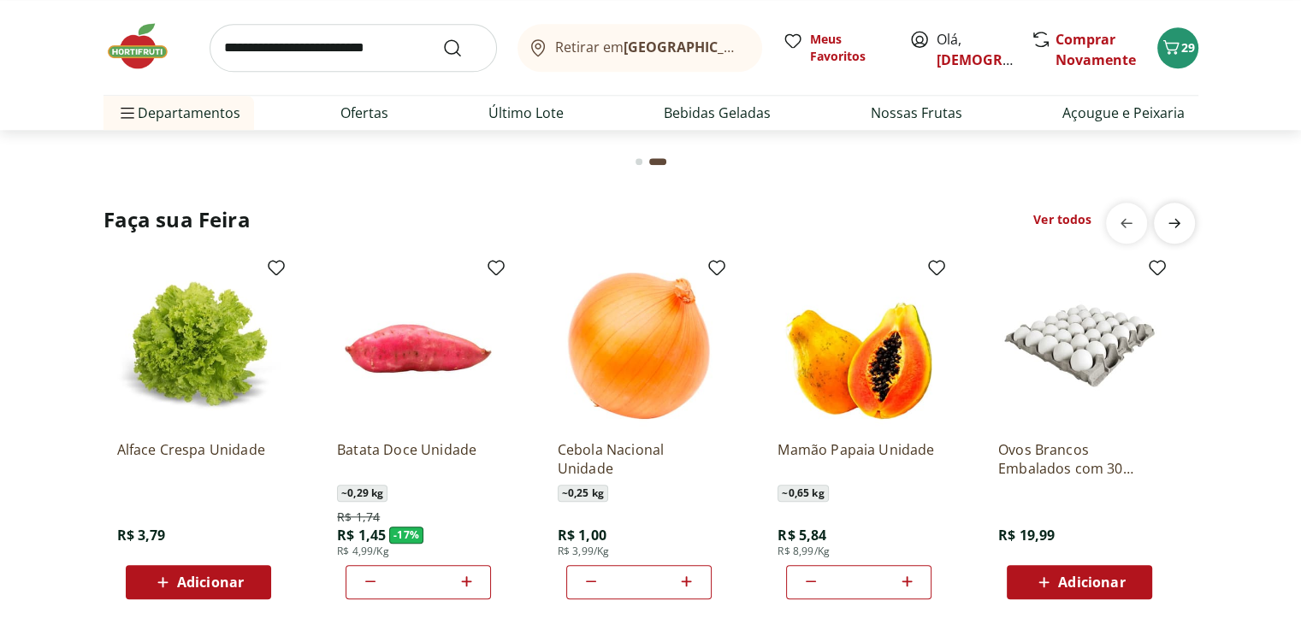
click at [1170, 221] on icon "next" at bounding box center [1174, 223] width 21 height 21
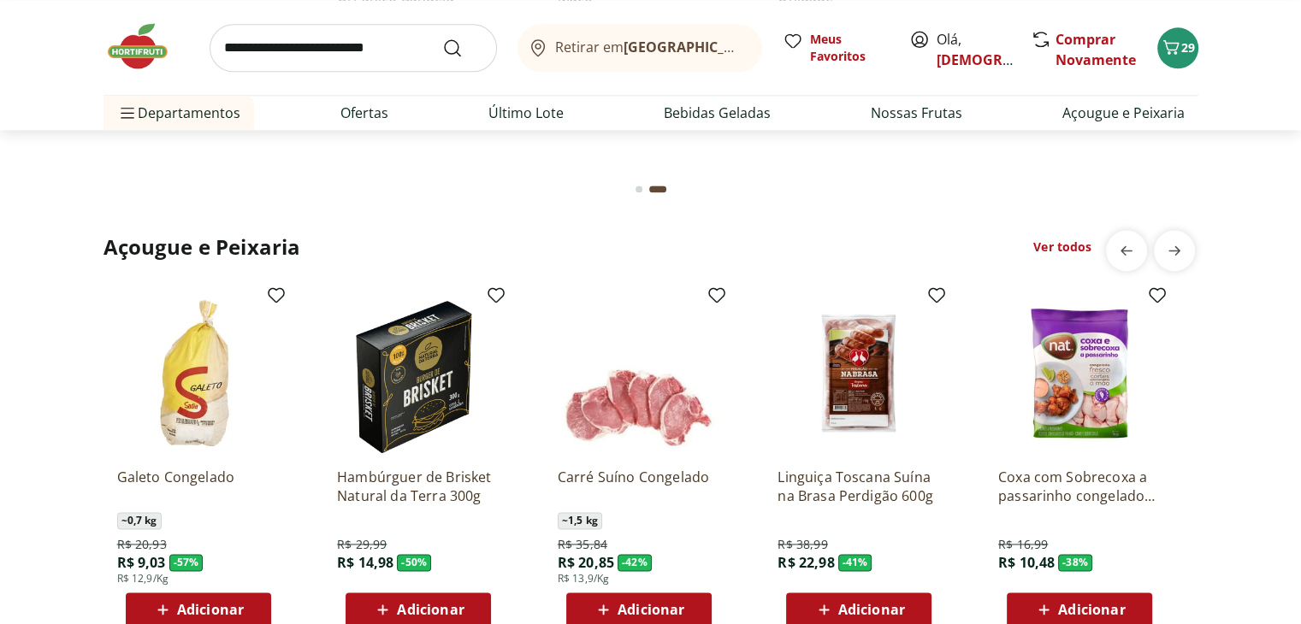
scroll to position [2309, 0]
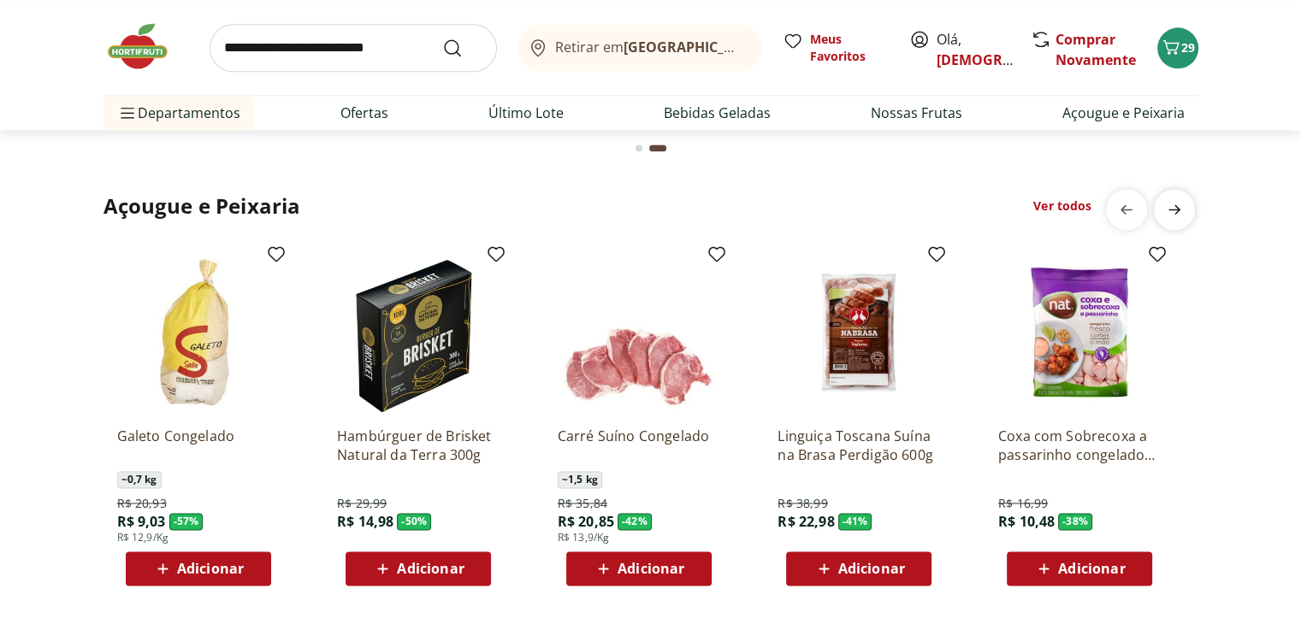
click at [1178, 209] on icon "next" at bounding box center [1174, 208] width 12 height 9
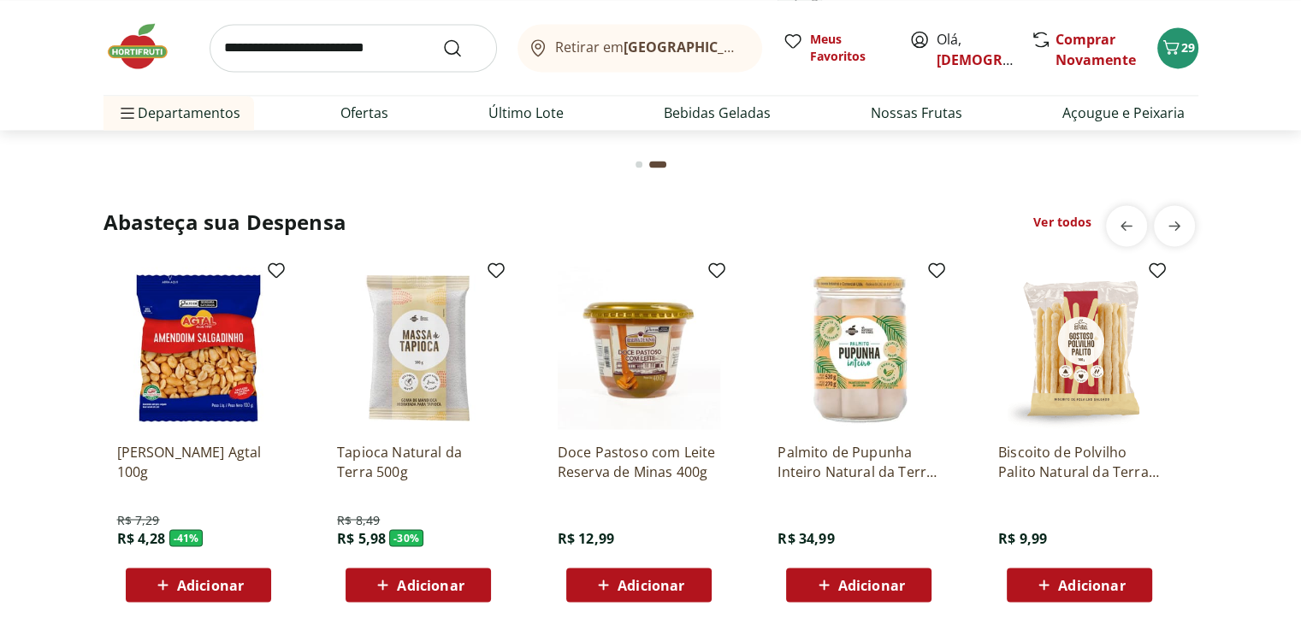
scroll to position [2822, 0]
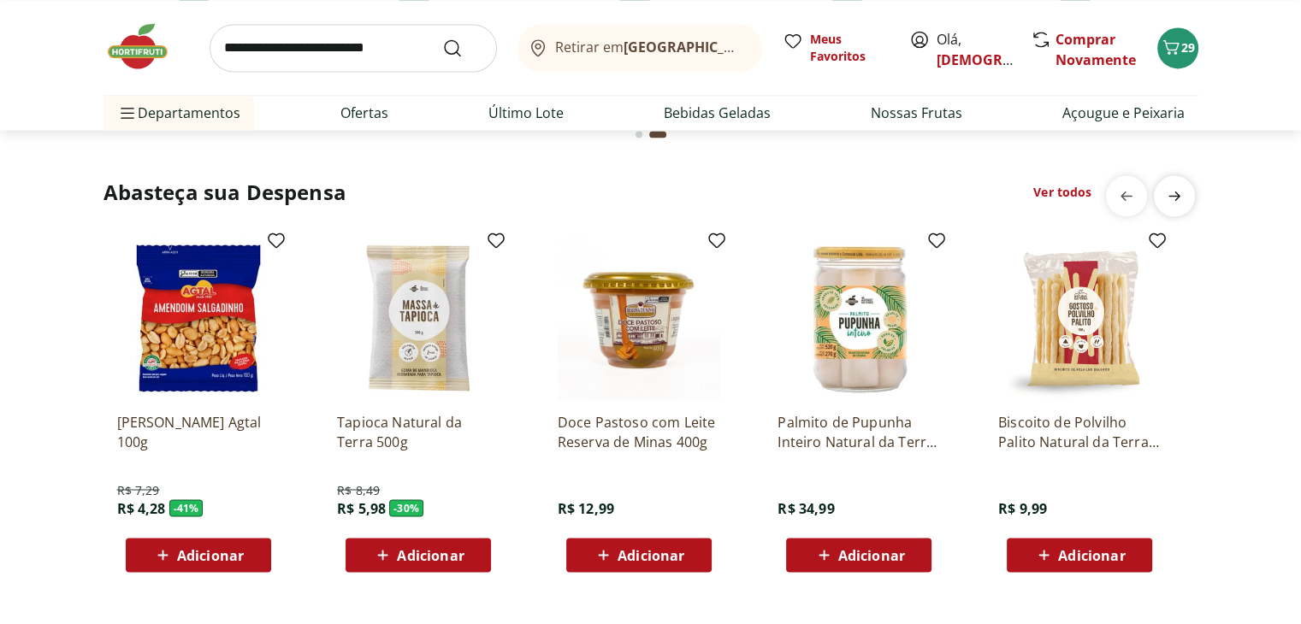
click at [1183, 196] on span "next" at bounding box center [1174, 196] width 34 height 34
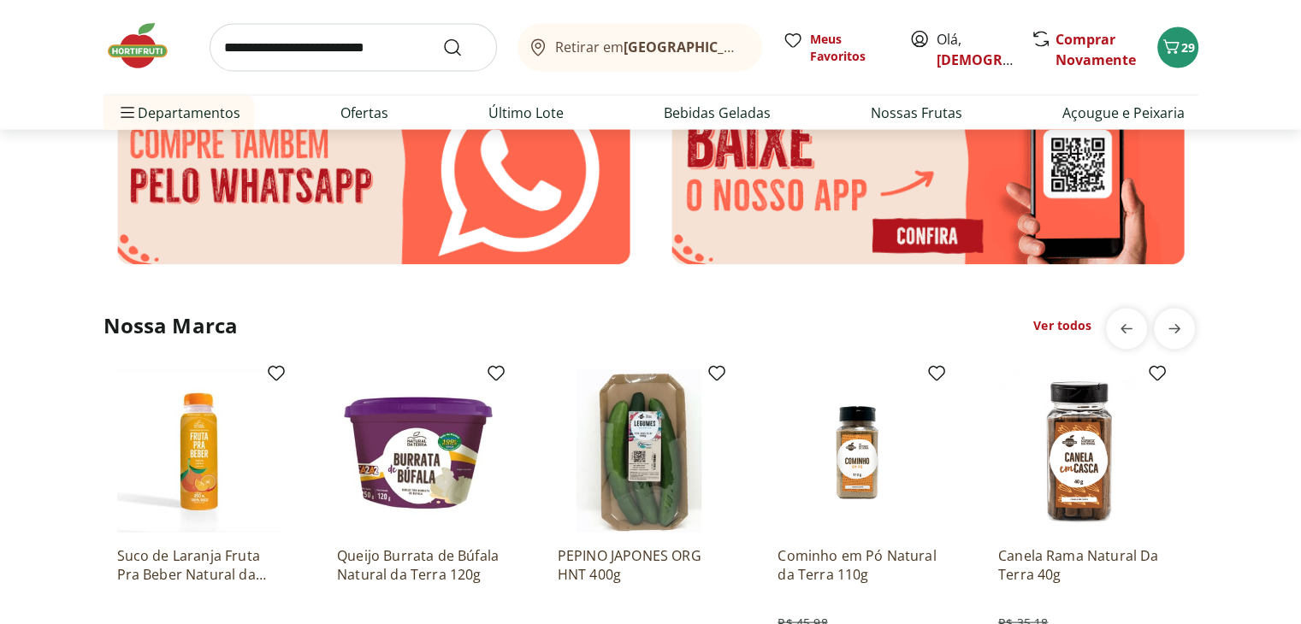
scroll to position [3591, 0]
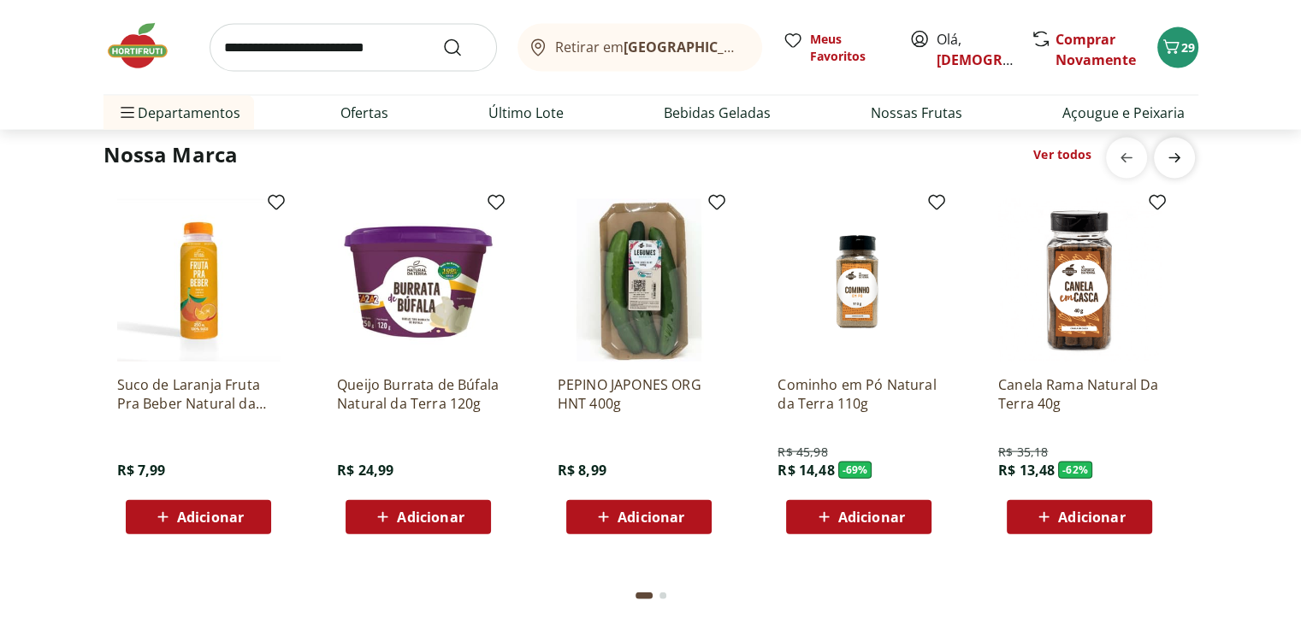
click at [1177, 165] on icon "next" at bounding box center [1174, 158] width 21 height 21
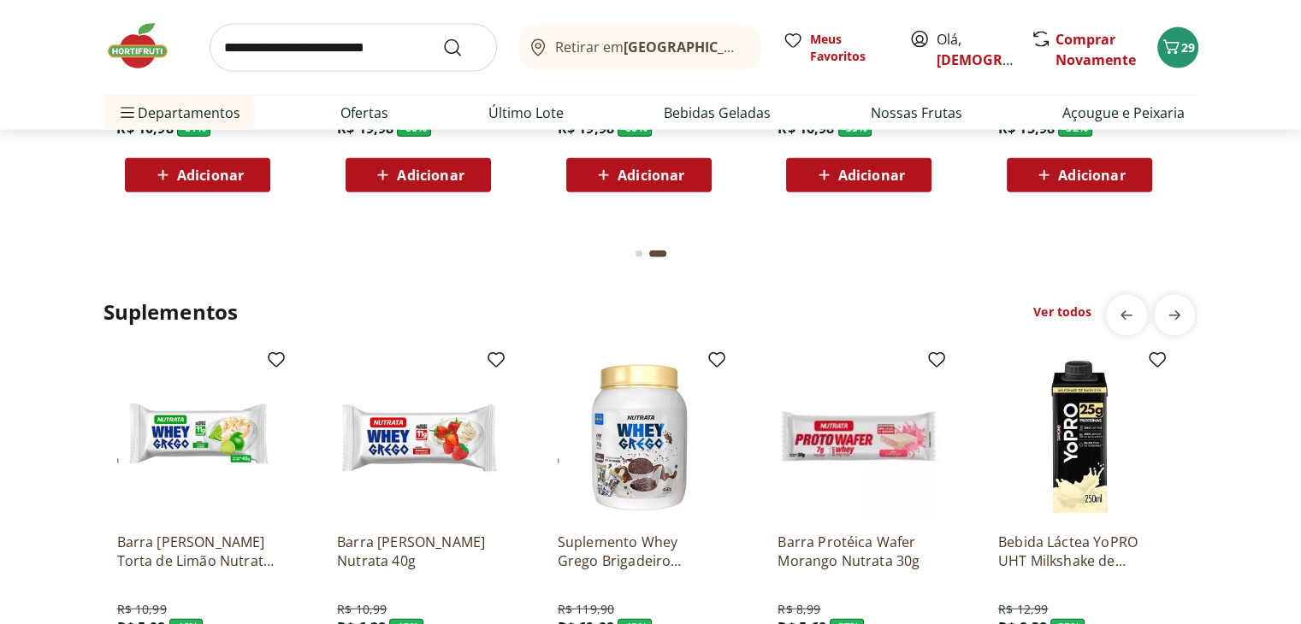
scroll to position [4019, 0]
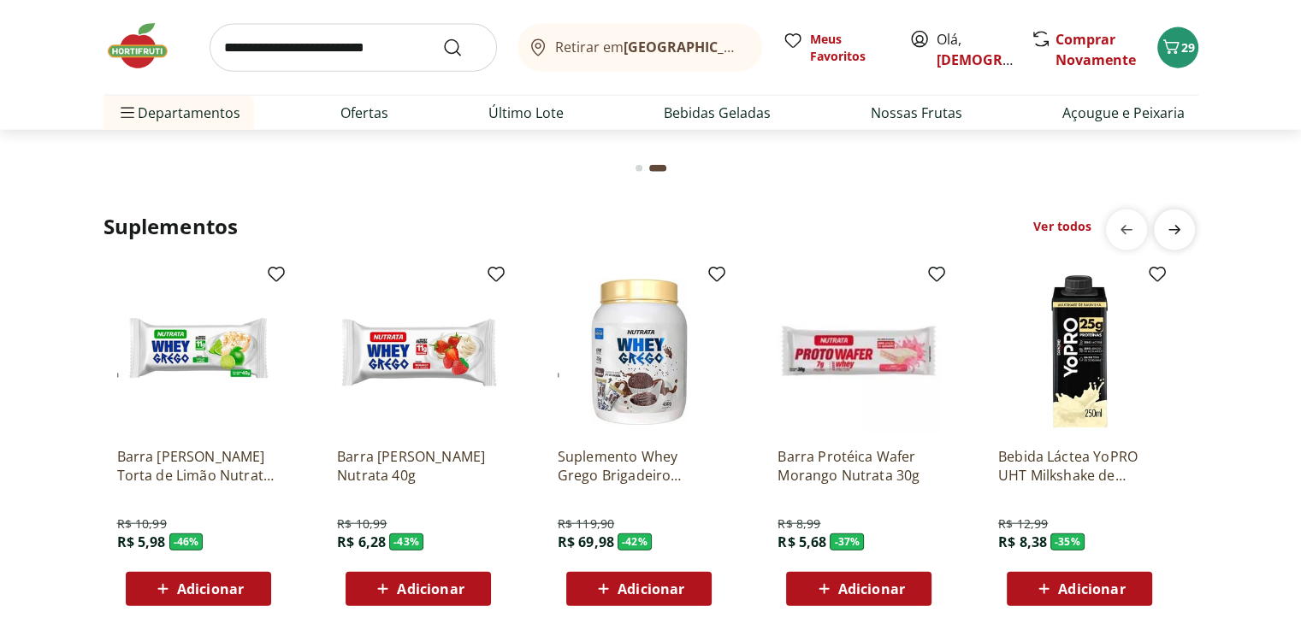
click at [1177, 232] on icon "next" at bounding box center [1174, 230] width 21 height 21
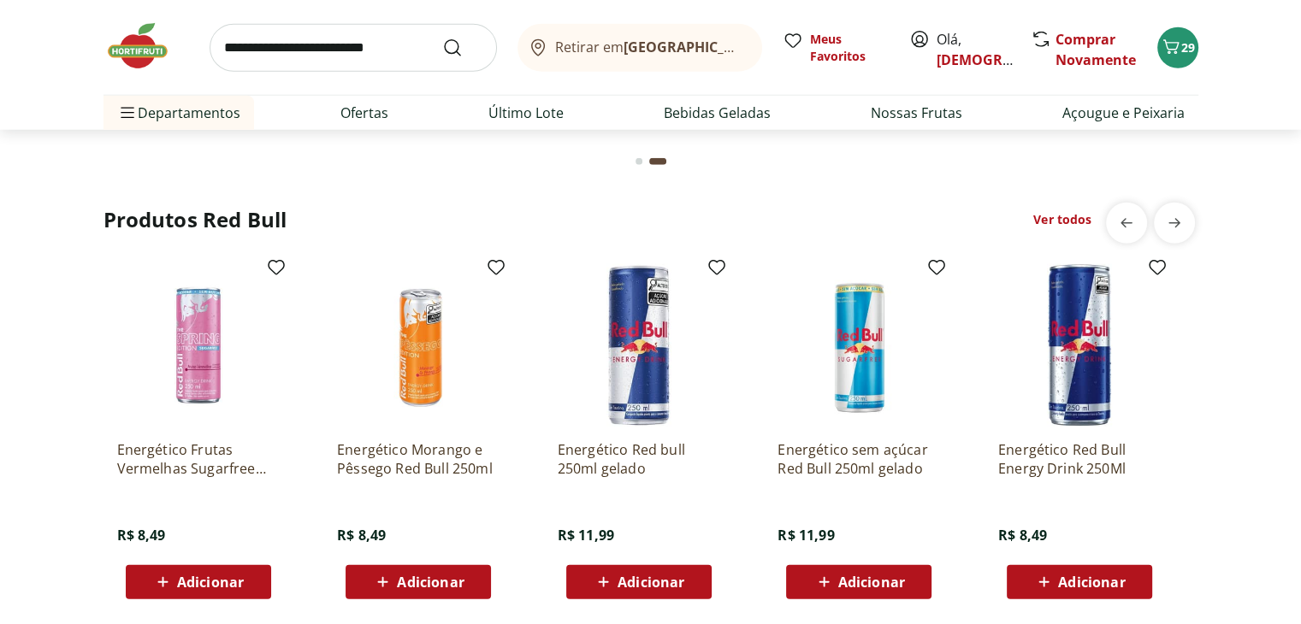
scroll to position [4532, 0]
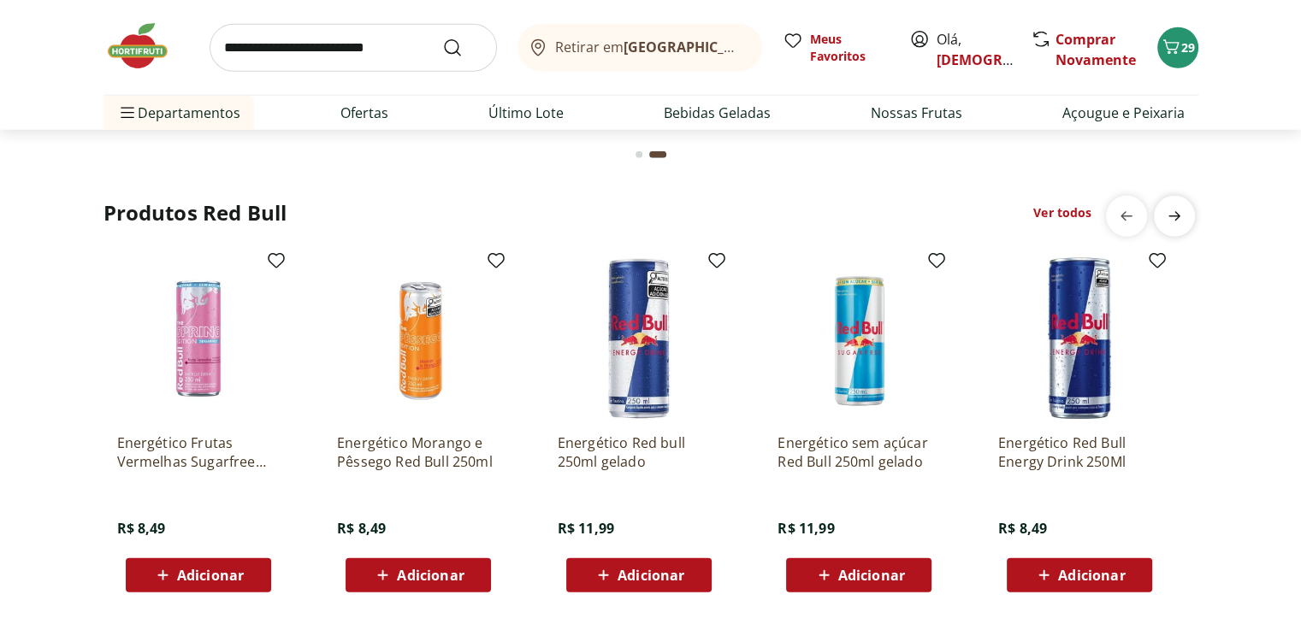
click at [1171, 220] on icon "next" at bounding box center [1174, 216] width 21 height 21
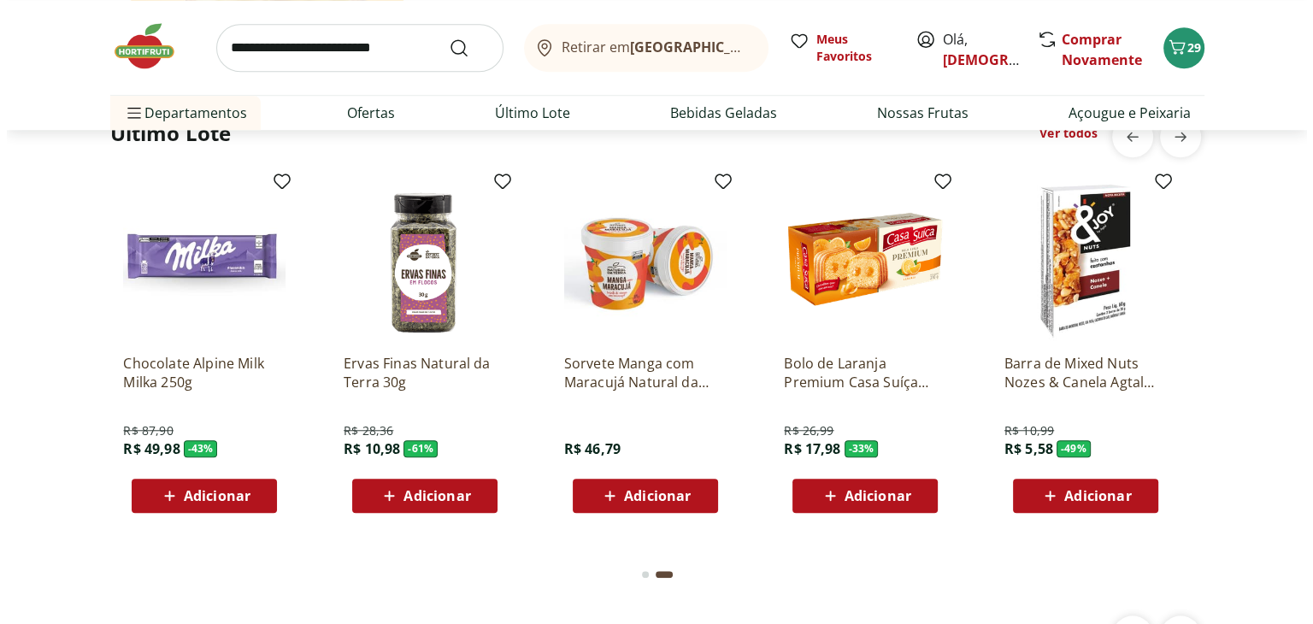
scroll to position [566, 0]
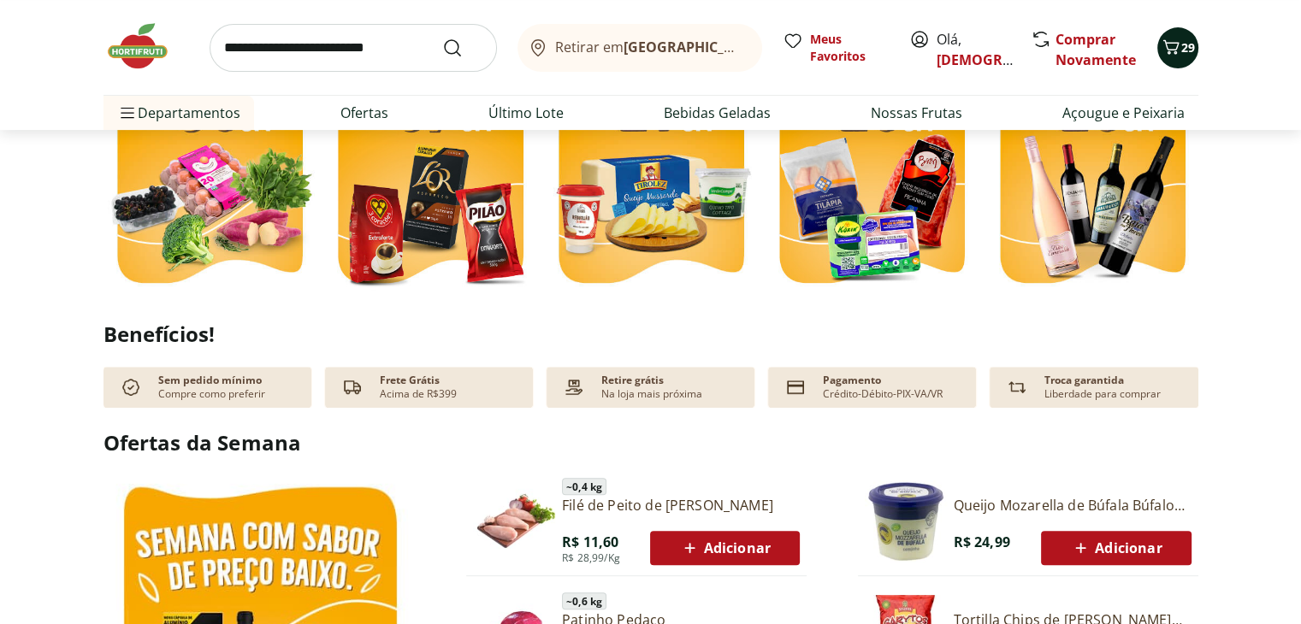
click at [1185, 37] on button "29" at bounding box center [1177, 47] width 41 height 41
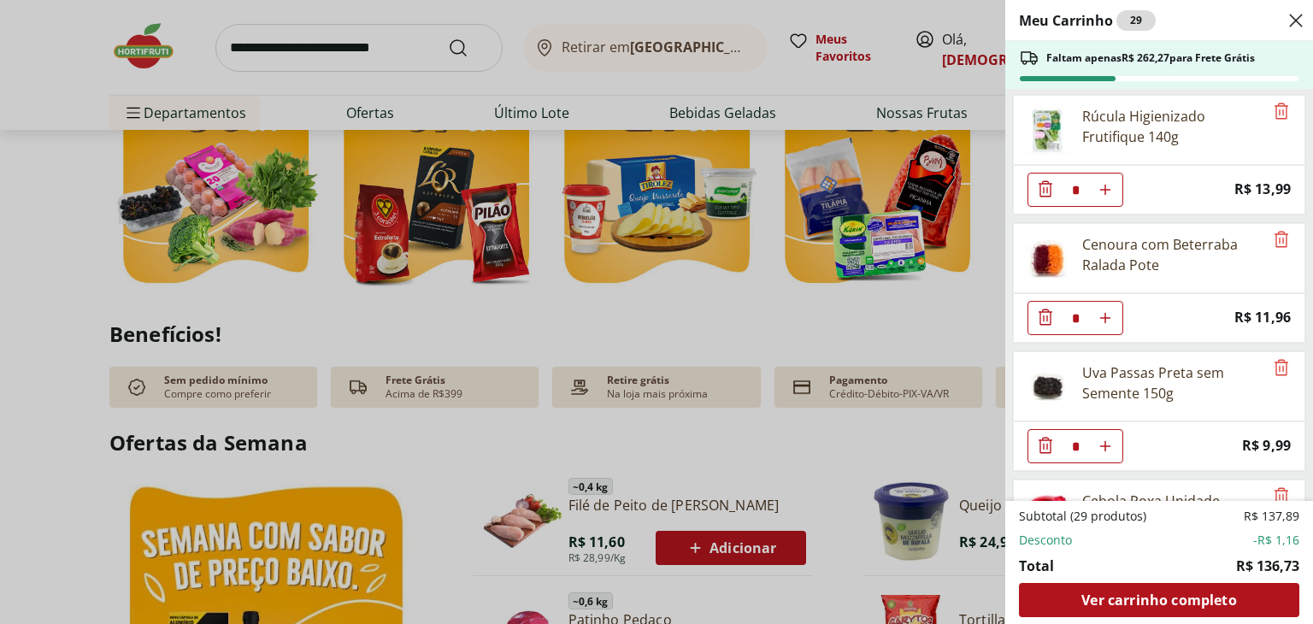
scroll to position [1631, 0]
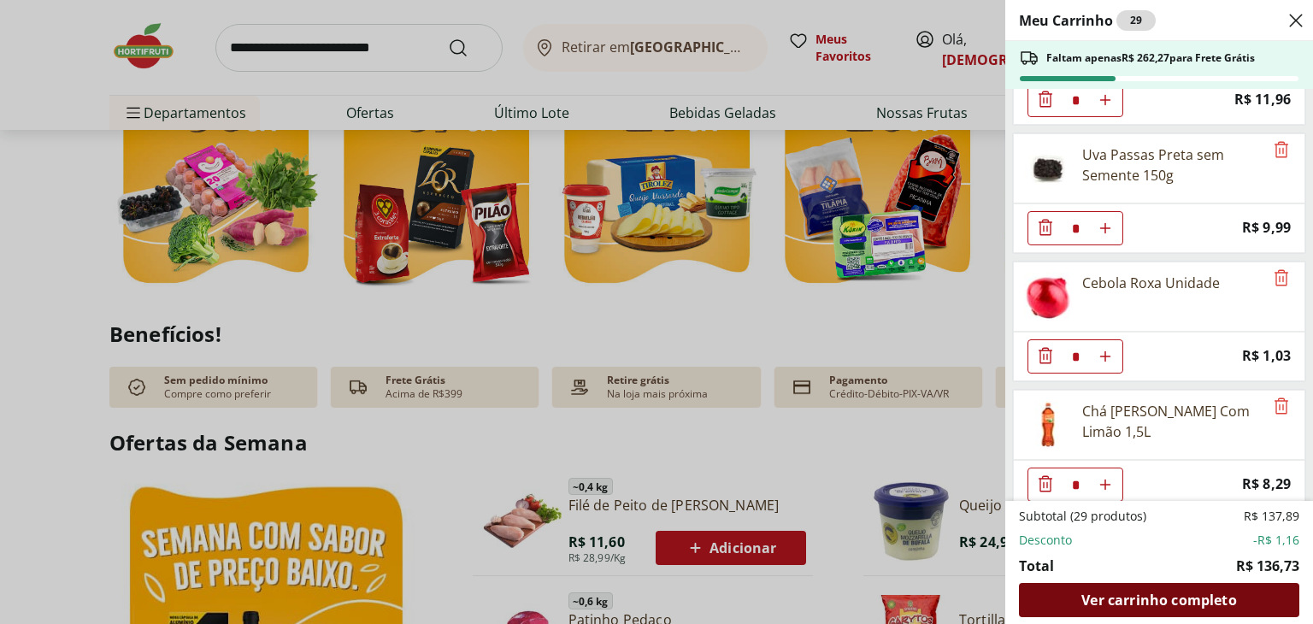
click at [1151, 602] on span "Ver carrinho completo" at bounding box center [1159, 600] width 155 height 14
